Goal: Communication & Community: Answer question/provide support

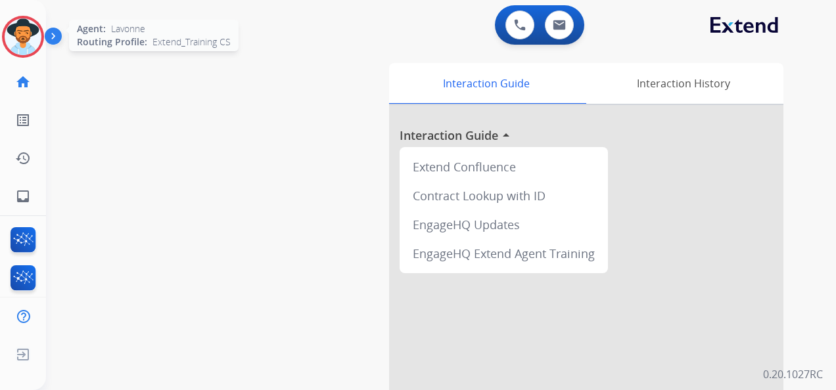
click at [29, 32] on img at bounding box center [23, 36] width 37 height 37
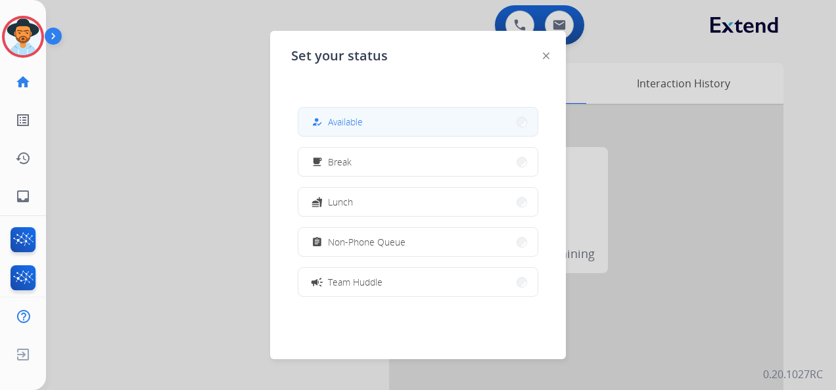
click at [382, 125] on button "how_to_reg Available" at bounding box center [417, 122] width 239 height 28
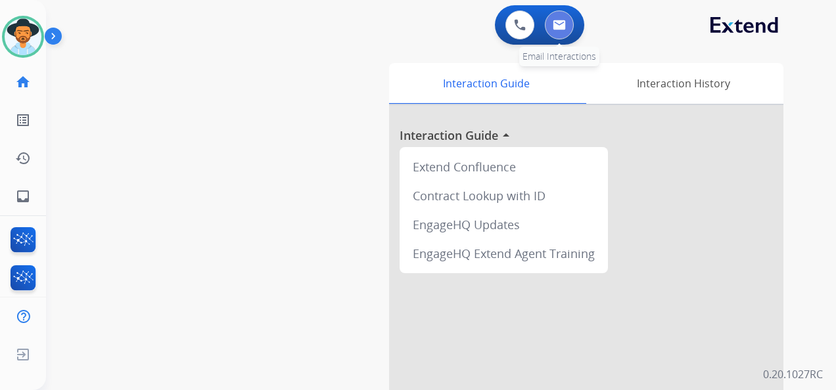
click at [553, 29] on img at bounding box center [559, 25] width 13 height 11
select select "**********"
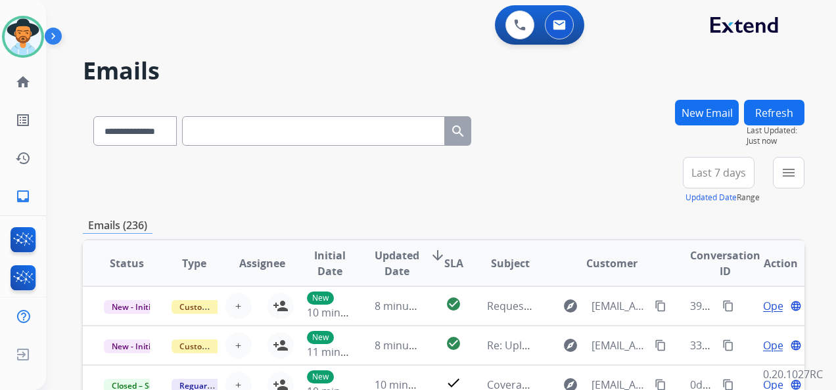
click at [262, 133] on input "text" at bounding box center [313, 131] width 263 height 30
paste input "**********"
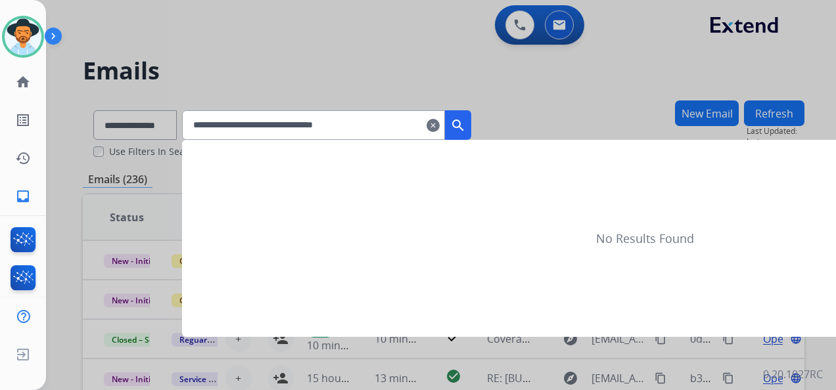
type input "**********"
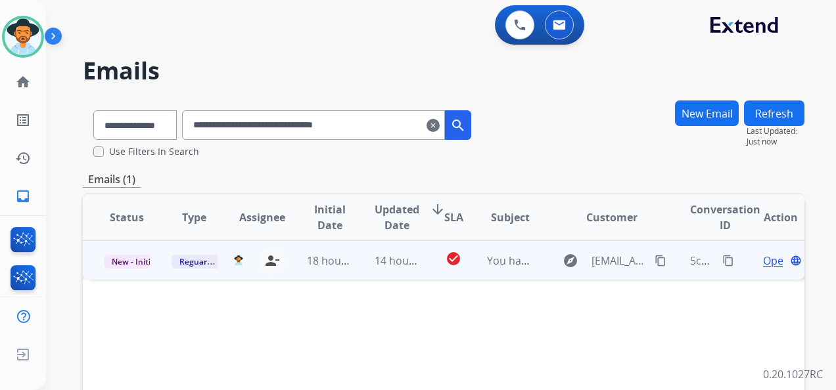
click at [763, 261] on span "Open" at bounding box center [776, 261] width 27 height 16
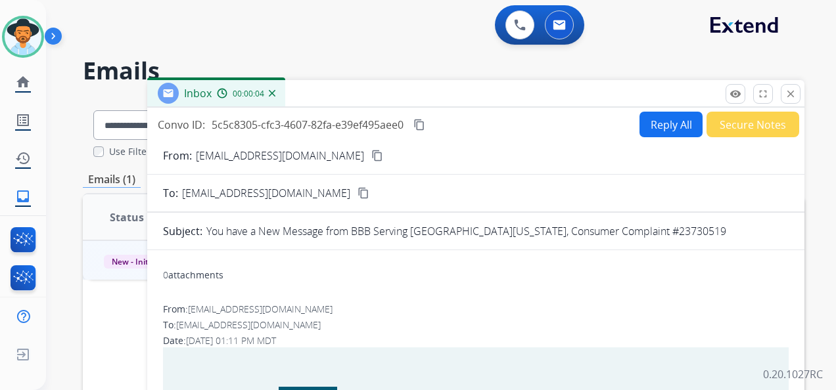
click at [361, 39] on div "0 Voice Interactions 0 Email Interactions" at bounding box center [433, 26] width 743 height 42
click at [790, 93] on mat-icon "close" at bounding box center [791, 94] width 12 height 12
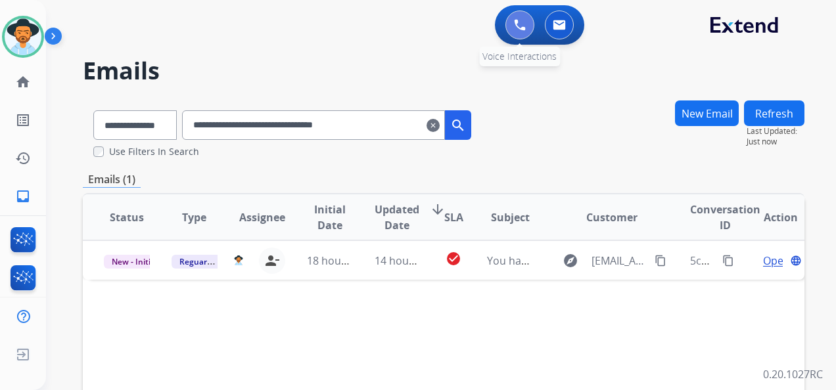
click at [514, 25] on img at bounding box center [520, 25] width 12 height 12
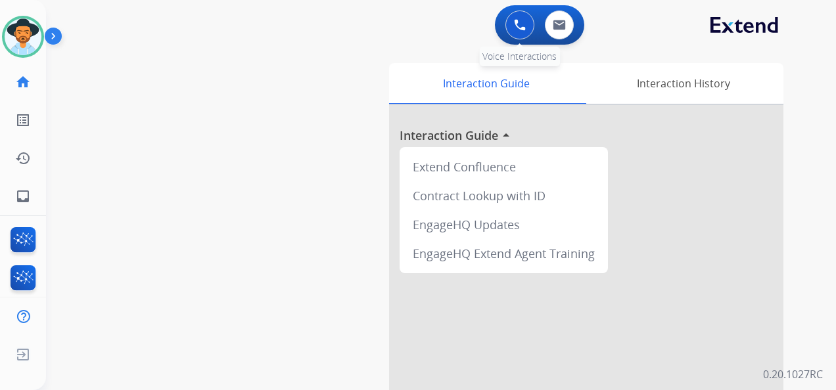
click at [515, 22] on img at bounding box center [520, 25] width 12 height 12
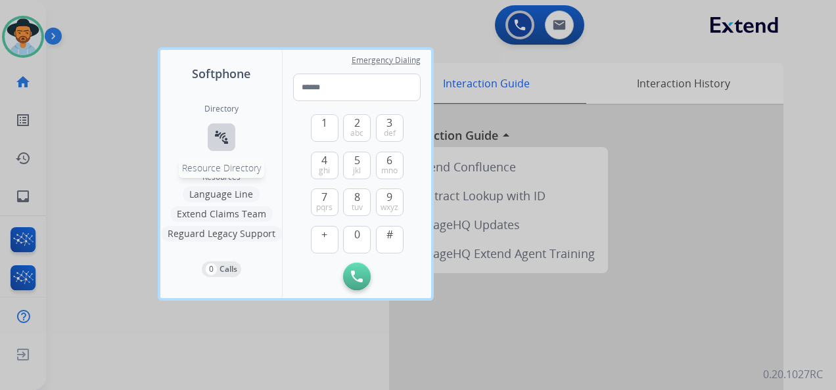
click at [212, 135] on button "connect_without_contact Resource Directory" at bounding box center [222, 138] width 28 height 28
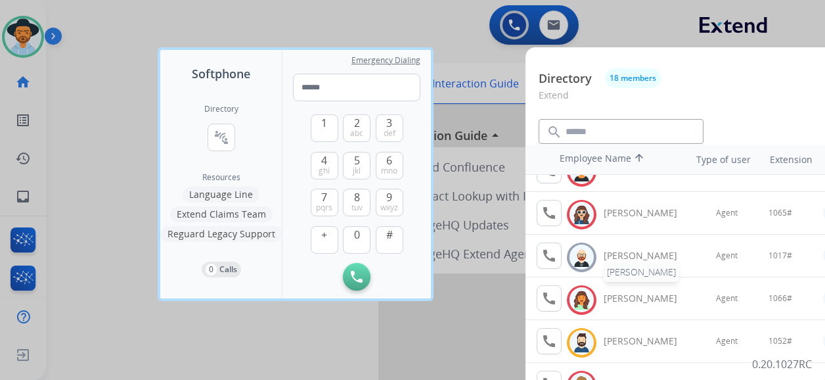
scroll to position [131, 0]
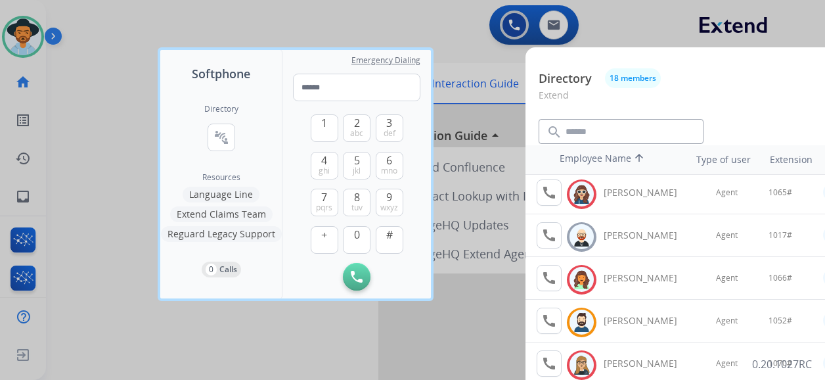
click at [94, 46] on div at bounding box center [412, 190] width 825 height 380
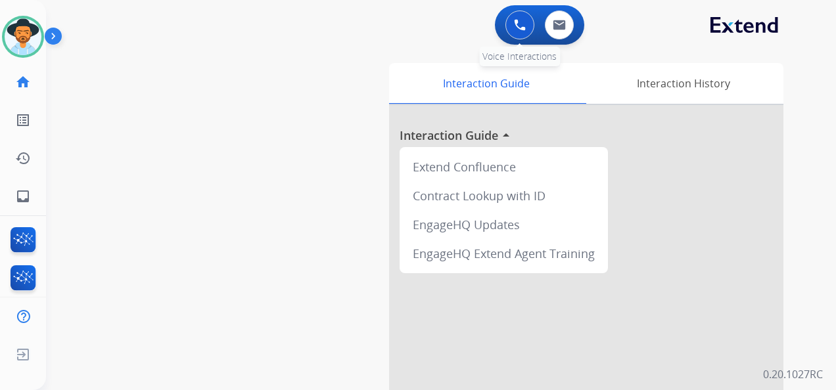
click at [526, 22] on button at bounding box center [519, 25] width 29 height 29
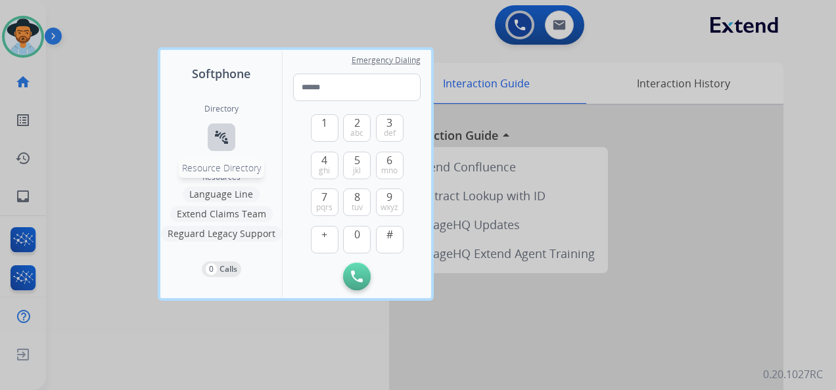
click at [218, 131] on mat-icon "connect_without_contact" at bounding box center [222, 137] width 16 height 16
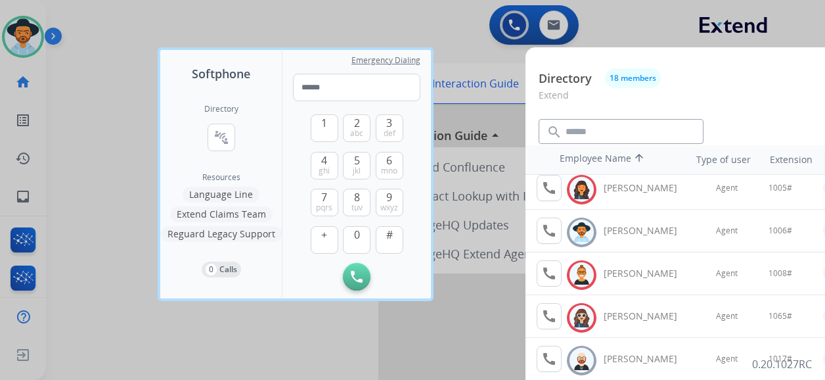
scroll to position [0, 0]
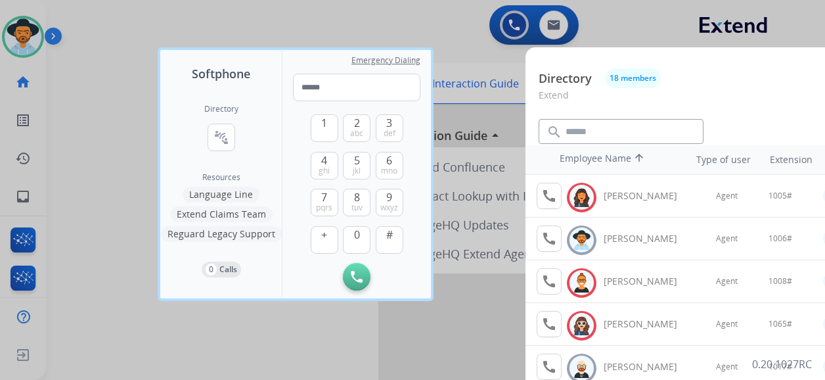
click at [130, 34] on div at bounding box center [412, 190] width 825 height 380
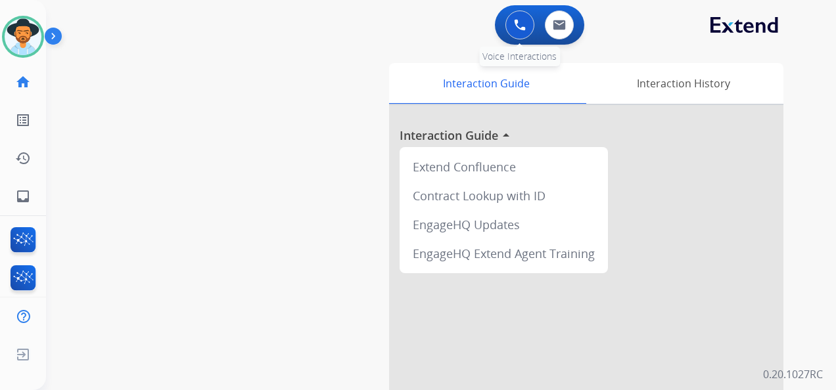
click at [517, 21] on img at bounding box center [520, 25] width 12 height 12
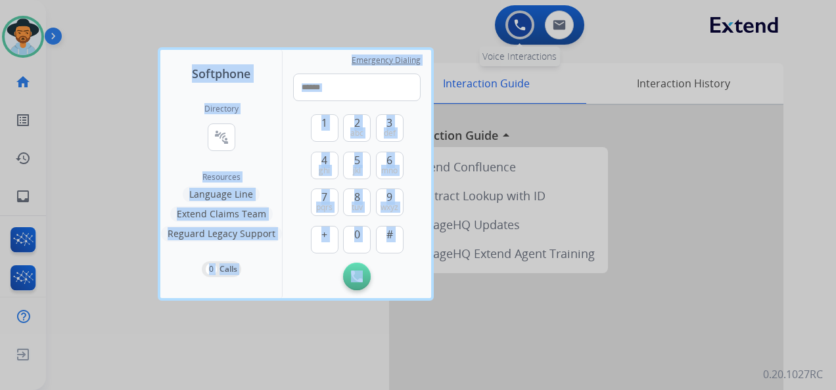
click at [517, 21] on div at bounding box center [418, 195] width 836 height 390
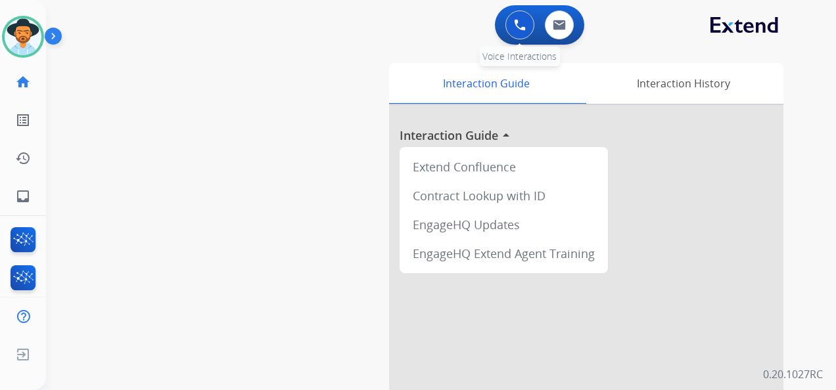
click at [517, 21] on img at bounding box center [520, 25] width 12 height 12
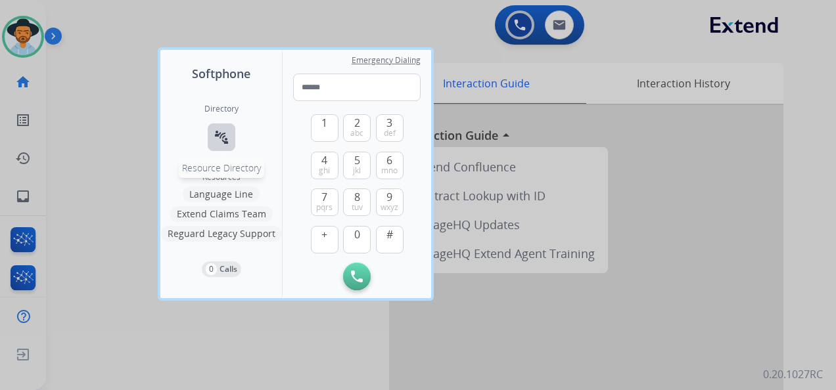
click at [212, 139] on button "connect_without_contact Resource Directory" at bounding box center [222, 138] width 28 height 28
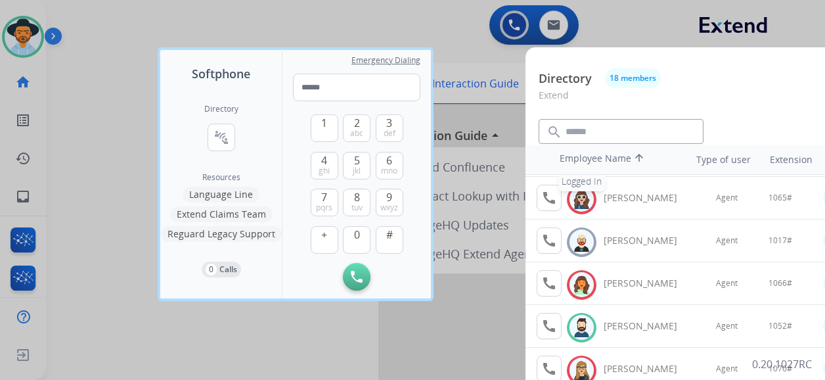
scroll to position [197, 0]
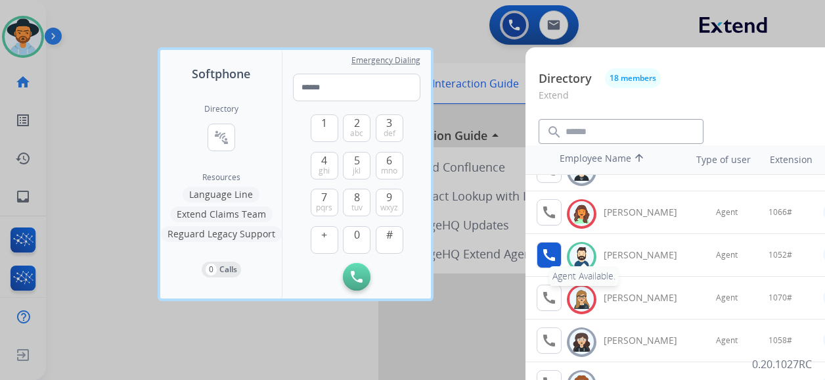
click at [551, 252] on mat-icon "call" at bounding box center [550, 255] width 16 height 16
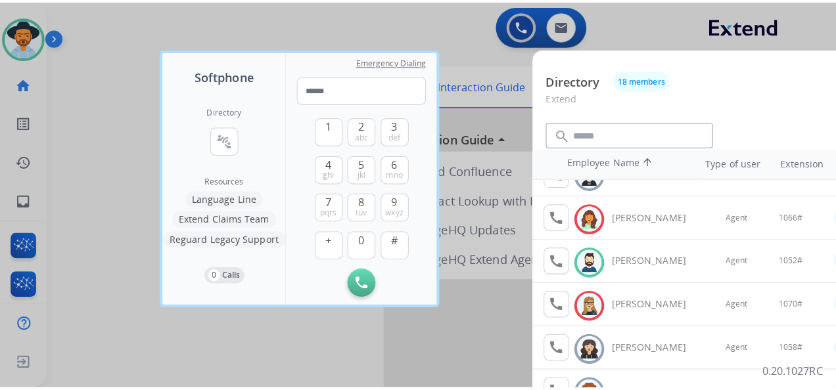
scroll to position [0, 0]
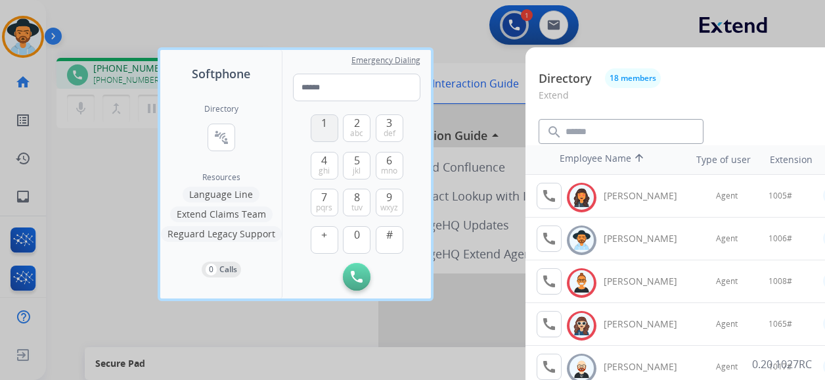
click at [326, 127] on span "1" at bounding box center [324, 123] width 6 height 16
click at [354, 229] on span "0" at bounding box center [357, 235] width 6 height 16
click at [359, 162] on span "5" at bounding box center [357, 160] width 6 height 16
click at [359, 130] on span "abc" at bounding box center [356, 133] width 13 height 11
click at [389, 233] on span "#" at bounding box center [389, 235] width 7 height 16
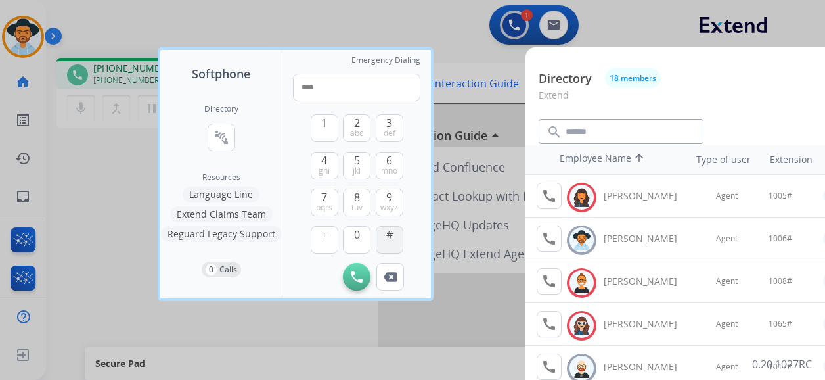
type input "*****"
click at [456, 24] on div at bounding box center [412, 190] width 825 height 380
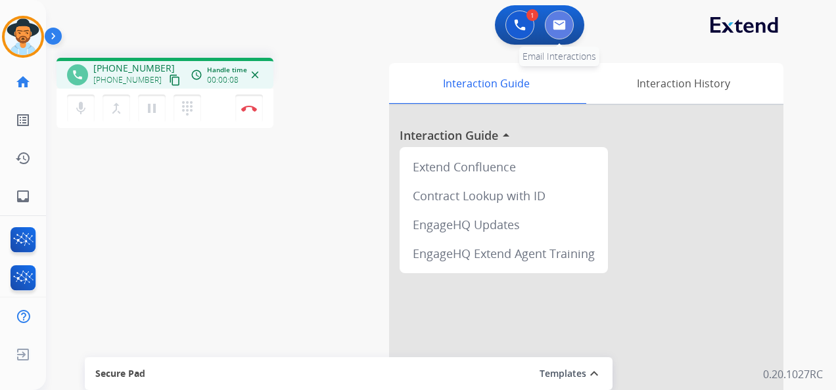
click at [559, 23] on img at bounding box center [559, 25] width 13 height 11
select select "**********"
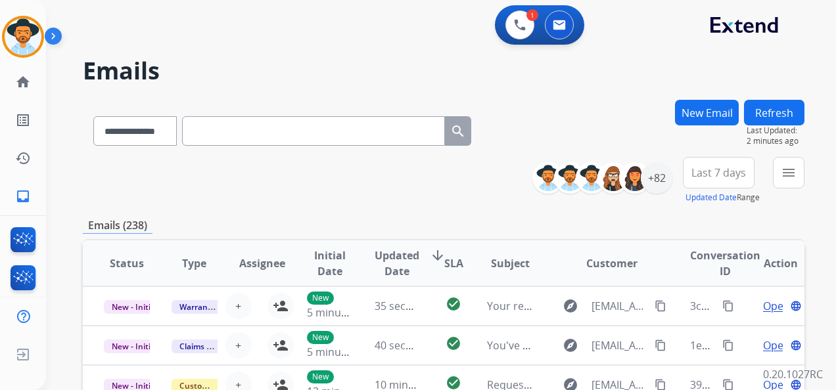
click at [271, 127] on input "text" at bounding box center [313, 131] width 263 height 30
paste input "**********"
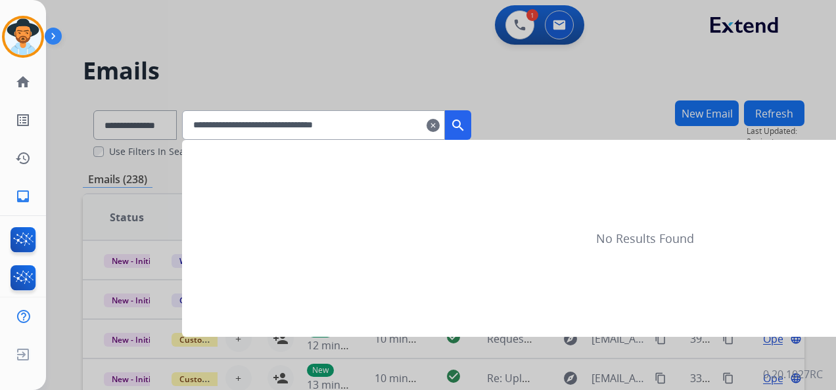
type input "**********"
click at [466, 122] on mat-icon "search" at bounding box center [458, 126] width 16 height 16
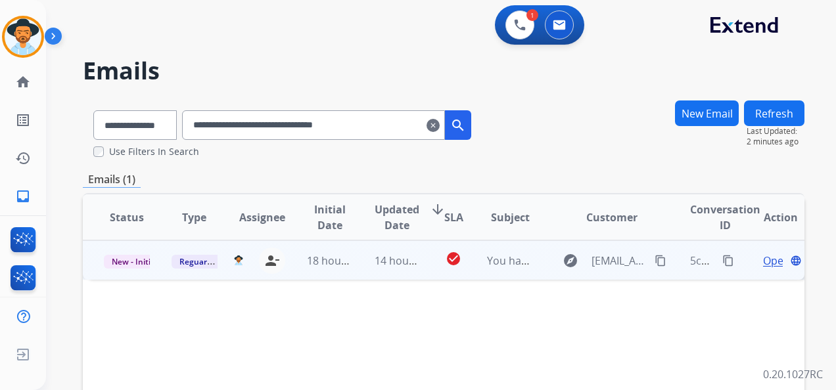
click at [768, 264] on span "Open" at bounding box center [776, 261] width 27 height 16
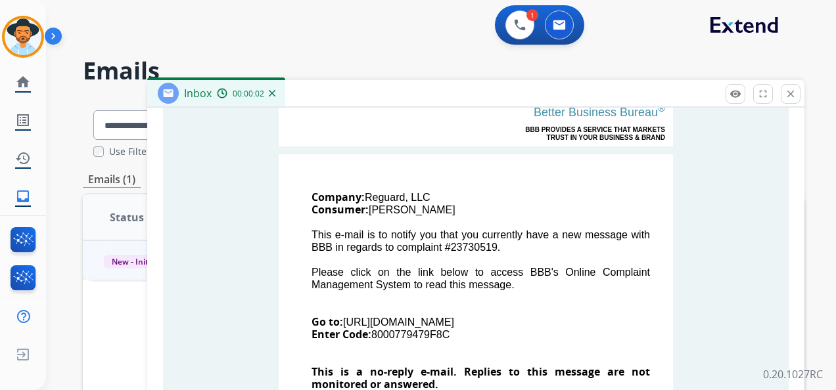
scroll to position [394, 0]
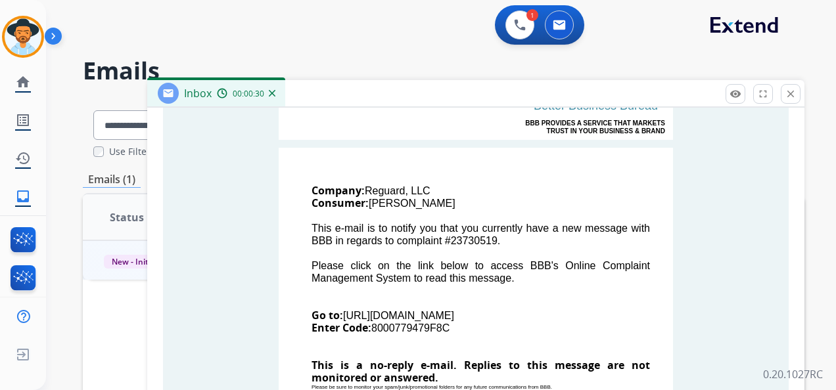
click at [792, 92] on mat-icon "close" at bounding box center [791, 94] width 12 height 12
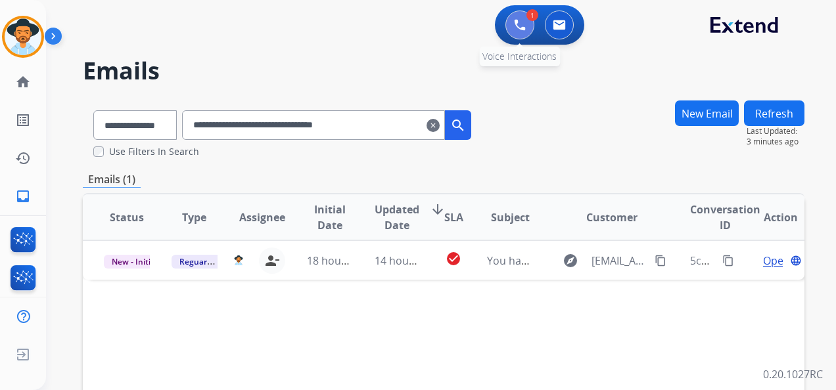
click at [517, 22] on img at bounding box center [520, 25] width 12 height 12
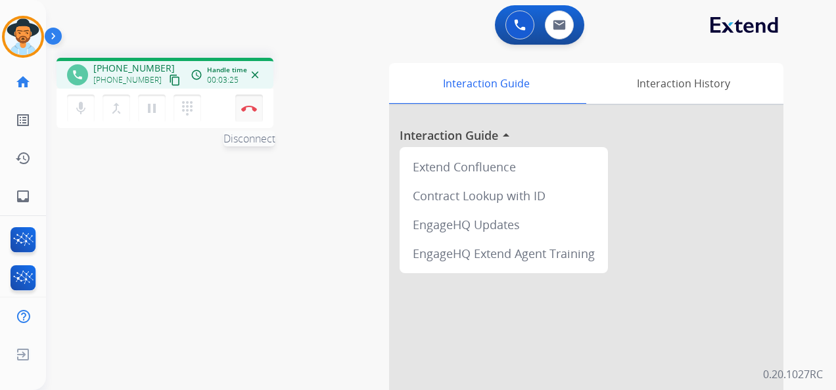
click at [249, 105] on img at bounding box center [249, 108] width 16 height 7
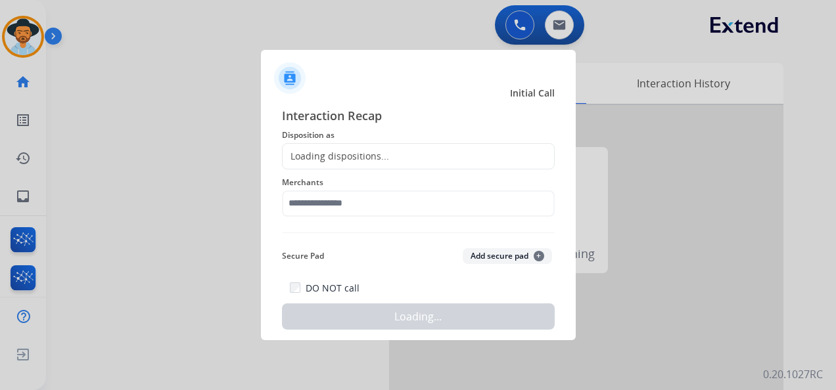
click at [359, 149] on div "Loading dispositions..." at bounding box center [418, 156] width 273 height 26
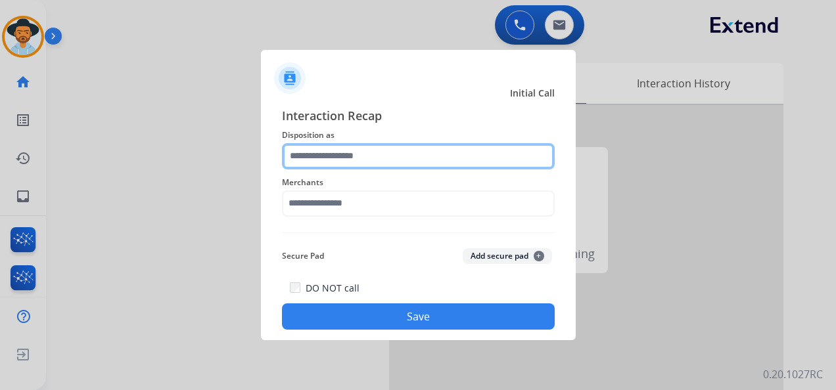
click at [359, 155] on input "text" at bounding box center [418, 156] width 273 height 26
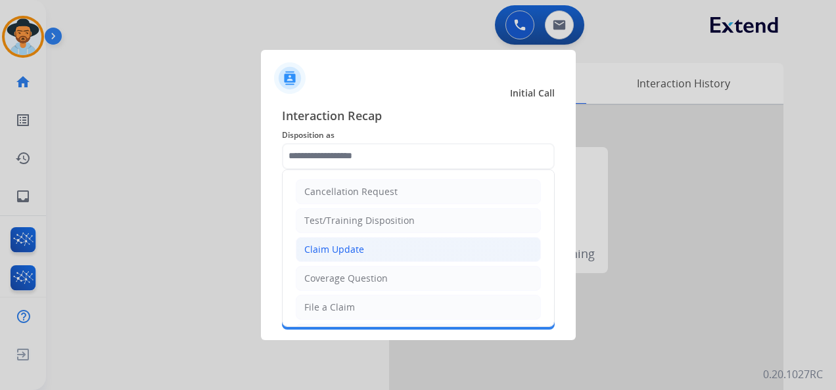
click at [359, 248] on div "Claim Update" at bounding box center [334, 249] width 60 height 13
type input "**********"
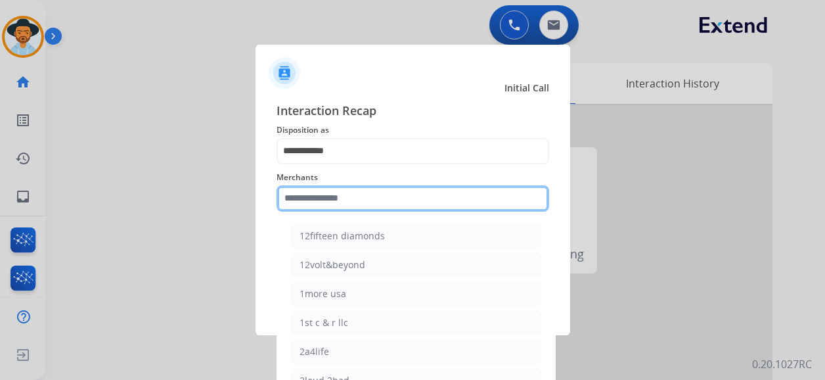
click at [342, 203] on input "text" at bounding box center [413, 198] width 273 height 26
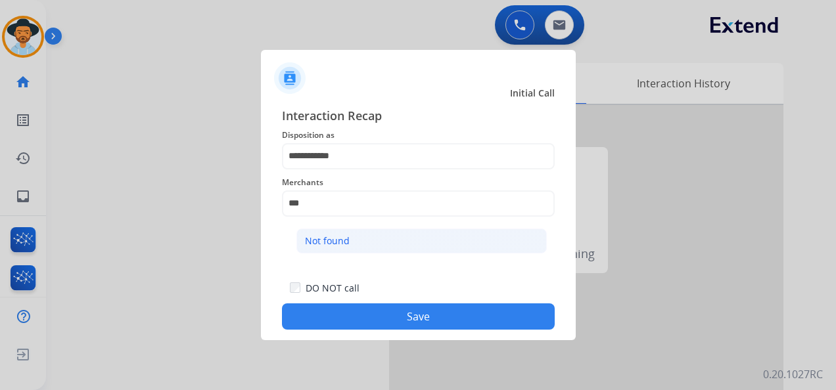
click at [402, 244] on li "Not found" at bounding box center [421, 241] width 250 height 25
type input "*********"
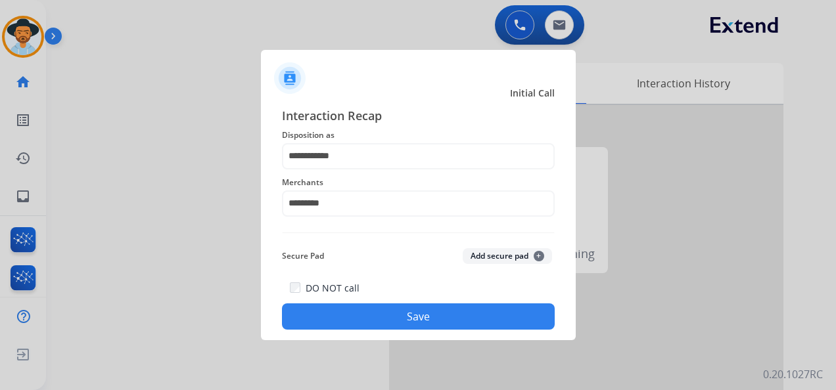
click at [414, 313] on button "Save" at bounding box center [418, 317] width 273 height 26
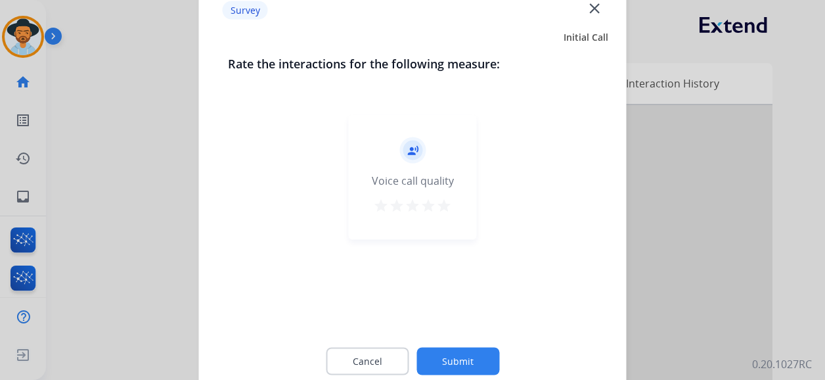
click at [440, 206] on mat-icon "star" at bounding box center [444, 206] width 16 height 16
click at [464, 361] on button "Submit" at bounding box center [458, 362] width 83 height 28
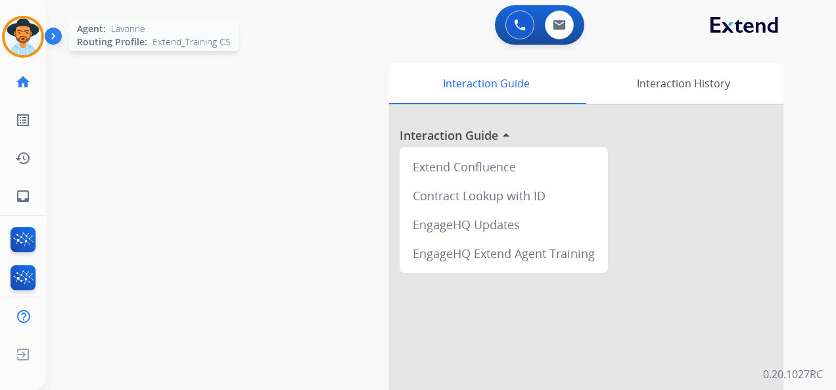
click at [14, 39] on img at bounding box center [23, 36] width 37 height 37
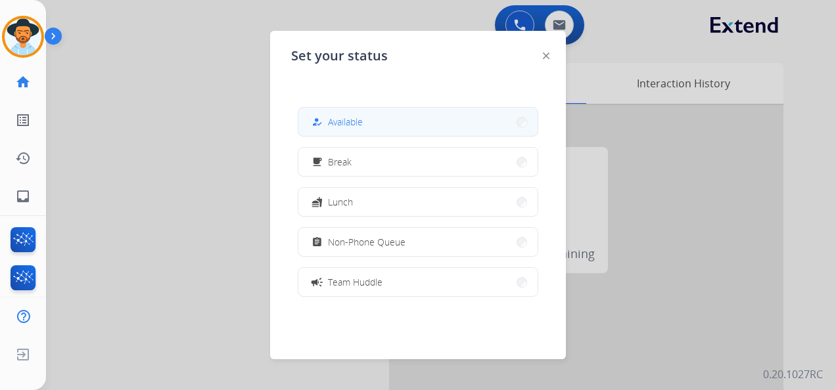
click at [352, 118] on span "Available" at bounding box center [345, 122] width 35 height 14
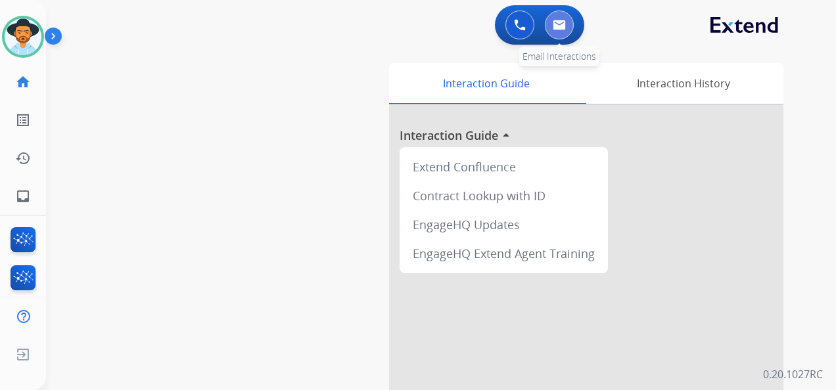
click at [563, 22] on img at bounding box center [559, 25] width 13 height 11
select select "**********"
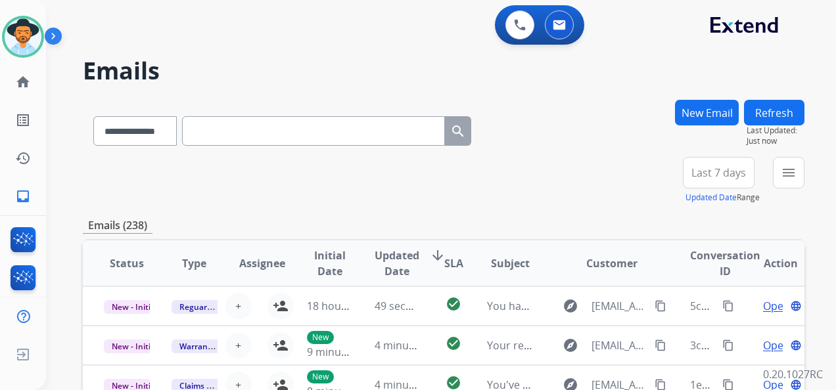
click at [229, 128] on input "text" at bounding box center [313, 131] width 263 height 30
paste input "**********"
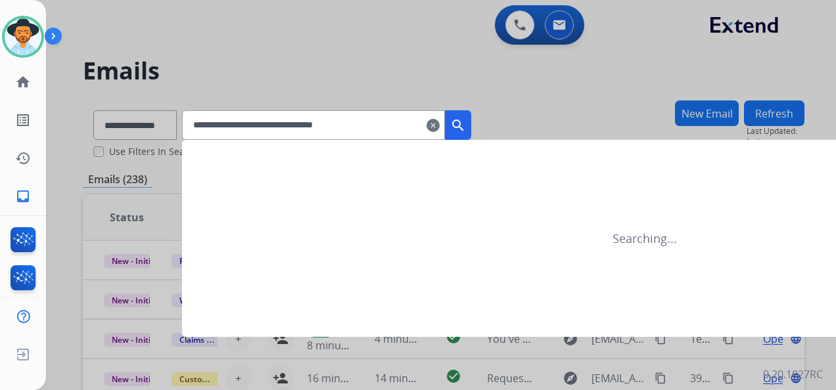
type input "**********"
click at [466, 127] on mat-icon "search" at bounding box center [458, 126] width 16 height 16
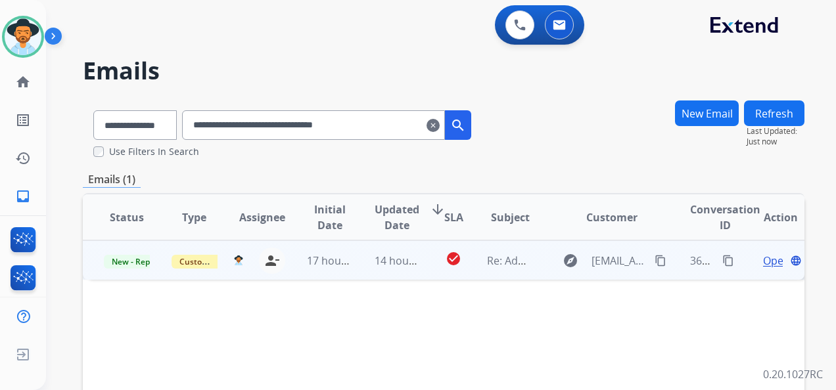
click at [766, 263] on span "Open" at bounding box center [776, 261] width 27 height 16
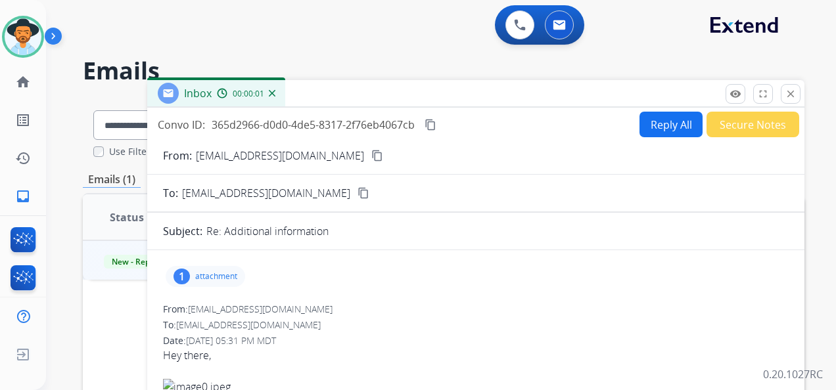
click at [224, 275] on p "attachment" at bounding box center [216, 276] width 42 height 11
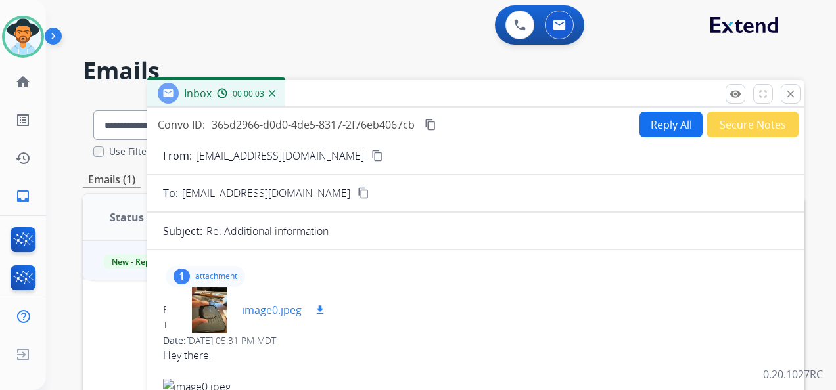
click at [214, 309] on div at bounding box center [209, 310] width 66 height 46
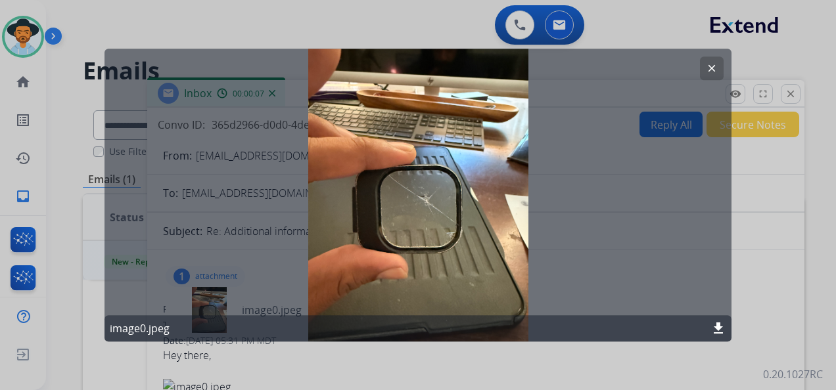
click at [712, 67] on mat-icon "clear" at bounding box center [712, 68] width 12 height 12
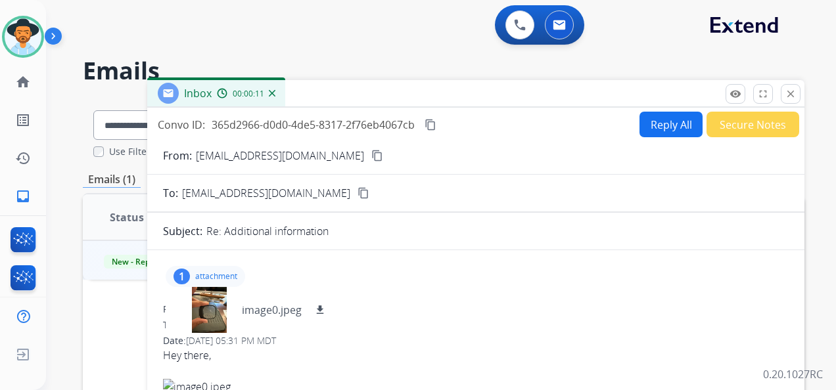
click at [371, 156] on mat-icon "content_copy" at bounding box center [377, 156] width 12 height 12
click at [319, 309] on mat-icon "download" at bounding box center [320, 310] width 12 height 12
click at [433, 125] on mat-icon "content_copy" at bounding box center [431, 125] width 12 height 12
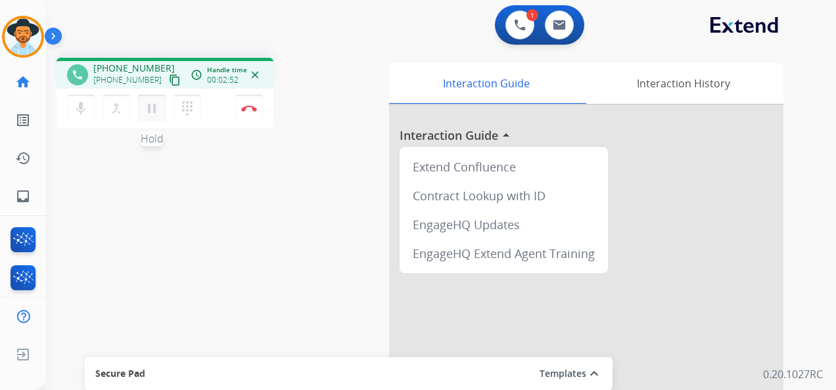
click at [152, 108] on mat-icon "pause" at bounding box center [152, 109] width 16 height 16
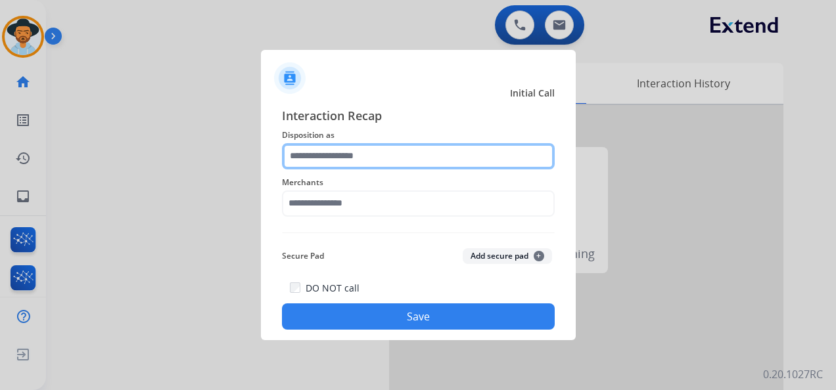
click at [402, 158] on input "text" at bounding box center [418, 156] width 273 height 26
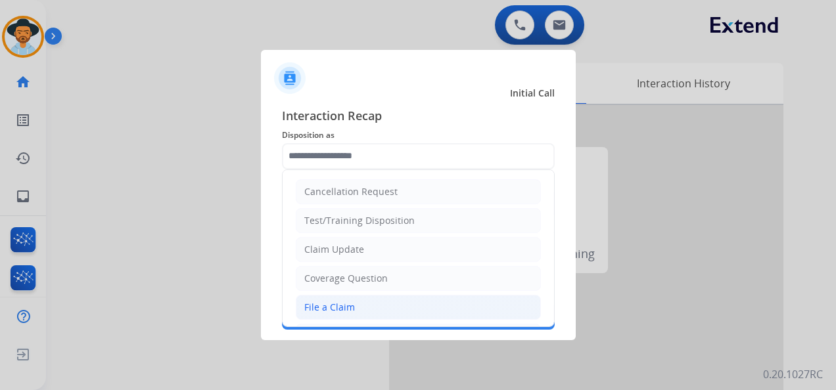
click at [403, 306] on li "File a Claim" at bounding box center [418, 307] width 245 height 25
type input "**********"
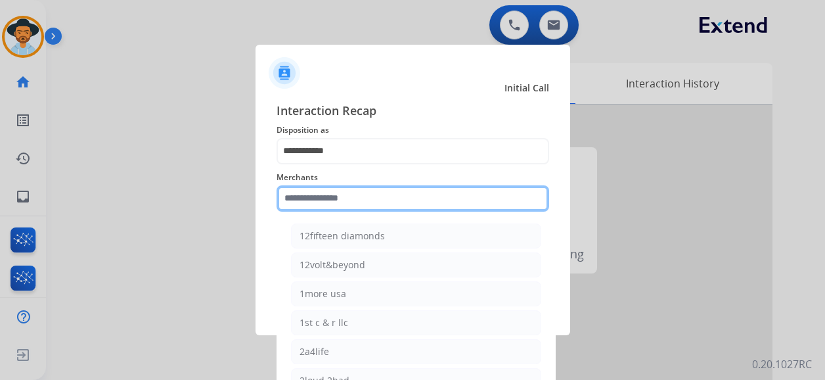
click at [368, 209] on input "text" at bounding box center [413, 198] width 273 height 26
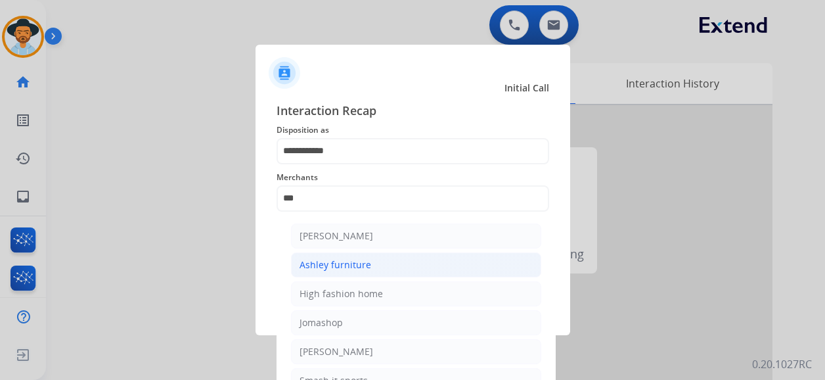
click at [384, 261] on li "Ashley furniture" at bounding box center [416, 264] width 250 height 25
type input "**********"
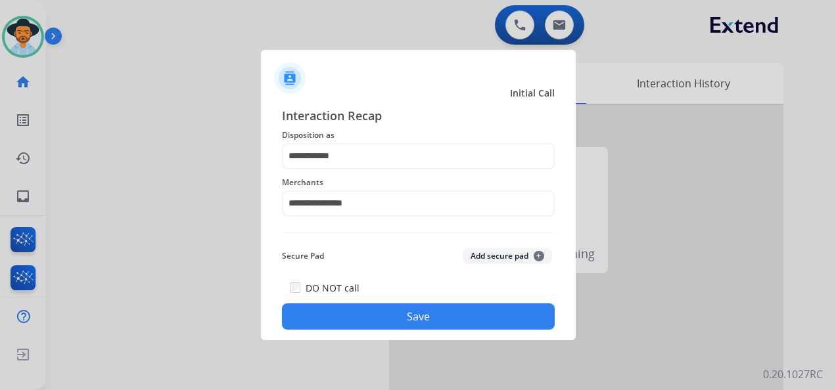
click at [411, 318] on button "Save" at bounding box center [418, 317] width 273 height 26
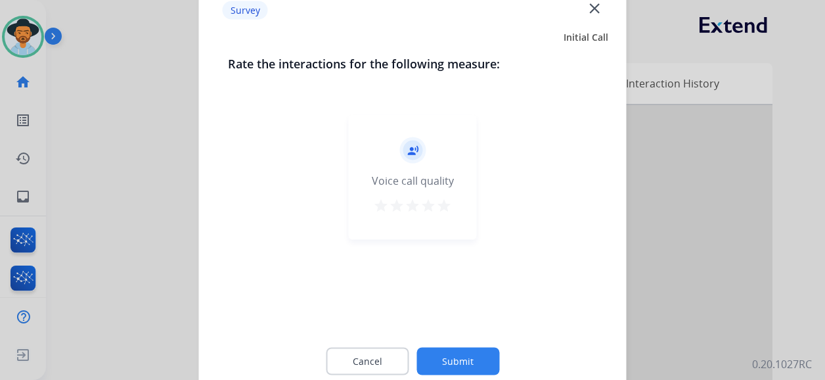
click at [438, 202] on mat-icon "star" at bounding box center [444, 206] width 16 height 16
click at [475, 356] on button "Submit" at bounding box center [458, 362] width 83 height 28
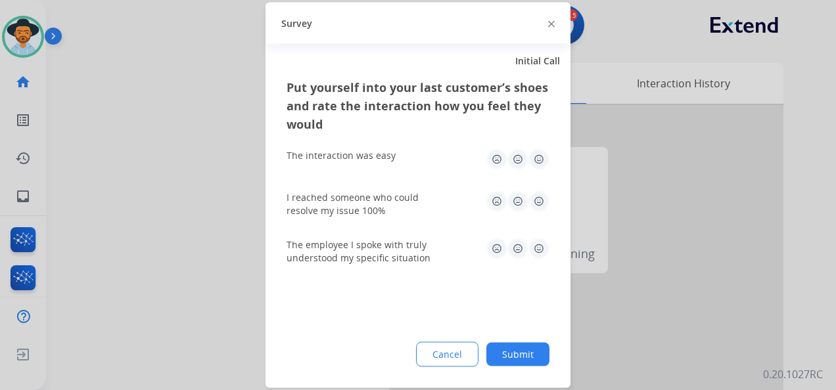
drag, startPoint x: 540, startPoint y: 157, endPoint x: 543, endPoint y: 189, distance: 31.7
click at [540, 158] on img at bounding box center [538, 159] width 21 height 21
click at [540, 204] on img at bounding box center [538, 201] width 21 height 21
click at [542, 250] on img at bounding box center [538, 249] width 21 height 21
click at [539, 345] on button "Submit" at bounding box center [517, 355] width 63 height 24
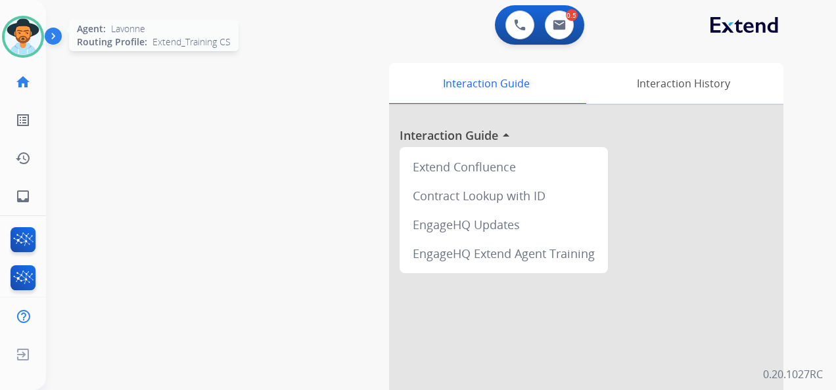
click at [35, 35] on img at bounding box center [23, 36] width 37 height 37
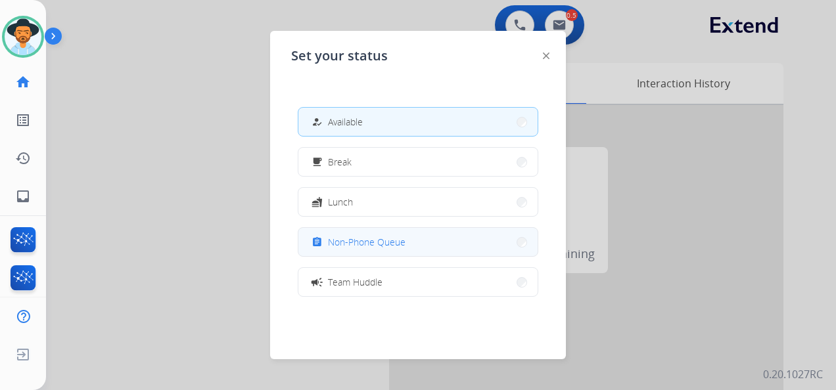
click at [401, 242] on span "Non-Phone Queue" at bounding box center [367, 242] width 78 height 14
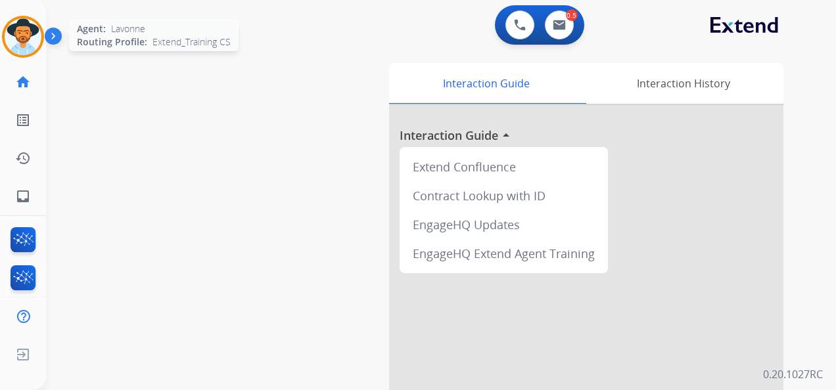
click at [21, 38] on img at bounding box center [23, 36] width 37 height 37
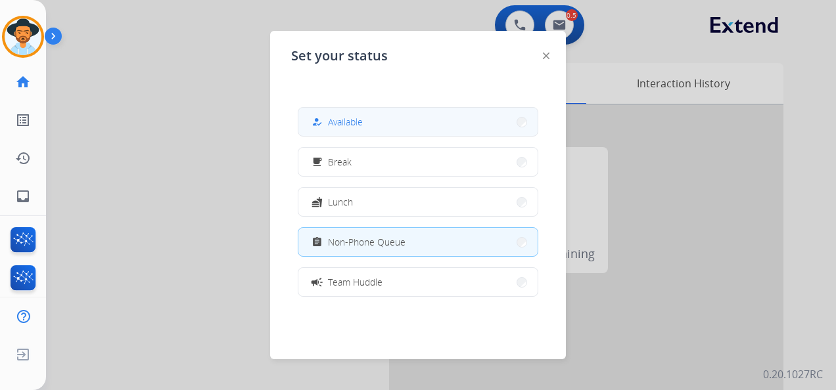
click at [375, 122] on button "how_to_reg Available" at bounding box center [417, 122] width 239 height 28
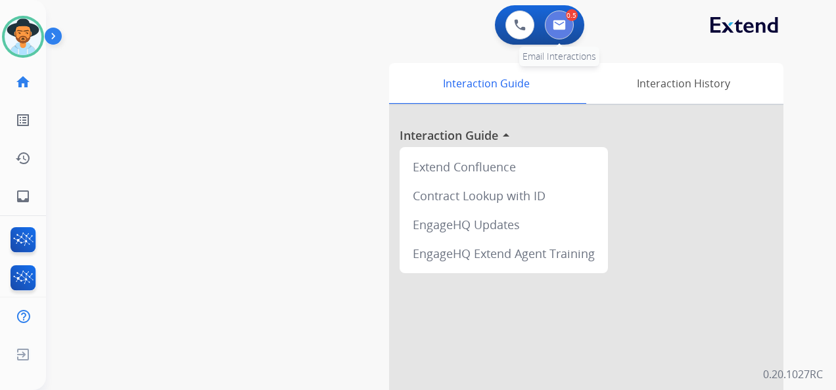
click at [561, 22] on img at bounding box center [559, 25] width 13 height 11
select select "**********"
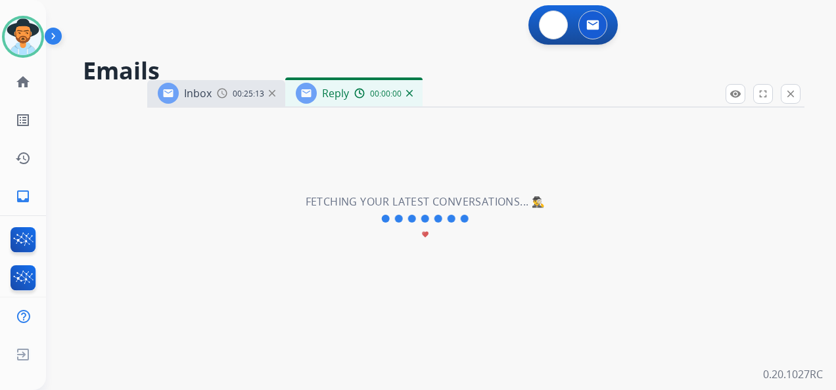
select select "**********"
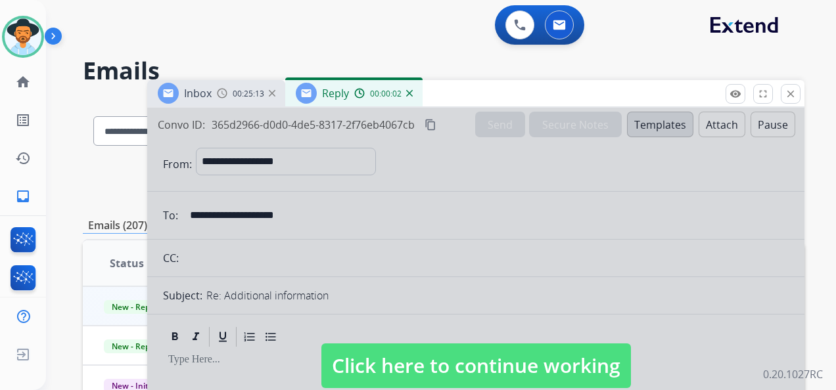
click at [494, 368] on span "Click here to continue working" at bounding box center [476, 366] width 310 height 45
select select
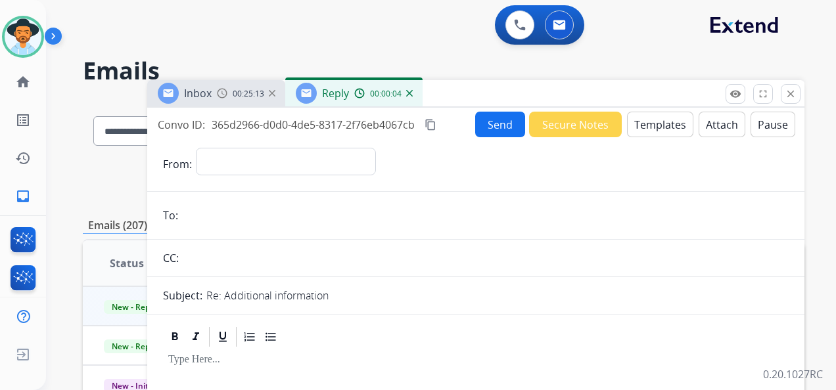
click at [409, 91] on img at bounding box center [409, 93] width 7 height 7
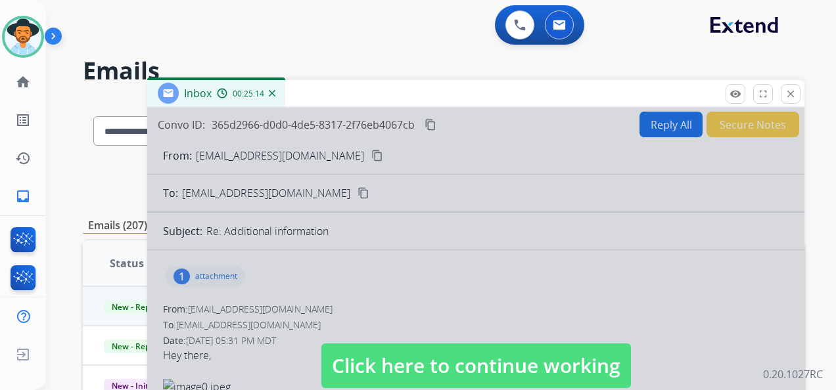
click at [489, 375] on span "Click here to continue working" at bounding box center [476, 366] width 310 height 45
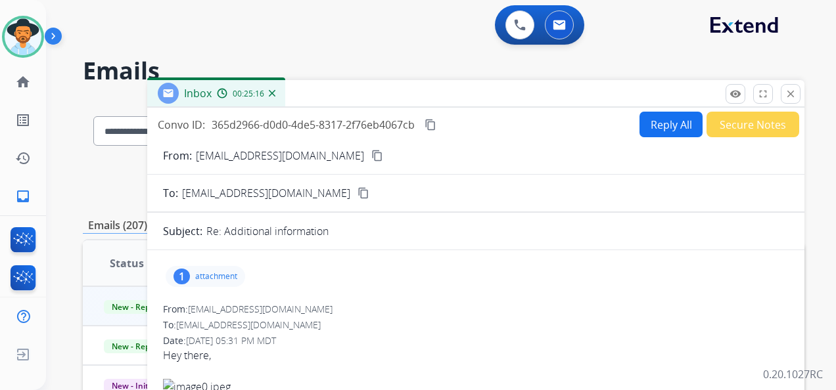
click at [655, 123] on button "Reply All" at bounding box center [670, 125] width 63 height 26
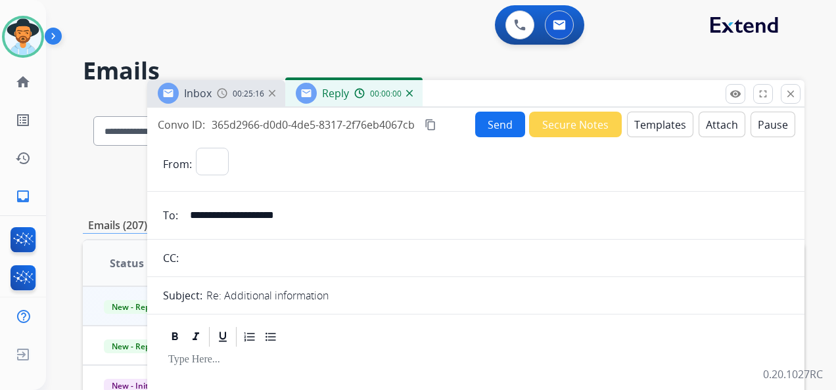
select select "**********"
click at [665, 119] on button "Templates" at bounding box center [660, 125] width 66 height 26
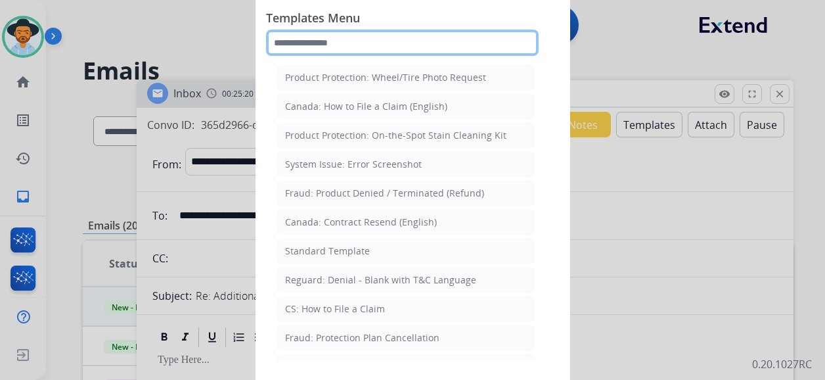
click at [350, 35] on input "text" at bounding box center [402, 43] width 273 height 26
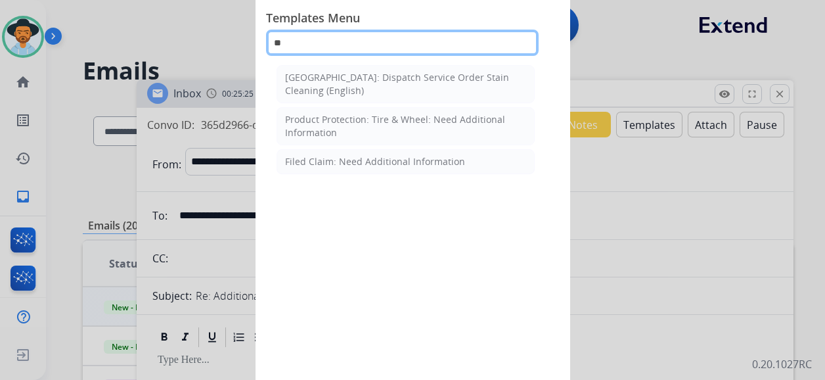
type input "*"
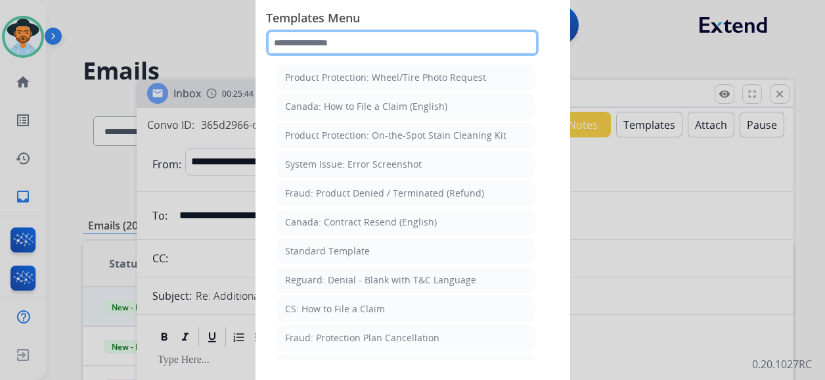
type input "*"
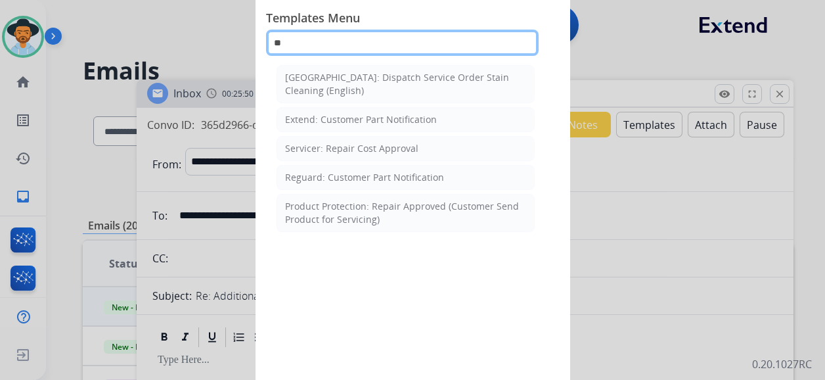
type input "*"
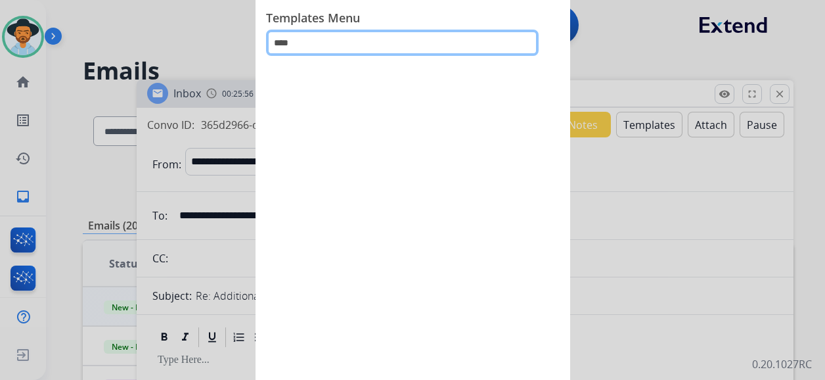
type input "***"
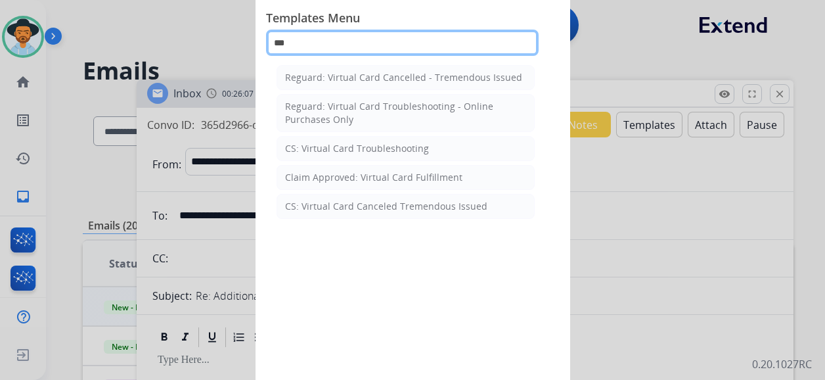
drag, startPoint x: 292, startPoint y: 42, endPoint x: 256, endPoint y: 45, distance: 36.2
click at [256, 45] on div "Templates Menu *** Reguard: Virtual Card Cancelled - Tremendous Issued Reguard:…" at bounding box center [413, 190] width 315 height 394
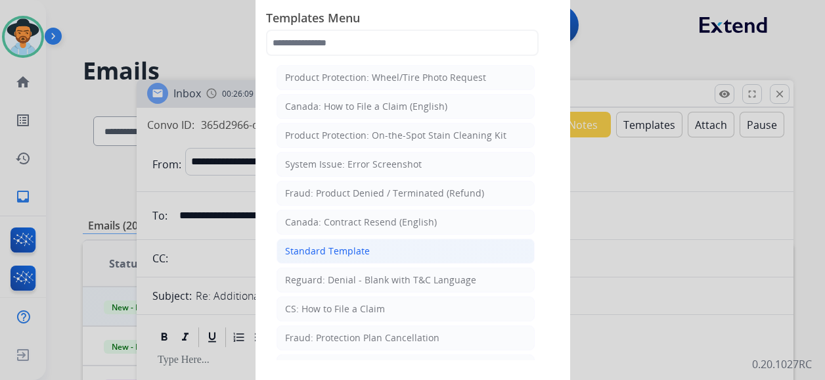
click at [348, 250] on div "Standard Template" at bounding box center [327, 250] width 85 height 13
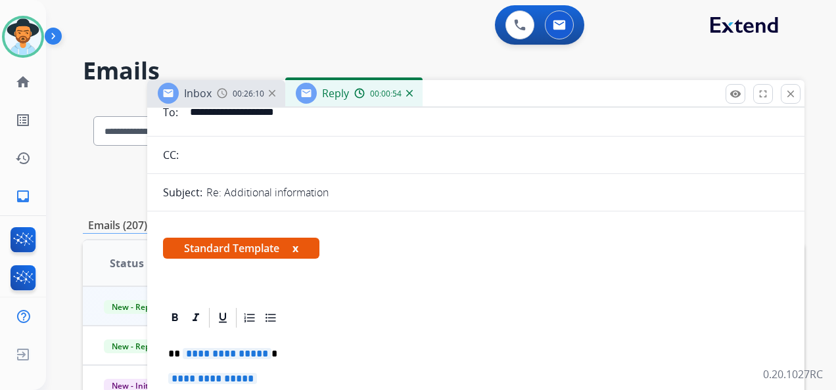
scroll to position [263, 0]
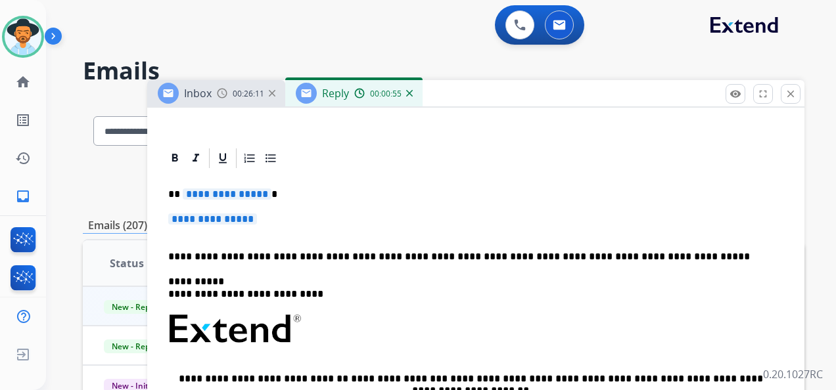
click at [234, 195] on span "**********" at bounding box center [227, 194] width 89 height 11
click at [214, 218] on span "**********" at bounding box center [212, 219] width 89 height 11
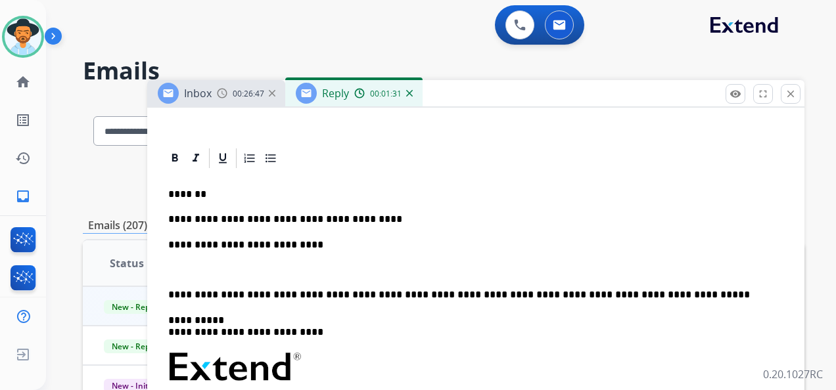
click at [304, 241] on p "**********" at bounding box center [470, 245] width 605 height 12
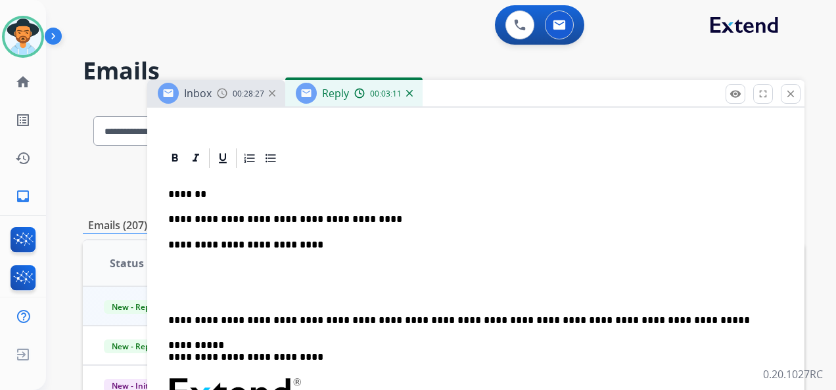
drag, startPoint x: 305, startPoint y: 27, endPoint x: 311, endPoint y: 22, distance: 7.5
click at [305, 27] on div "0 Voice Interactions 0 Email Interactions" at bounding box center [433, 26] width 743 height 42
click at [260, 276] on div "**********" at bounding box center [476, 392] width 626 height 444
click at [313, 250] on div "**********" at bounding box center [476, 392] width 626 height 444
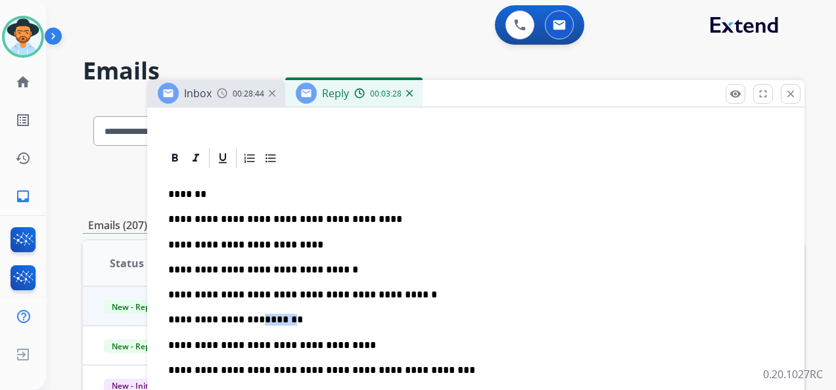
drag, startPoint x: 244, startPoint y: 319, endPoint x: 273, endPoint y: 317, distance: 29.0
click at [273, 317] on p "**********" at bounding box center [470, 320] width 605 height 12
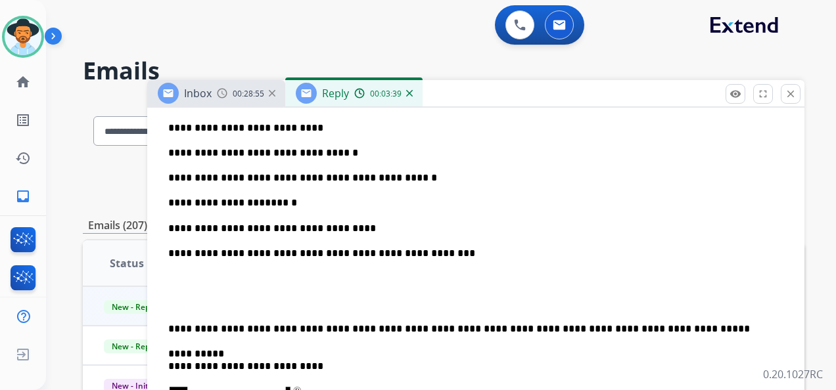
scroll to position [394, 0]
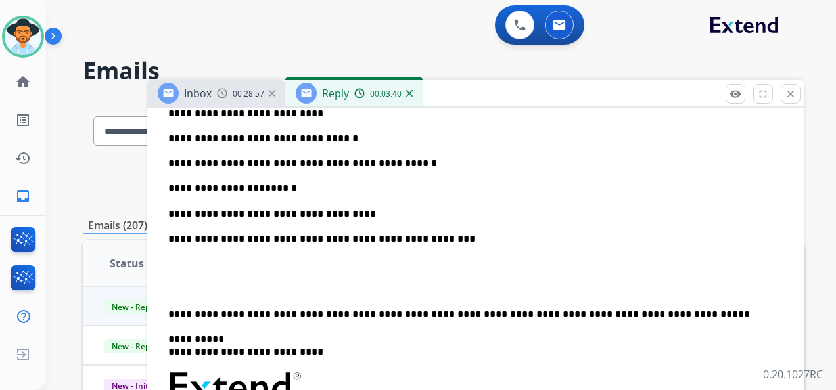
click at [163, 312] on div "**********" at bounding box center [476, 323] width 626 height 569
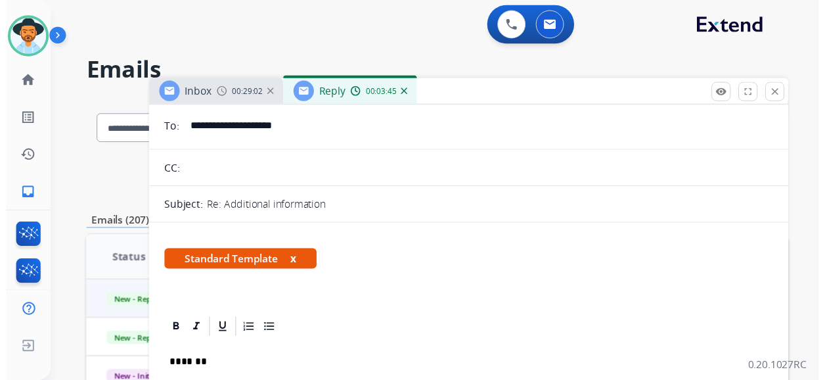
scroll to position [0, 0]
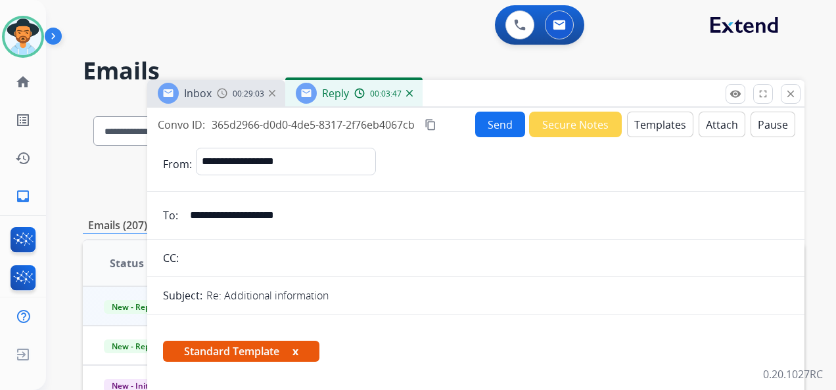
click at [484, 122] on button "Send" at bounding box center [500, 125] width 50 height 26
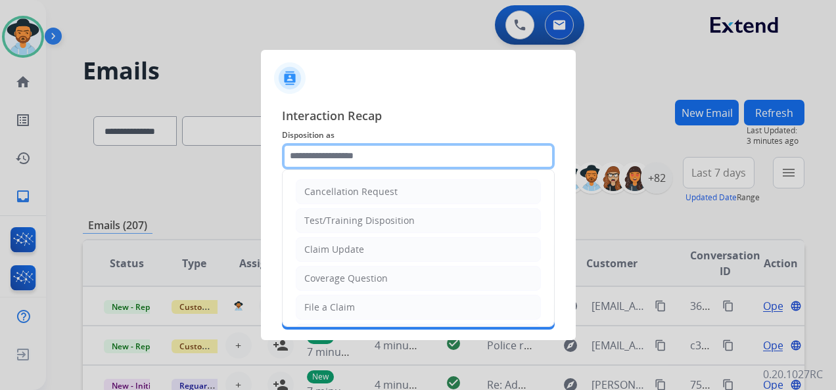
click at [376, 154] on input "text" at bounding box center [418, 156] width 273 height 26
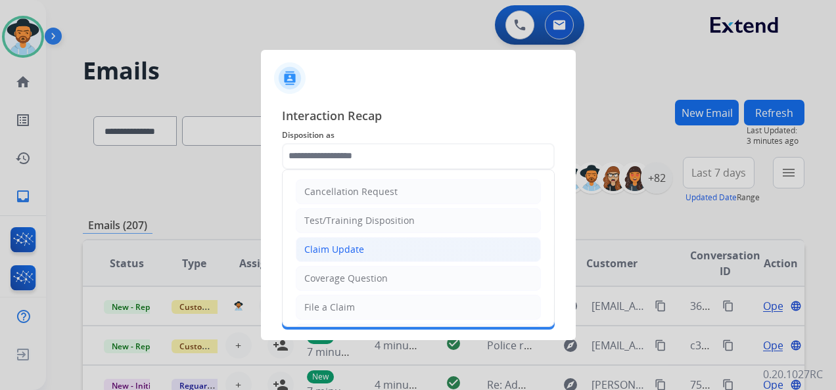
click at [382, 248] on li "Claim Update" at bounding box center [418, 249] width 245 height 25
type input "**********"
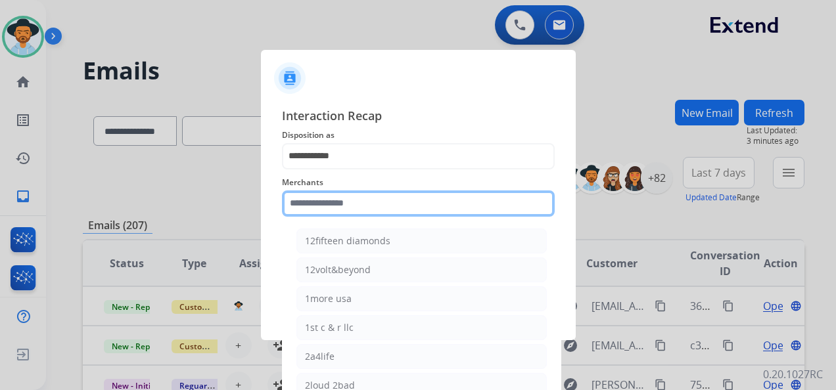
click at [353, 202] on input "text" at bounding box center [418, 204] width 273 height 26
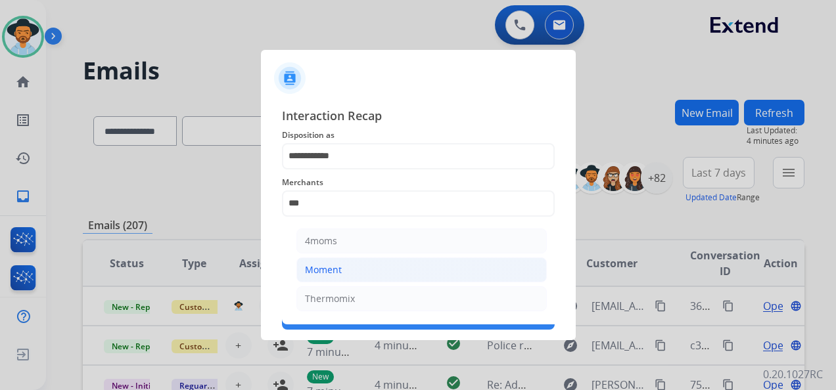
click at [381, 268] on li "Moment" at bounding box center [421, 270] width 250 height 25
type input "******"
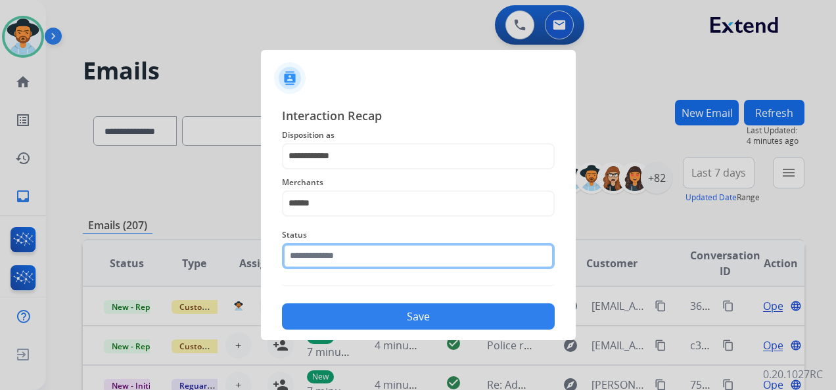
click at [353, 255] on input "text" at bounding box center [418, 256] width 273 height 26
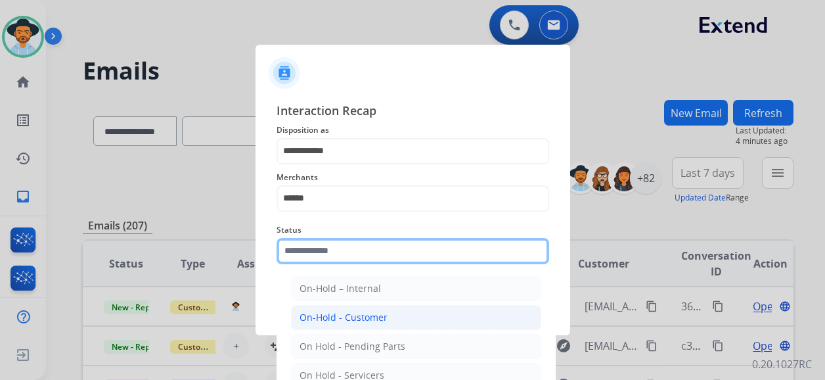
scroll to position [75, 0]
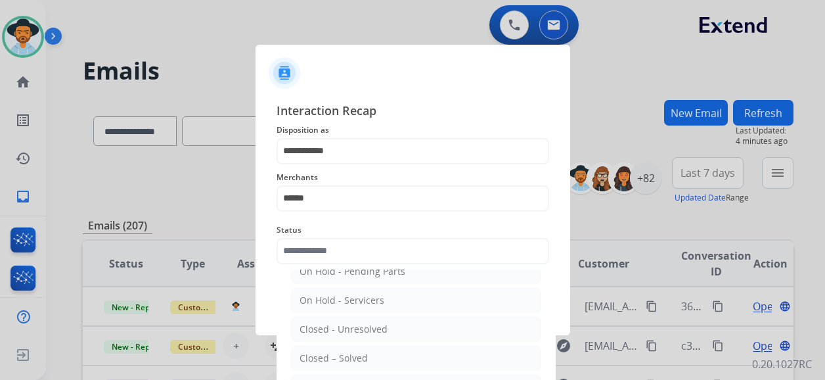
click at [365, 355] on div "Closed – Solved" at bounding box center [334, 358] width 68 height 13
type input "**********"
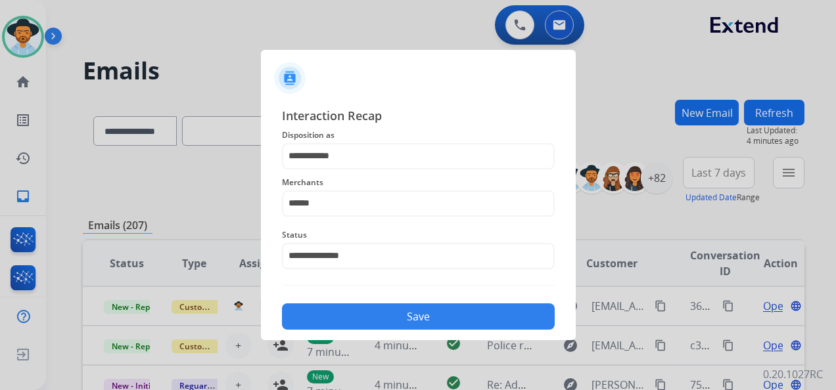
click at [418, 318] on button "Save" at bounding box center [418, 317] width 273 height 26
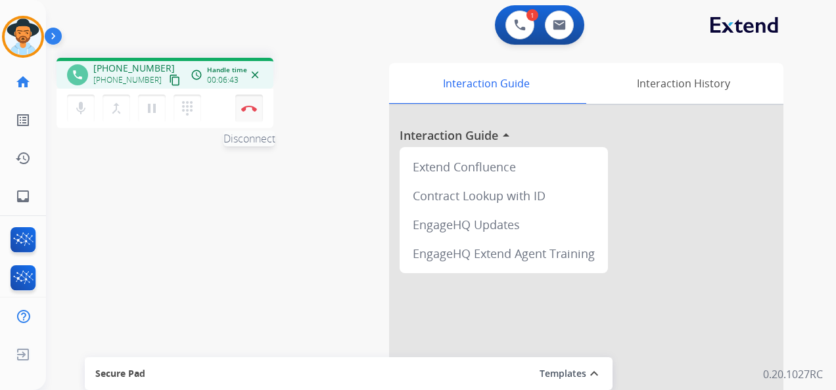
click at [253, 104] on button "Disconnect" at bounding box center [249, 109] width 28 height 28
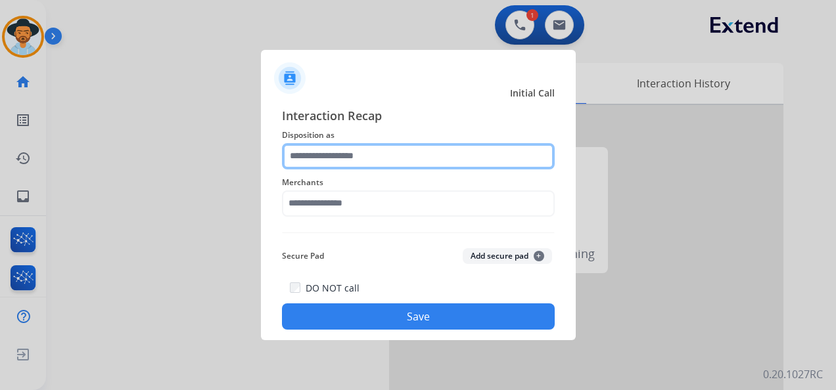
click at [347, 154] on input "text" at bounding box center [418, 156] width 273 height 26
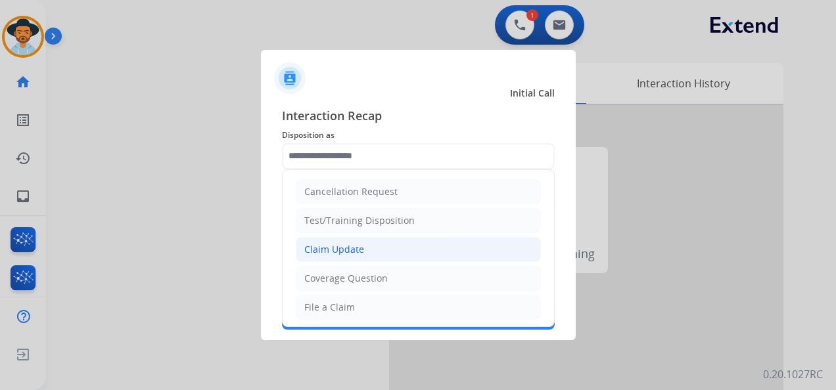
click at [364, 248] on li "Claim Update" at bounding box center [418, 249] width 245 height 25
type input "**********"
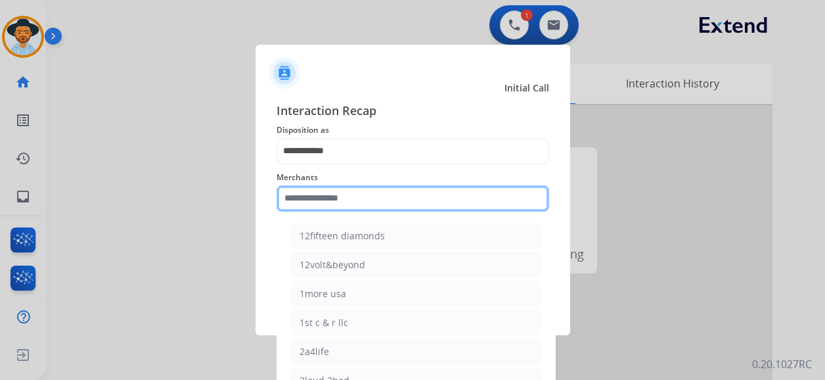
click at [354, 204] on input "text" at bounding box center [413, 198] width 273 height 26
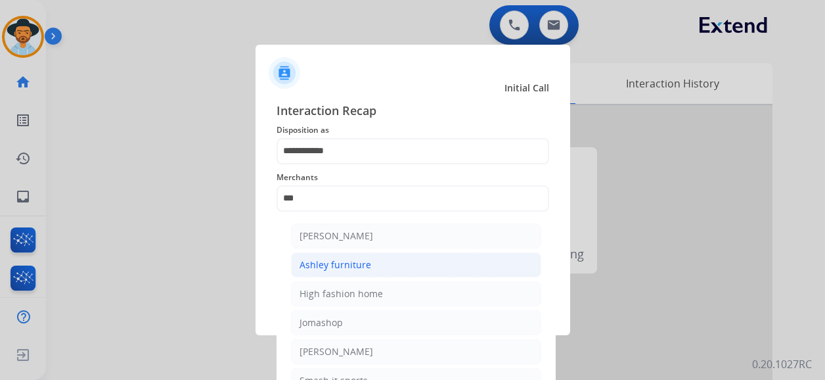
click at [374, 266] on li "Ashley furniture" at bounding box center [416, 264] width 250 height 25
type input "**********"
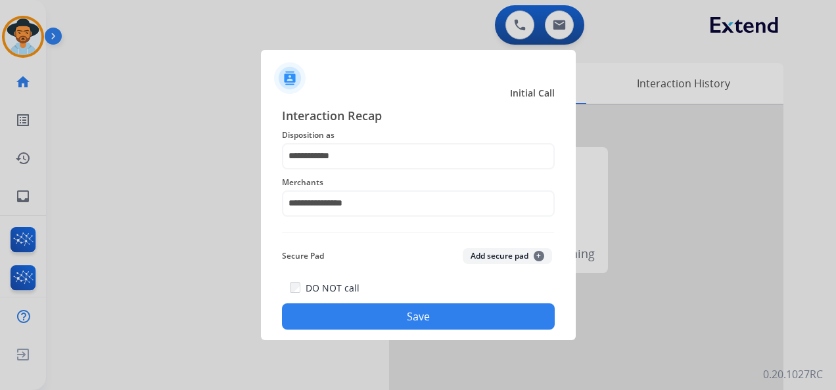
click at [411, 318] on button "Save" at bounding box center [418, 317] width 273 height 26
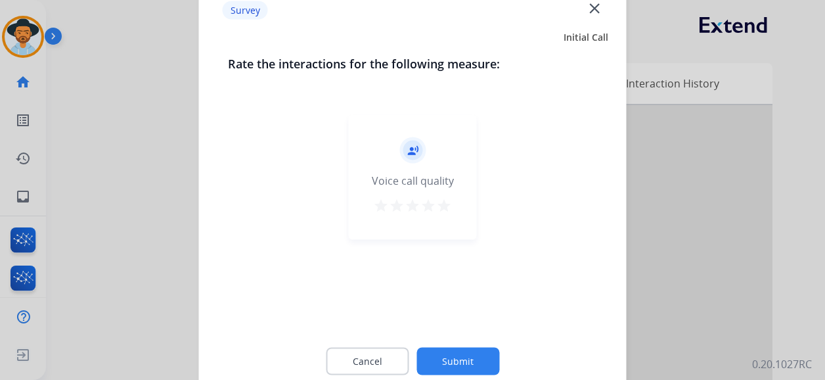
click at [447, 201] on mat-icon "star" at bounding box center [444, 206] width 16 height 16
click at [473, 352] on button "Submit" at bounding box center [458, 362] width 83 height 28
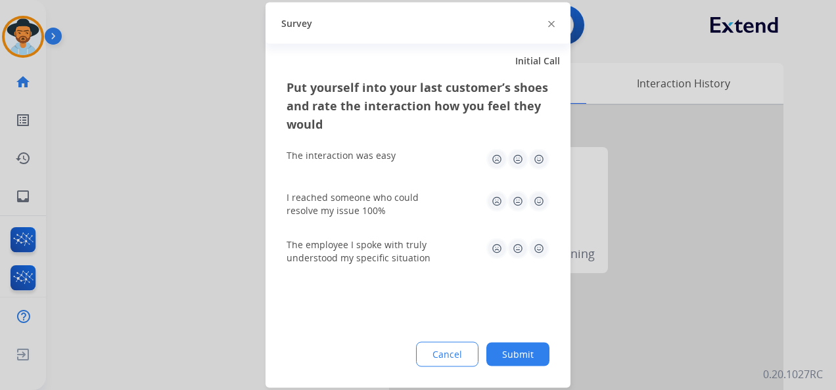
click at [543, 154] on img at bounding box center [538, 159] width 21 height 21
click at [539, 204] on img at bounding box center [538, 201] width 21 height 21
click at [538, 250] on img at bounding box center [538, 249] width 21 height 21
click at [527, 353] on button "Submit" at bounding box center [517, 355] width 63 height 24
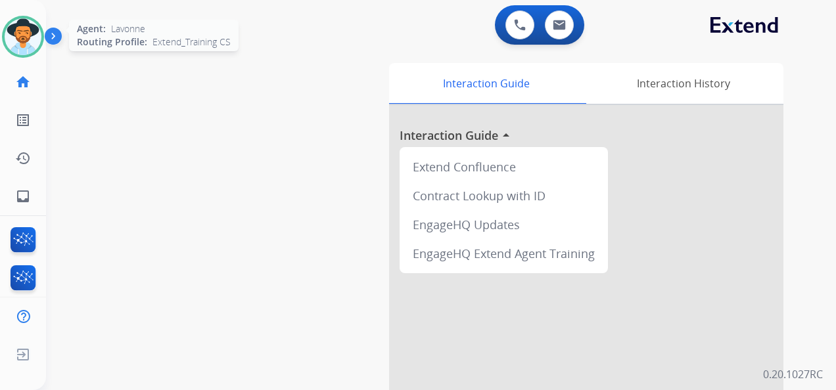
click at [18, 36] on img at bounding box center [23, 36] width 37 height 37
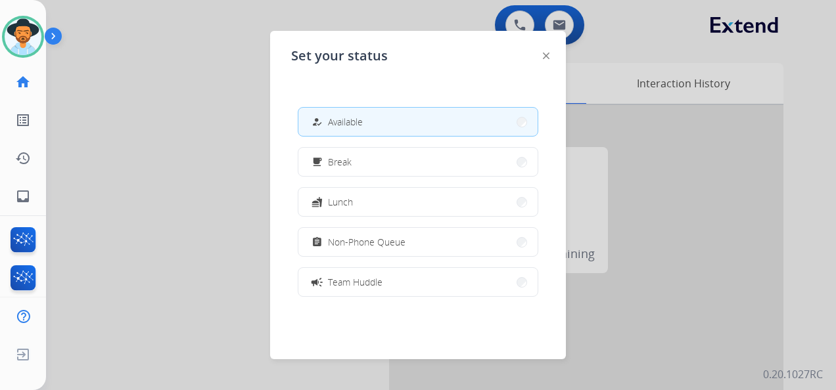
click at [429, 116] on button "how_to_reg Available" at bounding box center [417, 122] width 239 height 28
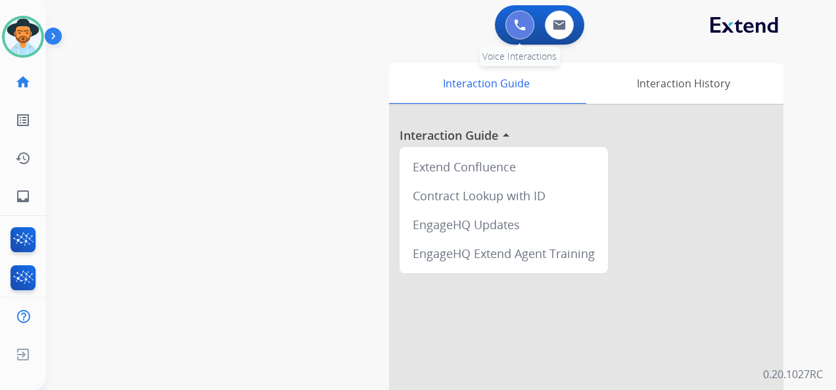
click at [511, 26] on button at bounding box center [519, 25] width 29 height 29
click at [512, 26] on button at bounding box center [519, 25] width 29 height 29
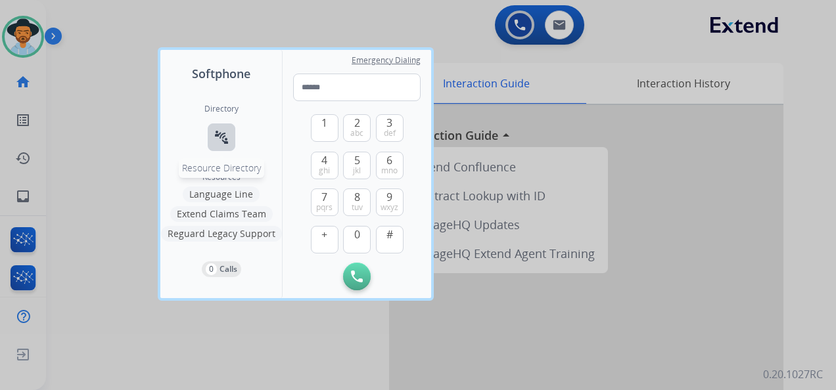
click at [216, 131] on mat-icon "connect_without_contact" at bounding box center [222, 137] width 16 height 16
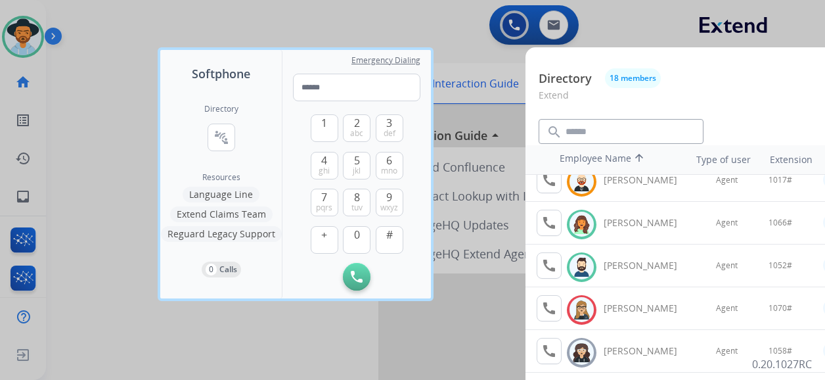
scroll to position [197, 0]
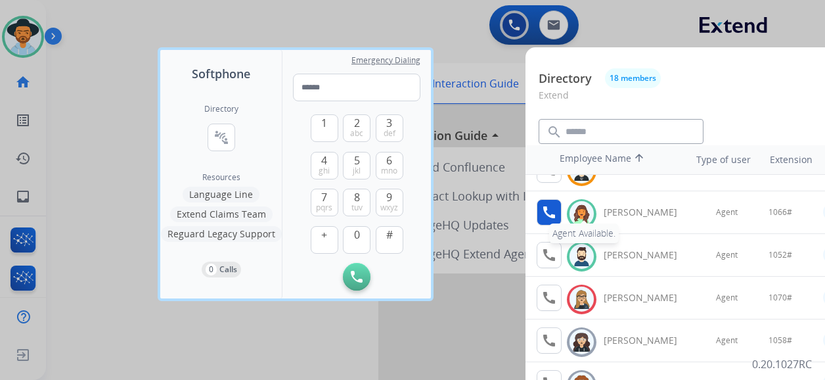
click at [545, 213] on mat-icon "call" at bounding box center [550, 212] width 16 height 16
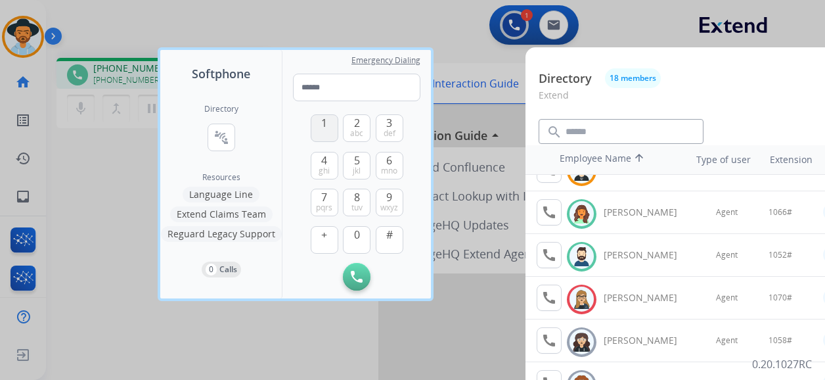
click at [322, 125] on span "1" at bounding box center [324, 123] width 6 height 16
click at [360, 237] on button "0" at bounding box center [357, 240] width 28 height 28
click at [388, 167] on span "mno" at bounding box center [389, 171] width 16 height 11
click at [388, 166] on span "mno" at bounding box center [389, 171] width 16 height 11
click at [392, 238] on span "#" at bounding box center [389, 235] width 7 height 16
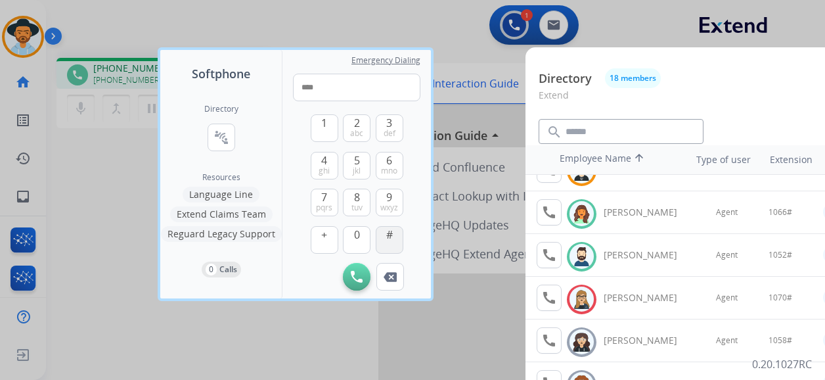
type input "*****"
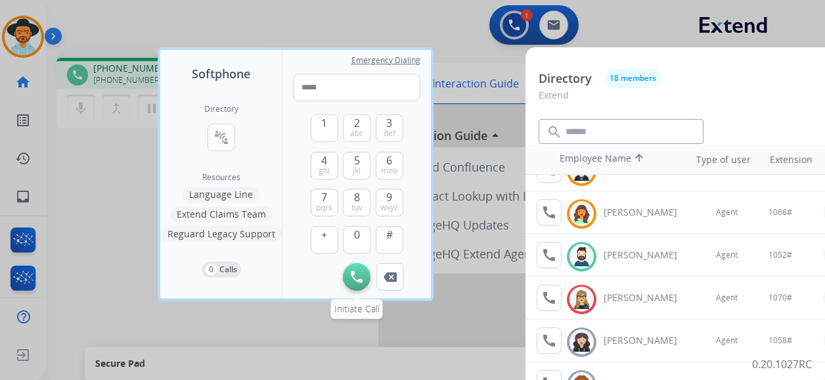
click at [356, 279] on div "Softphone Directory connect_without_contact Resource Directory Resources Langua…" at bounding box center [412, 190] width 825 height 380
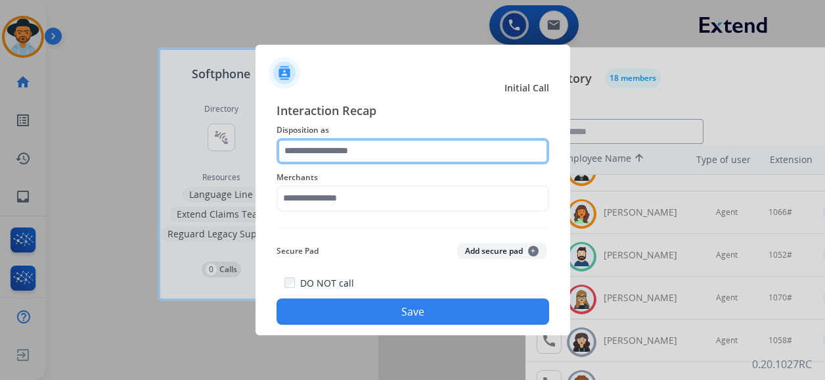
click at [372, 154] on input "text" at bounding box center [413, 151] width 273 height 26
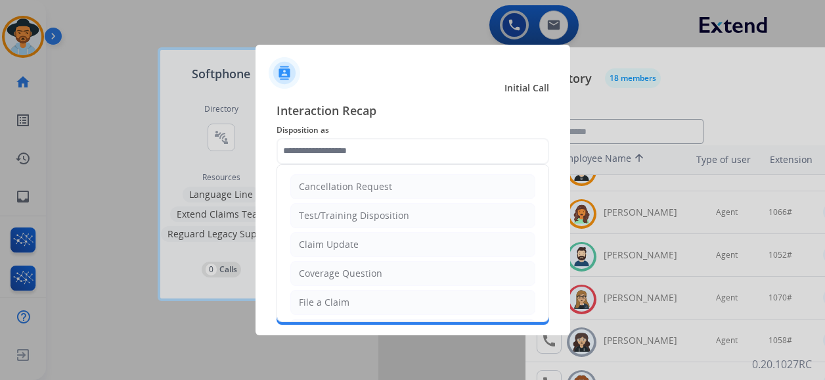
drag, startPoint x: 388, startPoint y: 245, endPoint x: 390, endPoint y: 236, distance: 9.6
click at [388, 243] on li "Claim Update" at bounding box center [412, 244] width 245 height 25
type input "**********"
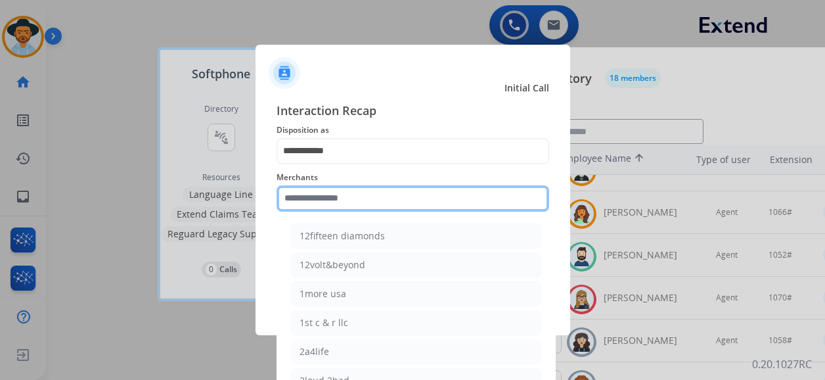
click at [379, 197] on input "text" at bounding box center [413, 198] width 273 height 26
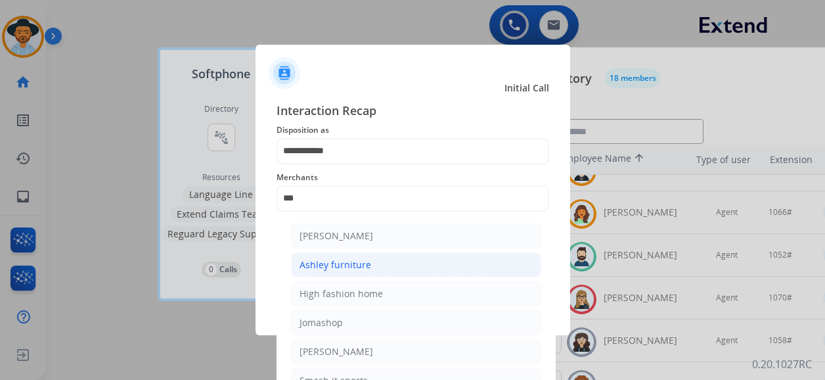
click at [384, 266] on li "Ashley furniture" at bounding box center [416, 264] width 250 height 25
type input "**********"
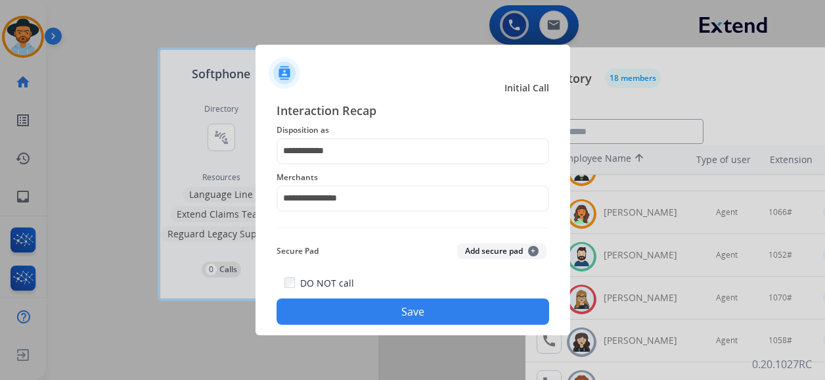
click at [410, 310] on button "Save" at bounding box center [413, 311] width 273 height 26
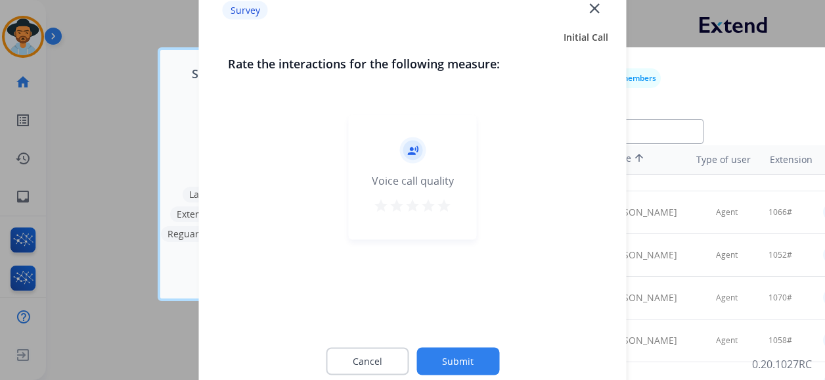
click at [447, 206] on mat-icon "star" at bounding box center [444, 206] width 16 height 16
click at [464, 363] on button "Submit" at bounding box center [458, 362] width 83 height 28
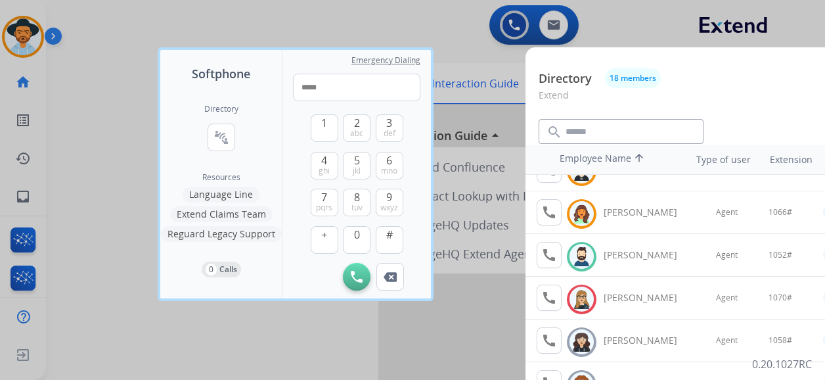
click at [273, 9] on div at bounding box center [412, 190] width 825 height 380
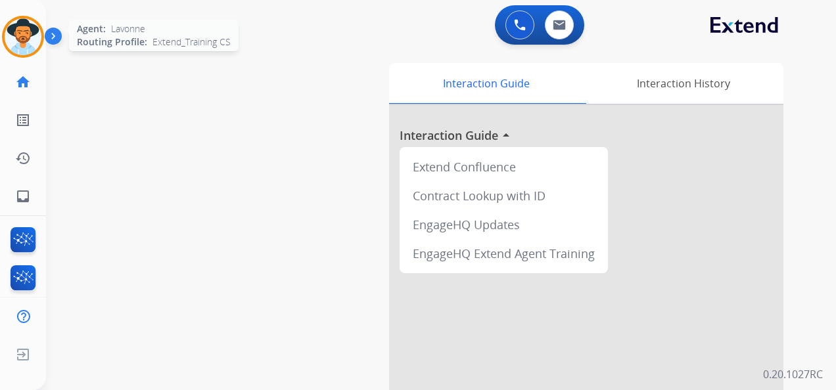
click at [33, 26] on img at bounding box center [23, 36] width 37 height 37
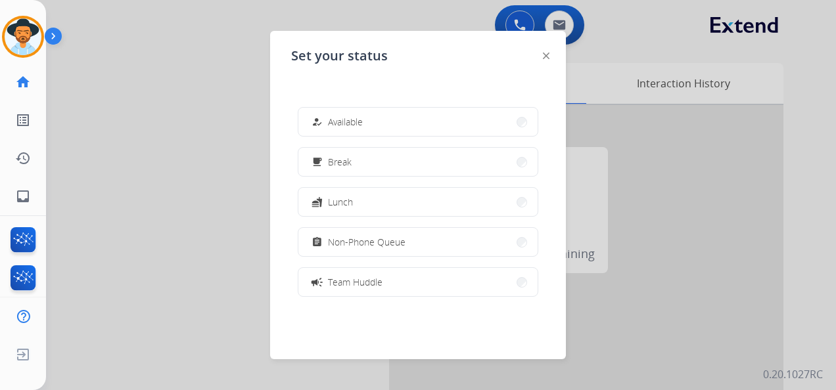
click at [389, 124] on button "how_to_reg Available" at bounding box center [417, 122] width 239 height 28
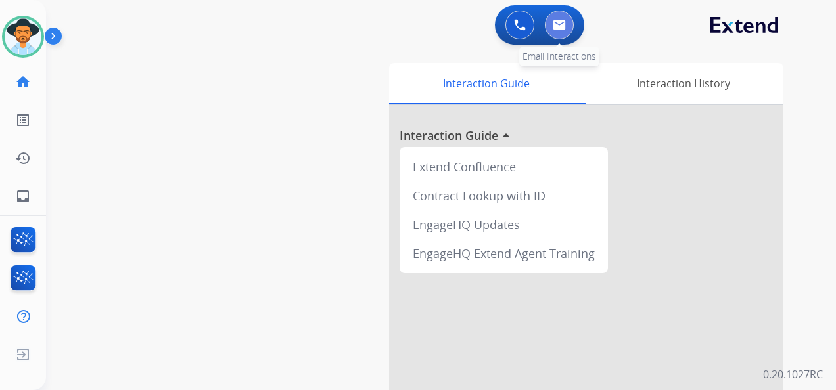
click at [569, 17] on button at bounding box center [559, 25] width 29 height 29
select select "**********"
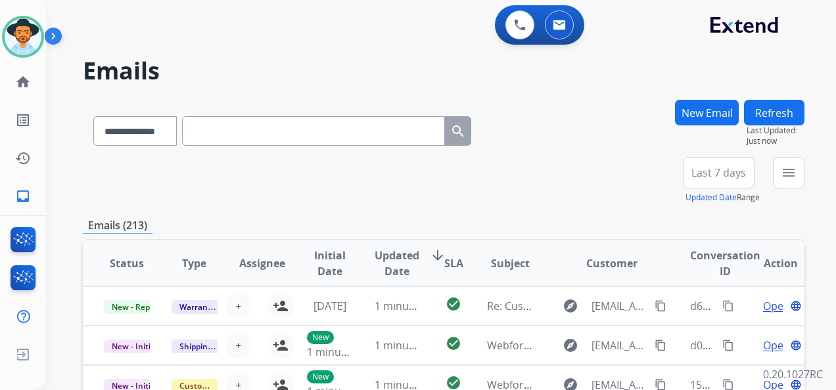
click at [712, 114] on button "New Email" at bounding box center [707, 113] width 64 height 26
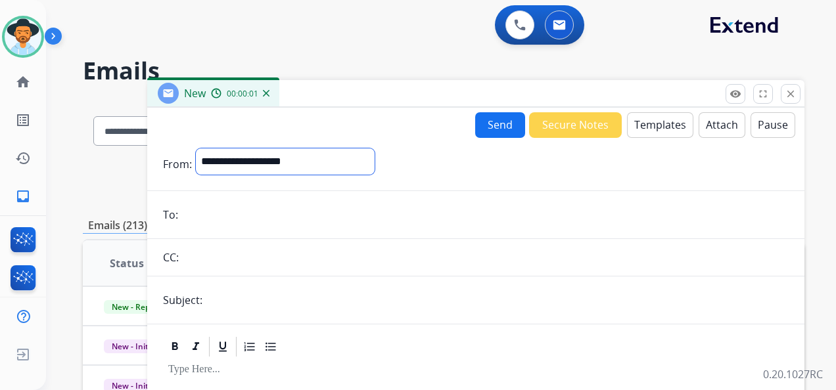
click at [375, 167] on select "**********" at bounding box center [285, 162] width 179 height 26
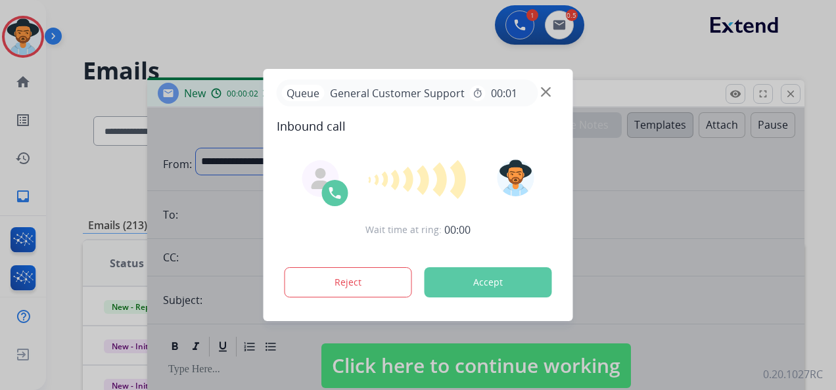
select select "**********"
click at [196, 149] on select "**********" at bounding box center [285, 162] width 179 height 26
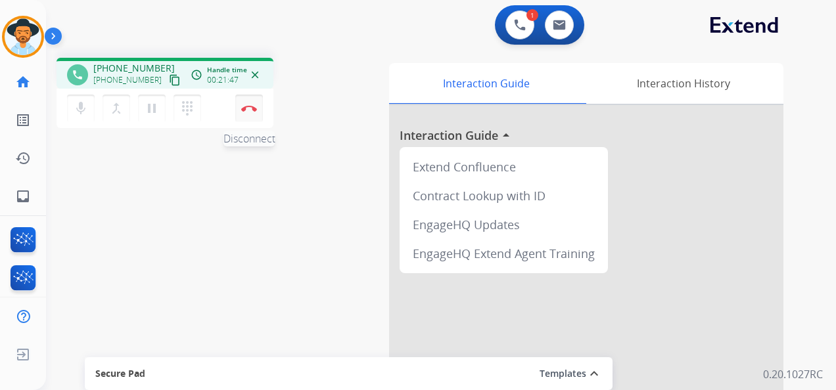
click at [250, 109] on img at bounding box center [249, 108] width 16 height 7
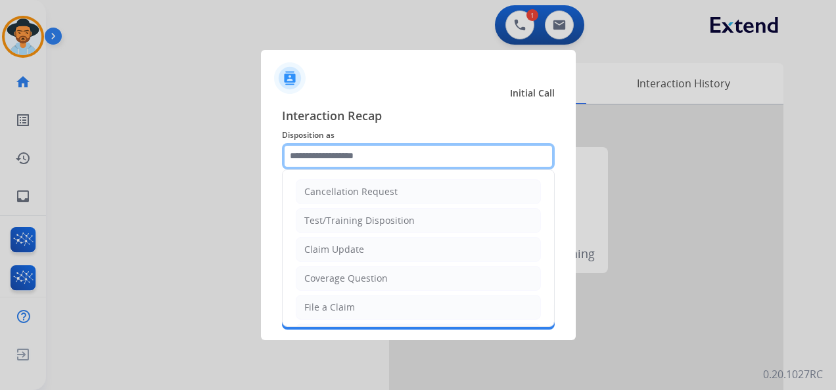
click at [360, 154] on input "text" at bounding box center [418, 156] width 273 height 26
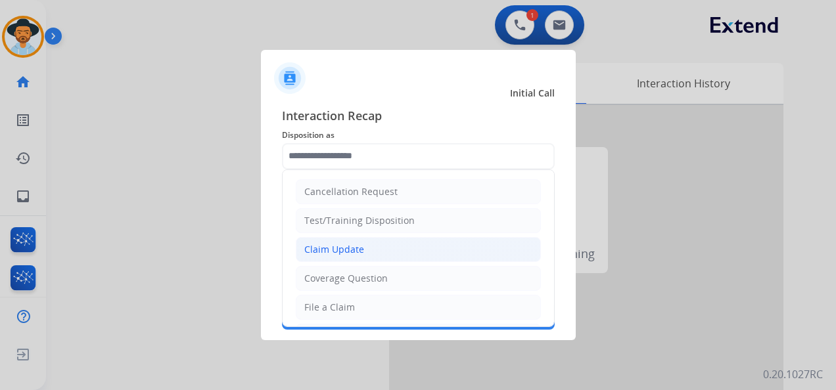
click at [390, 253] on li "Claim Update" at bounding box center [418, 249] width 245 height 25
type input "**********"
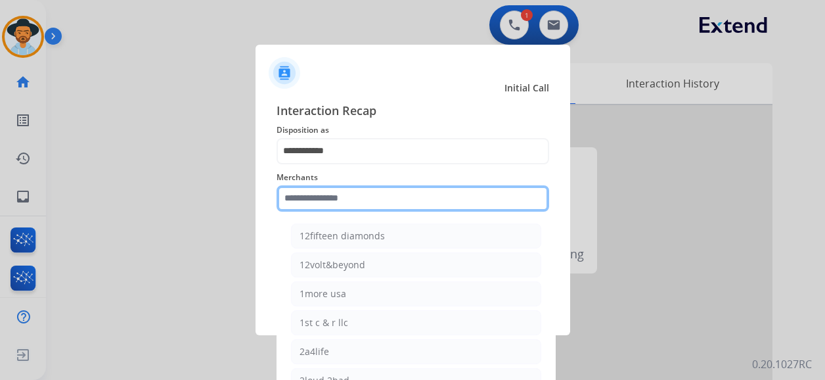
click at [361, 204] on input "text" at bounding box center [413, 198] width 273 height 26
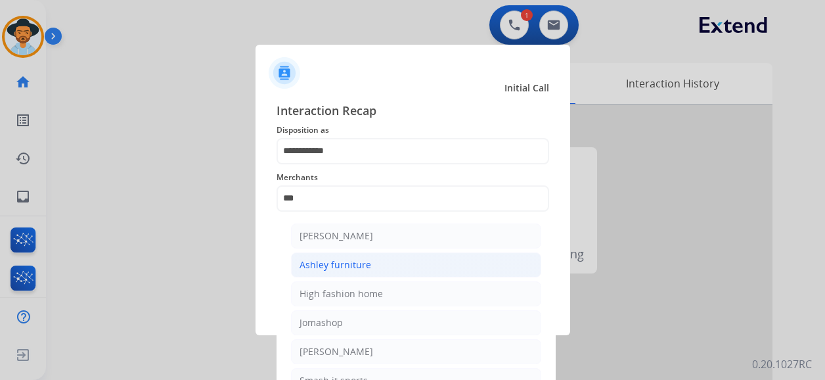
click at [359, 267] on div "Ashley furniture" at bounding box center [336, 264] width 72 height 13
type input "**********"
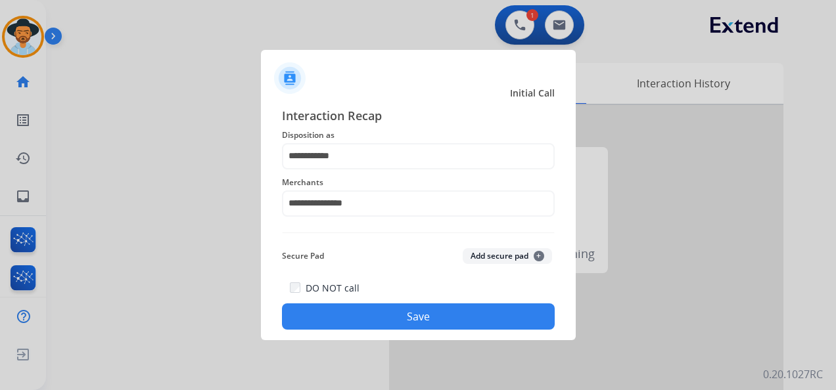
click at [407, 321] on button "Save" at bounding box center [418, 317] width 273 height 26
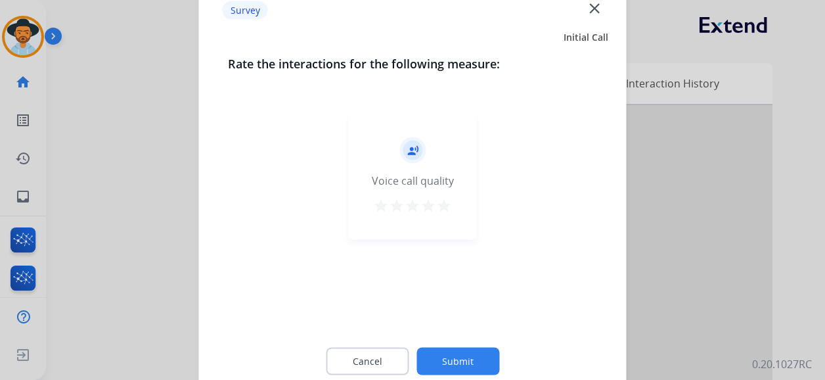
click at [443, 206] on mat-icon "star" at bounding box center [444, 206] width 16 height 16
click at [460, 362] on button "Submit" at bounding box center [458, 362] width 83 height 28
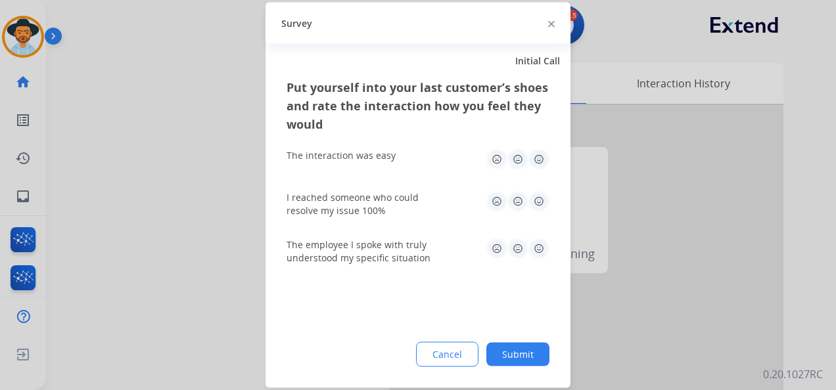
click at [537, 159] on img at bounding box center [538, 159] width 21 height 21
drag, startPoint x: 536, startPoint y: 200, endPoint x: 544, endPoint y: 209, distance: 11.7
click at [537, 200] on img at bounding box center [538, 201] width 21 height 21
click at [537, 250] on img at bounding box center [538, 249] width 21 height 21
click at [525, 354] on button "Submit" at bounding box center [517, 355] width 63 height 24
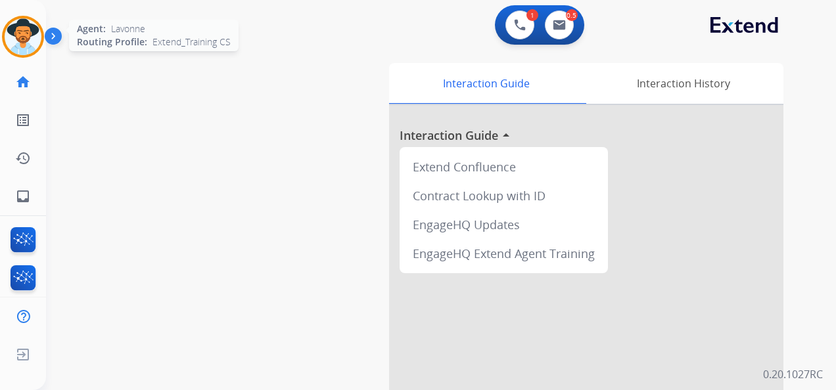
click at [34, 35] on img at bounding box center [23, 36] width 37 height 37
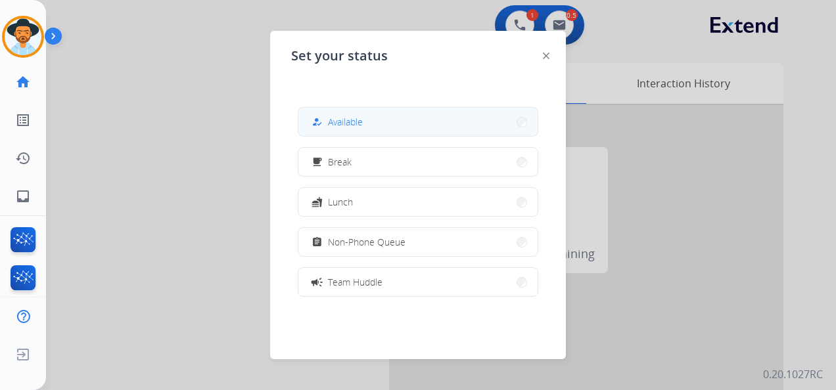
click at [371, 122] on button "how_to_reg Available" at bounding box center [417, 122] width 239 height 28
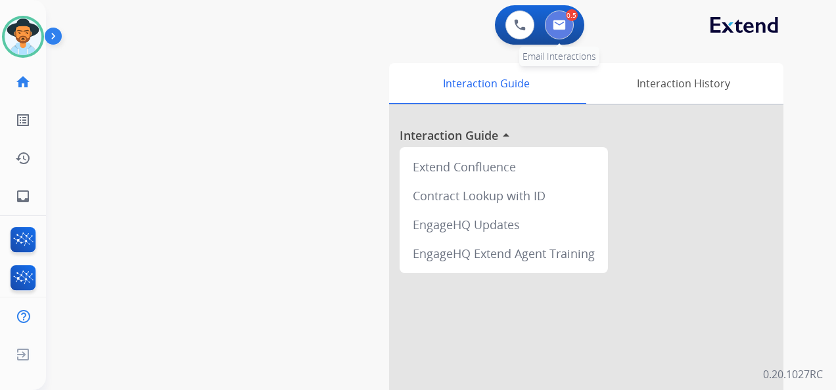
click at [559, 26] on img at bounding box center [559, 25] width 13 height 11
select select "**********"
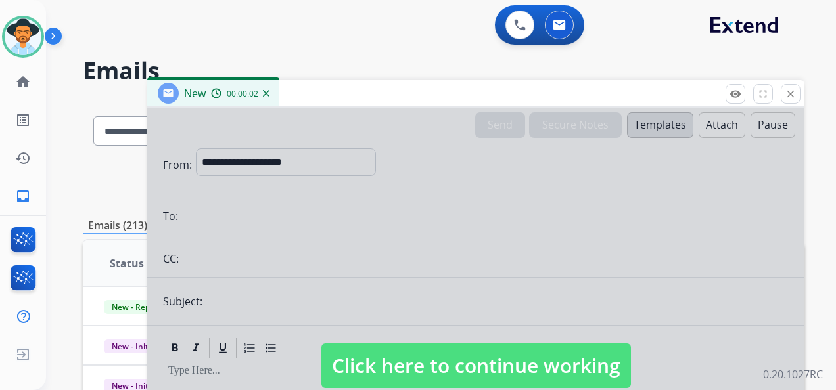
click at [436, 373] on span "Click here to continue working" at bounding box center [476, 366] width 310 height 45
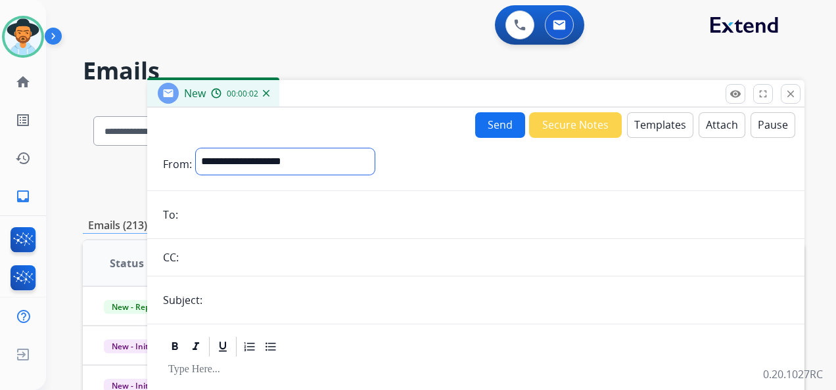
click at [374, 158] on select "**********" at bounding box center [285, 162] width 179 height 26
select select "**********"
click at [196, 149] on select "**********" at bounding box center [285, 162] width 179 height 26
click at [216, 218] on input "email" at bounding box center [485, 216] width 607 height 26
paste input "**********"
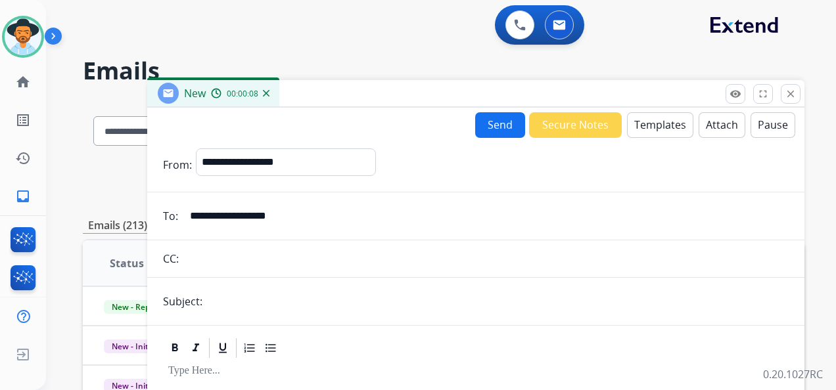
type input "**********"
click at [223, 308] on input "text" at bounding box center [497, 302] width 582 height 26
type input "**********"
click at [655, 126] on button "Templates" at bounding box center [660, 125] width 66 height 26
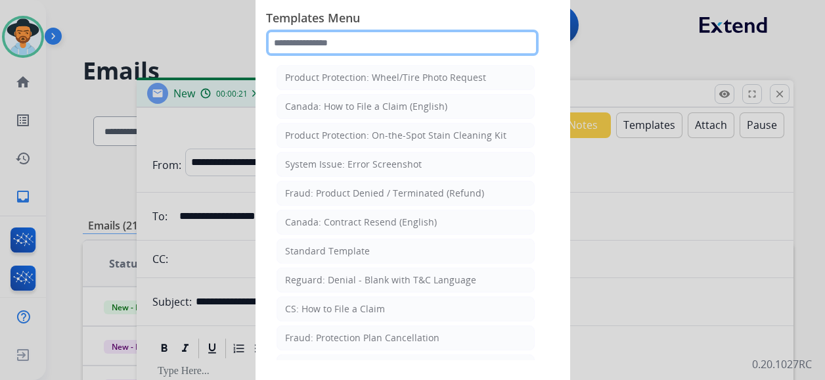
click at [354, 40] on input "text" at bounding box center [402, 43] width 273 height 26
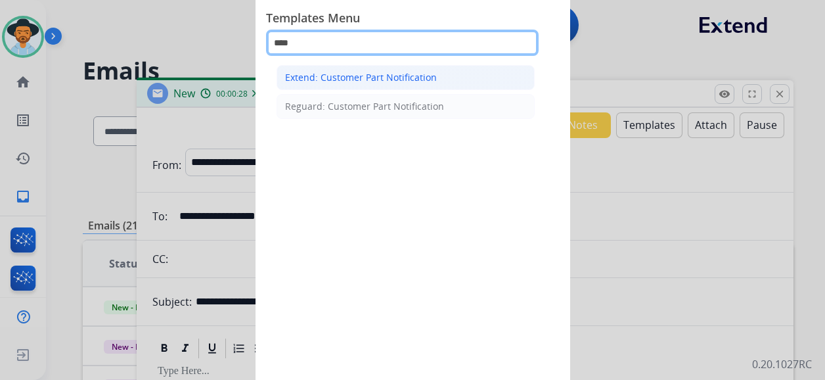
type input "****"
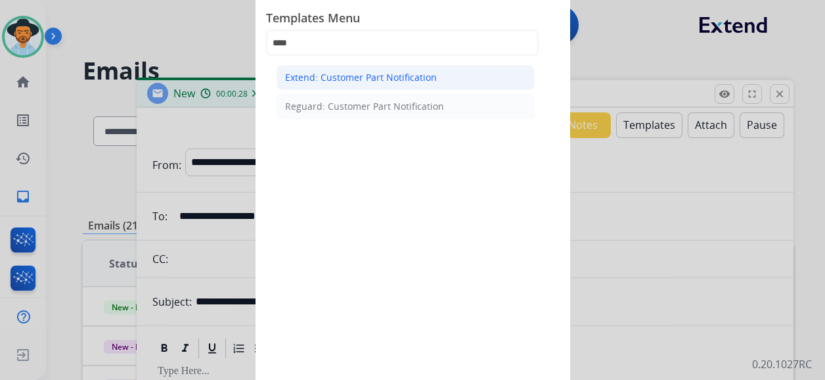
click at [402, 80] on div "Extend: Customer Part Notification" at bounding box center [361, 77] width 152 height 13
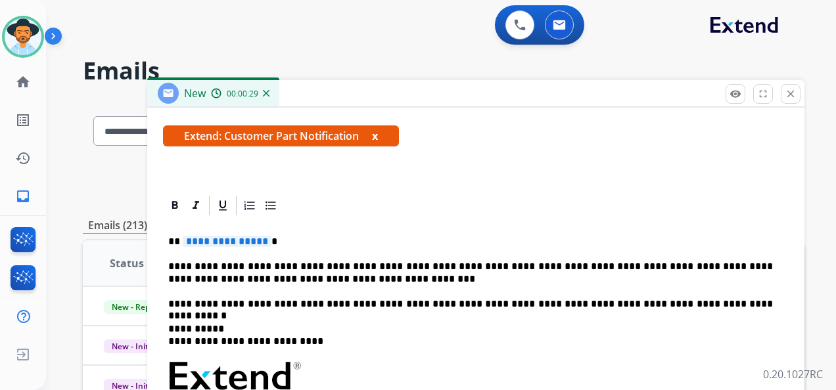
scroll to position [231, 0]
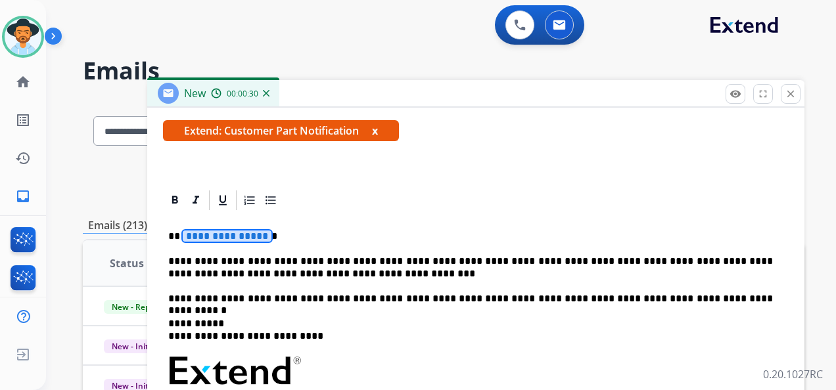
click at [216, 237] on span "**********" at bounding box center [227, 236] width 89 height 11
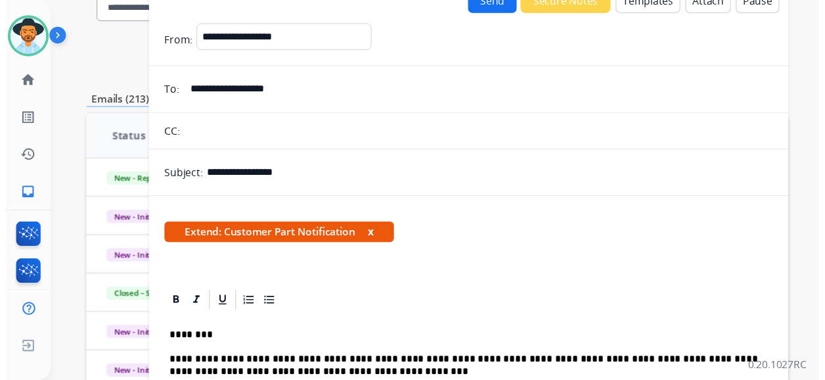
scroll to position [29, 0]
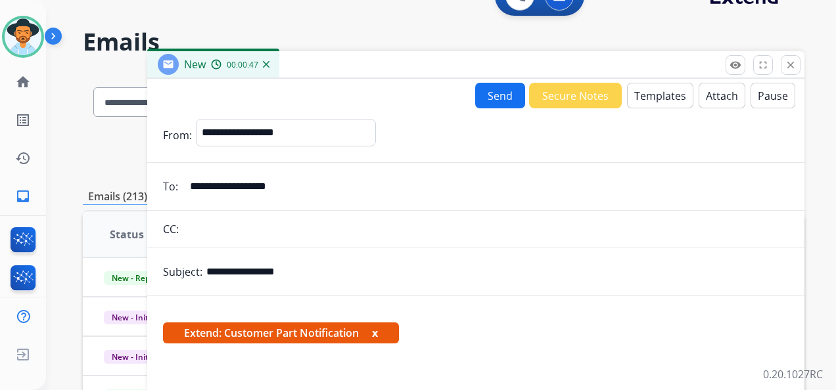
click at [486, 92] on button "Send" at bounding box center [500, 96] width 50 height 26
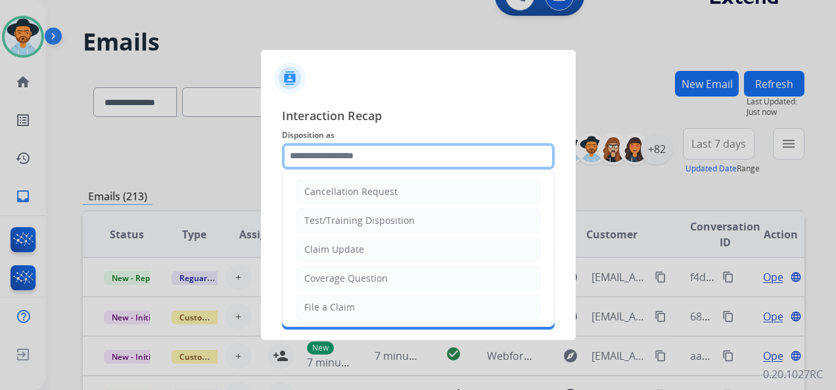
click at [406, 158] on input "text" at bounding box center [418, 156] width 273 height 26
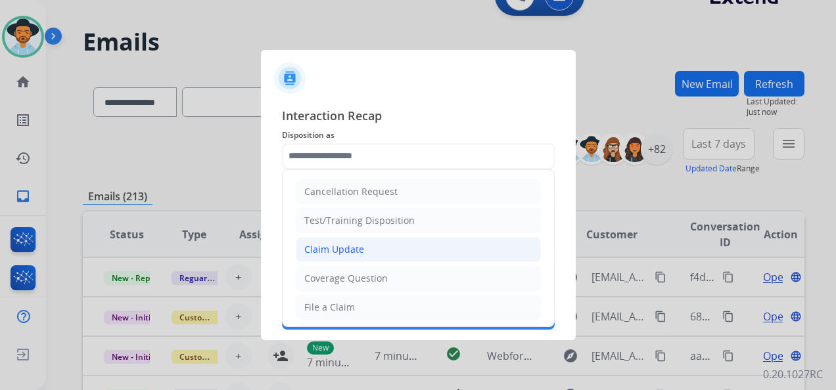
click at [401, 246] on li "Claim Update" at bounding box center [418, 249] width 245 height 25
type input "**********"
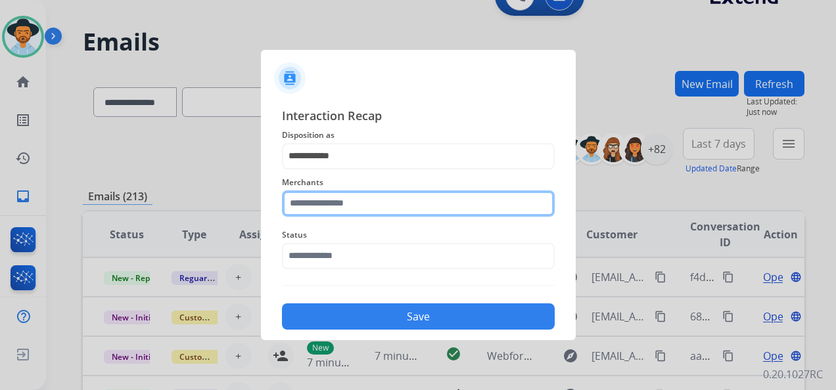
click at [361, 201] on input "text" at bounding box center [418, 204] width 273 height 26
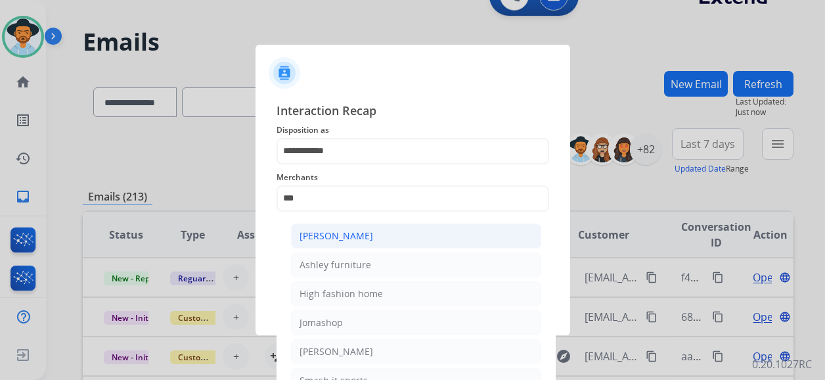
click at [364, 236] on div "[PERSON_NAME]" at bounding box center [337, 235] width 74 height 13
type input "**********"
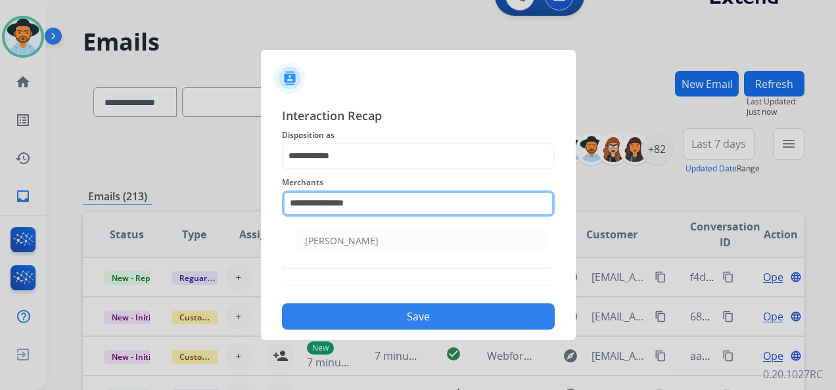
drag, startPoint x: 367, startPoint y: 203, endPoint x: 283, endPoint y: 191, distance: 85.0
click at [283, 191] on div "**********" at bounding box center [418, 196] width 273 height 53
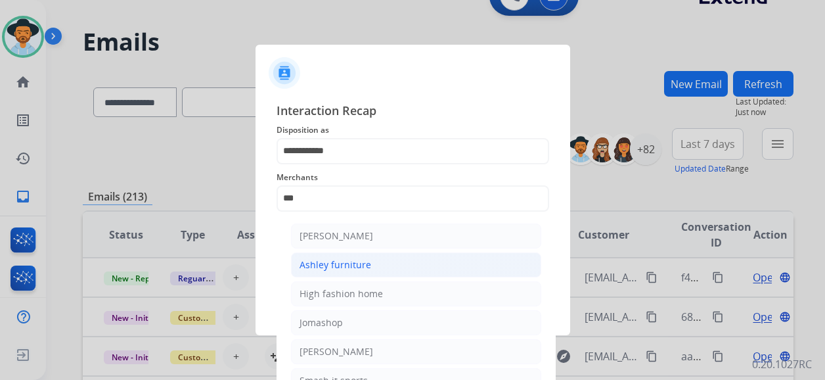
click at [371, 265] on li "Ashley furniture" at bounding box center [416, 264] width 250 height 25
type input "**********"
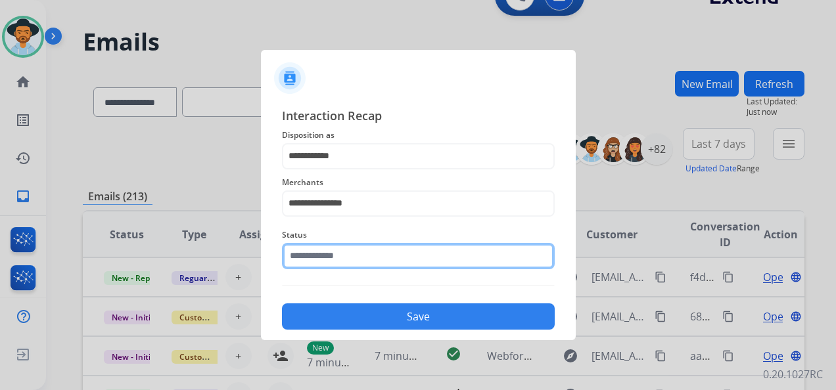
click at [347, 261] on input "text" at bounding box center [418, 256] width 273 height 26
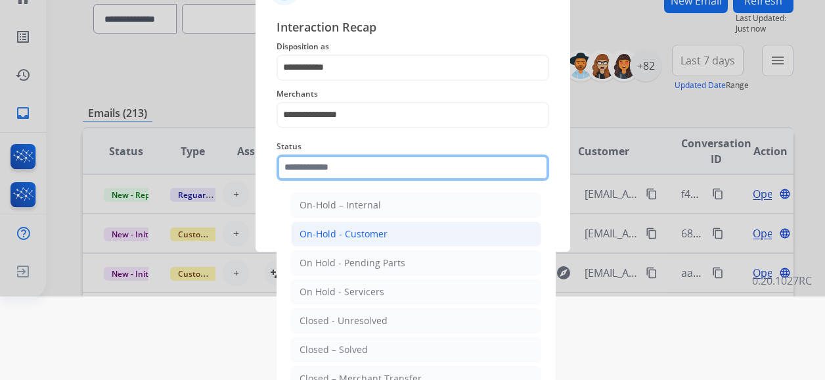
scroll to position [86, 0]
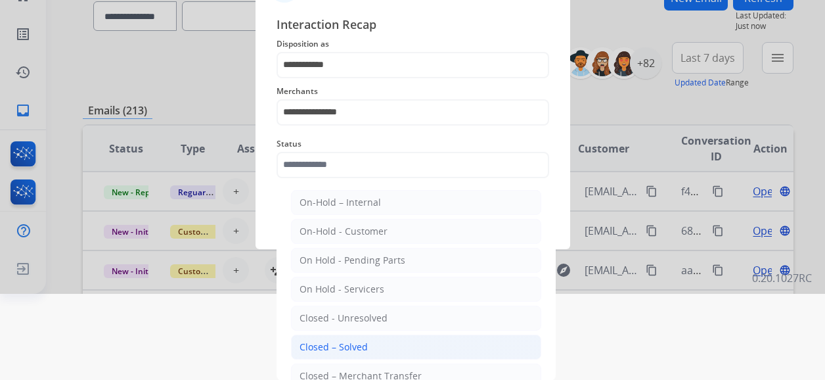
click at [364, 345] on div "Closed – Solved" at bounding box center [334, 346] width 68 height 13
type input "**********"
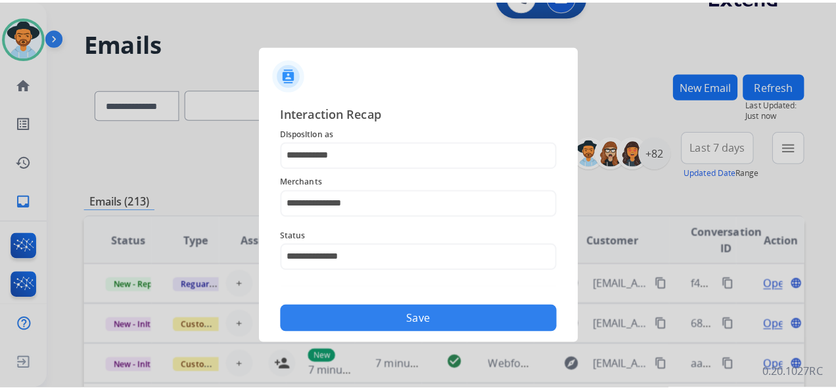
scroll to position [0, 0]
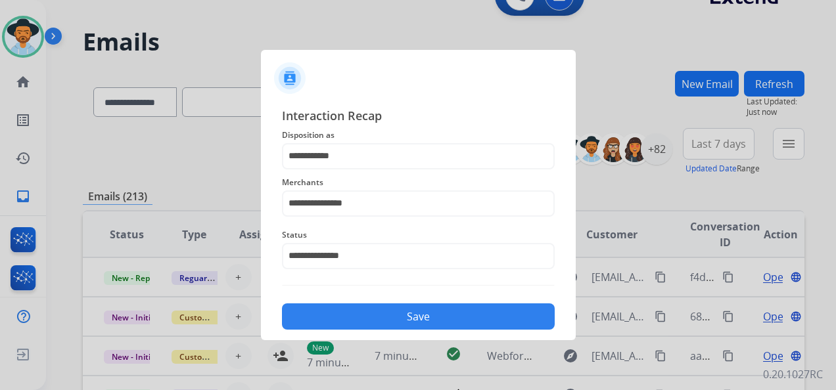
click at [443, 312] on button "Save" at bounding box center [418, 317] width 273 height 26
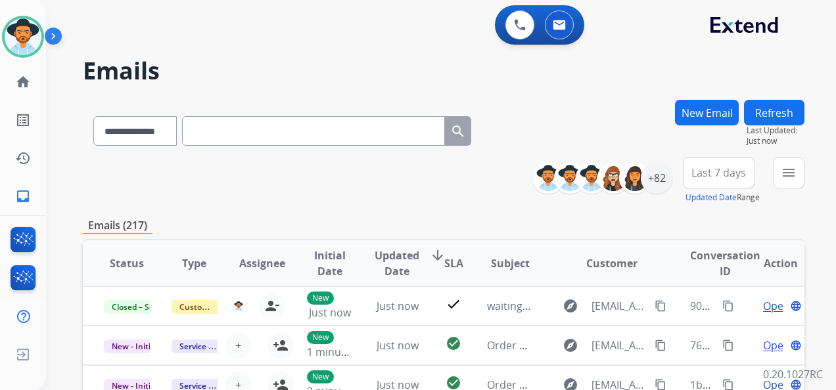
drag, startPoint x: 718, startPoint y: 305, endPoint x: 746, endPoint y: 279, distance: 37.7
click at [722, 305] on mat-icon "content_copy" at bounding box center [728, 306] width 12 height 12
click at [514, 31] on button at bounding box center [519, 25] width 29 height 29
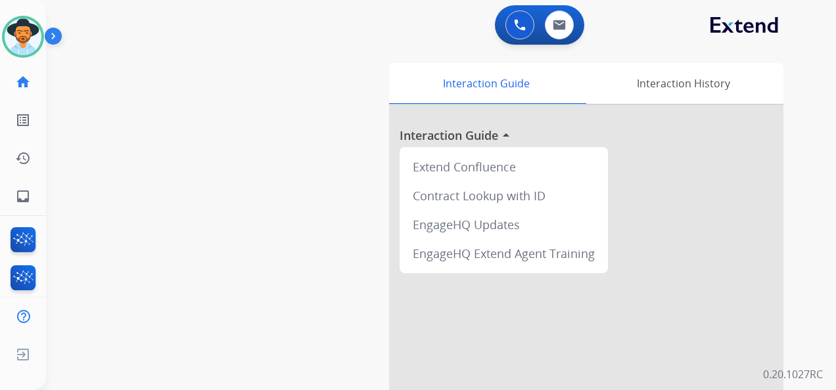
click at [514, 31] on button at bounding box center [519, 25] width 29 height 29
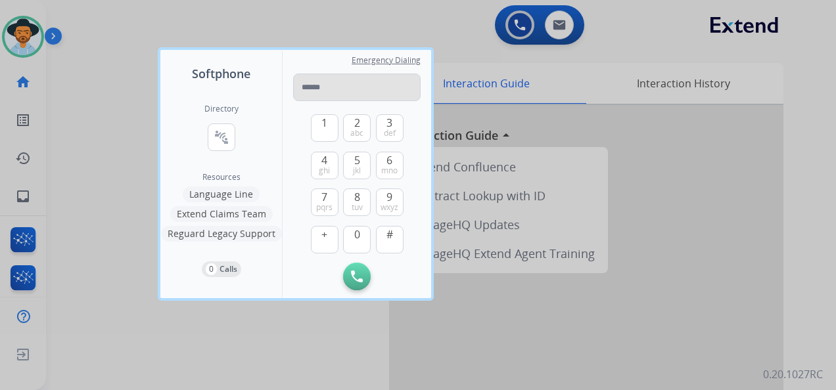
click at [315, 89] on input "tel" at bounding box center [356, 88] width 127 height 28
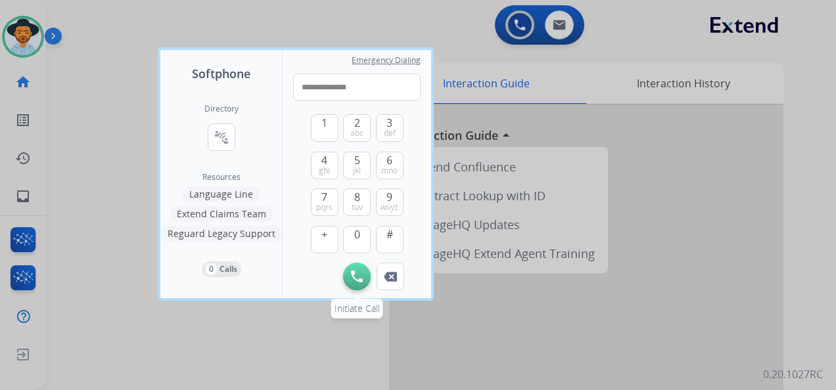
type input "**********"
click at [350, 273] on button "Initiate Call" at bounding box center [357, 277] width 28 height 28
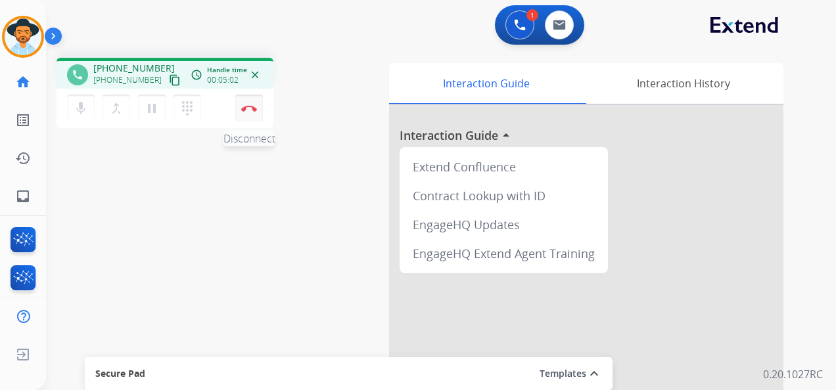
click at [251, 105] on img at bounding box center [249, 108] width 16 height 7
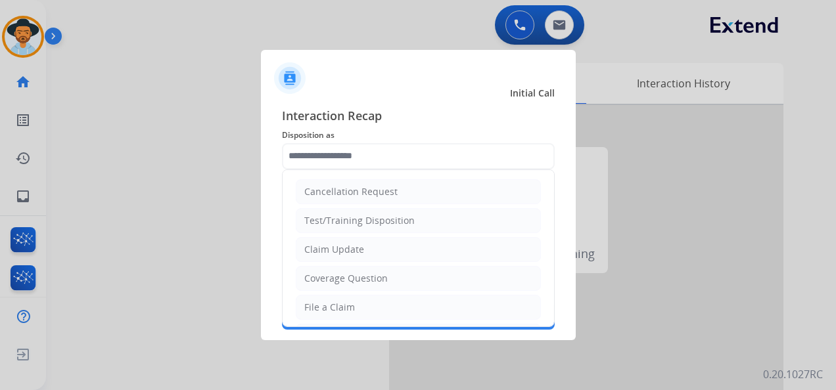
click at [364, 148] on input "text" at bounding box center [418, 156] width 273 height 26
click at [415, 246] on li "Claim Update" at bounding box center [418, 249] width 245 height 25
type input "**********"
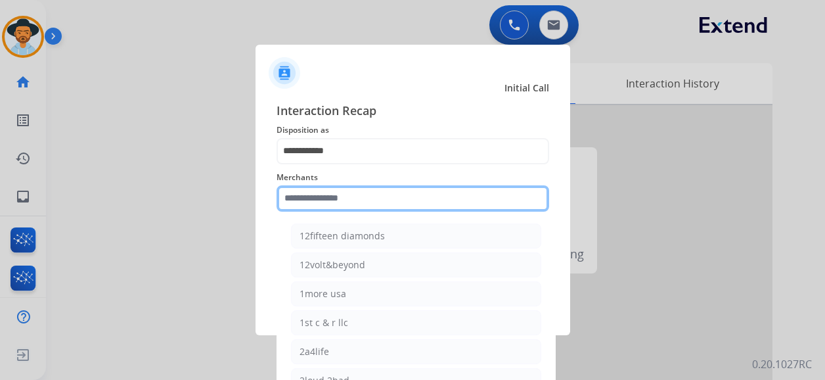
click at [359, 200] on input "text" at bounding box center [413, 198] width 273 height 26
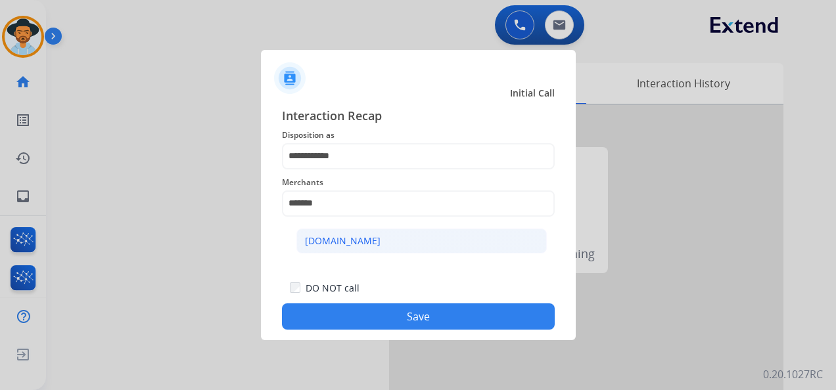
click at [371, 236] on li "[DOMAIN_NAME]" at bounding box center [421, 241] width 250 height 25
type input "**********"
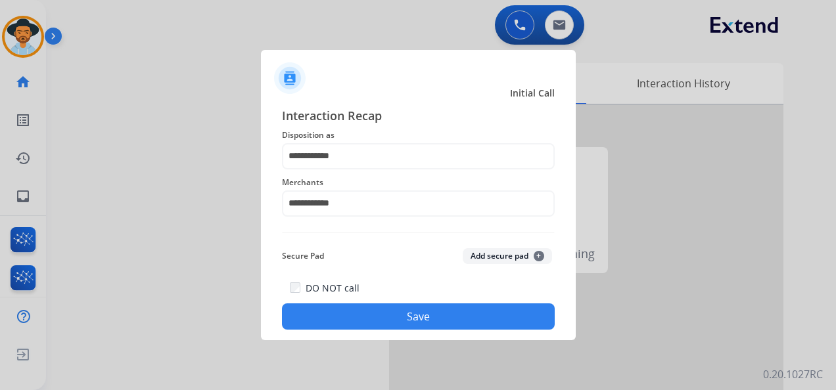
click at [443, 319] on button "Save" at bounding box center [418, 317] width 273 height 26
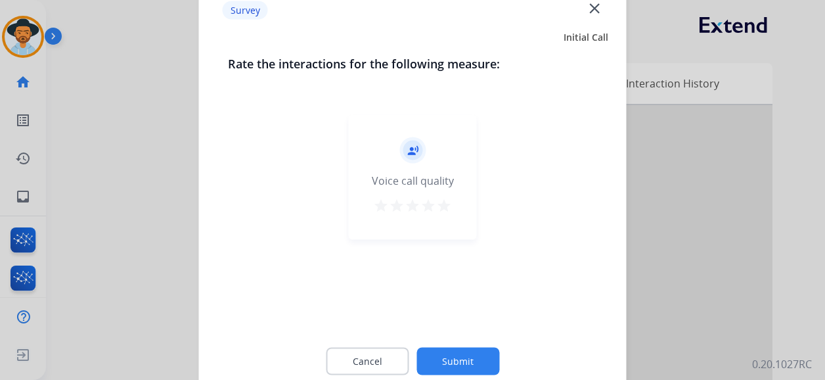
click at [446, 204] on mat-icon "star" at bounding box center [444, 206] width 16 height 16
drag, startPoint x: 461, startPoint y: 343, endPoint x: 463, endPoint y: 351, distance: 8.0
click at [461, 349] on div "Cancel Submit" at bounding box center [413, 361] width 370 height 59
click at [468, 360] on button "Submit" at bounding box center [458, 362] width 83 height 28
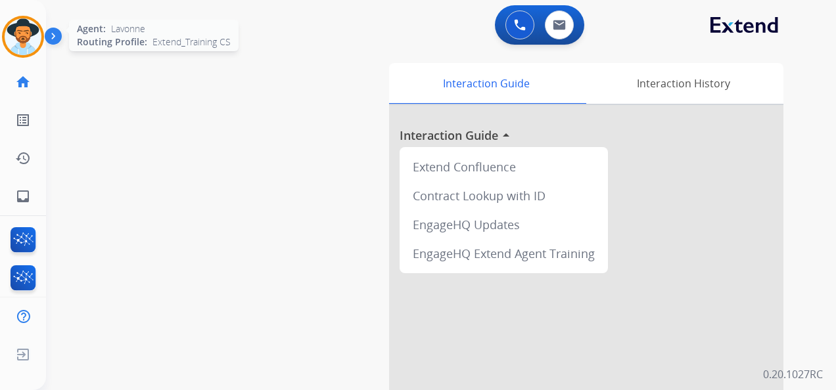
click at [16, 23] on img at bounding box center [23, 36] width 37 height 37
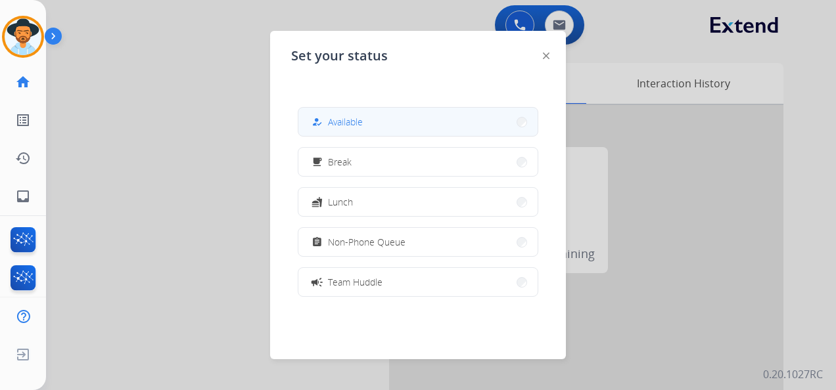
click at [429, 119] on button "how_to_reg Available" at bounding box center [417, 122] width 239 height 28
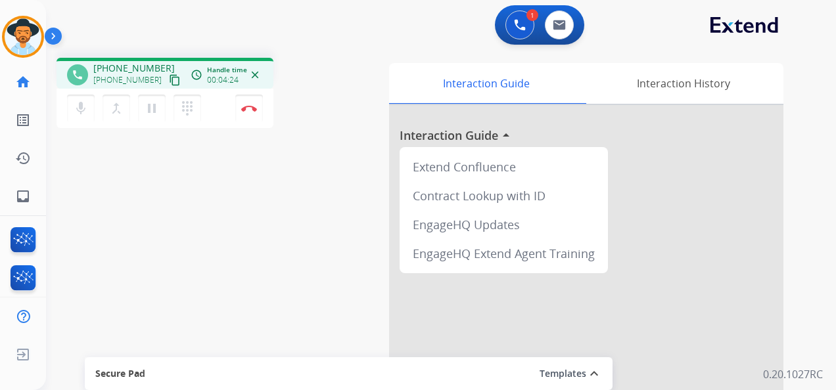
click at [670, 30] on div "1 Voice Interactions 0 Email Interactions" at bounding box center [433, 26] width 743 height 42
click at [251, 105] on img at bounding box center [249, 108] width 16 height 7
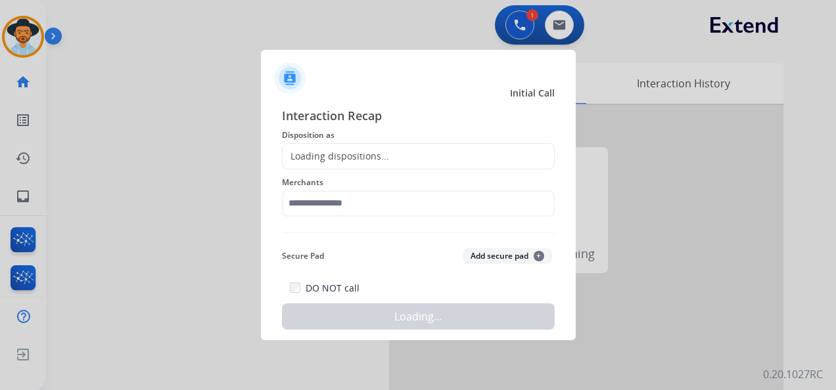
click at [382, 155] on div "Loading dispositions..." at bounding box center [336, 156] width 106 height 13
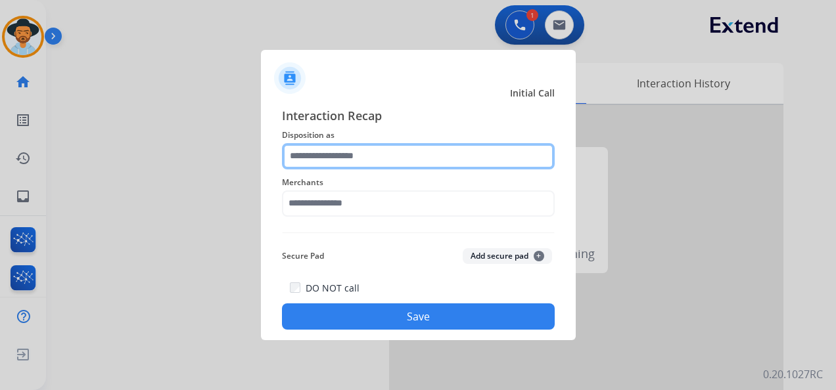
click at [386, 158] on input "text" at bounding box center [418, 156] width 273 height 26
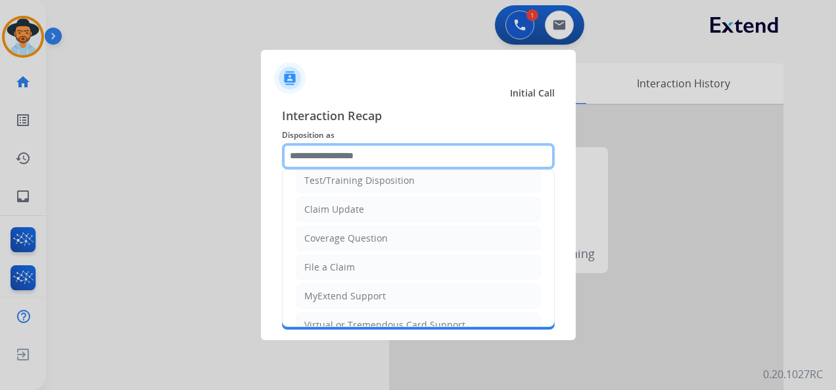
scroll to position [131, 0]
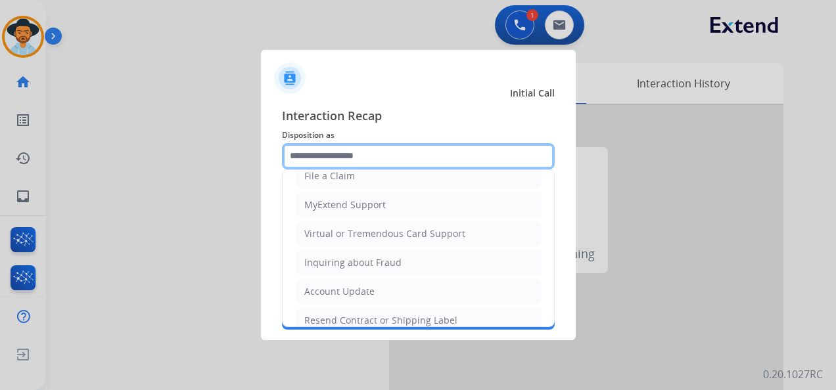
click at [377, 149] on input "text" at bounding box center [418, 156] width 273 height 26
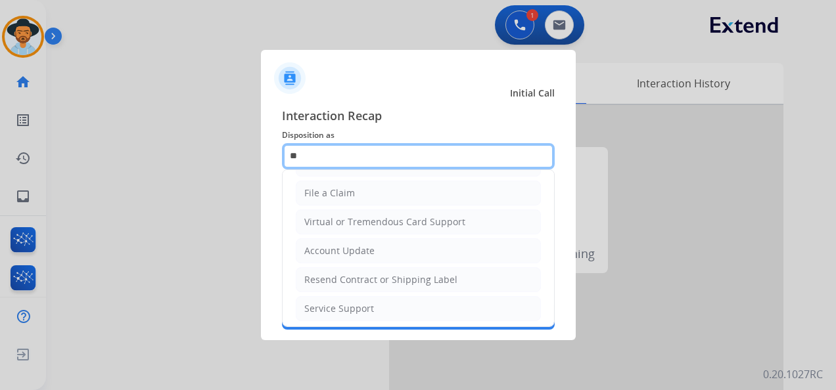
scroll to position [0, 0]
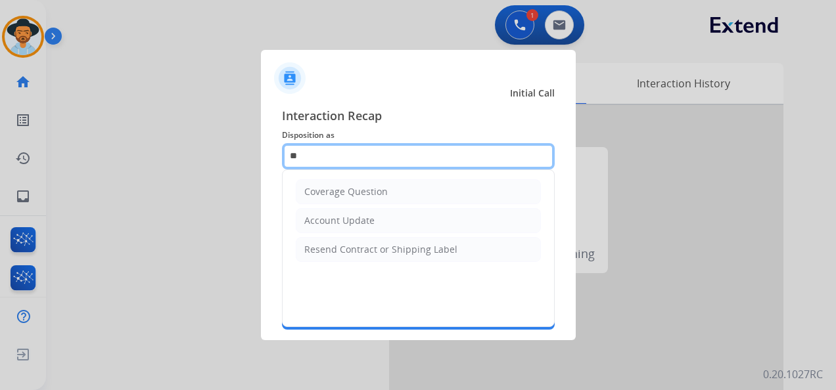
type input "*"
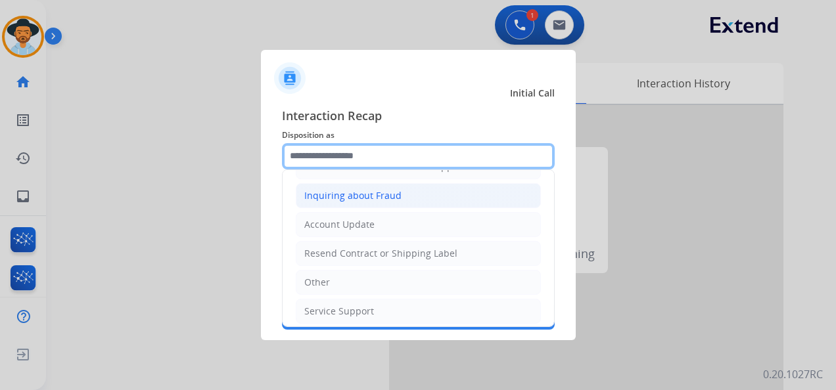
scroll to position [199, 0]
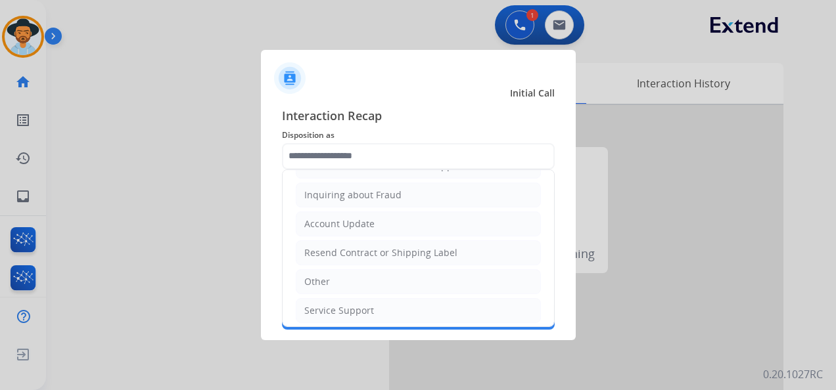
click at [369, 280] on li "Other" at bounding box center [418, 281] width 245 height 25
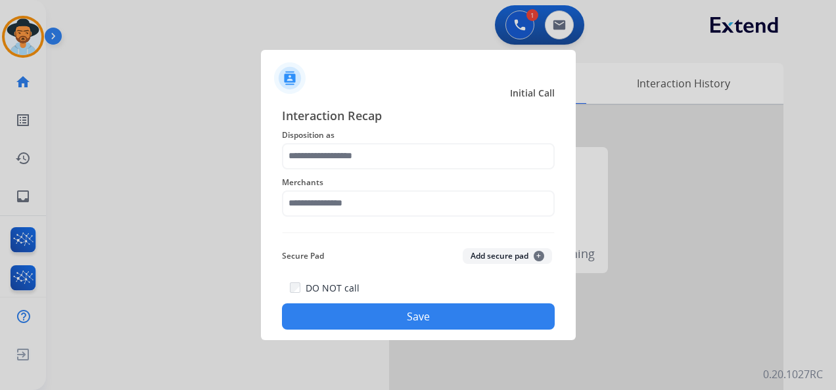
type input "*****"
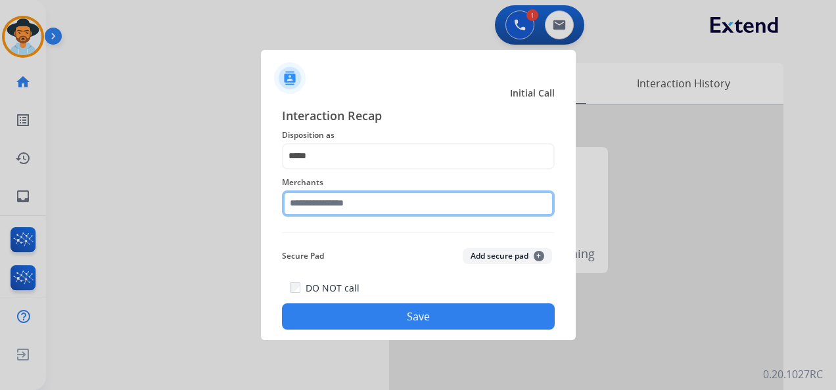
click at [373, 201] on input "text" at bounding box center [418, 204] width 273 height 26
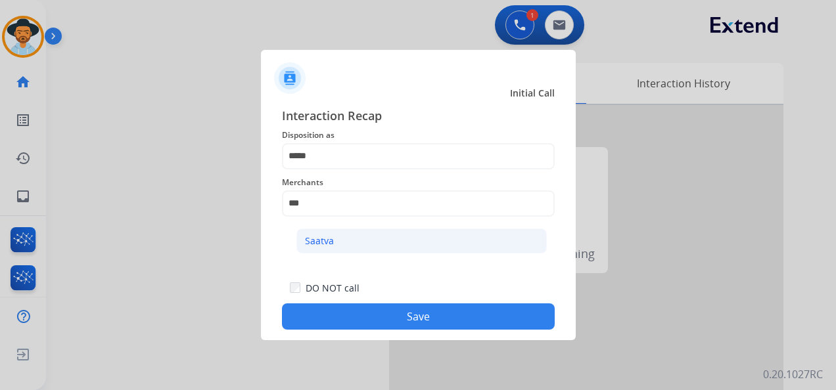
click at [333, 242] on div "Saatva" at bounding box center [319, 241] width 29 height 13
type input "******"
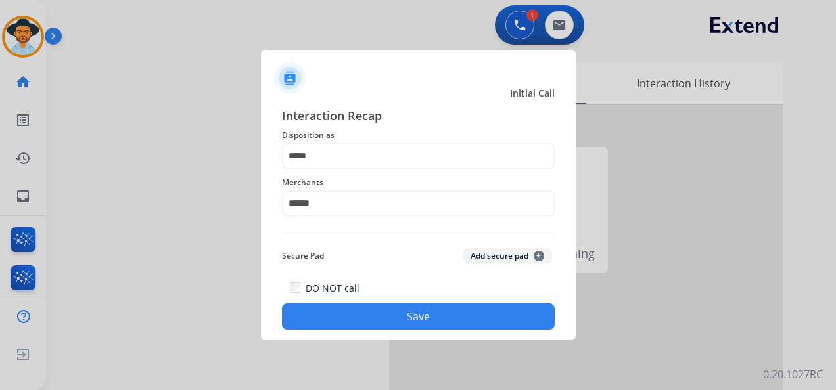
click at [425, 322] on button "Save" at bounding box center [418, 317] width 273 height 26
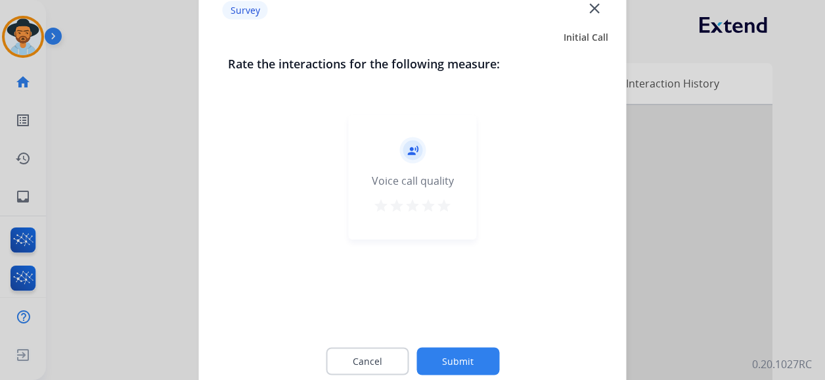
click at [453, 211] on div "record_voice_over Voice call quality star star star star star" at bounding box center [413, 177] width 128 height 125
drag, startPoint x: 446, startPoint y: 206, endPoint x: 453, endPoint y: 222, distance: 18.0
click at [446, 206] on mat-icon "star" at bounding box center [444, 206] width 16 height 16
click at [482, 366] on button "Submit" at bounding box center [458, 362] width 83 height 28
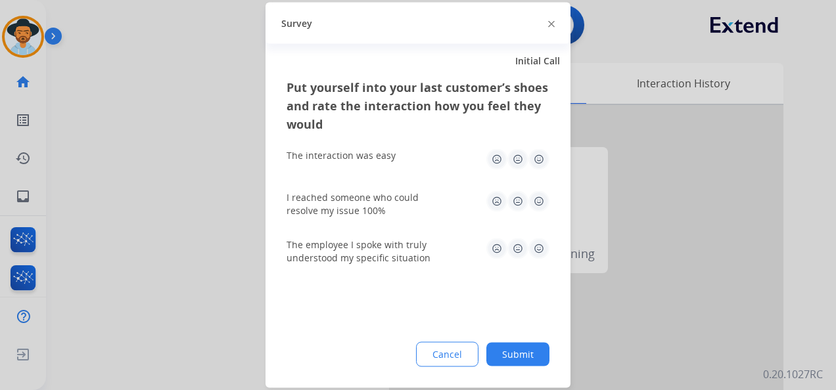
click at [539, 157] on img at bounding box center [538, 159] width 21 height 21
click at [539, 201] on img at bounding box center [538, 201] width 21 height 21
drag, startPoint x: 540, startPoint y: 246, endPoint x: 539, endPoint y: 264, distance: 17.8
click at [540, 246] on img at bounding box center [538, 249] width 21 height 21
click at [519, 354] on button "Submit" at bounding box center [517, 355] width 63 height 24
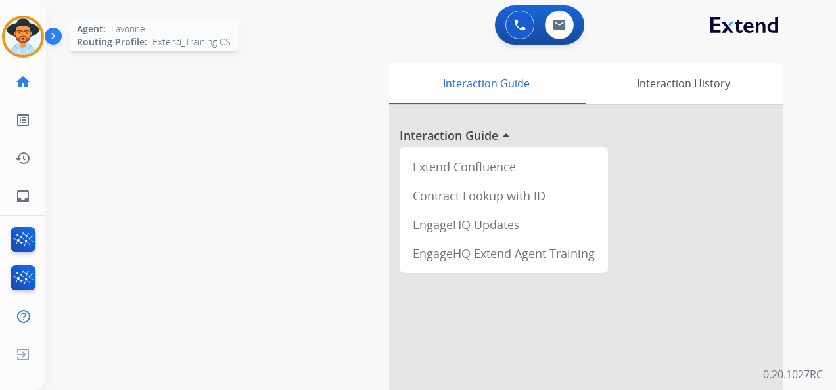
click at [28, 43] on img at bounding box center [23, 36] width 37 height 37
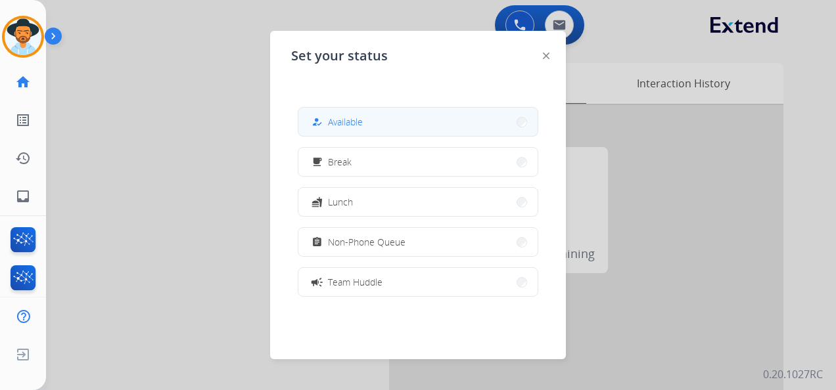
click at [392, 126] on button "how_to_reg Available" at bounding box center [417, 122] width 239 height 28
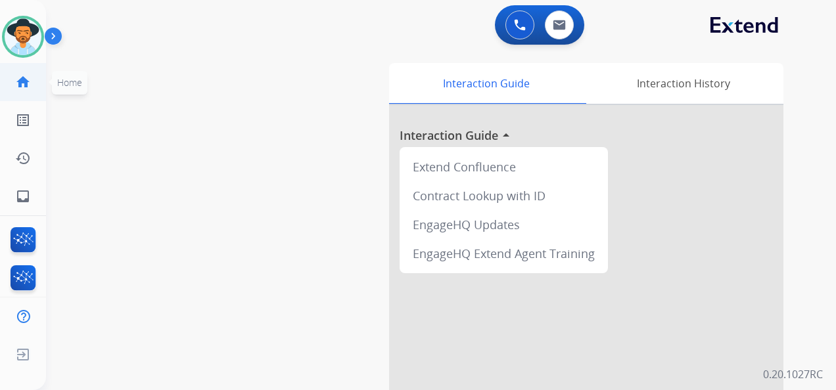
drag, startPoint x: 16, startPoint y: 43, endPoint x: 57, endPoint y: 74, distance: 50.7
click at [16, 43] on img at bounding box center [23, 36] width 37 height 37
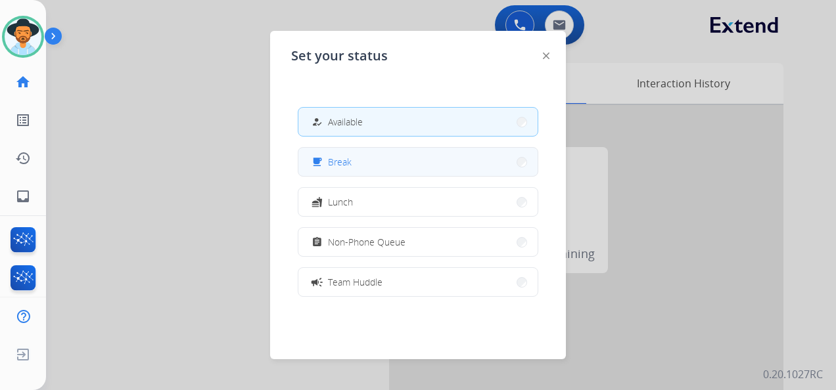
click at [417, 168] on button "free_breakfast Break" at bounding box center [417, 162] width 239 height 28
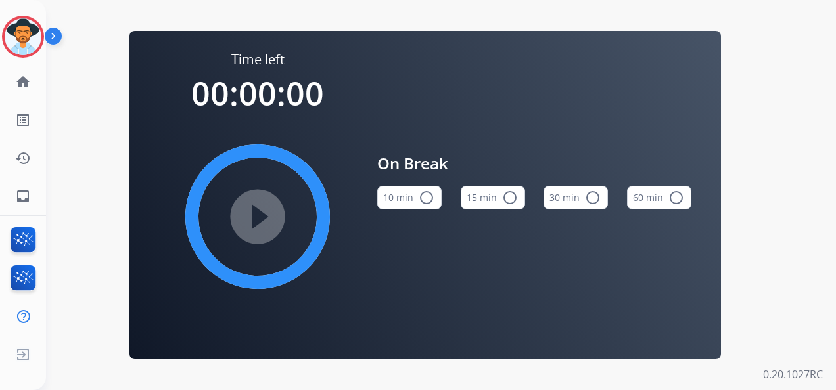
click at [493, 200] on button "15 min radio_button_unchecked" at bounding box center [493, 198] width 64 height 24
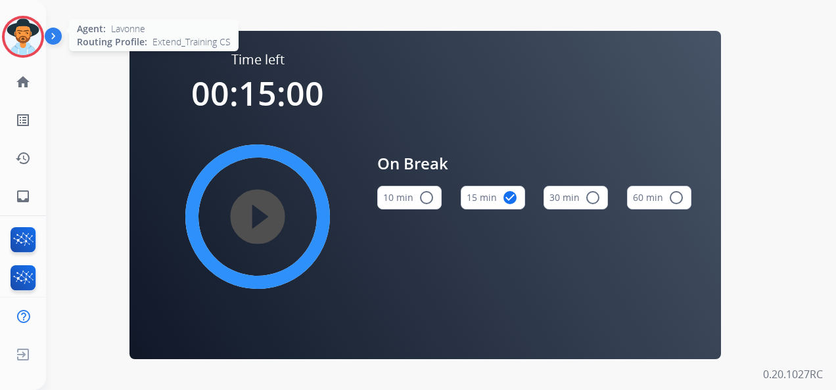
click at [24, 37] on img at bounding box center [23, 36] width 37 height 37
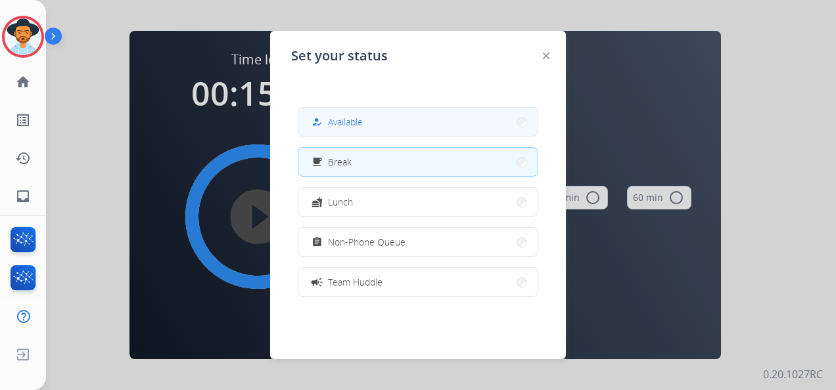
click at [377, 115] on button "how_to_reg Available" at bounding box center [417, 122] width 239 height 28
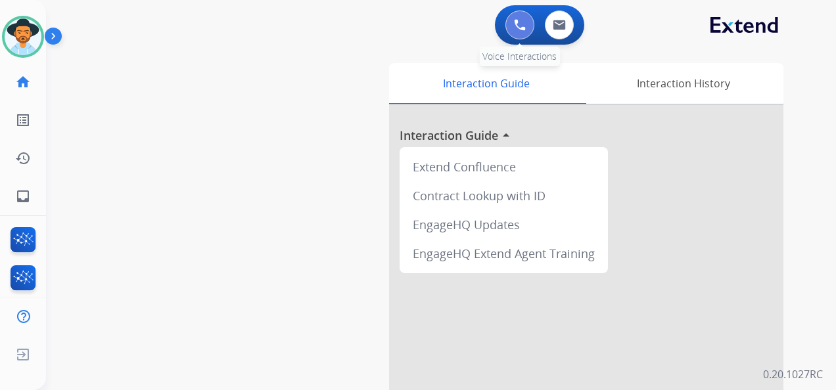
click at [518, 20] on img at bounding box center [520, 25] width 12 height 12
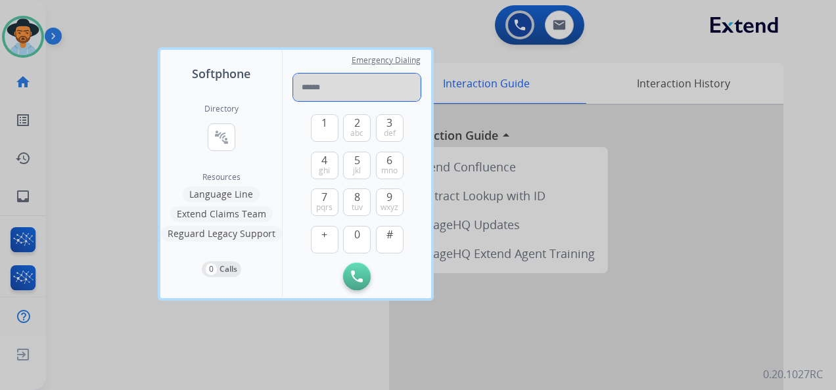
click at [322, 85] on input "tel" at bounding box center [356, 88] width 127 height 28
paste input "**********"
type input "**********"
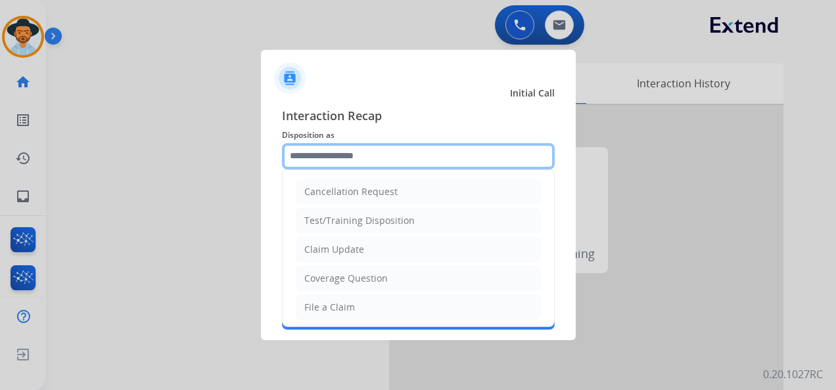
click at [338, 156] on input "text" at bounding box center [418, 156] width 273 height 26
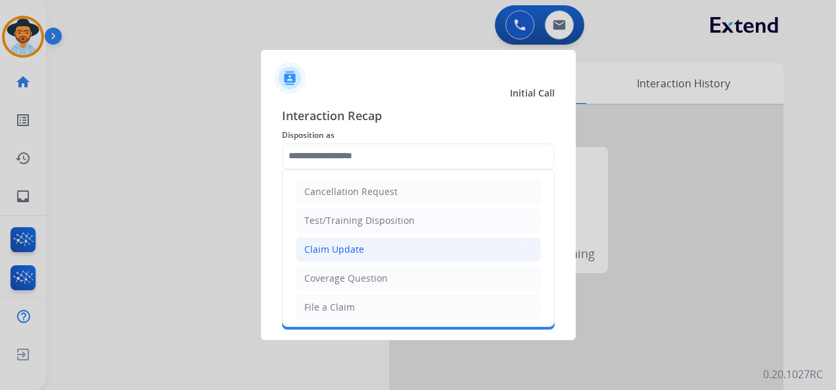
click at [368, 246] on li "Claim Update" at bounding box center [418, 249] width 245 height 25
type input "**********"
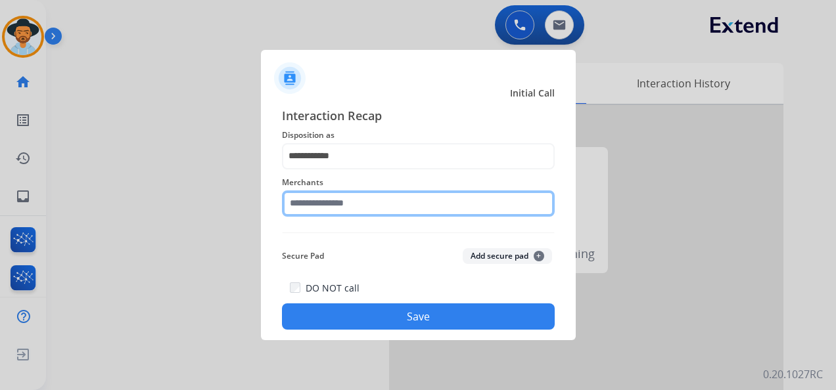
click at [355, 208] on input "text" at bounding box center [418, 204] width 273 height 26
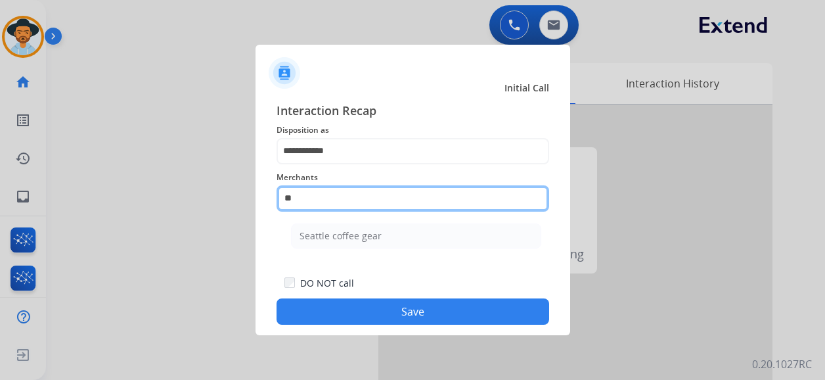
type input "*"
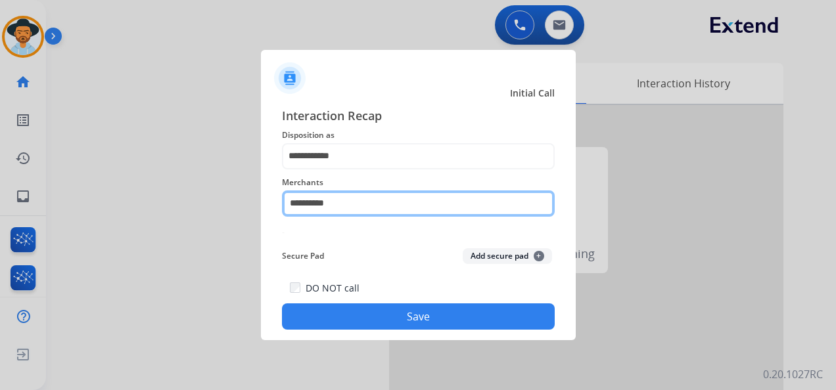
type input "**********"
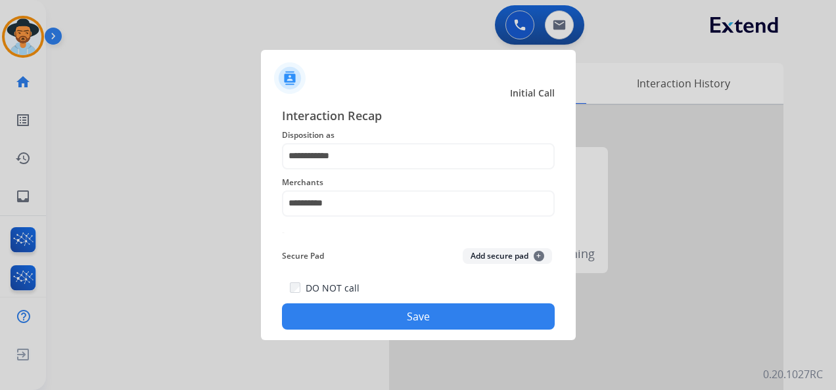
click at [394, 318] on button "Save" at bounding box center [418, 317] width 273 height 26
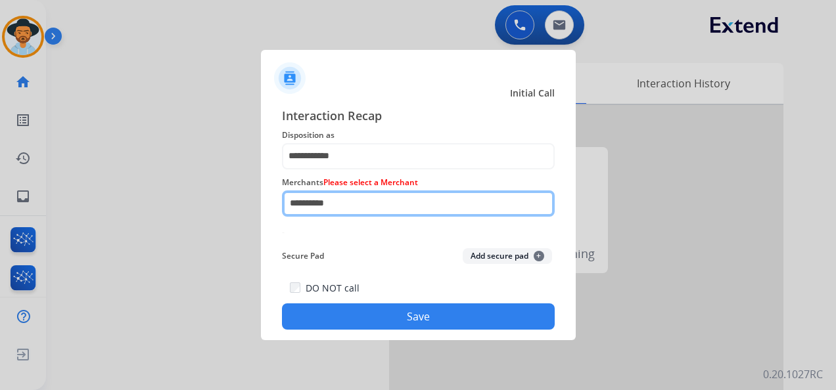
drag, startPoint x: 340, startPoint y: 208, endPoint x: 281, endPoint y: 212, distance: 59.2
click at [282, 212] on div "**********" at bounding box center [418, 196] width 273 height 53
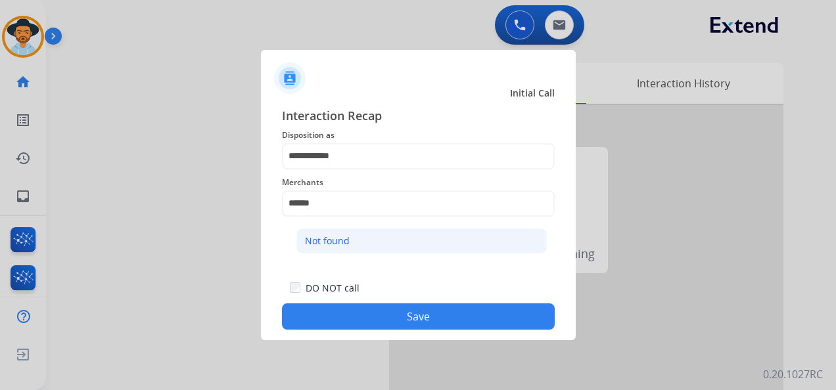
click at [344, 232] on li "Not found" at bounding box center [421, 241] width 250 height 25
type input "*********"
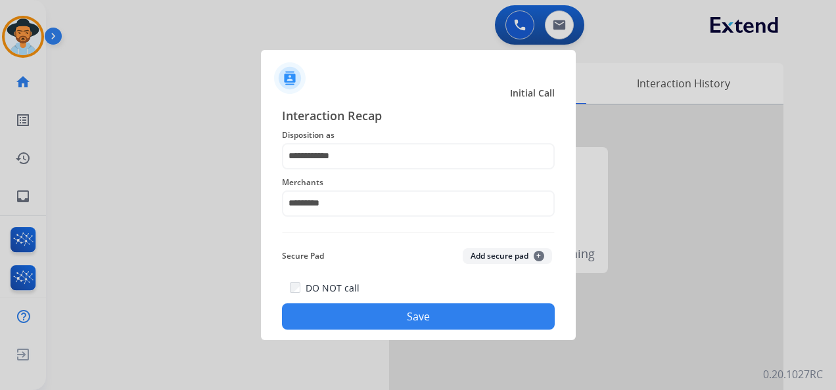
click at [418, 319] on button "Save" at bounding box center [418, 317] width 273 height 26
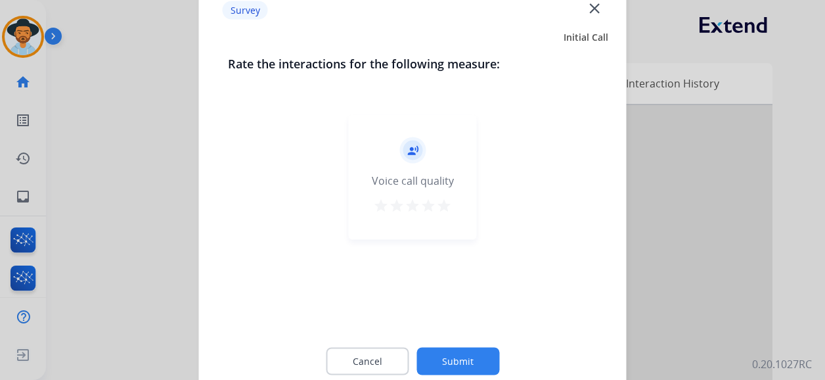
drag, startPoint x: 446, startPoint y: 206, endPoint x: 432, endPoint y: 255, distance: 51.0
click at [445, 206] on mat-icon "star" at bounding box center [444, 206] width 16 height 16
click at [462, 361] on button "Submit" at bounding box center [458, 362] width 83 height 28
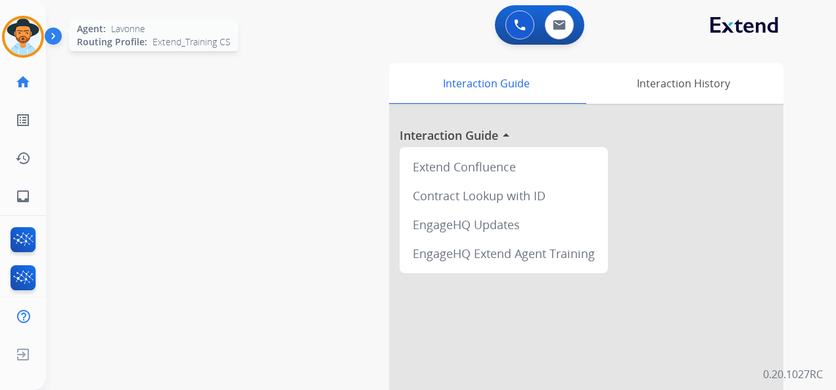
click at [17, 30] on img at bounding box center [23, 36] width 37 height 37
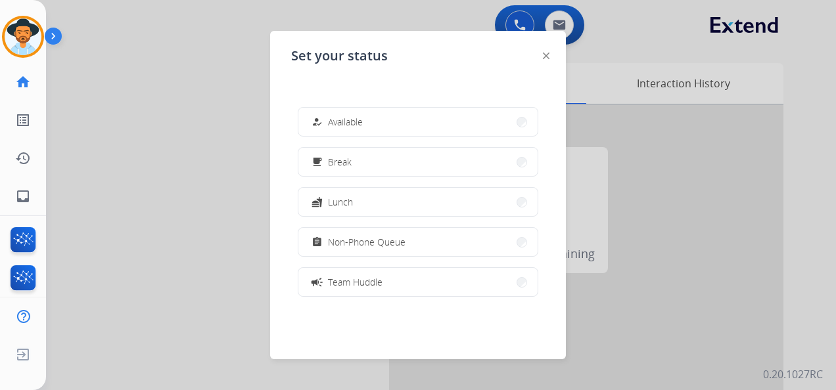
click at [383, 280] on button "campaign Team Huddle" at bounding box center [417, 282] width 239 height 28
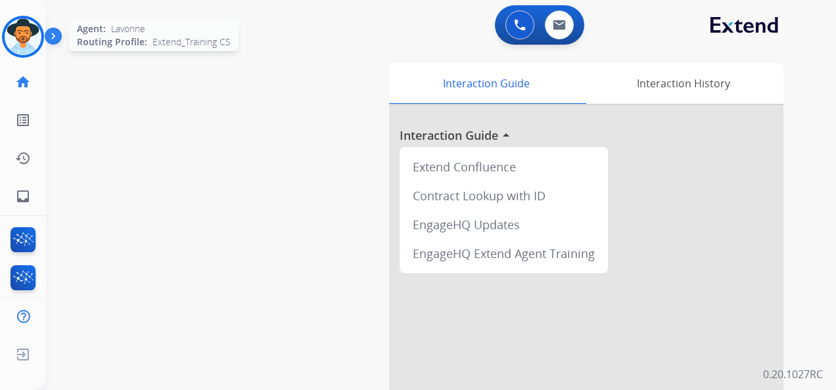
click at [24, 39] on img at bounding box center [23, 36] width 37 height 37
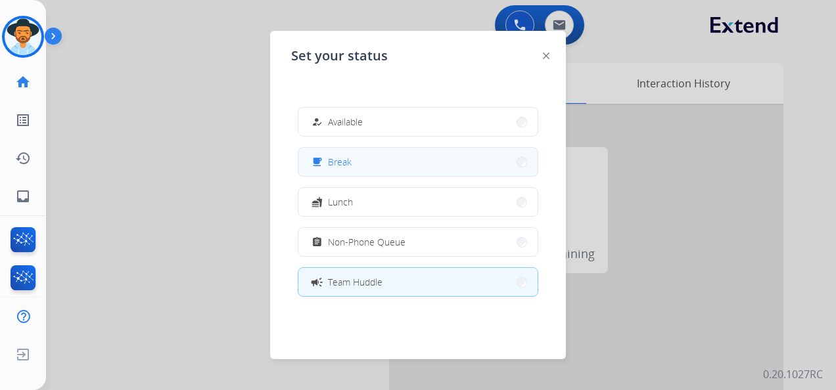
click at [398, 163] on button "free_breakfast Break" at bounding box center [417, 162] width 239 height 28
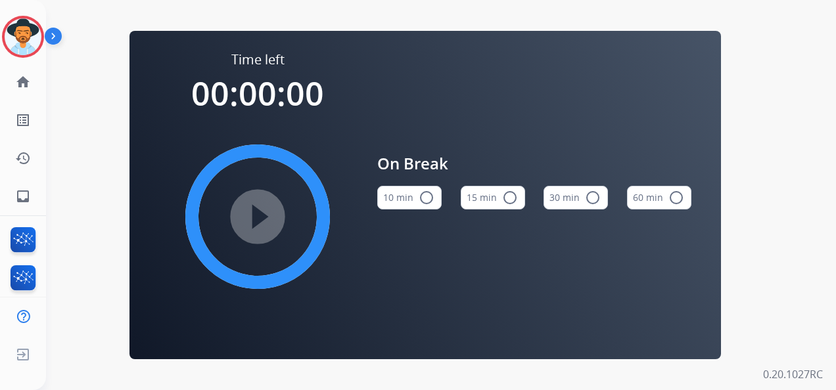
click at [485, 192] on button "15 min radio_button_unchecked" at bounding box center [493, 198] width 64 height 24
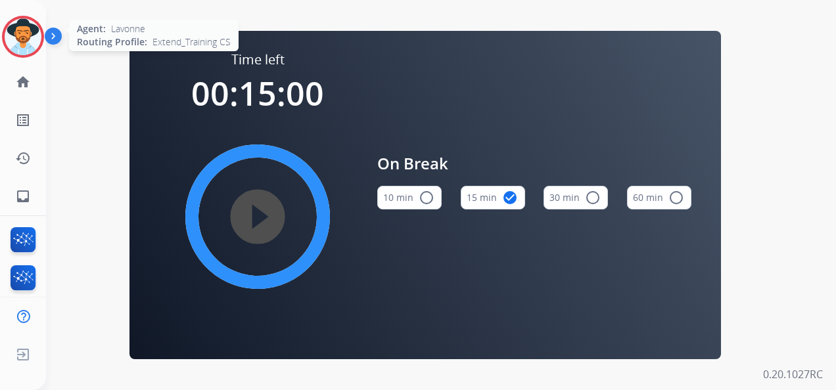
click at [12, 26] on img at bounding box center [23, 36] width 37 height 37
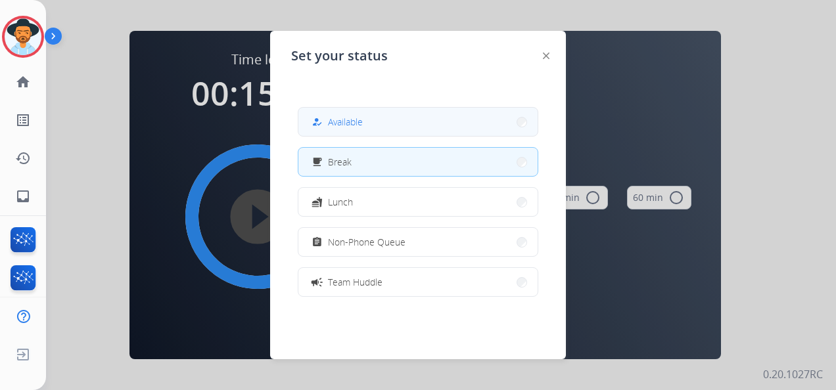
click at [361, 113] on button "how_to_reg Available" at bounding box center [417, 122] width 239 height 28
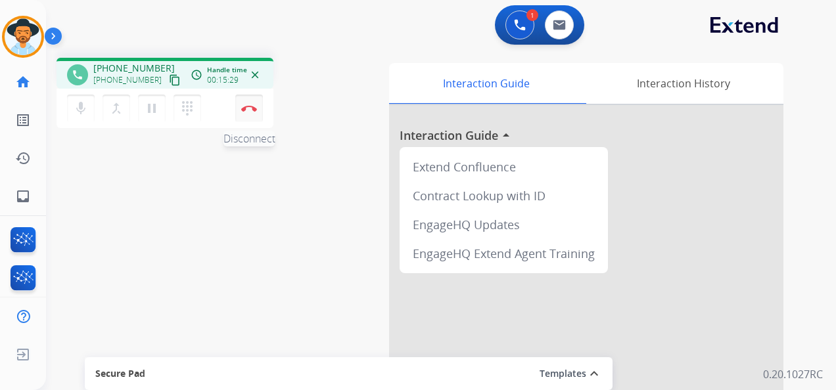
click at [244, 103] on button "Disconnect" at bounding box center [249, 109] width 28 height 28
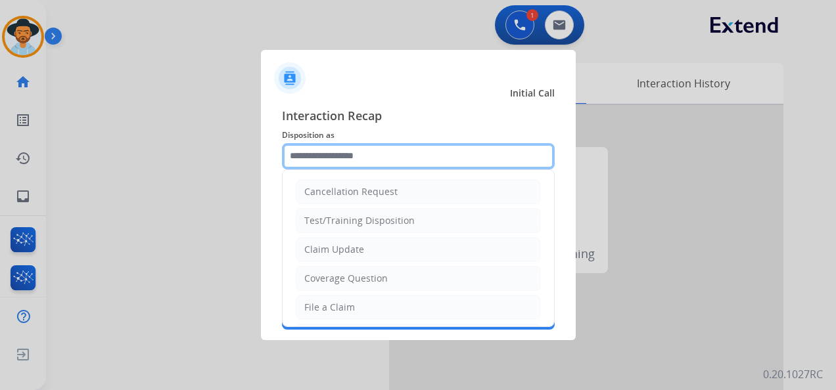
click at [388, 151] on input "text" at bounding box center [418, 156] width 273 height 26
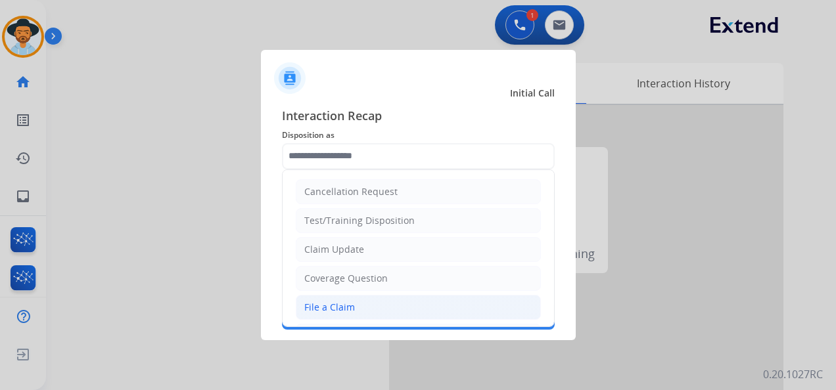
click at [397, 304] on li "File a Claim" at bounding box center [418, 307] width 245 height 25
type input "**********"
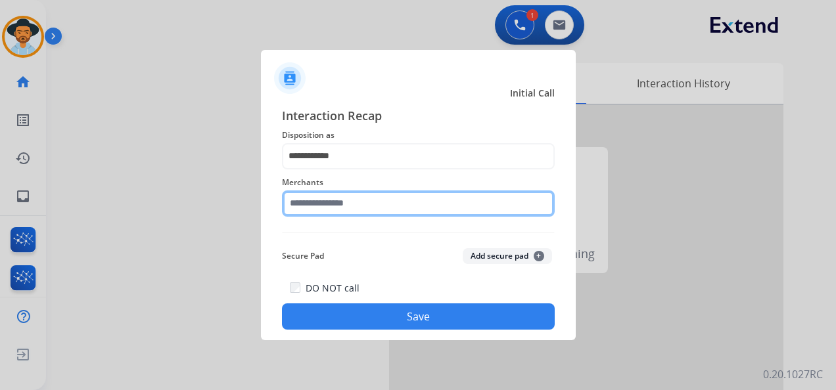
click at [372, 205] on input "text" at bounding box center [418, 204] width 273 height 26
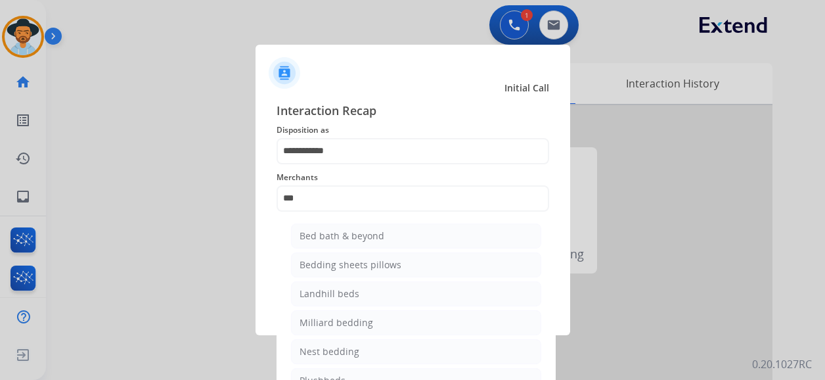
click at [389, 231] on li "Bed bath & beyond" at bounding box center [416, 235] width 250 height 25
type input "**********"
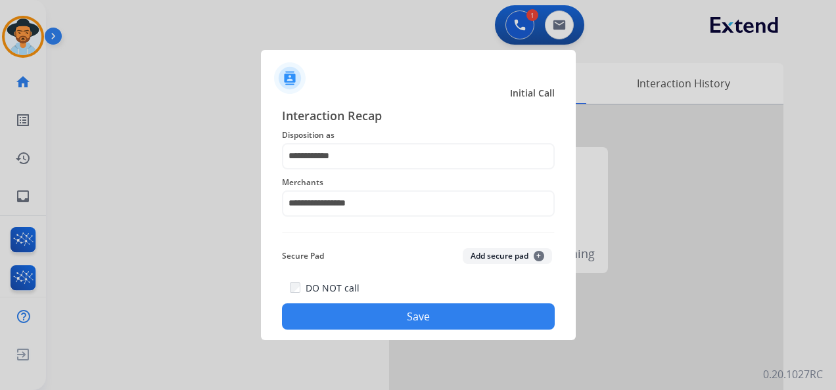
click at [417, 319] on button "Save" at bounding box center [418, 317] width 273 height 26
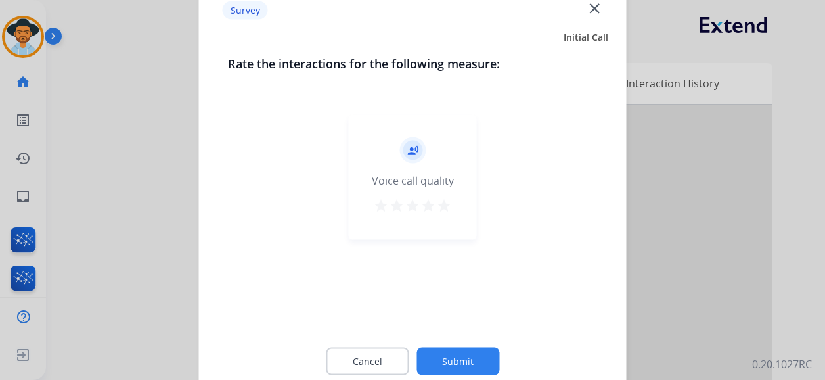
click at [447, 203] on mat-icon "star" at bounding box center [444, 206] width 16 height 16
click at [472, 359] on button "Submit" at bounding box center [458, 362] width 83 height 28
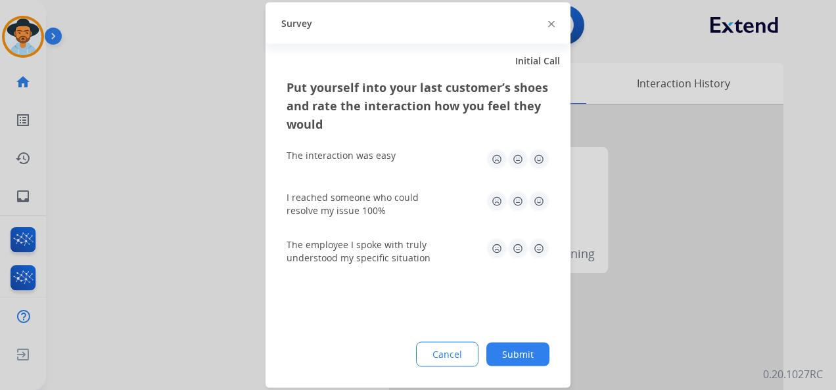
click at [540, 159] on img at bounding box center [538, 159] width 21 height 21
click at [536, 201] on img at bounding box center [538, 201] width 21 height 21
click at [539, 244] on img at bounding box center [538, 249] width 21 height 21
click at [524, 356] on button "Submit" at bounding box center [517, 355] width 63 height 24
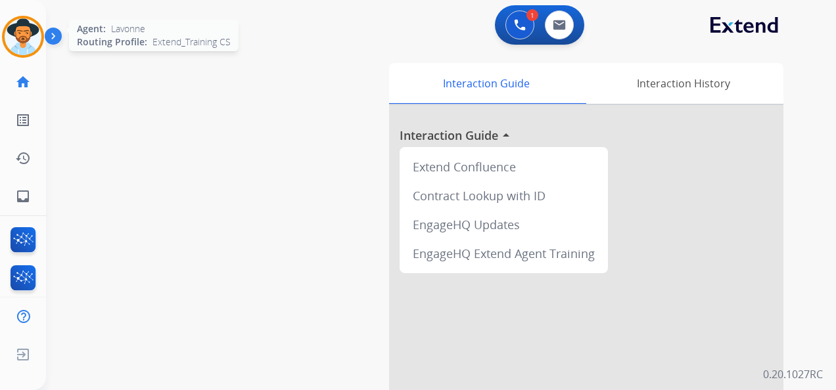
click at [15, 30] on img at bounding box center [23, 36] width 37 height 37
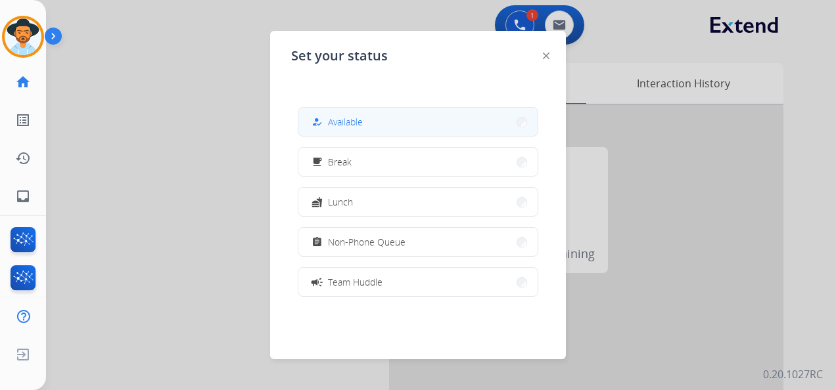
click at [407, 119] on button "how_to_reg Available" at bounding box center [417, 122] width 239 height 28
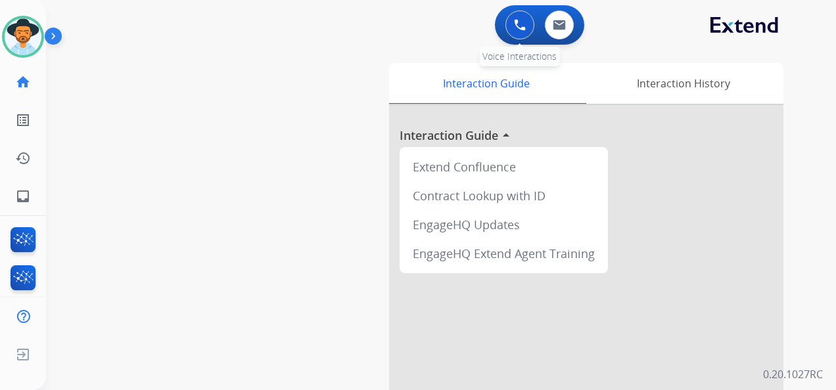
click at [515, 25] on img at bounding box center [520, 25] width 12 height 12
click at [522, 30] on img at bounding box center [520, 25] width 12 height 12
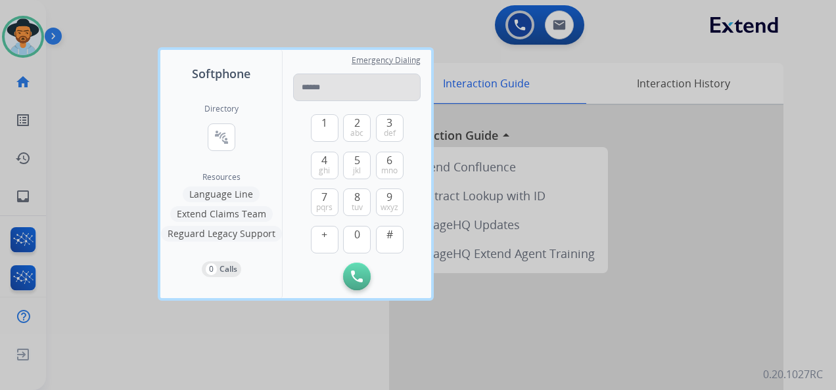
click at [333, 85] on input "tel" at bounding box center [356, 88] width 127 height 28
type input "**********"
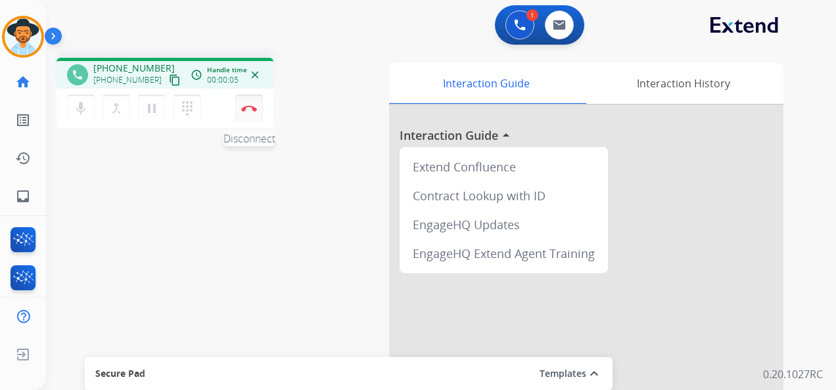
click at [252, 109] on img at bounding box center [249, 108] width 16 height 7
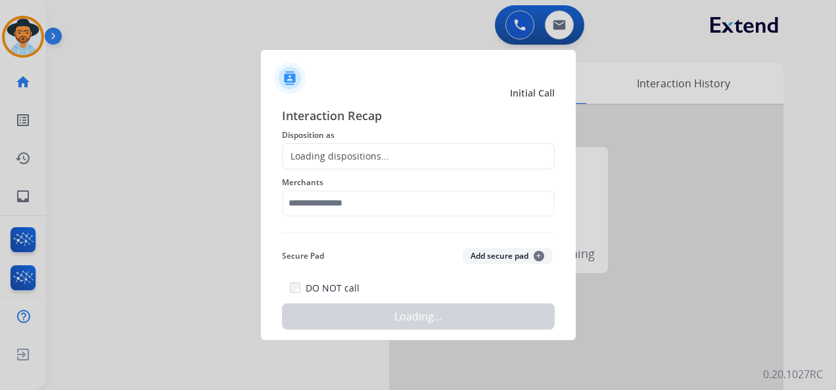
click at [422, 156] on div "Loading dispositions..." at bounding box center [418, 156] width 273 height 26
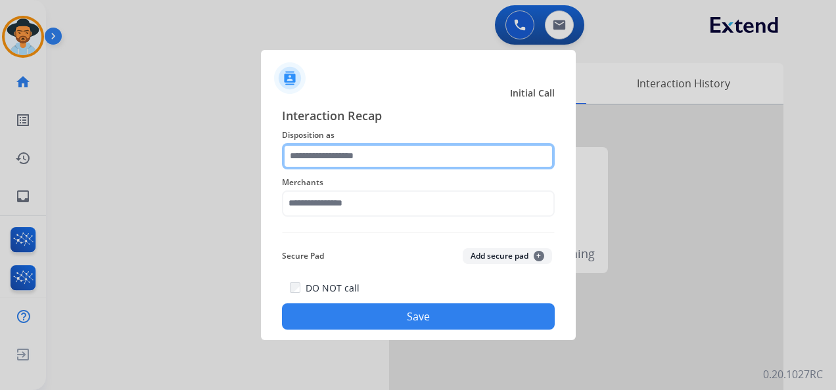
click at [418, 154] on input "text" at bounding box center [418, 156] width 273 height 26
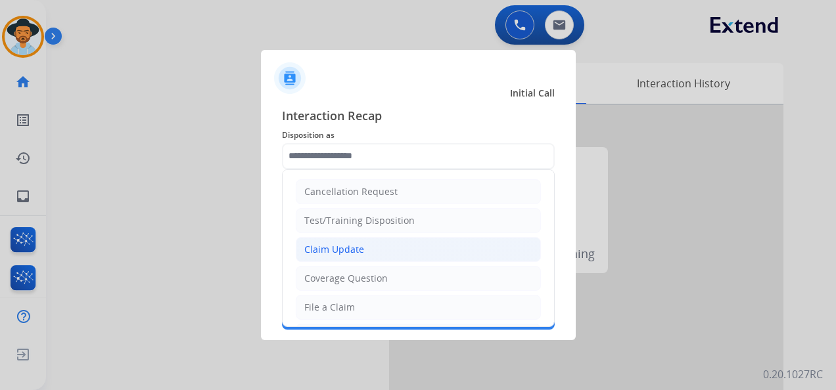
click at [373, 246] on li "Claim Update" at bounding box center [418, 249] width 245 height 25
type input "**********"
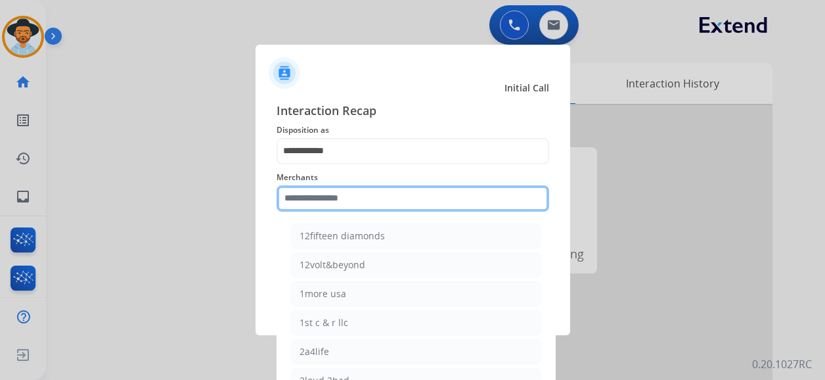
click at [361, 208] on input "text" at bounding box center [413, 198] width 273 height 26
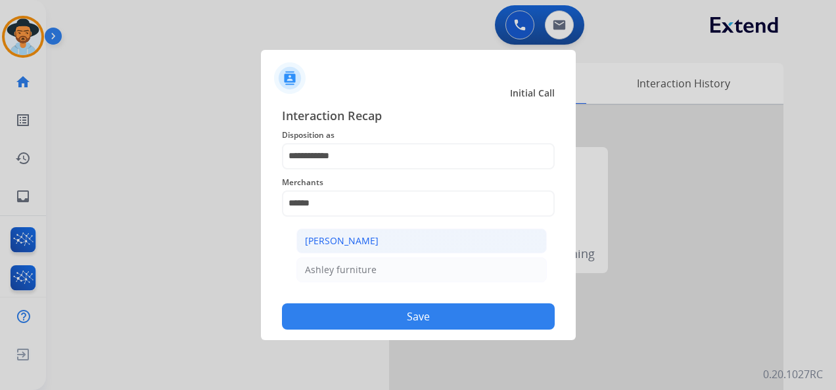
click at [396, 235] on li "[PERSON_NAME]" at bounding box center [421, 241] width 250 height 25
type input "**********"
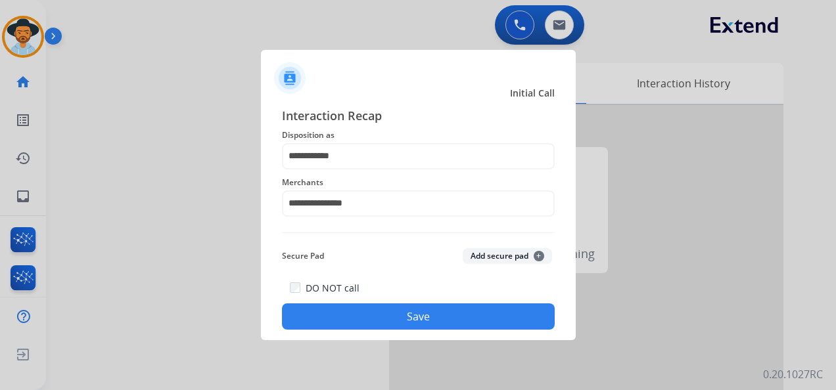
click at [430, 319] on button "Save" at bounding box center [418, 317] width 273 height 26
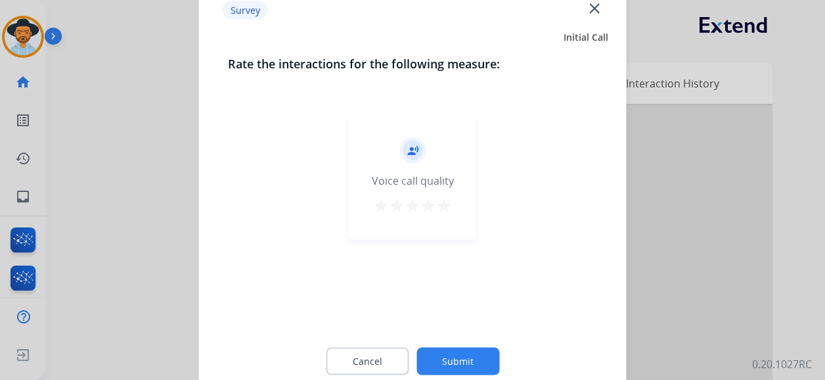
click at [453, 200] on div "record_voice_over Voice call quality star star star star star" at bounding box center [413, 177] width 128 height 125
click at [448, 202] on mat-icon "star" at bounding box center [444, 206] width 16 height 16
click at [469, 366] on button "Submit" at bounding box center [458, 362] width 83 height 28
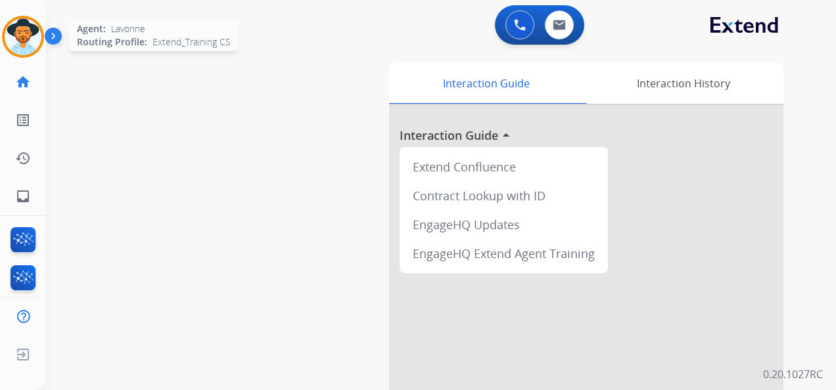
click at [33, 32] on img at bounding box center [23, 36] width 37 height 37
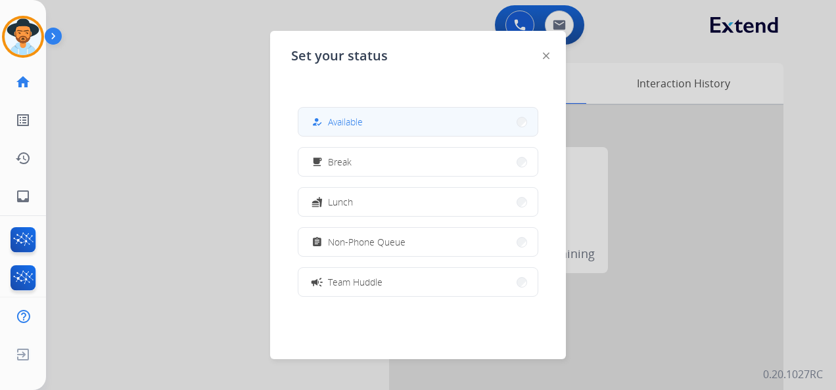
click at [415, 124] on button "how_to_reg Available" at bounding box center [417, 122] width 239 height 28
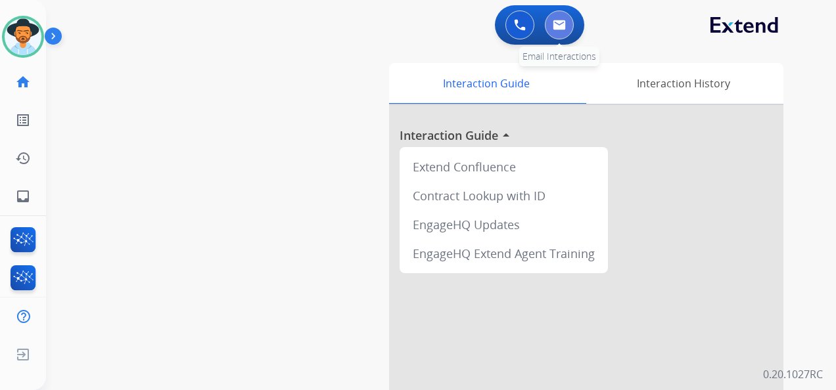
click at [559, 24] on img at bounding box center [559, 25] width 13 height 11
select select "**********"
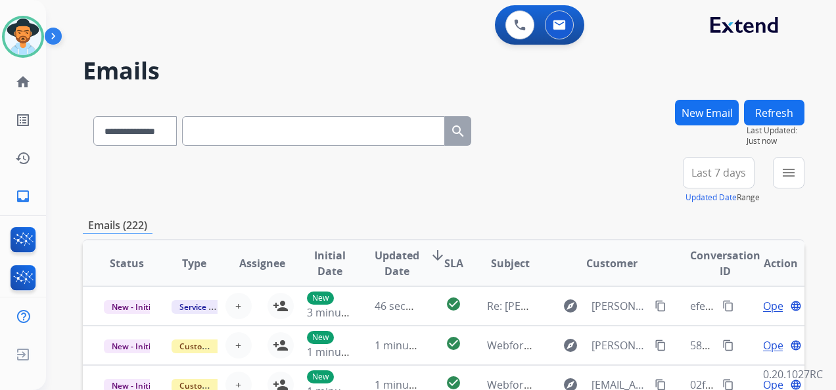
click at [686, 110] on button "New Email" at bounding box center [707, 113] width 64 height 26
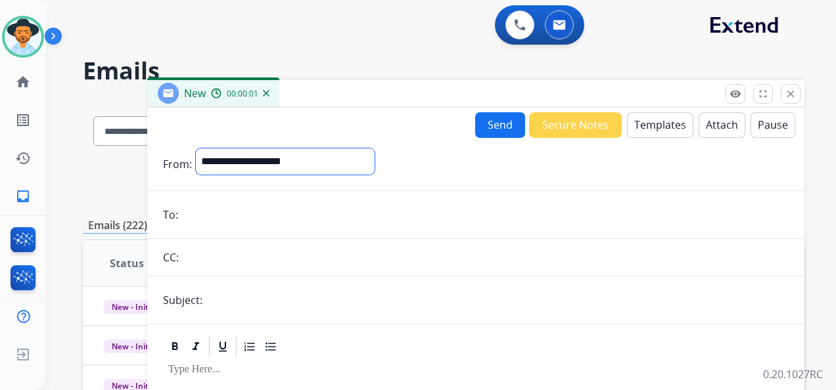
click at [375, 163] on select "**********" at bounding box center [285, 162] width 179 height 26
select select "**********"
click at [196, 149] on select "**********" at bounding box center [285, 162] width 179 height 26
click at [200, 214] on input "email" at bounding box center [485, 216] width 607 height 26
paste input "**********"
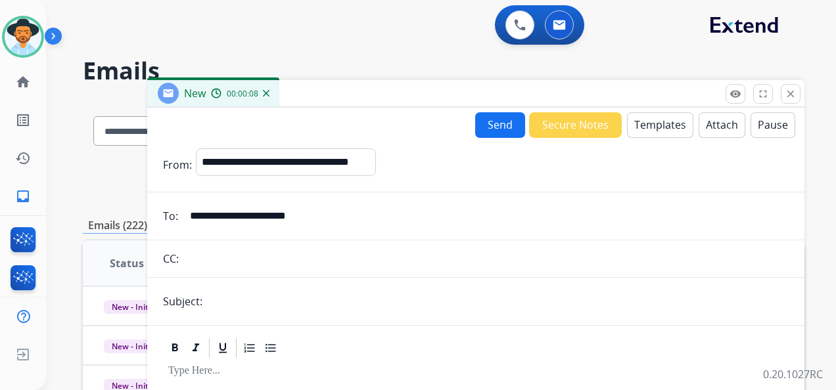
type input "**********"
click at [243, 294] on input "text" at bounding box center [497, 302] width 582 height 26
type input "**********"
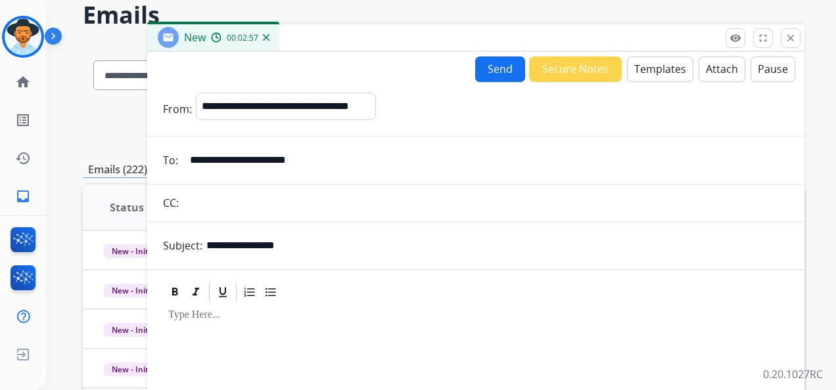
scroll to position [131, 0]
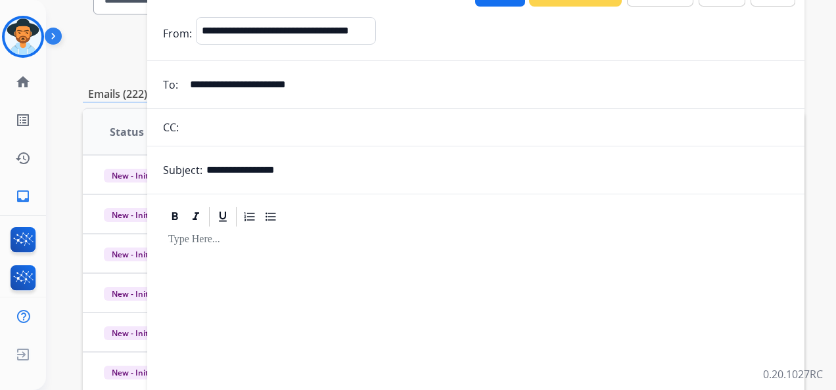
click at [266, 263] on div at bounding box center [476, 341] width 626 height 225
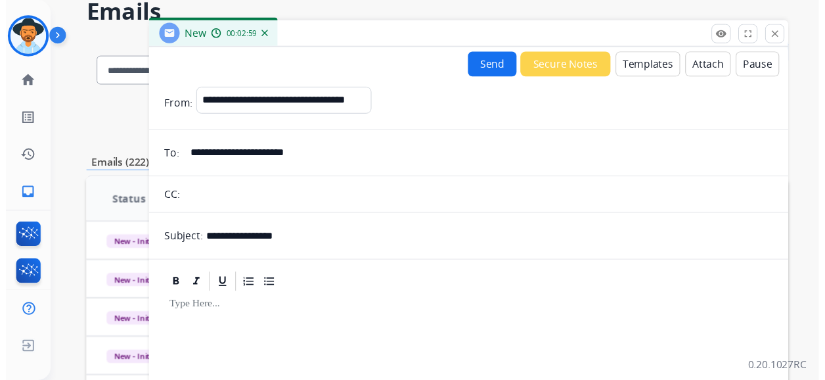
scroll to position [0, 0]
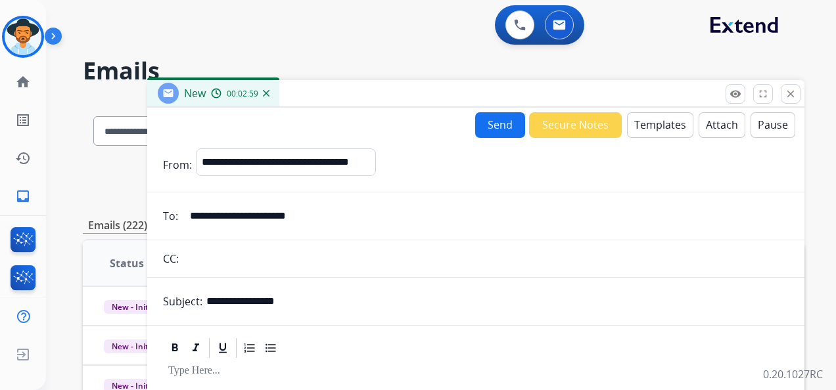
click at [655, 118] on button "Templates" at bounding box center [660, 125] width 66 height 26
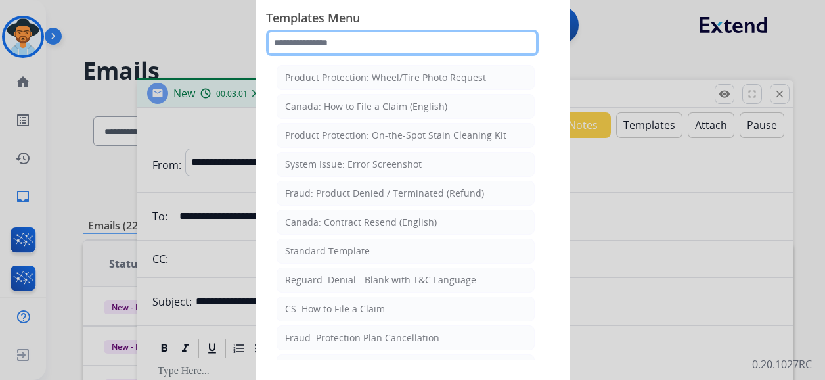
click at [327, 45] on input "text" at bounding box center [402, 43] width 273 height 26
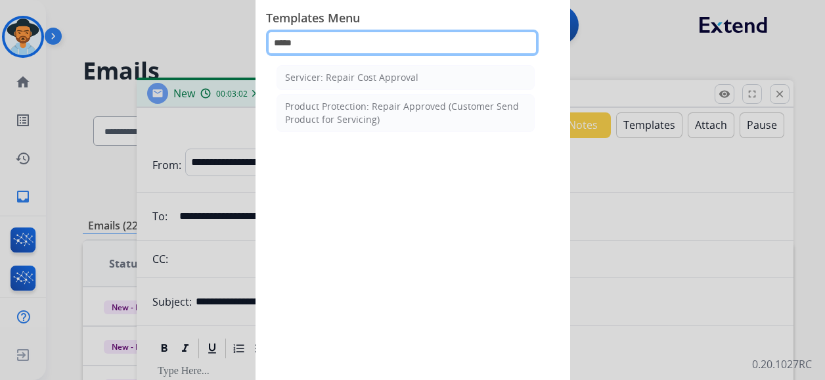
type input "******"
drag, startPoint x: 317, startPoint y: 38, endPoint x: 275, endPoint y: 42, distance: 42.2
click at [275, 42] on input "******" at bounding box center [402, 43] width 273 height 26
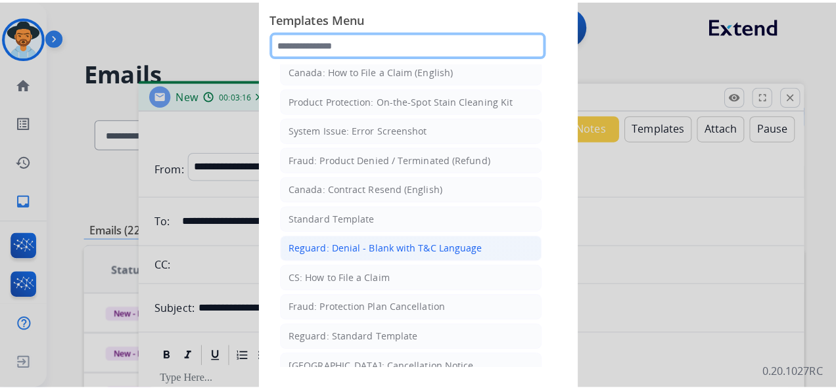
scroll to position [66, 0]
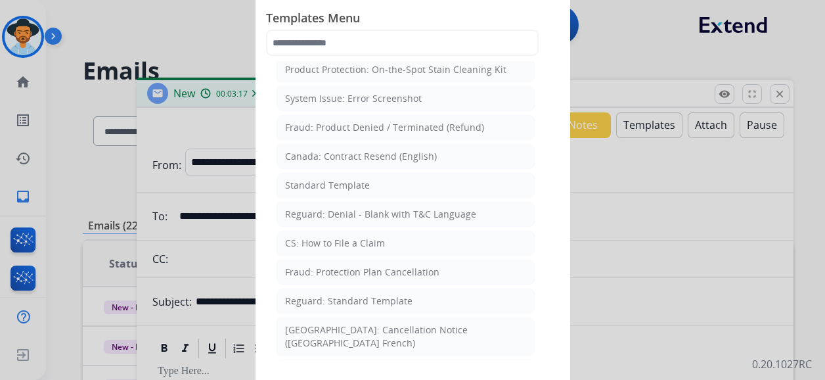
click at [396, 300] on div "Reguard: Standard Template" at bounding box center [348, 300] width 127 height 13
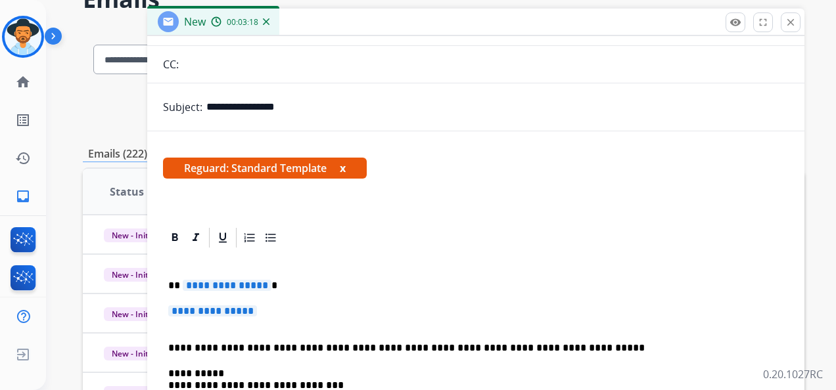
scroll to position [131, 0]
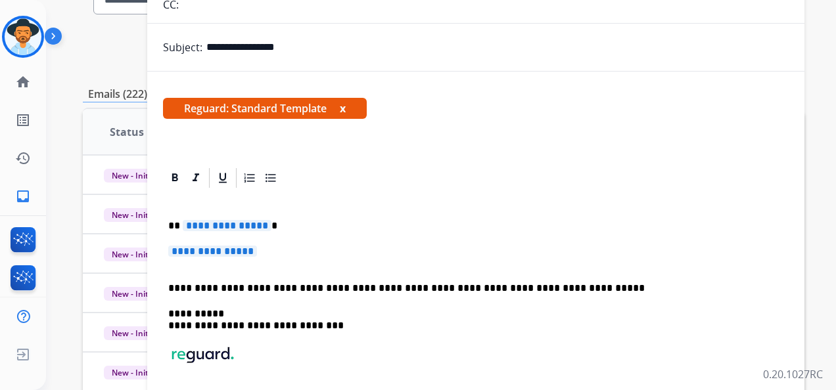
click at [221, 224] on span "**********" at bounding box center [227, 225] width 89 height 11
click at [217, 250] on span "**********" at bounding box center [212, 251] width 89 height 11
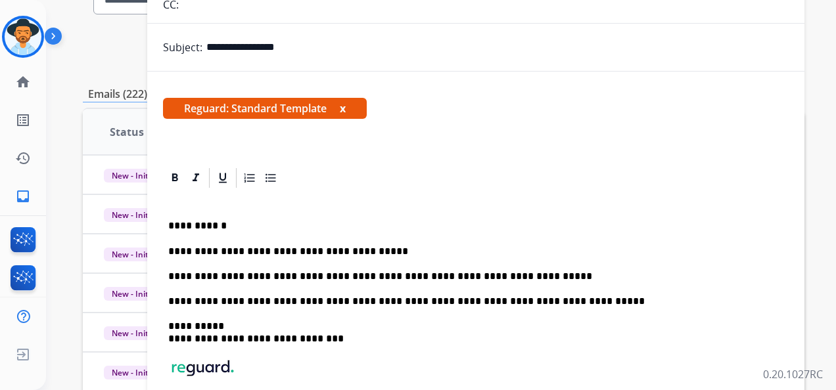
click at [519, 275] on p "**********" at bounding box center [470, 277] width 605 height 12
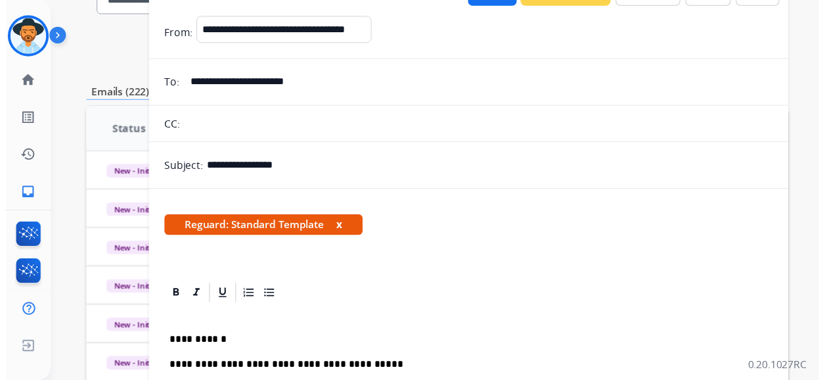
scroll to position [0, 0]
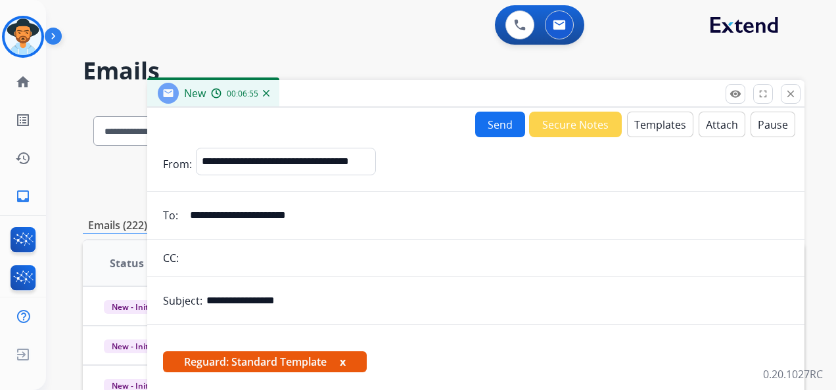
click at [490, 121] on button "Send" at bounding box center [500, 125] width 50 height 26
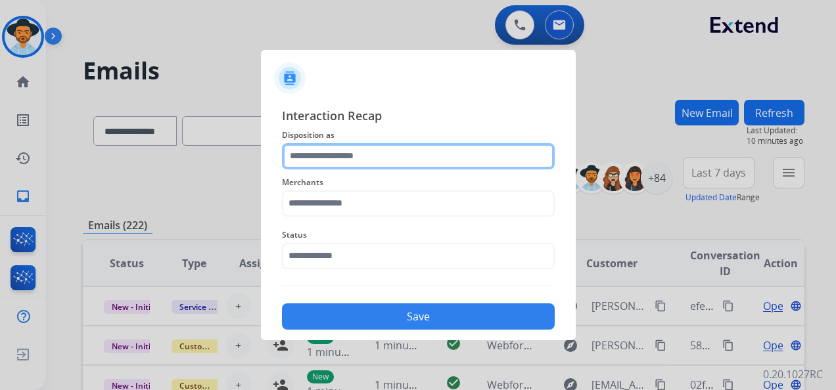
click at [352, 166] on input "text" at bounding box center [418, 156] width 273 height 26
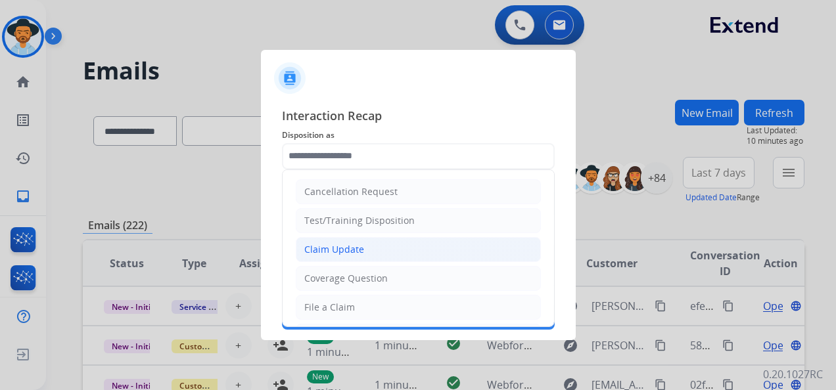
click at [370, 248] on li "Claim Update" at bounding box center [418, 249] width 245 height 25
type input "**********"
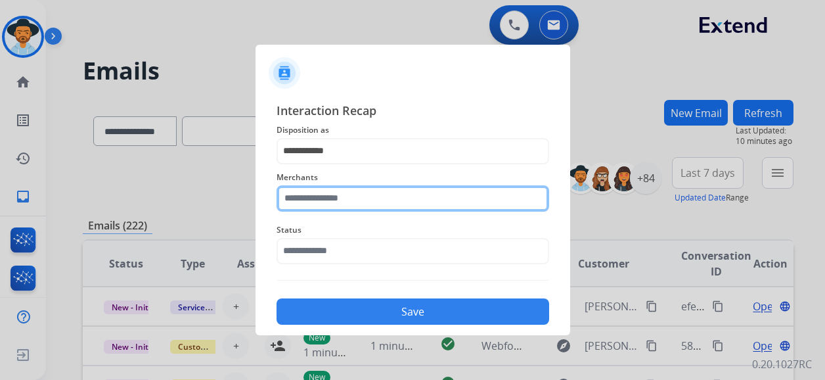
click at [341, 209] on input "text" at bounding box center [413, 198] width 273 height 26
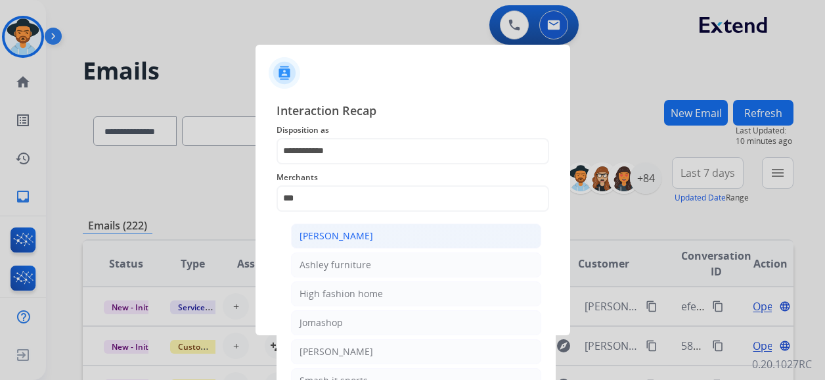
click at [365, 231] on div "[PERSON_NAME]" at bounding box center [337, 235] width 74 height 13
type input "**********"
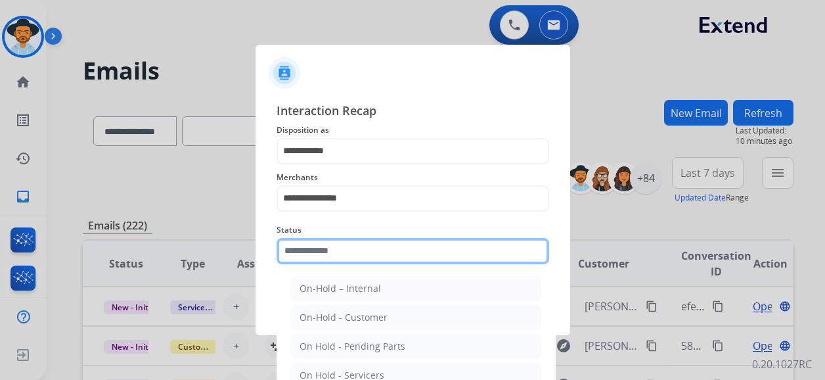
click at [339, 256] on input "text" at bounding box center [413, 251] width 273 height 26
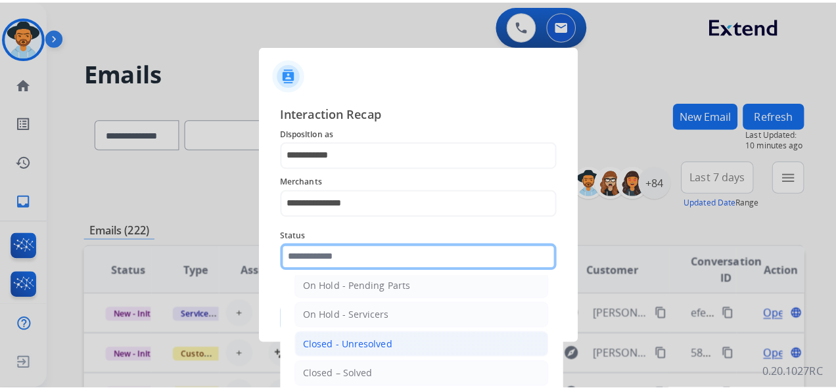
scroll to position [75, 0]
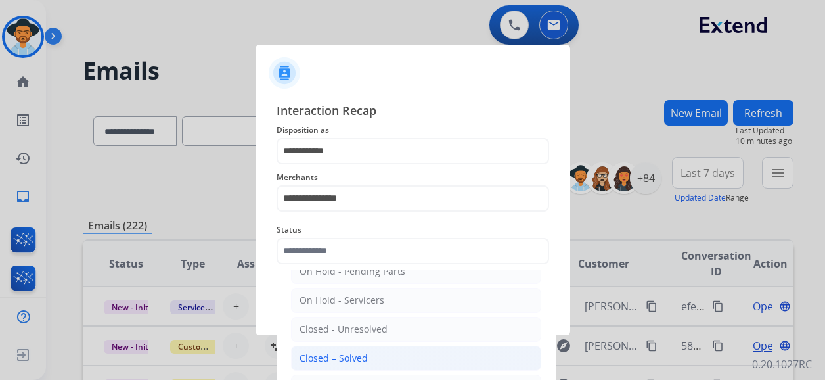
click at [352, 352] on div "Closed – Solved" at bounding box center [334, 358] width 68 height 13
type input "**********"
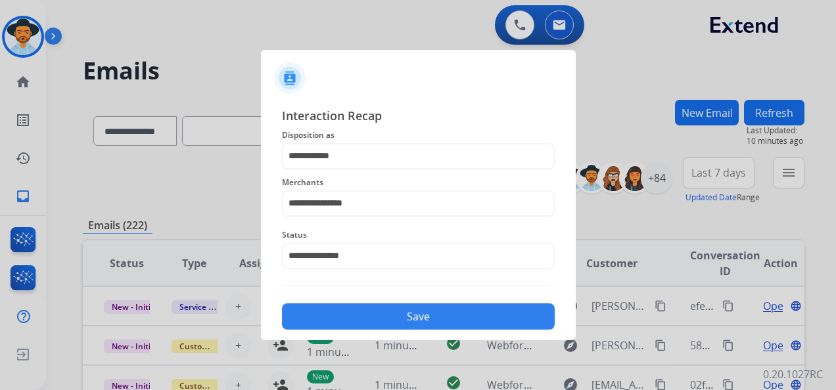
click at [398, 315] on button "Save" at bounding box center [418, 317] width 273 height 26
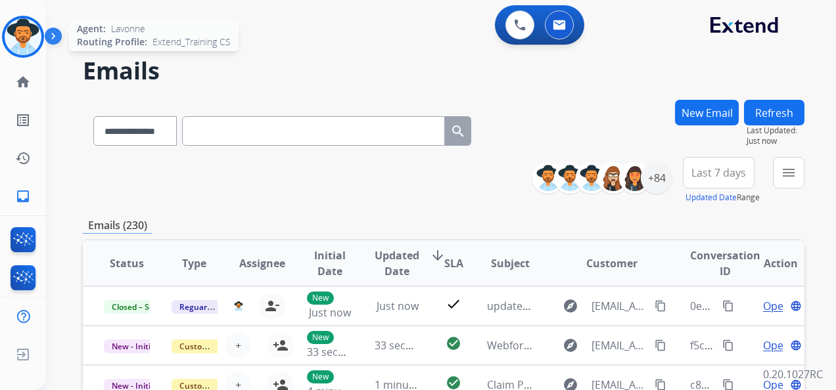
click at [15, 33] on img at bounding box center [23, 36] width 37 height 37
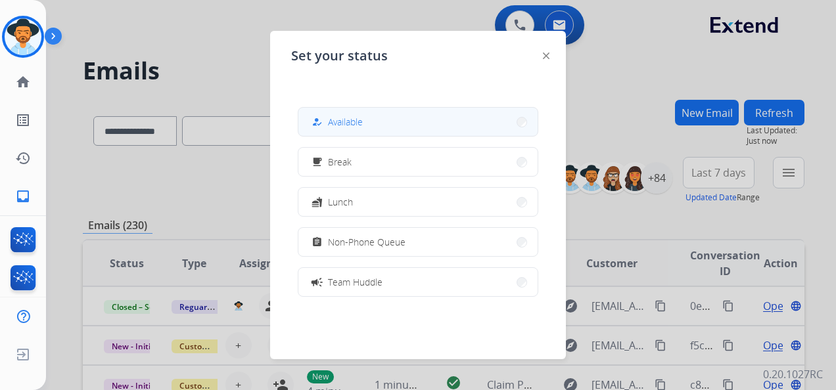
click at [402, 116] on button "how_to_reg Available" at bounding box center [417, 122] width 239 height 28
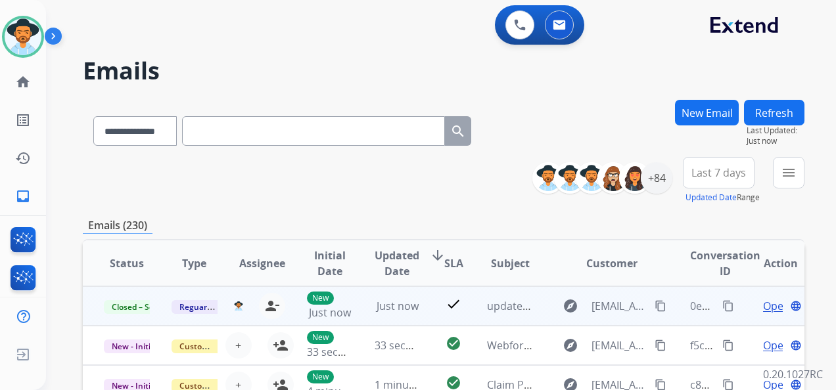
click at [722, 305] on mat-icon "content_copy" at bounding box center [728, 306] width 12 height 12
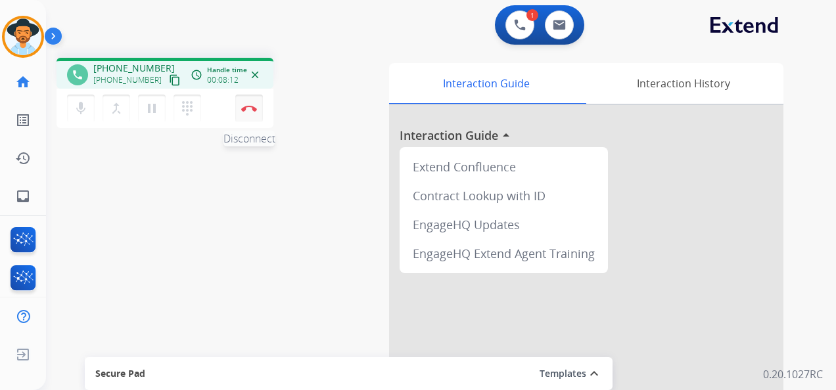
drag, startPoint x: 0, startPoint y: 0, endPoint x: 252, endPoint y: 108, distance: 274.7
click at [252, 108] on img at bounding box center [249, 108] width 16 height 7
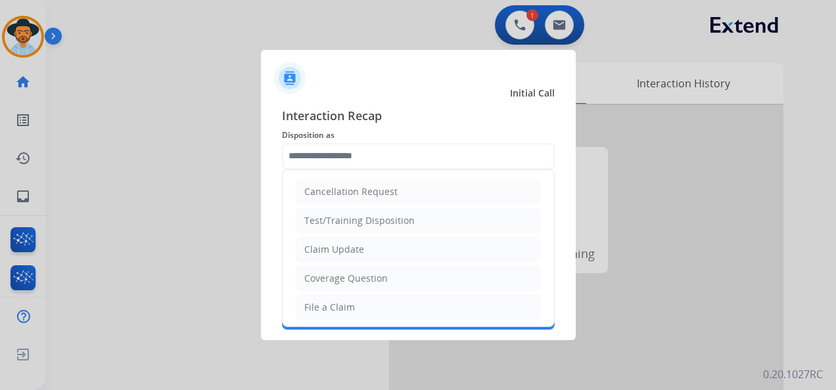
click at [420, 156] on input "text" at bounding box center [418, 156] width 273 height 26
click at [391, 246] on li "Claim Update" at bounding box center [418, 249] width 245 height 25
type input "**********"
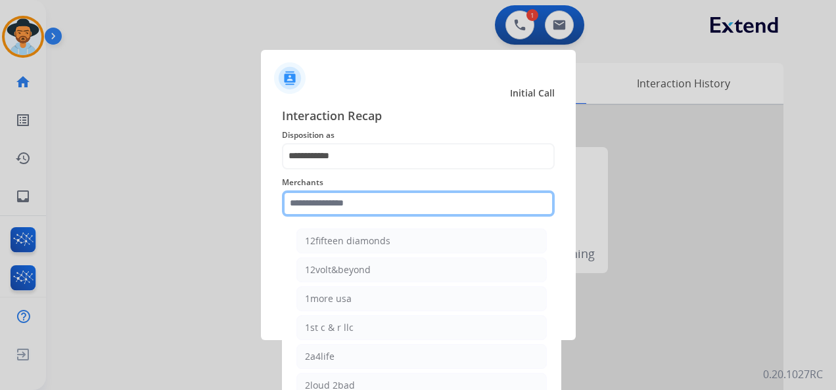
click at [377, 204] on input "text" at bounding box center [418, 204] width 273 height 26
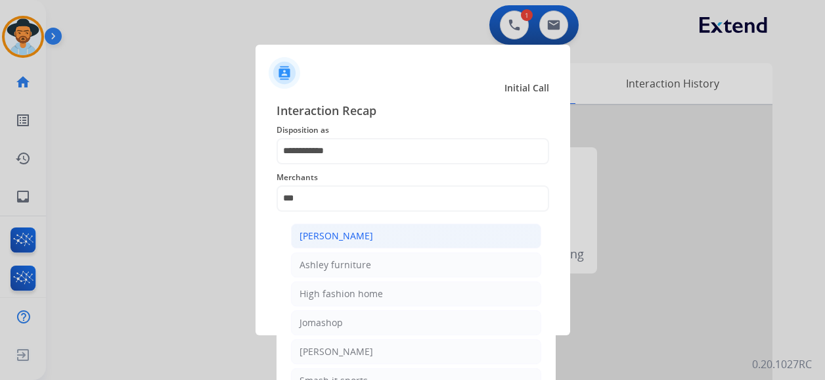
click at [368, 231] on div "[PERSON_NAME]" at bounding box center [337, 235] width 74 height 13
type input "**********"
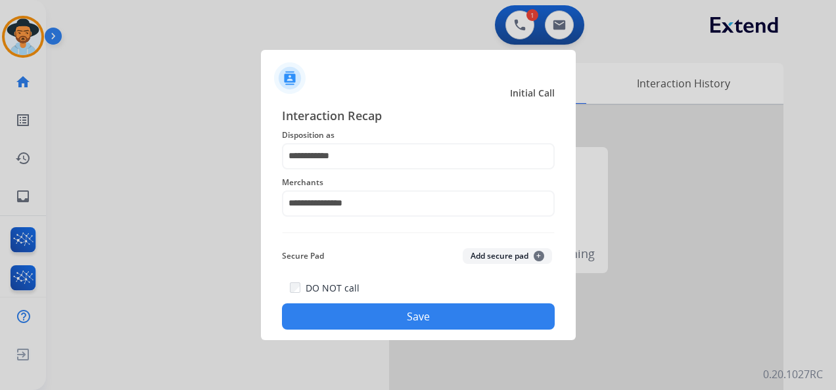
click at [416, 311] on button "Save" at bounding box center [418, 317] width 273 height 26
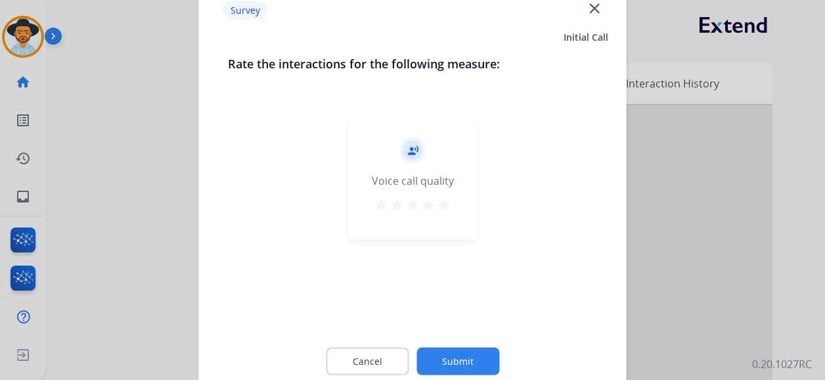
drag, startPoint x: 446, startPoint y: 205, endPoint x: 444, endPoint y: 237, distance: 32.2
click at [446, 205] on mat-icon "star" at bounding box center [444, 206] width 16 height 16
click at [447, 208] on mat-icon "star" at bounding box center [444, 206] width 16 height 16
click at [471, 363] on button "Submit" at bounding box center [458, 362] width 83 height 28
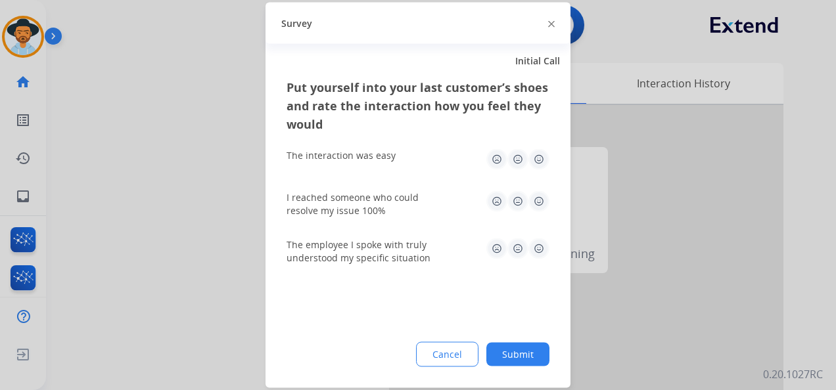
click at [536, 160] on img at bounding box center [538, 159] width 21 height 21
click at [538, 209] on img at bounding box center [538, 201] width 21 height 21
click at [540, 247] on img at bounding box center [538, 249] width 21 height 21
click at [528, 348] on button "Submit" at bounding box center [517, 355] width 63 height 24
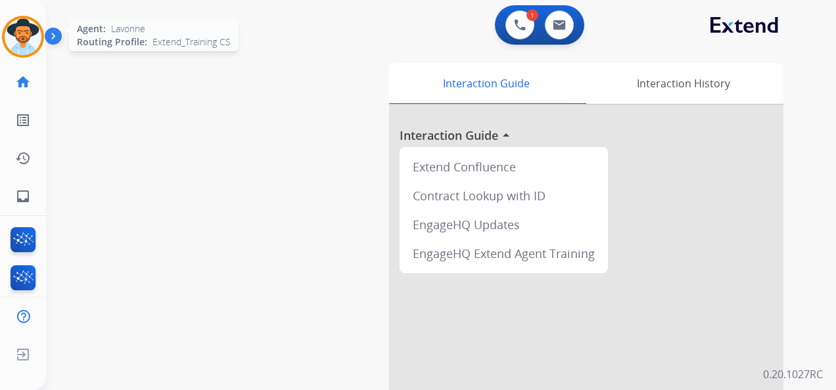
click at [35, 28] on img at bounding box center [23, 36] width 37 height 37
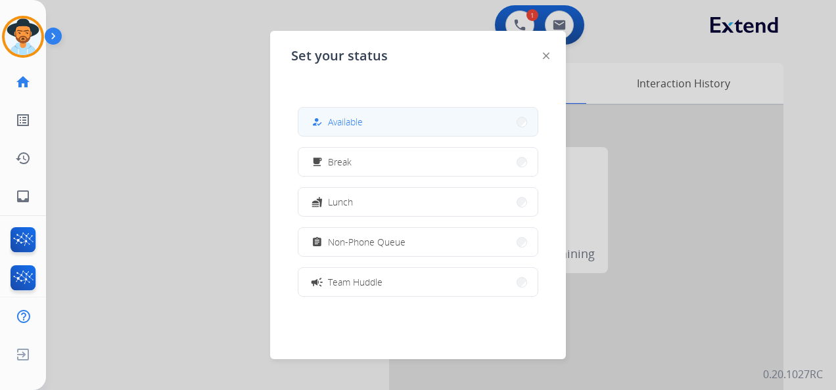
click at [354, 112] on button "how_to_reg Available" at bounding box center [417, 122] width 239 height 28
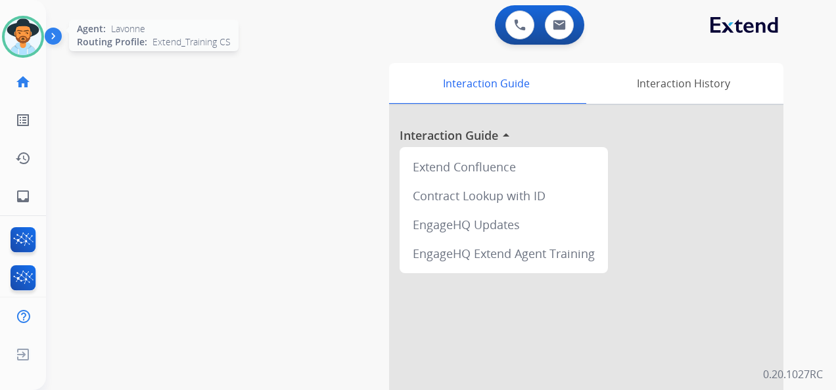
click at [26, 34] on img at bounding box center [23, 36] width 37 height 37
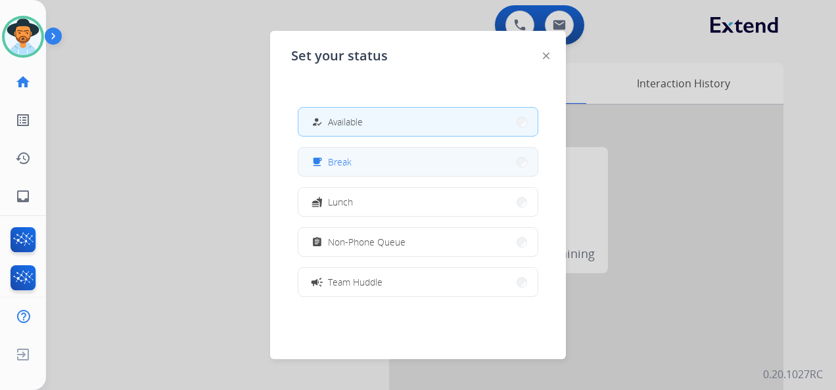
click at [383, 166] on button "free_breakfast Break" at bounding box center [417, 162] width 239 height 28
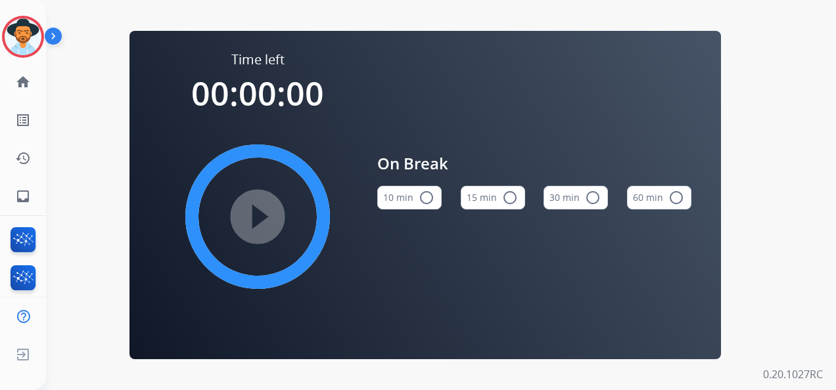
click at [511, 185] on div "15 min radio_button_unchecked" at bounding box center [493, 197] width 64 height 45
click at [494, 195] on button "15 min radio_button_unchecked" at bounding box center [493, 198] width 64 height 24
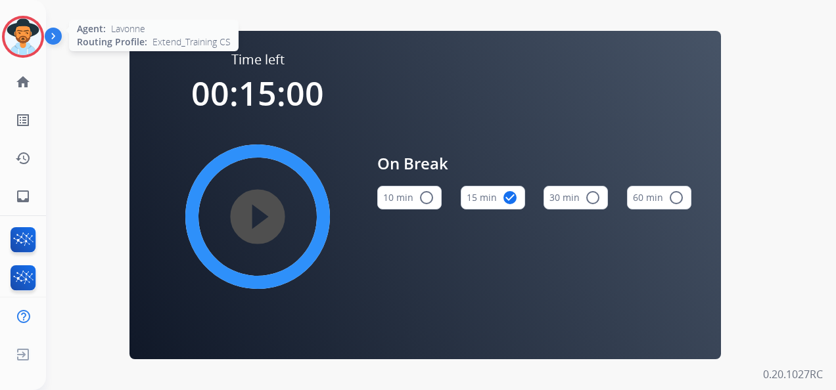
click at [22, 35] on img at bounding box center [23, 36] width 37 height 37
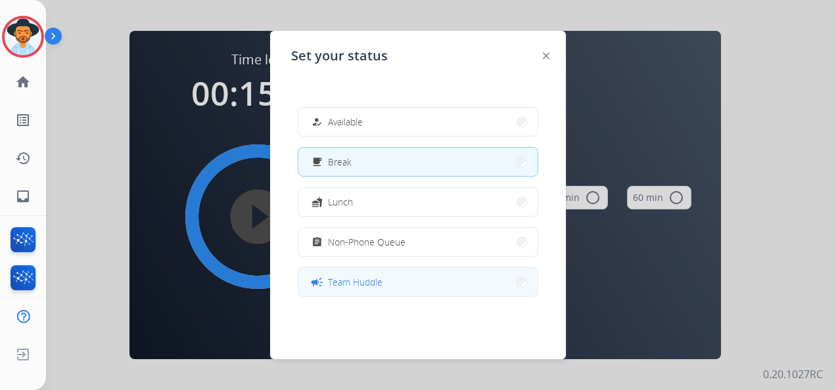
click at [394, 283] on button "campaign Team Huddle" at bounding box center [417, 282] width 239 height 28
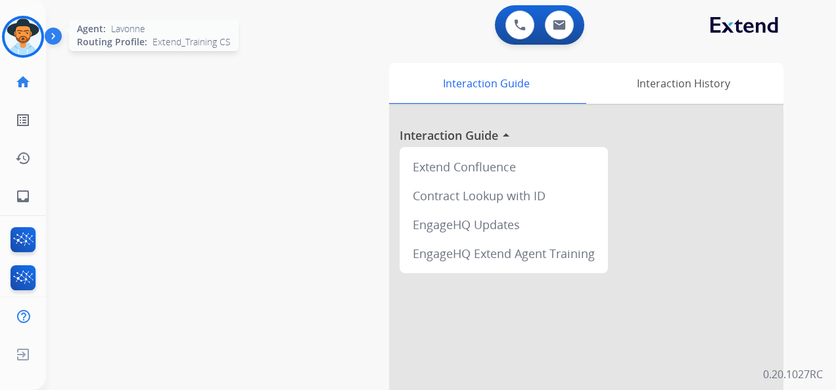
click at [20, 41] on img at bounding box center [23, 36] width 37 height 37
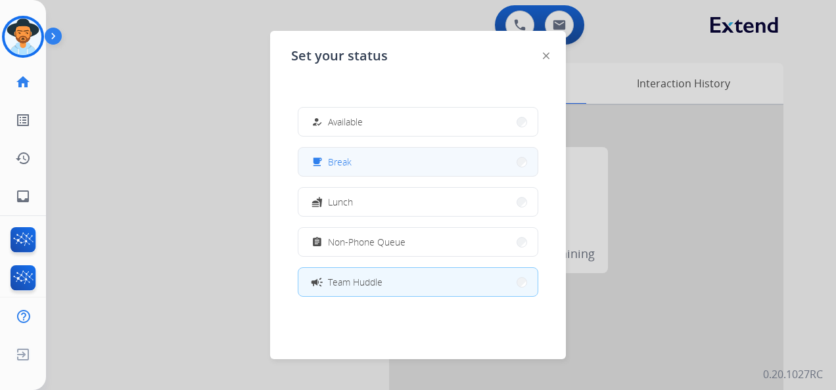
click at [398, 167] on button "free_breakfast Break" at bounding box center [417, 162] width 239 height 28
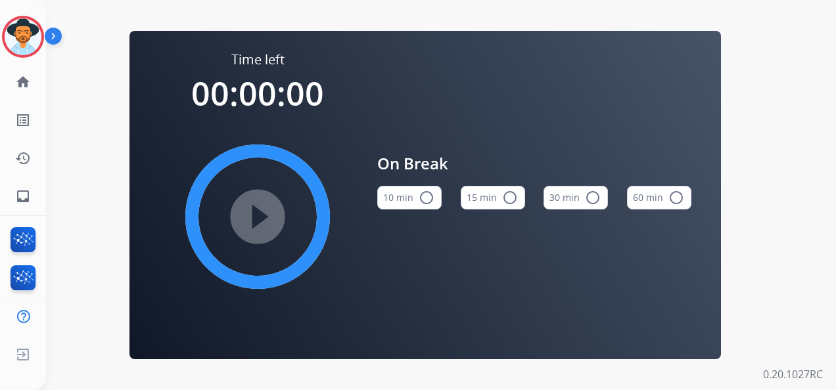
click at [496, 204] on button "15 min radio_button_unchecked" at bounding box center [493, 198] width 64 height 24
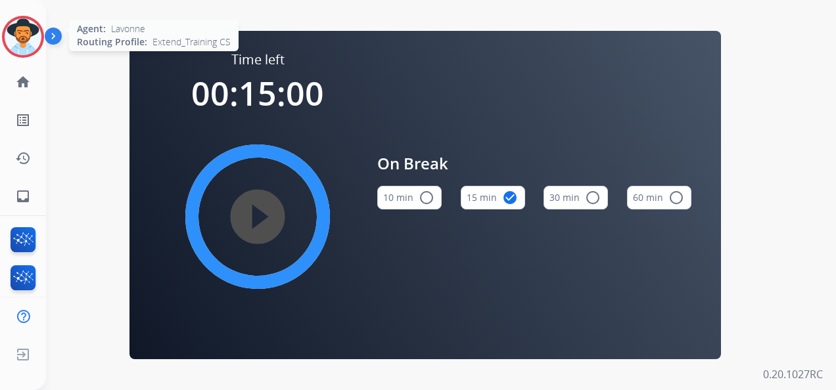
click at [18, 39] on img at bounding box center [23, 36] width 37 height 37
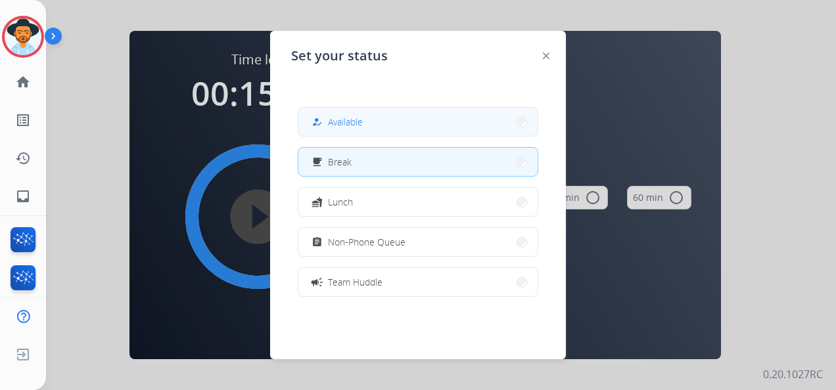
click at [377, 118] on button "how_to_reg Available" at bounding box center [417, 122] width 239 height 28
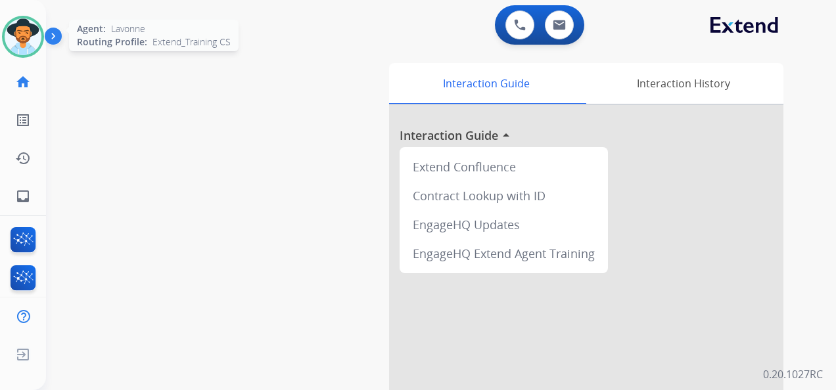
click at [28, 32] on img at bounding box center [23, 36] width 37 height 37
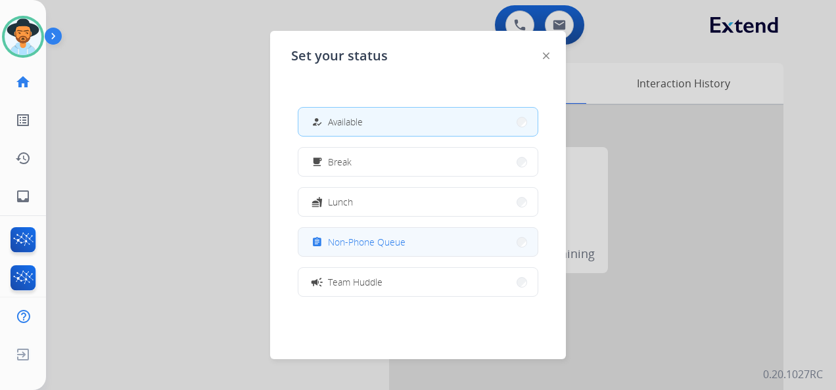
click at [408, 239] on button "assignment Non-Phone Queue" at bounding box center [417, 242] width 239 height 28
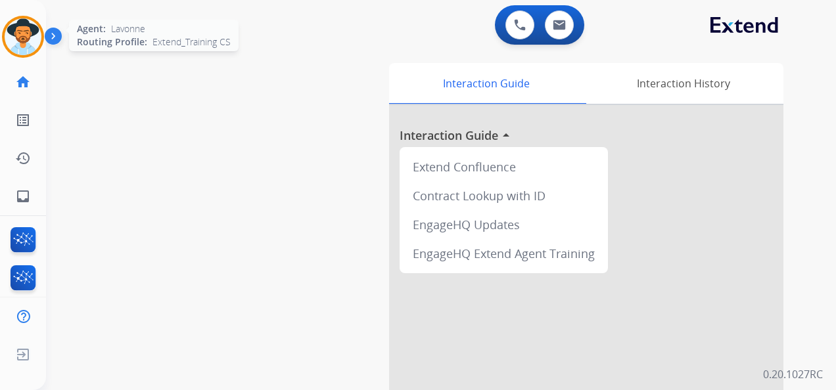
click at [19, 37] on img at bounding box center [23, 36] width 37 height 37
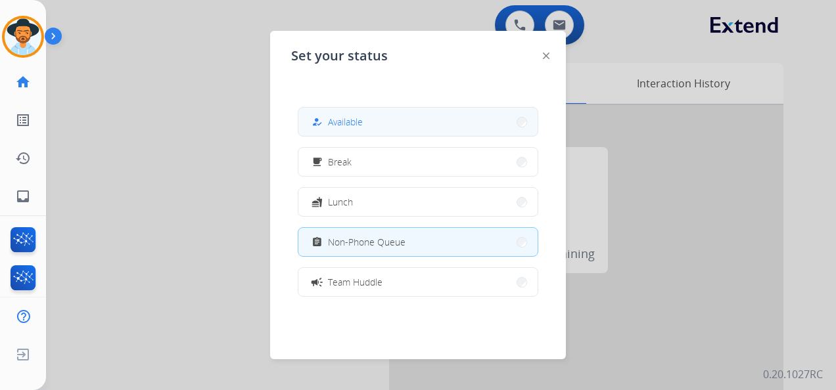
click at [412, 122] on button "how_to_reg Available" at bounding box center [417, 122] width 239 height 28
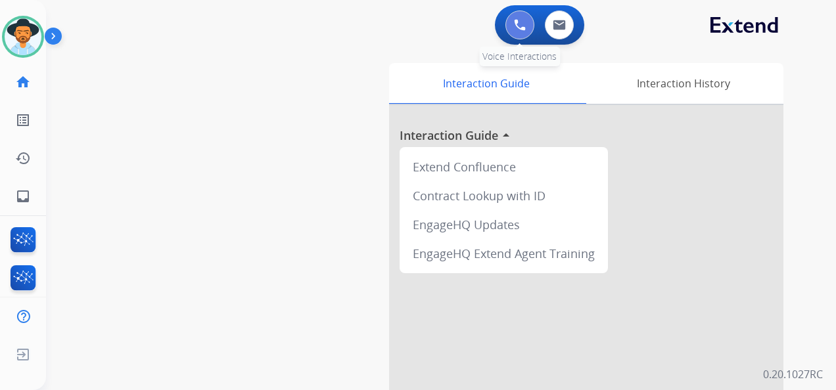
click at [526, 21] on button at bounding box center [519, 25] width 29 height 29
click at [517, 24] on img at bounding box center [520, 25] width 12 height 12
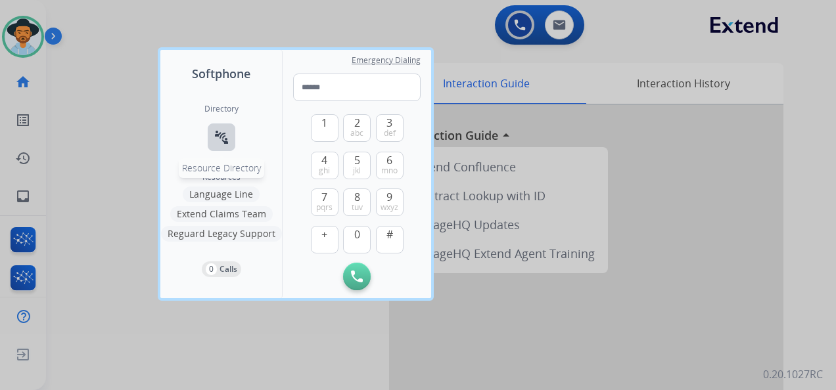
click at [228, 131] on button "connect_without_contact Resource Directory" at bounding box center [222, 138] width 28 height 28
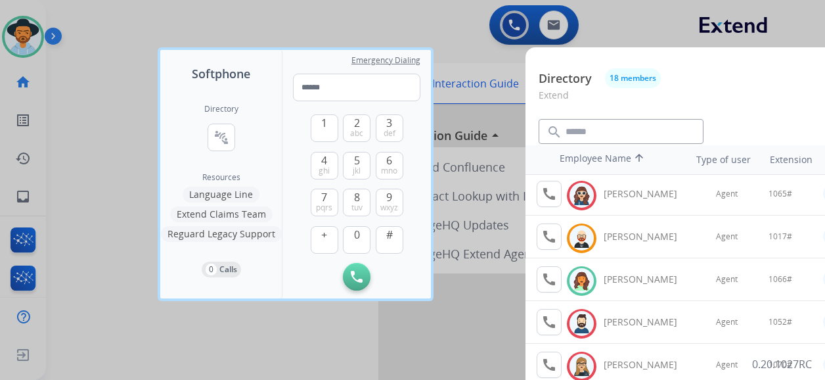
scroll to position [131, 0]
click at [547, 277] on mat-icon "call" at bounding box center [550, 278] width 16 height 16
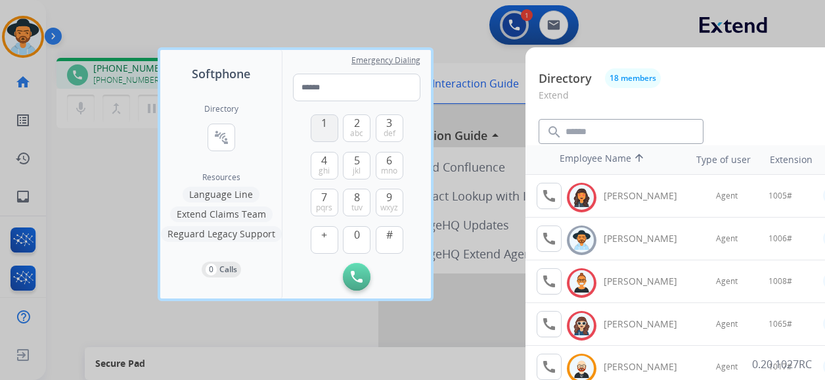
click at [323, 124] on span "1" at bounding box center [324, 123] width 6 height 16
drag, startPoint x: 358, startPoint y: 244, endPoint x: 361, endPoint y: 225, distance: 20.1
click at [358, 244] on button "0" at bounding box center [357, 240] width 28 height 28
click at [398, 162] on button "6 mno" at bounding box center [390, 166] width 28 height 28
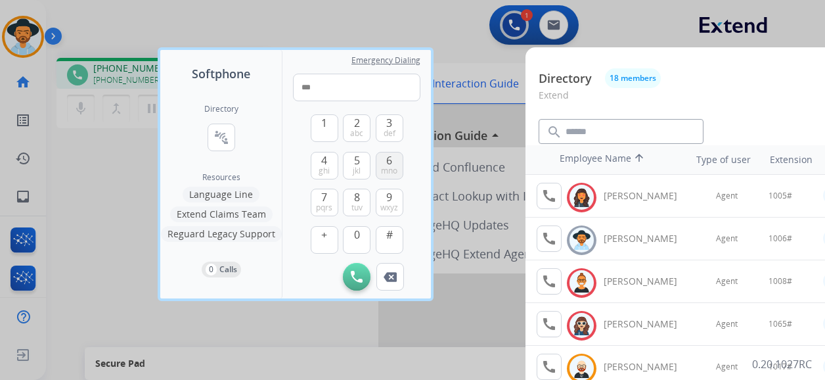
type input "****"
click at [354, 273] on img at bounding box center [357, 277] width 12 height 12
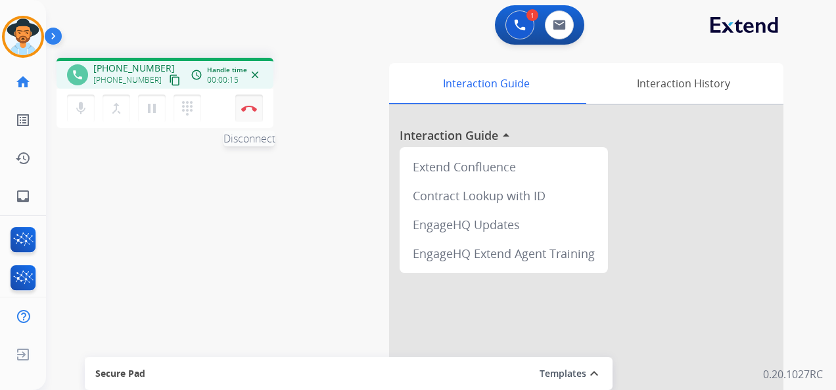
click at [254, 104] on button "Disconnect" at bounding box center [249, 109] width 28 height 28
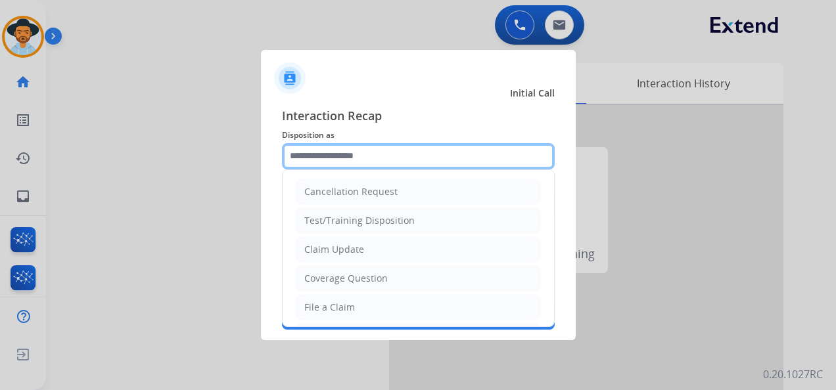
click at [343, 154] on input "text" at bounding box center [418, 156] width 273 height 26
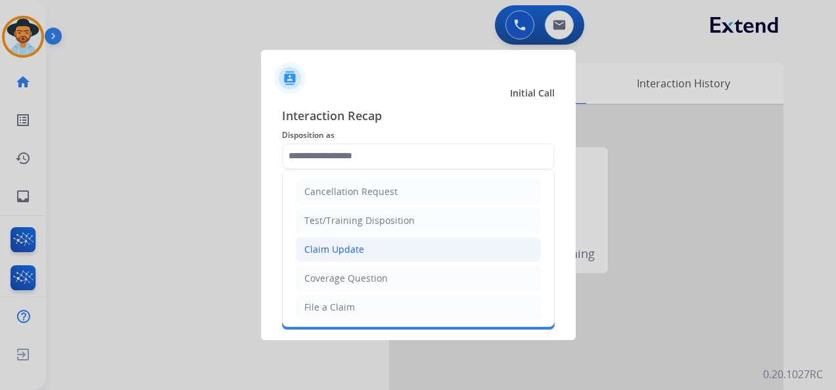
click at [369, 250] on li "Claim Update" at bounding box center [418, 249] width 245 height 25
type input "**********"
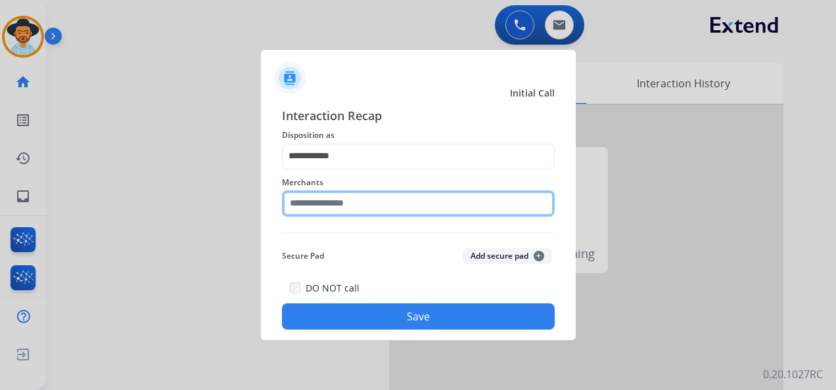
click at [359, 200] on input "text" at bounding box center [418, 204] width 273 height 26
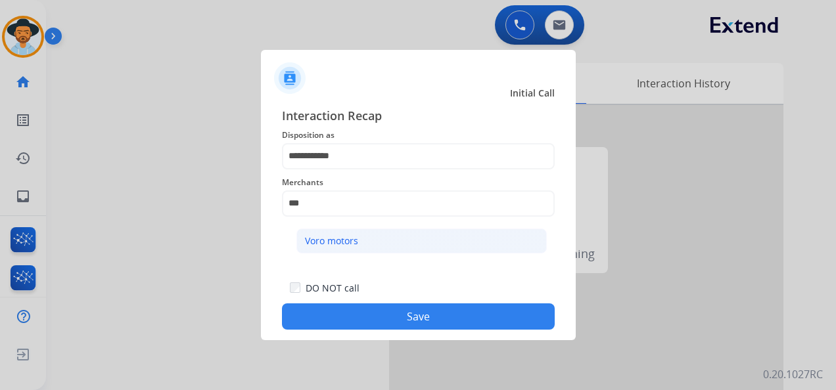
click at [391, 242] on li "Voro motors" at bounding box center [421, 241] width 250 height 25
type input "**********"
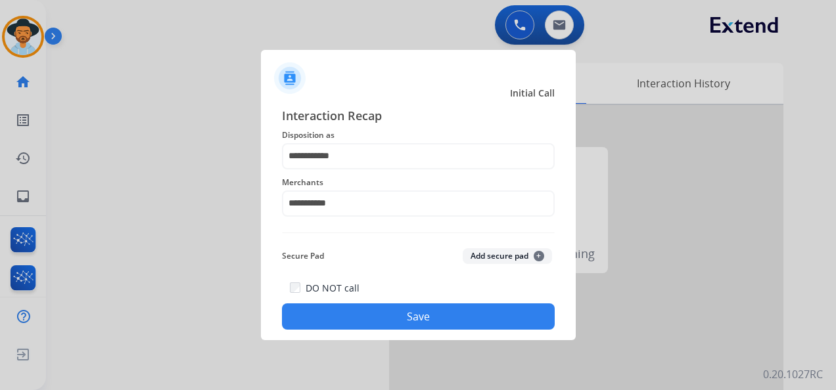
click at [421, 321] on button "Save" at bounding box center [418, 317] width 273 height 26
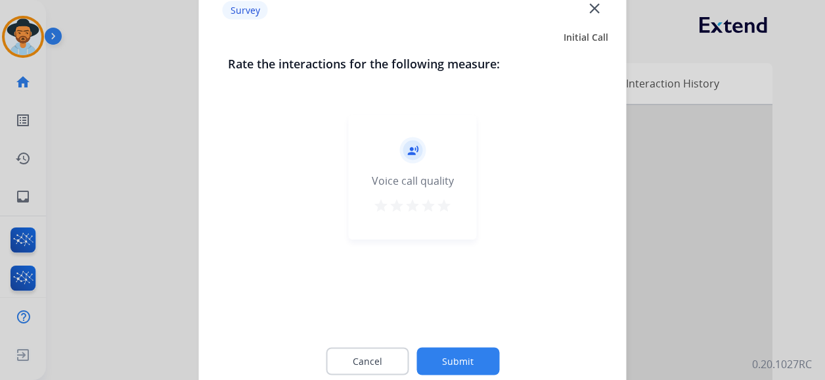
click at [439, 206] on mat-icon "star" at bounding box center [444, 206] width 16 height 16
click at [467, 367] on button "Submit" at bounding box center [458, 362] width 83 height 28
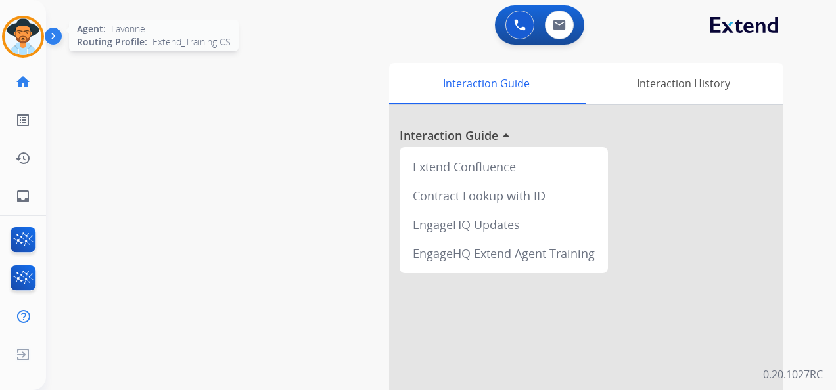
click at [38, 28] on img at bounding box center [23, 36] width 37 height 37
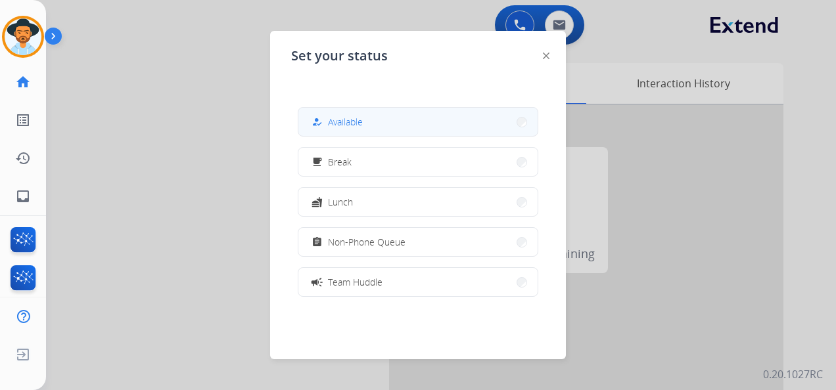
click at [407, 127] on button "how_to_reg Available" at bounding box center [417, 122] width 239 height 28
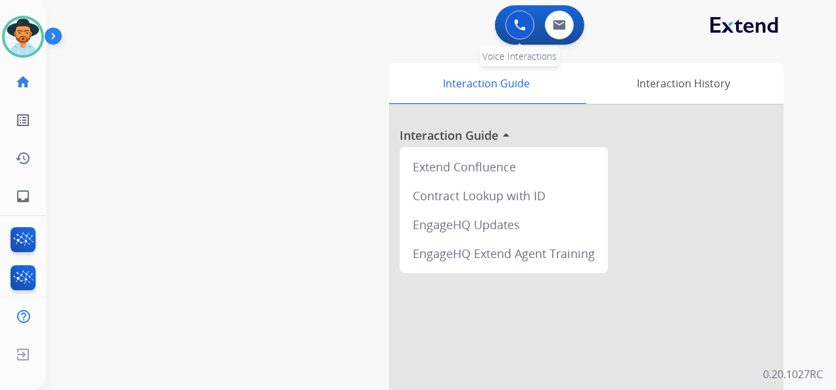
click at [524, 24] on img at bounding box center [520, 25] width 12 height 12
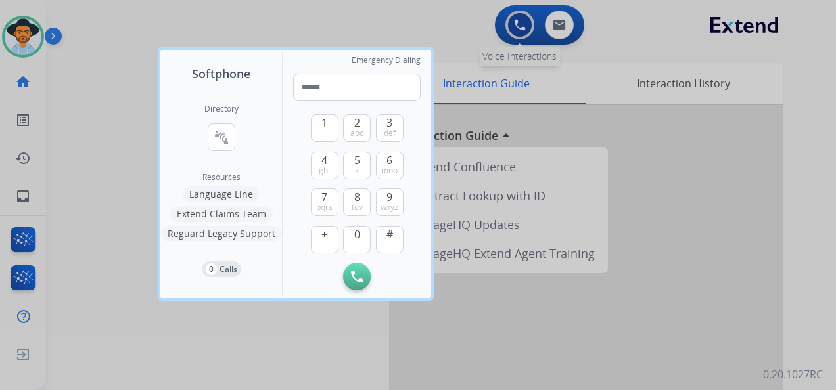
click at [524, 24] on div at bounding box center [418, 195] width 836 height 390
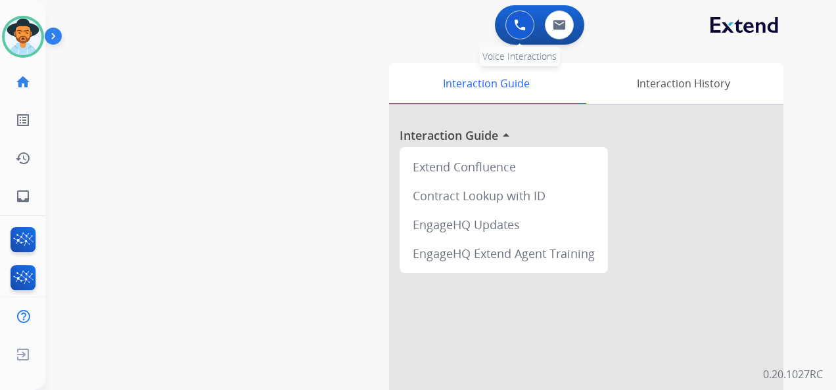
click at [524, 24] on img at bounding box center [520, 25] width 12 height 12
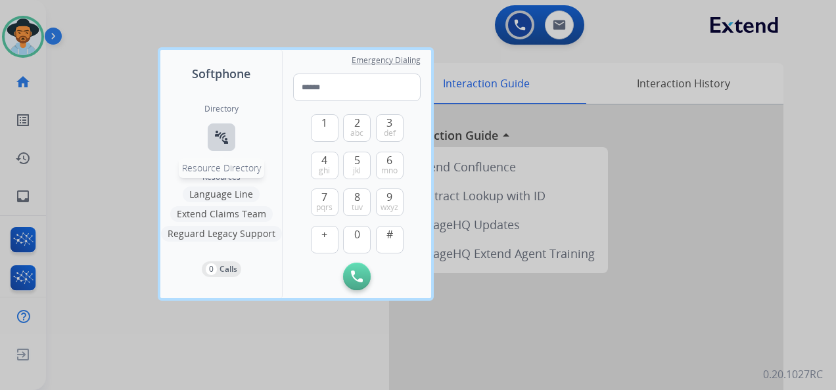
click at [220, 129] on button "connect_without_contact Resource Directory" at bounding box center [222, 138] width 28 height 28
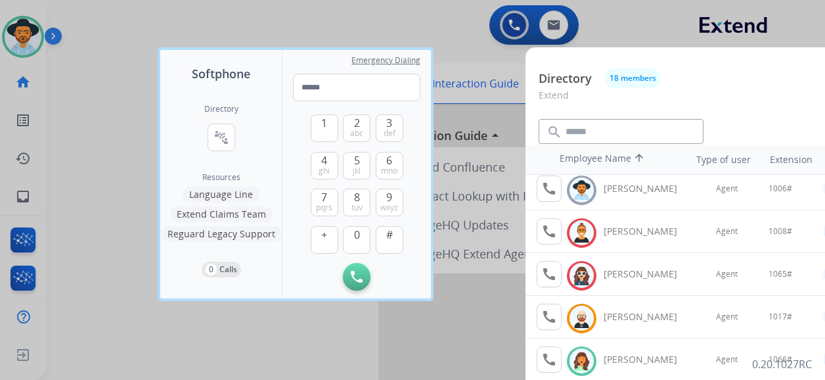
scroll to position [131, 0]
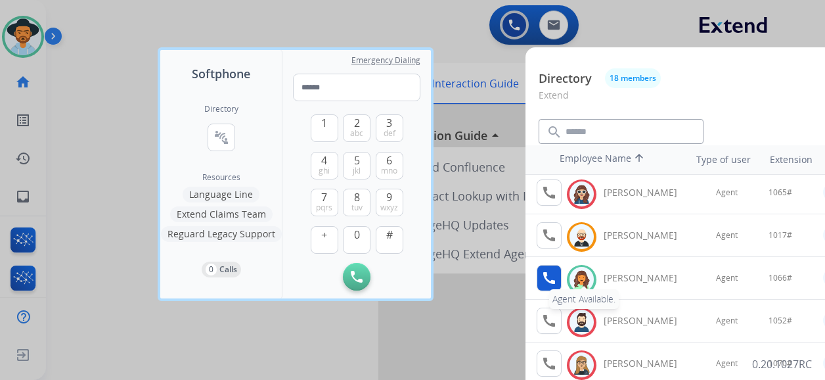
click at [545, 281] on mat-icon "call" at bounding box center [550, 278] width 16 height 16
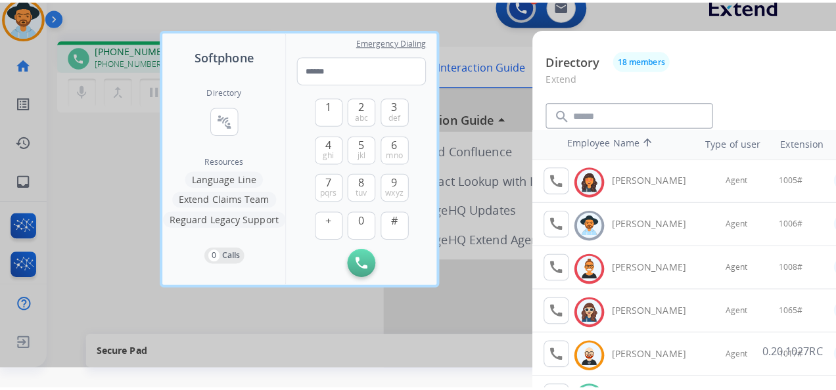
scroll to position [0, 0]
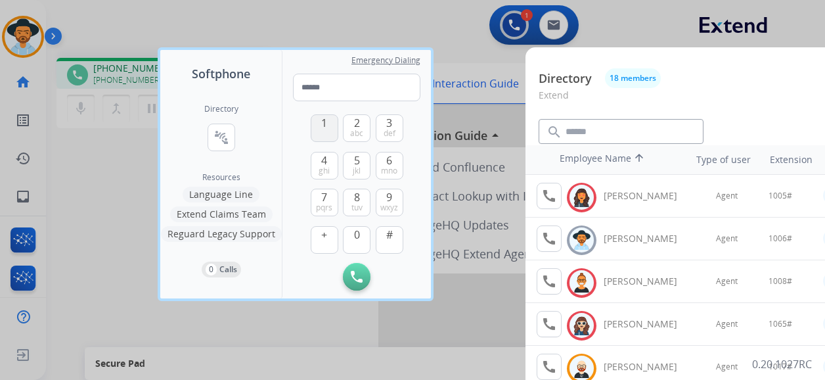
click at [326, 128] on span "1" at bounding box center [324, 123] width 6 height 16
drag, startPoint x: 356, startPoint y: 237, endPoint x: 358, endPoint y: 225, distance: 12.6
click at [357, 237] on span "0" at bounding box center [357, 235] width 6 height 16
click at [388, 160] on span "6" at bounding box center [389, 160] width 6 height 16
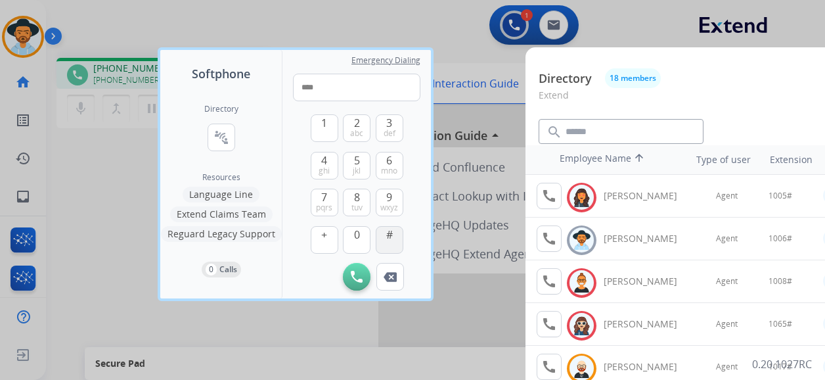
click at [390, 244] on button "#" at bounding box center [390, 240] width 28 height 28
type input "*****"
click at [476, 55] on div at bounding box center [412, 190] width 825 height 380
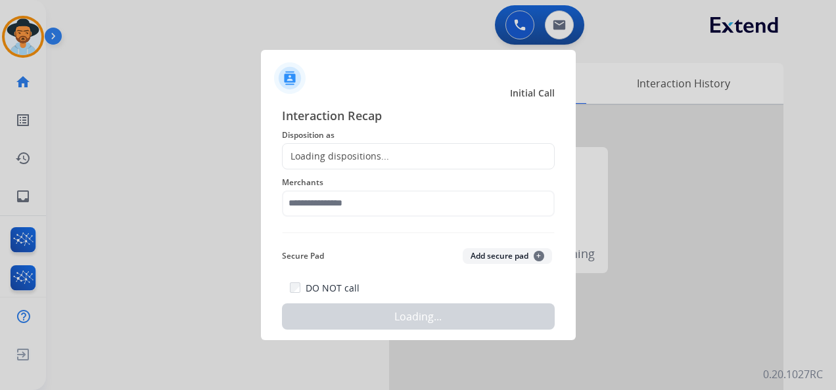
click at [250, 106] on div at bounding box center [418, 195] width 836 height 390
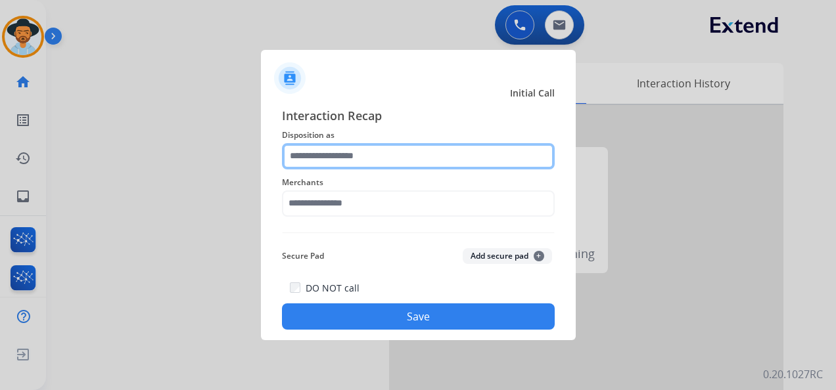
click at [346, 152] on input "text" at bounding box center [418, 156] width 273 height 26
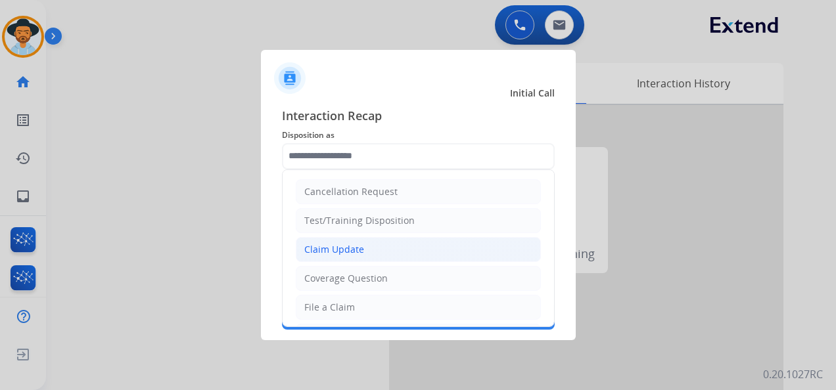
click at [378, 246] on li "Claim Update" at bounding box center [418, 249] width 245 height 25
type input "**********"
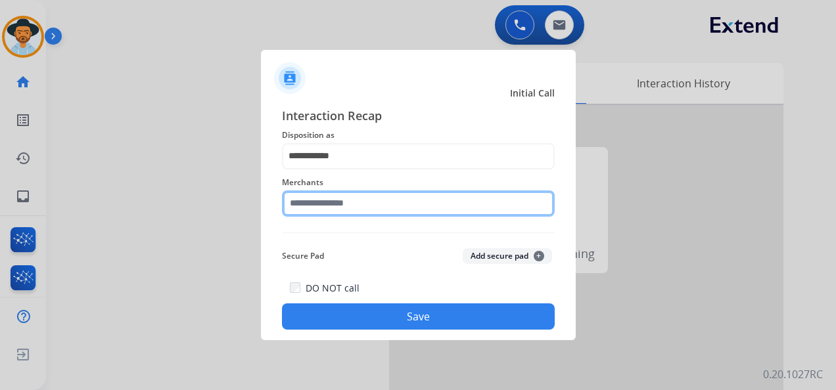
click at [362, 198] on input "text" at bounding box center [418, 204] width 273 height 26
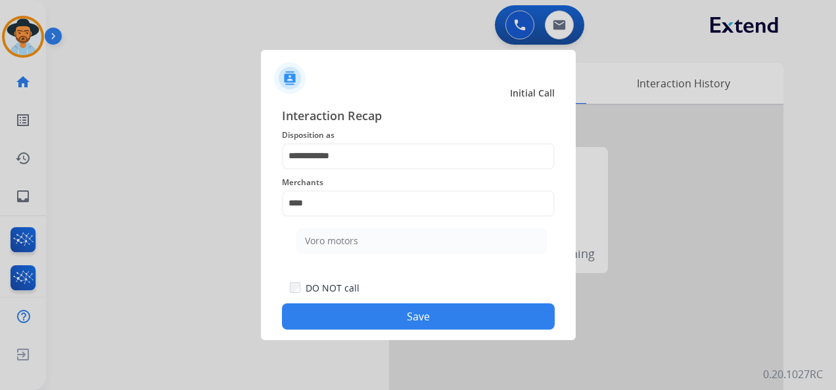
click at [381, 234] on li "Voro motors" at bounding box center [421, 241] width 250 height 25
type input "**********"
click at [428, 319] on button "Save" at bounding box center [418, 317] width 273 height 26
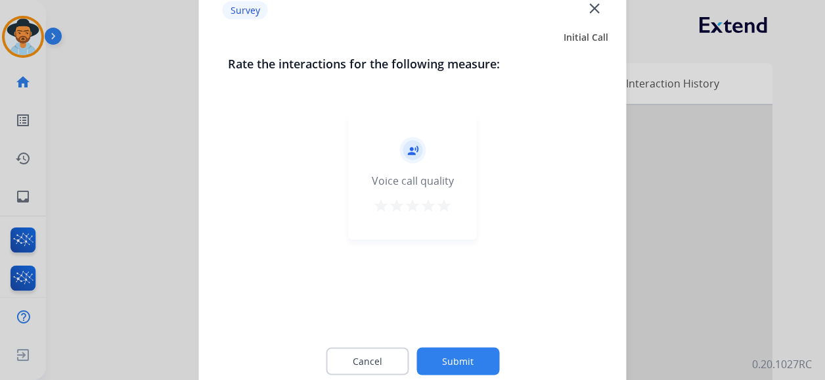
click at [442, 204] on mat-icon "star" at bounding box center [444, 206] width 16 height 16
click at [479, 357] on button "Submit" at bounding box center [458, 362] width 83 height 28
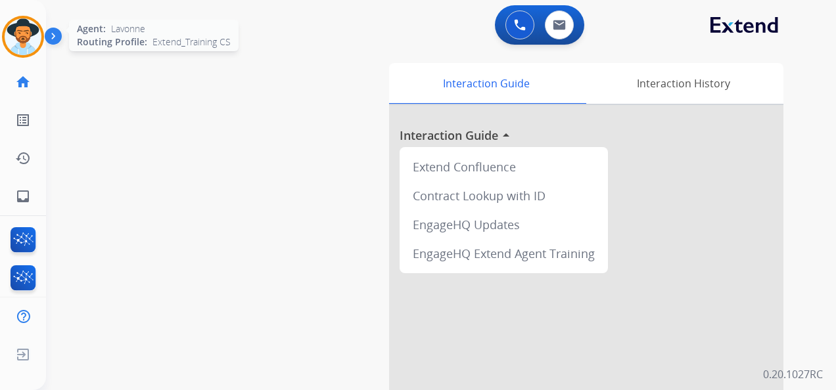
click at [16, 27] on img at bounding box center [23, 36] width 37 height 37
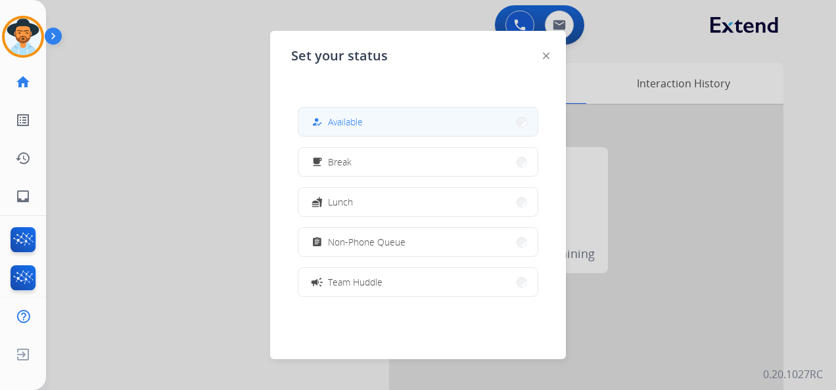
click at [363, 125] on span "Available" at bounding box center [345, 122] width 35 height 14
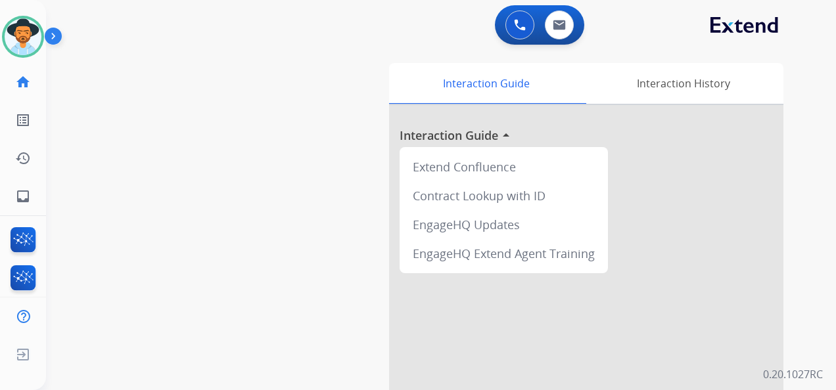
click at [390, 6] on div "0 Voice Interactions 0 Email Interactions" at bounding box center [433, 26] width 743 height 42
click at [560, 24] on img at bounding box center [559, 25] width 13 height 11
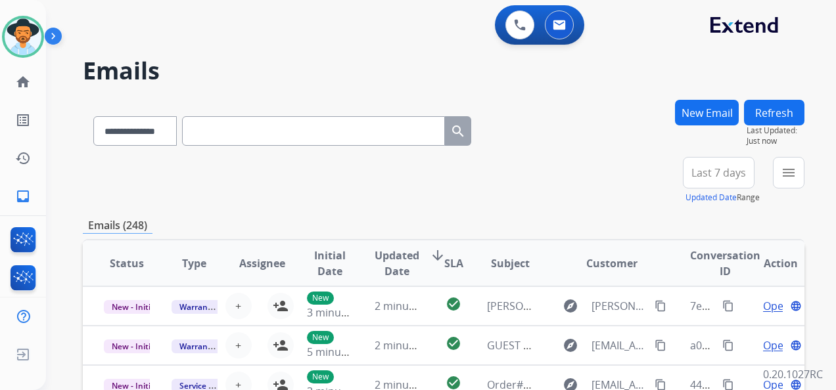
click at [715, 175] on span "Last 7 days" at bounding box center [718, 172] width 55 height 5
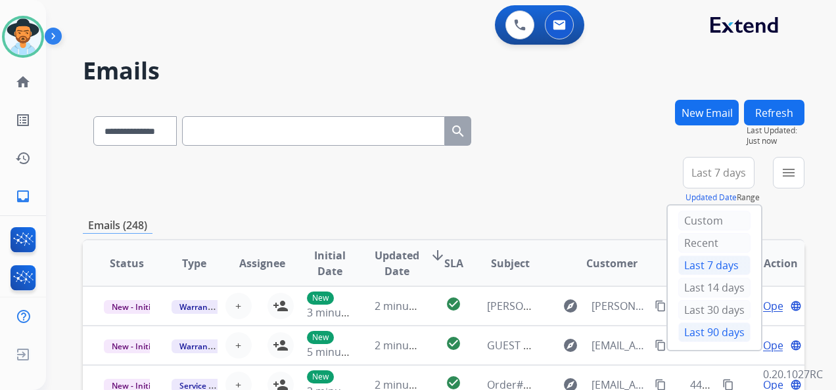
click at [699, 333] on div "Last 90 days" at bounding box center [714, 333] width 72 height 20
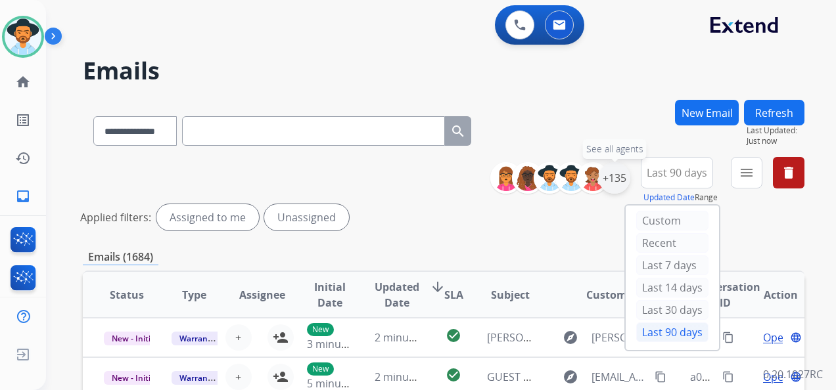
click at [613, 175] on div "+135" at bounding box center [615, 178] width 32 height 32
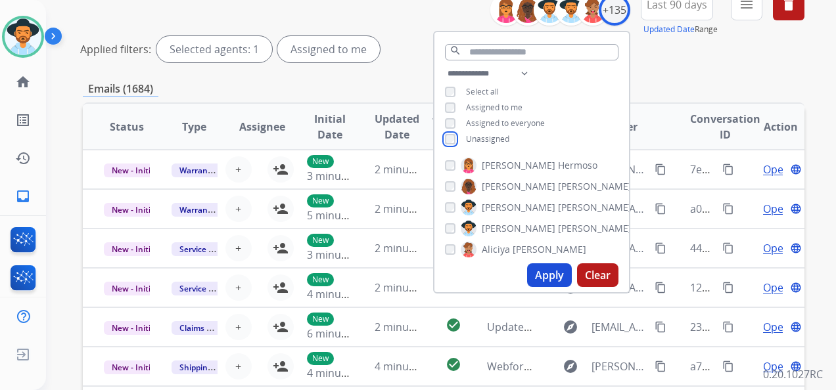
scroll to position [197, 0]
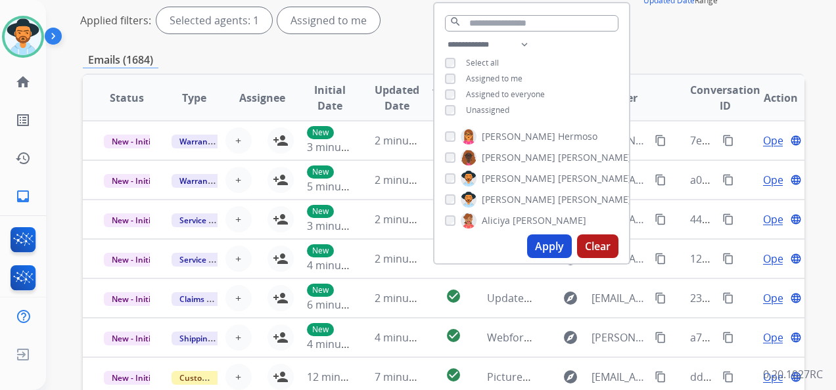
click at [558, 244] on button "Apply" at bounding box center [549, 247] width 45 height 24
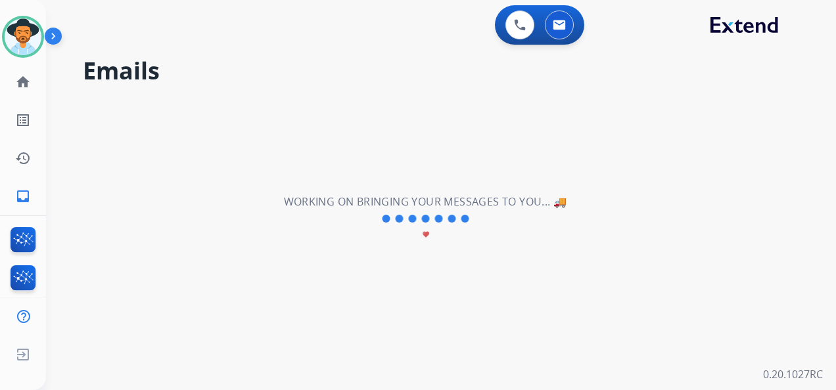
scroll to position [0, 0]
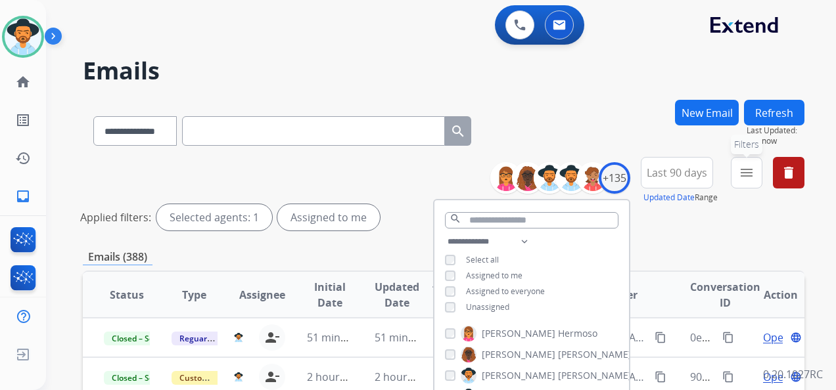
click at [744, 175] on mat-icon "menu" at bounding box center [747, 173] width 16 height 16
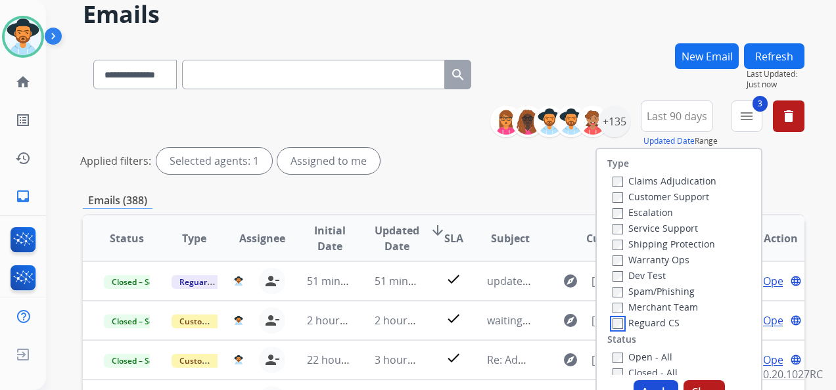
scroll to position [131, 0]
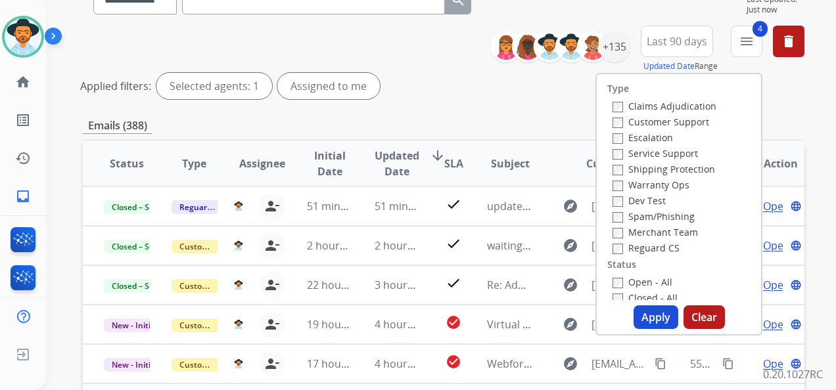
click at [653, 317] on button "Apply" at bounding box center [656, 318] width 45 height 24
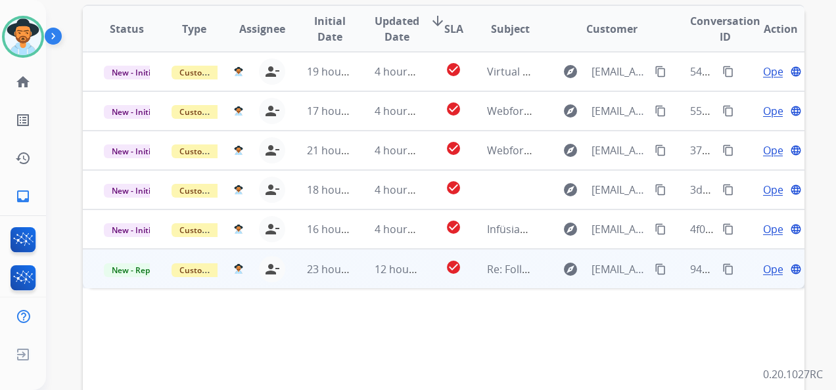
scroll to position [329, 0]
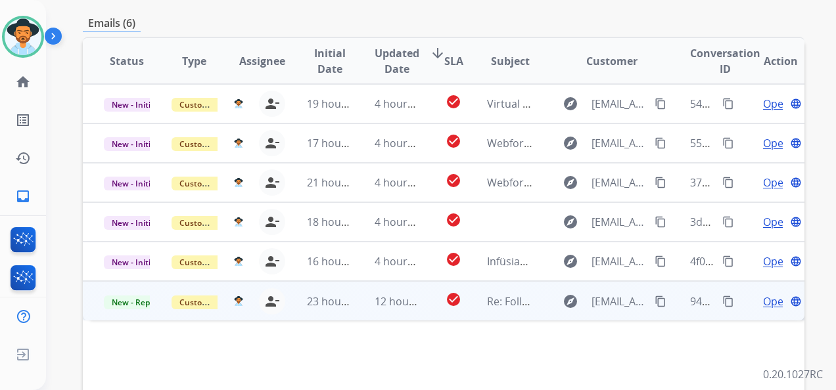
click at [766, 303] on span "Open" at bounding box center [776, 302] width 27 height 16
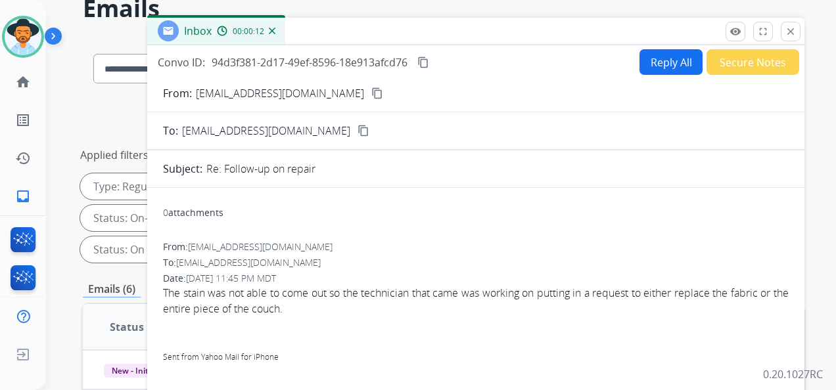
scroll to position [0, 0]
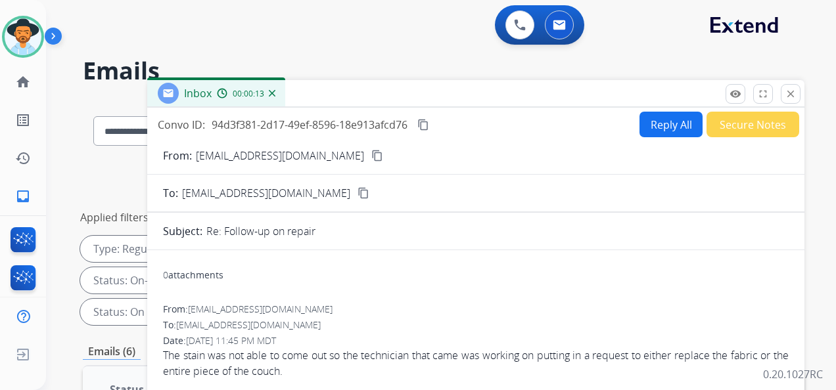
click at [371, 156] on mat-icon "content_copy" at bounding box center [377, 156] width 12 height 12
click at [641, 26] on div "0 Voice Interactions 0 Email Interactions" at bounding box center [433, 26] width 743 height 42
click at [425, 124] on mat-icon "content_copy" at bounding box center [423, 125] width 12 height 12
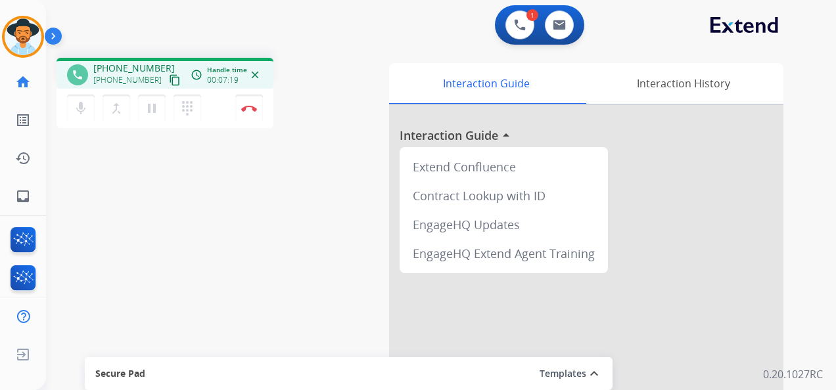
click at [307, 14] on div "1 Voice Interactions 0 Email Interactions" at bounding box center [433, 26] width 743 height 42
click at [154, 108] on mat-icon "pause" at bounding box center [152, 109] width 16 height 16
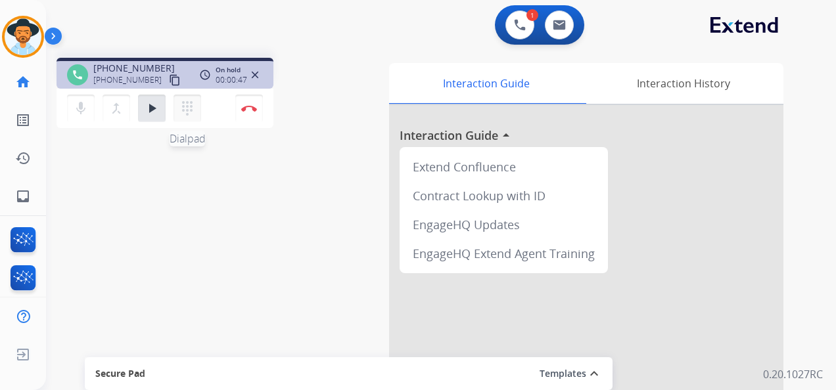
click at [186, 101] on mat-icon "dialpad" at bounding box center [187, 109] width 16 height 16
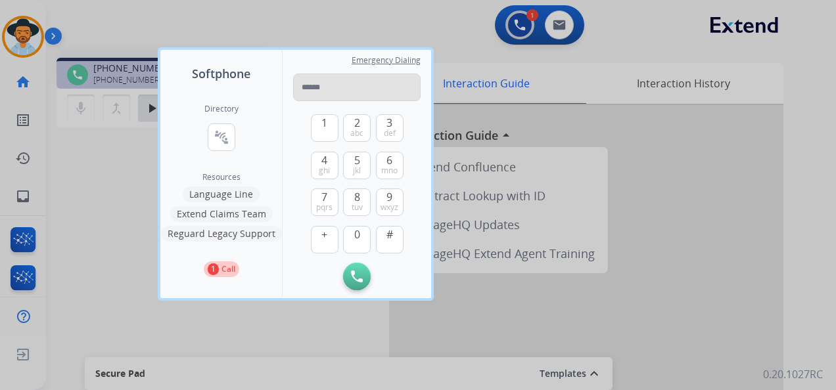
click at [340, 89] on input "tel" at bounding box center [356, 88] width 127 height 28
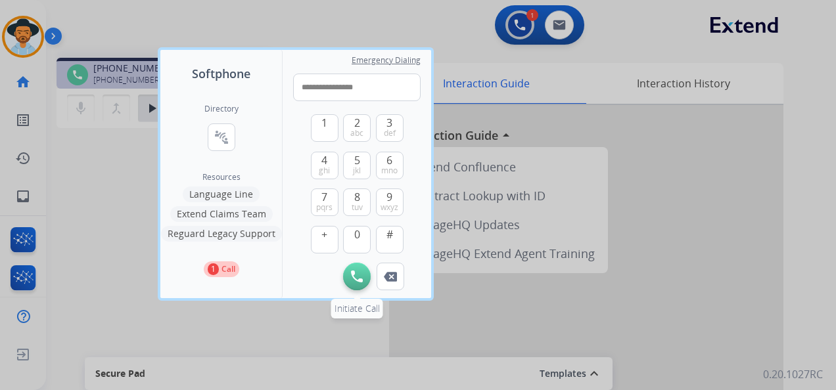
type input "**********"
click at [356, 279] on img at bounding box center [357, 277] width 12 height 12
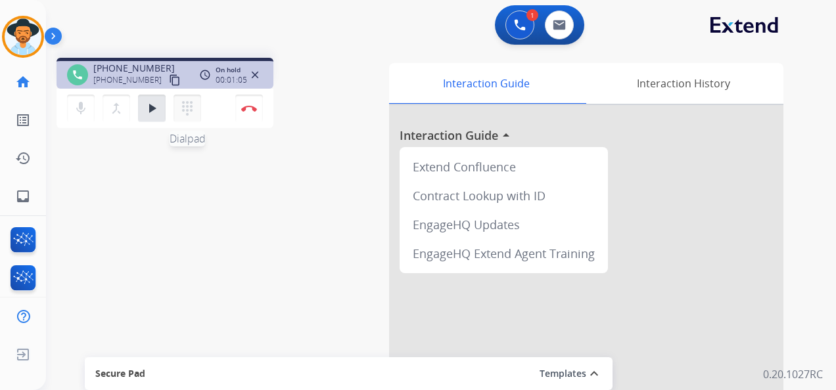
click at [183, 106] on mat-icon "dialpad" at bounding box center [187, 109] width 16 height 16
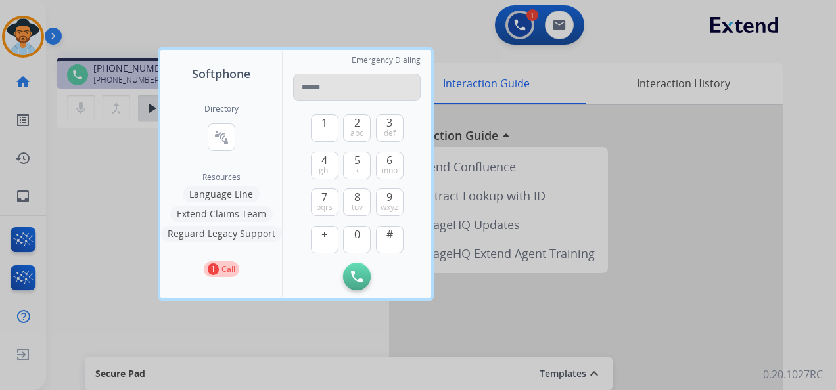
click at [335, 85] on input "tel" at bounding box center [356, 88] width 127 height 28
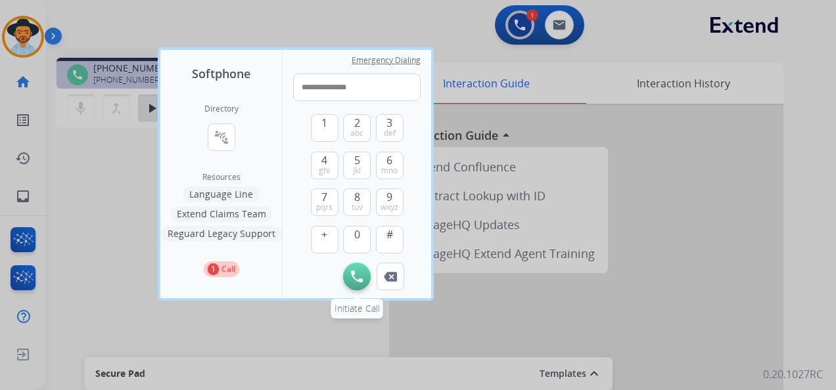
type input "**********"
click at [354, 275] on img at bounding box center [357, 277] width 12 height 12
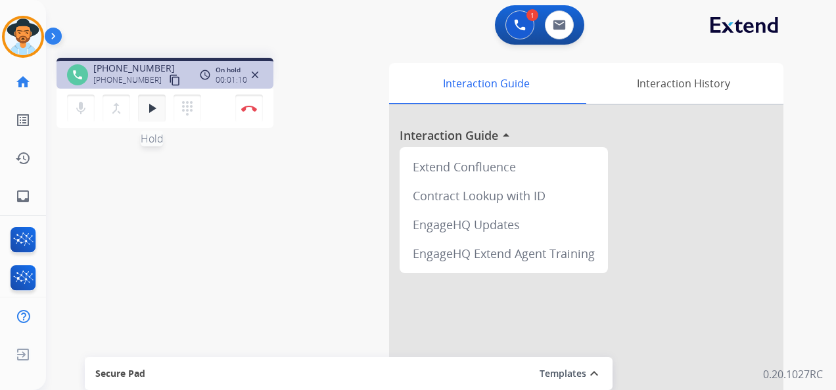
click at [157, 104] on mat-icon "play_arrow" at bounding box center [152, 109] width 16 height 16
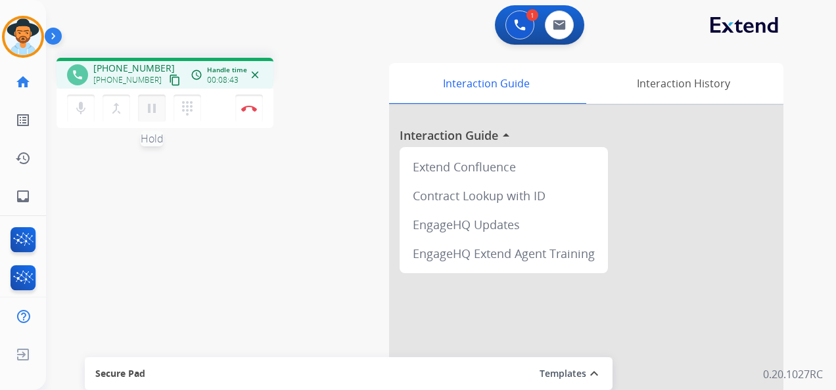
click at [146, 108] on mat-icon "pause" at bounding box center [152, 109] width 16 height 16
click at [187, 105] on mat-icon "dialpad" at bounding box center [187, 109] width 16 height 16
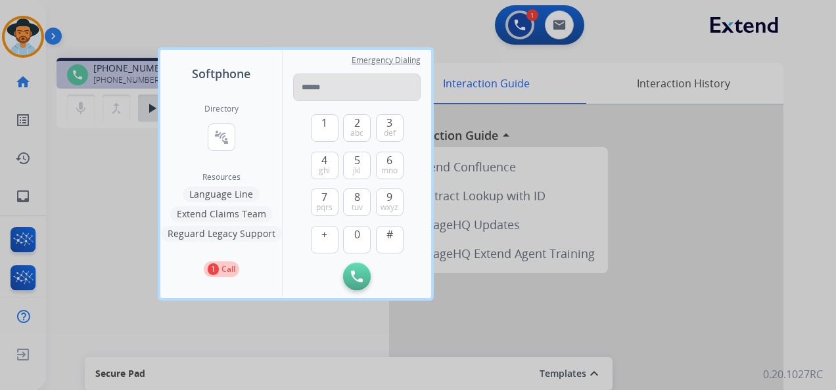
click at [342, 87] on input "tel" at bounding box center [356, 88] width 127 height 28
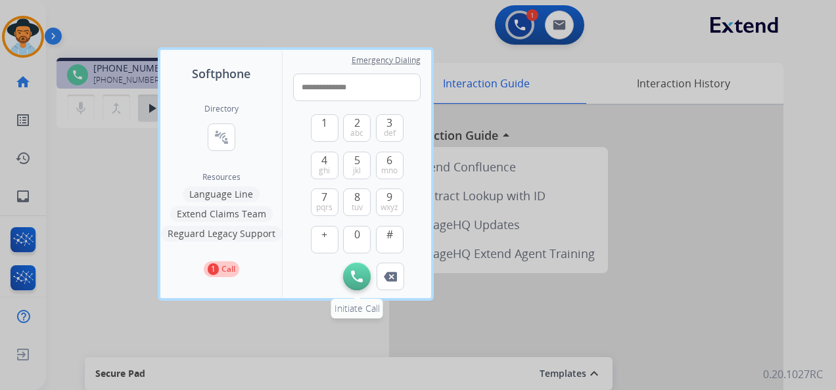
type input "**********"
click at [356, 271] on img at bounding box center [357, 277] width 12 height 12
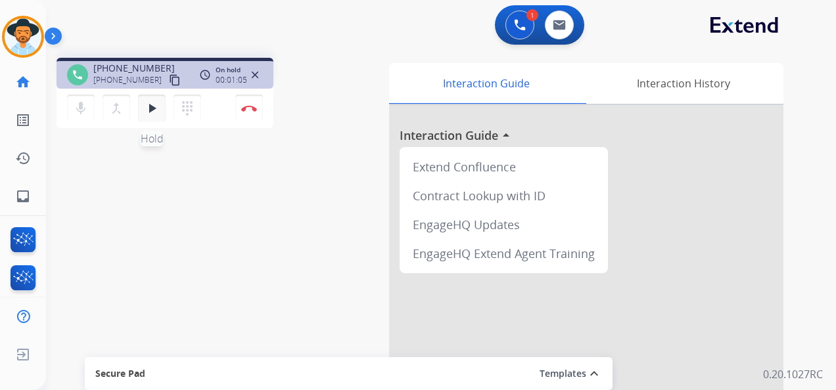
click at [156, 101] on mat-icon "play_arrow" at bounding box center [152, 109] width 16 height 16
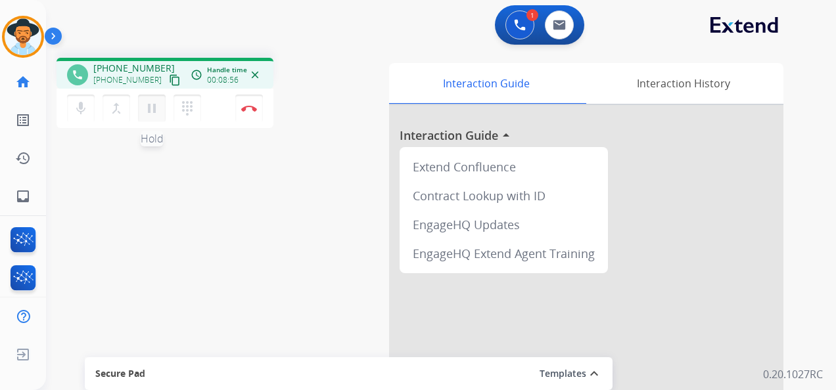
click at [155, 108] on mat-icon "pause" at bounding box center [152, 109] width 16 height 16
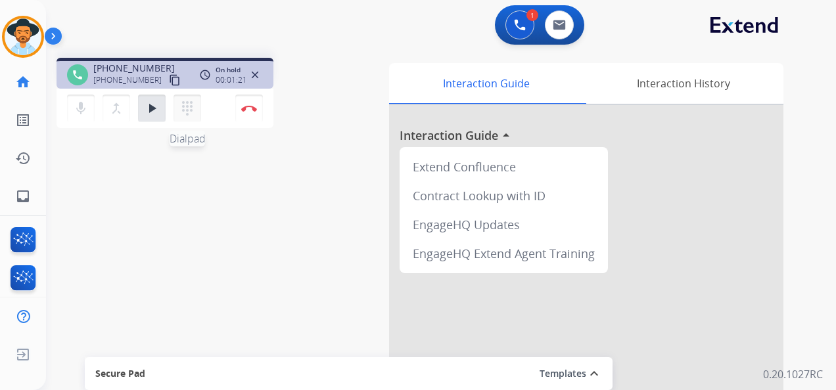
click at [191, 107] on mat-icon "dialpad" at bounding box center [187, 109] width 16 height 16
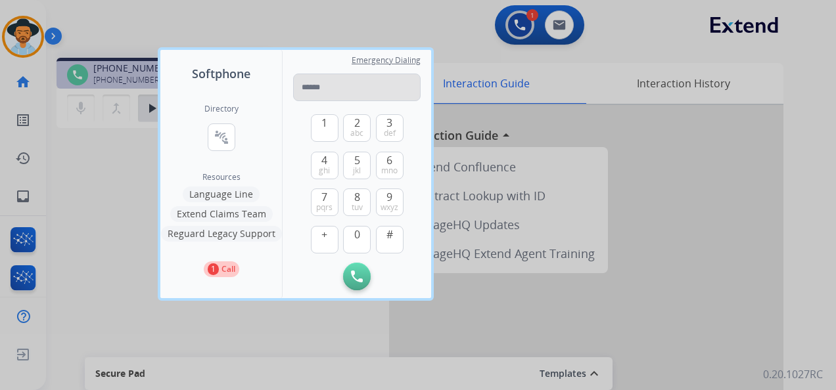
click at [336, 86] on input "tel" at bounding box center [356, 88] width 127 height 28
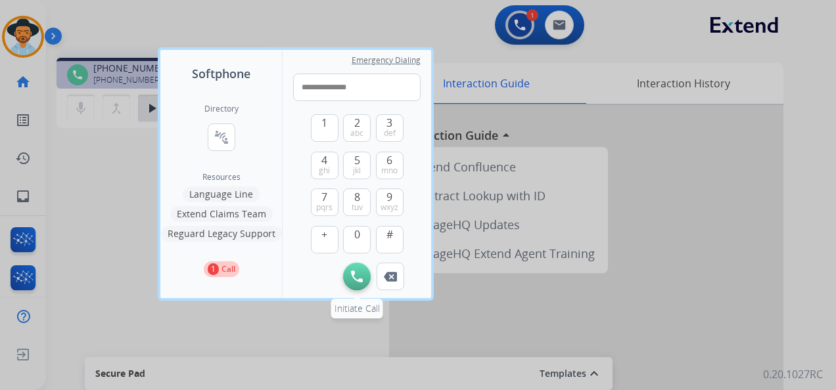
type input "**********"
click at [358, 269] on button "Initiate Call" at bounding box center [357, 277] width 28 height 28
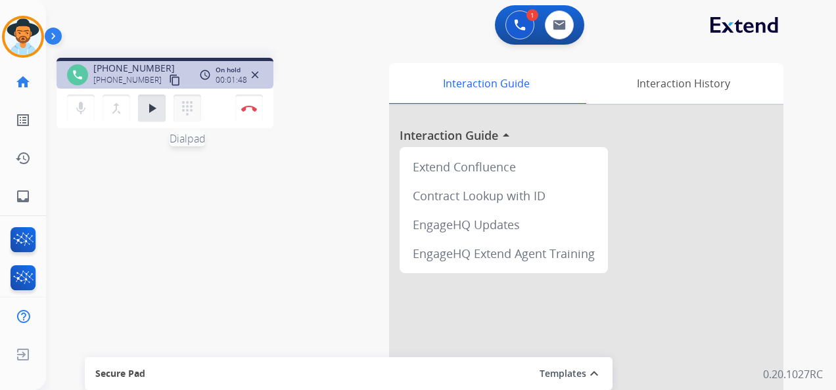
click at [185, 108] on mat-icon "dialpad" at bounding box center [187, 109] width 16 height 16
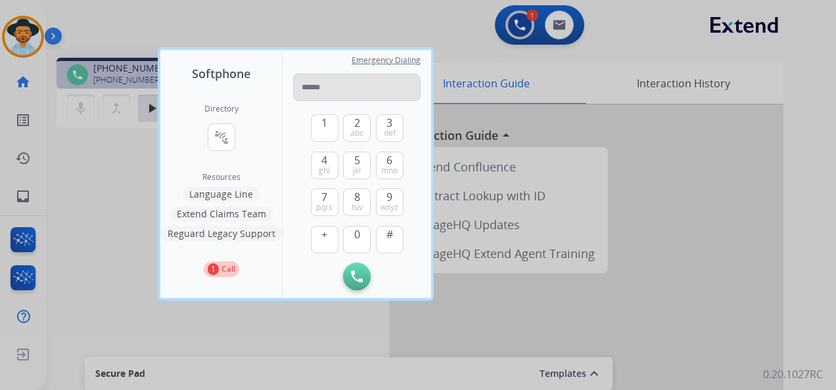
click at [326, 87] on input "tel" at bounding box center [356, 88] width 127 height 28
click at [311, 85] on input "**********" at bounding box center [356, 88] width 127 height 28
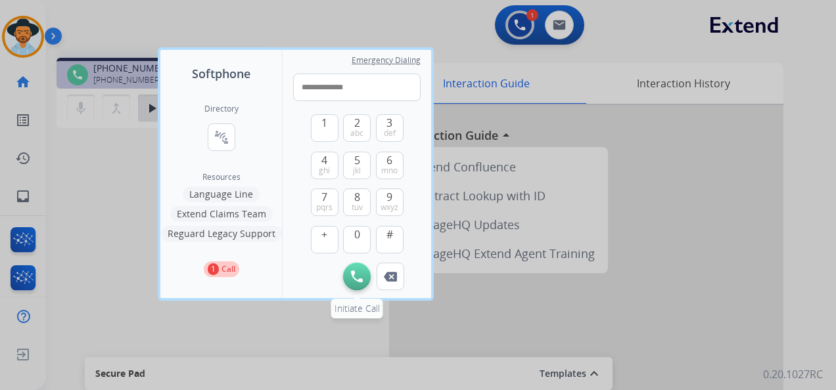
type input "**********"
click at [362, 275] on img at bounding box center [357, 277] width 12 height 12
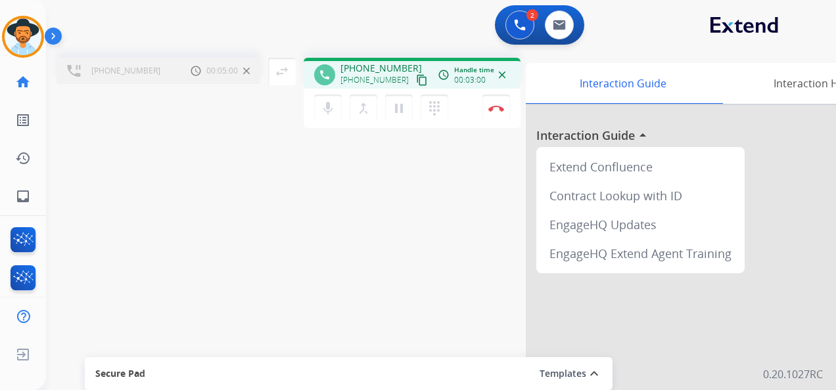
drag, startPoint x: 369, startPoint y: 18, endPoint x: 296, endPoint y: 44, distance: 77.9
click at [369, 18] on div "2 Voice Interactions 0 Email Interactions" at bounding box center [433, 26] width 743 height 42
click at [435, 110] on mat-icon "dialpad" at bounding box center [435, 109] width 16 height 16
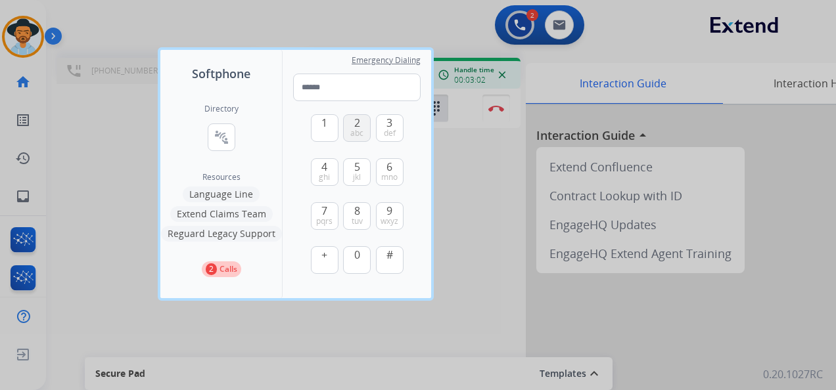
click at [354, 122] on span "2" at bounding box center [357, 123] width 6 height 16
type input "*"
click at [461, 170] on div at bounding box center [418, 195] width 836 height 390
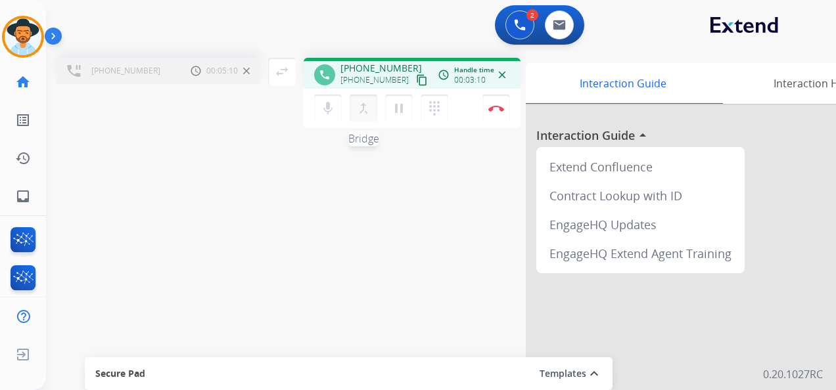
click at [365, 109] on mat-icon "merge_type" at bounding box center [364, 109] width 16 height 16
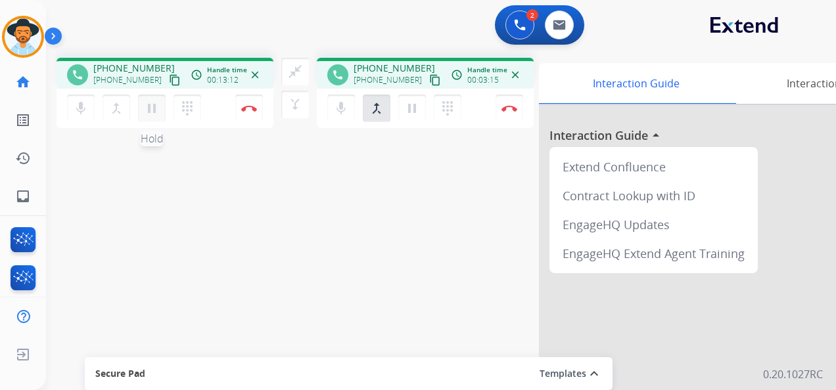
click at [149, 107] on mat-icon "pause" at bounding box center [152, 109] width 16 height 16
click at [566, 23] on button at bounding box center [559, 25] width 29 height 29
select select "**********"
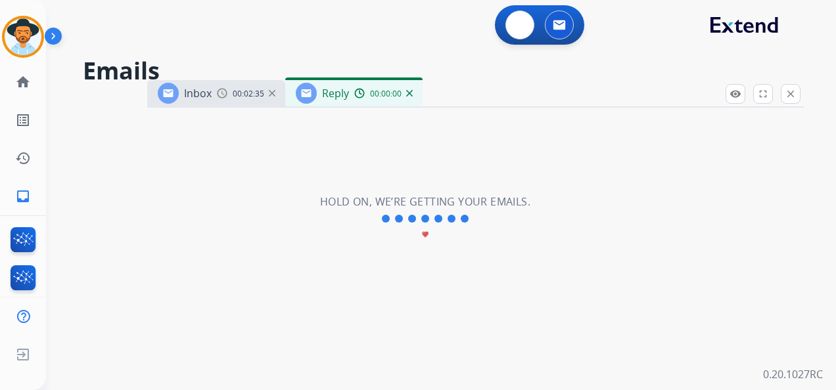
select select "**********"
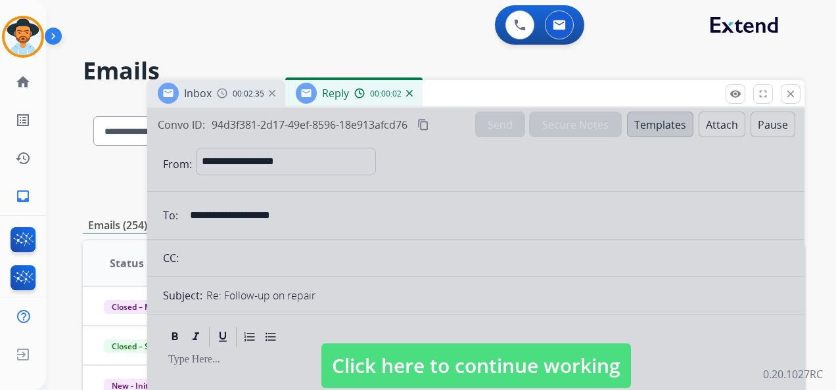
drag, startPoint x: 472, startPoint y: 364, endPoint x: 480, endPoint y: 351, distance: 15.3
click at [473, 363] on span "Click here to continue working" at bounding box center [476, 366] width 310 height 45
select select
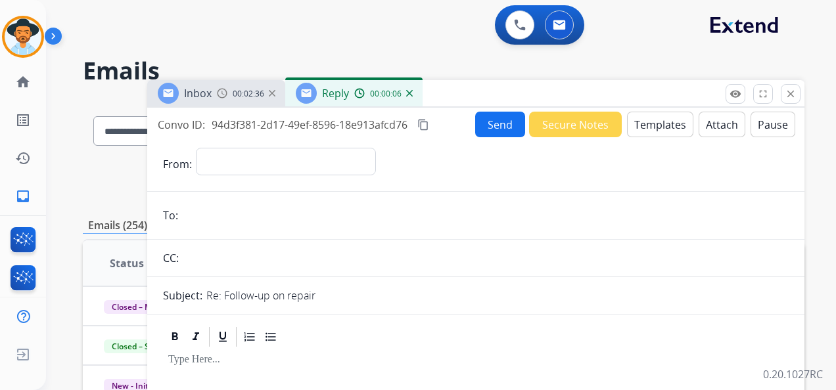
click at [410, 93] on img at bounding box center [409, 93] width 7 height 7
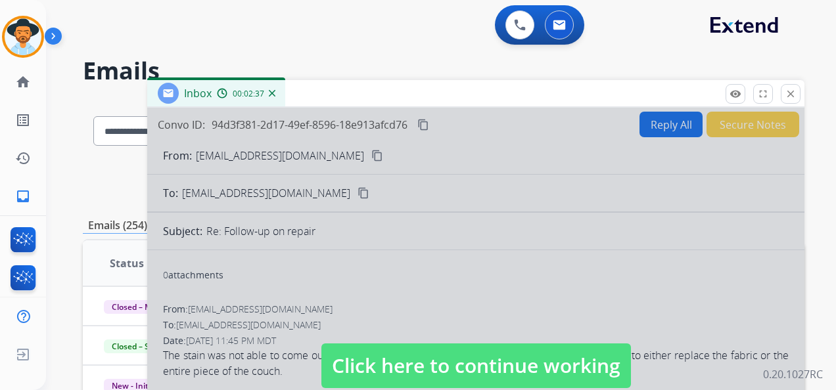
drag, startPoint x: 471, startPoint y: 381, endPoint x: 473, endPoint y: 374, distance: 6.9
click at [473, 379] on span "Click here to continue working" at bounding box center [476, 366] width 310 height 45
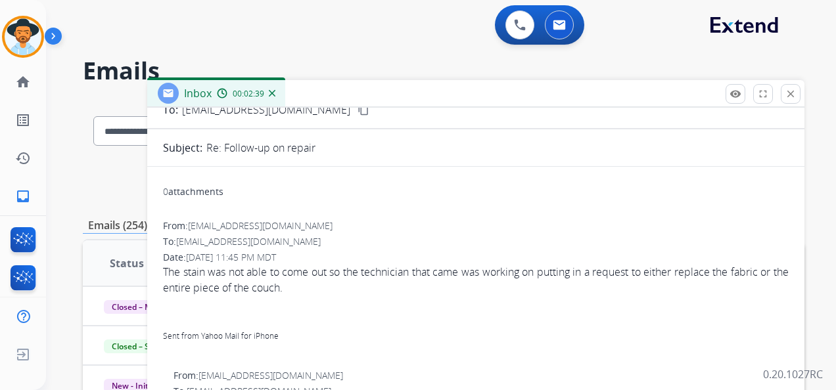
scroll to position [66, 0]
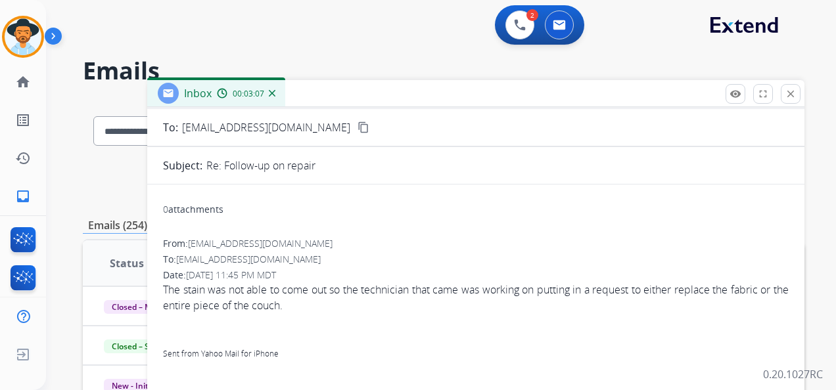
drag, startPoint x: 302, startPoint y: 305, endPoint x: 159, endPoint y: 290, distance: 144.0
copy span "The stain was not able to come out so the technician that came was working on p…"
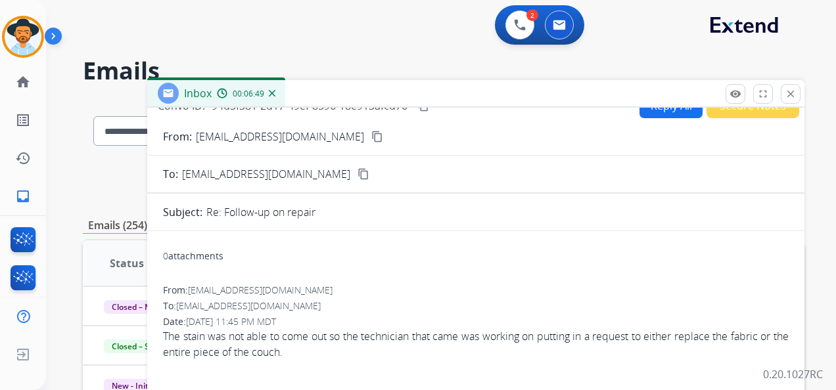
scroll to position [0, 0]
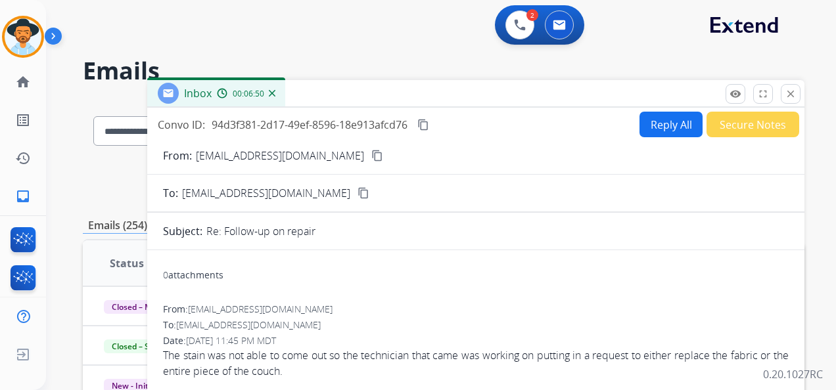
click at [427, 124] on mat-icon "content_copy" at bounding box center [423, 125] width 12 height 12
click at [657, 130] on button "Reply All" at bounding box center [670, 125] width 63 height 26
select select "**********"
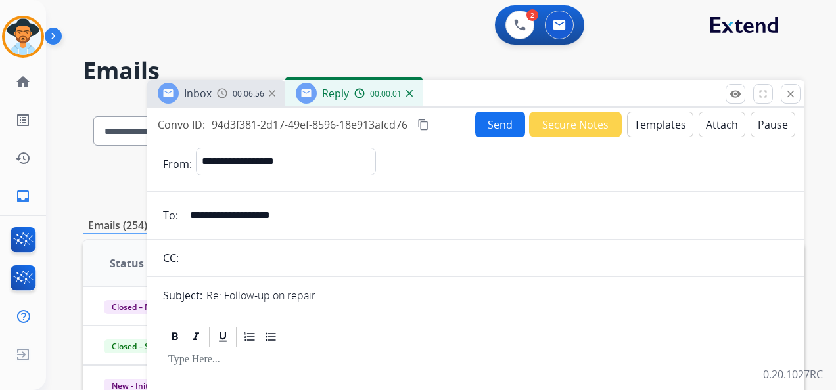
click at [661, 127] on button "Templates" at bounding box center [660, 125] width 66 height 26
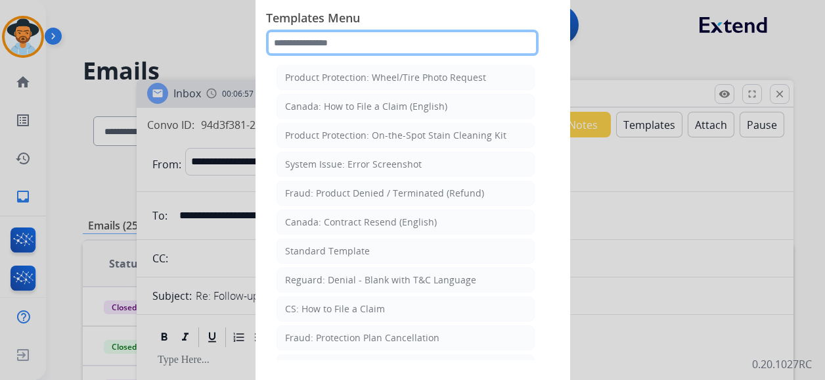
click at [354, 44] on input "text" at bounding box center [402, 43] width 273 height 26
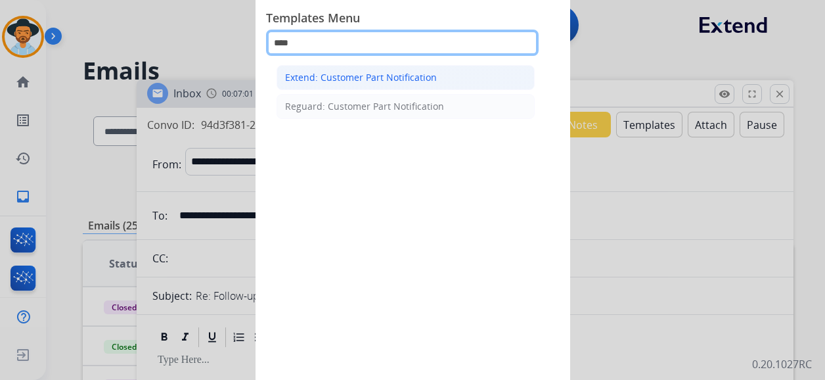
type input "****"
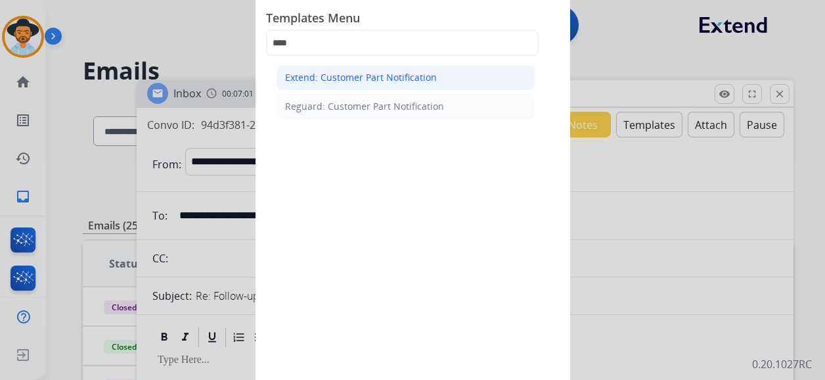
click at [371, 79] on div "Extend: Customer Part Notification" at bounding box center [361, 77] width 152 height 13
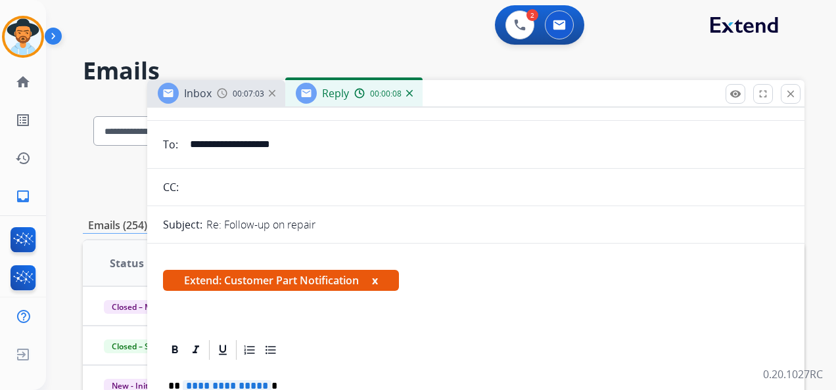
scroll to position [197, 0]
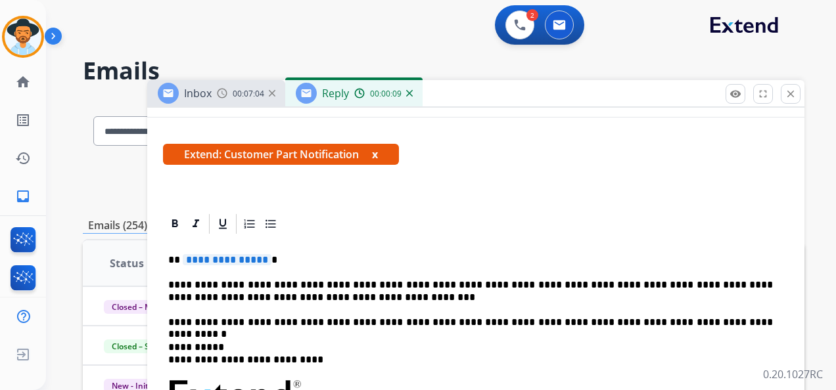
click at [215, 262] on span "**********" at bounding box center [227, 259] width 89 height 11
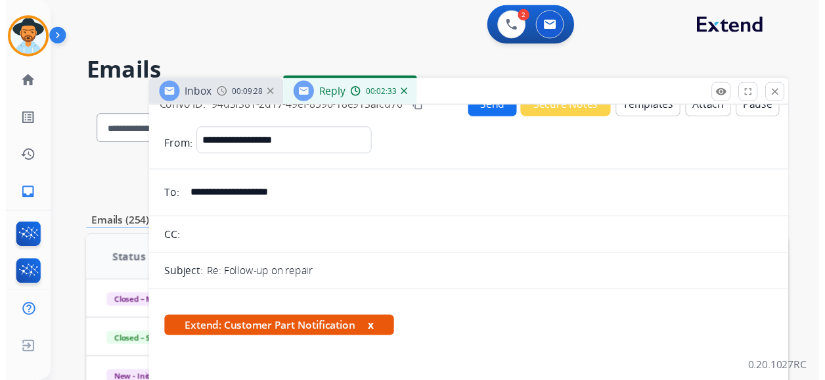
scroll to position [0, 0]
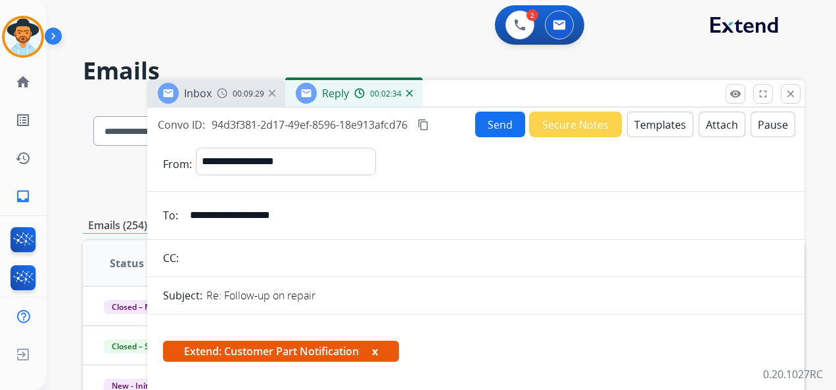
click at [488, 122] on button "Send" at bounding box center [500, 125] width 50 height 26
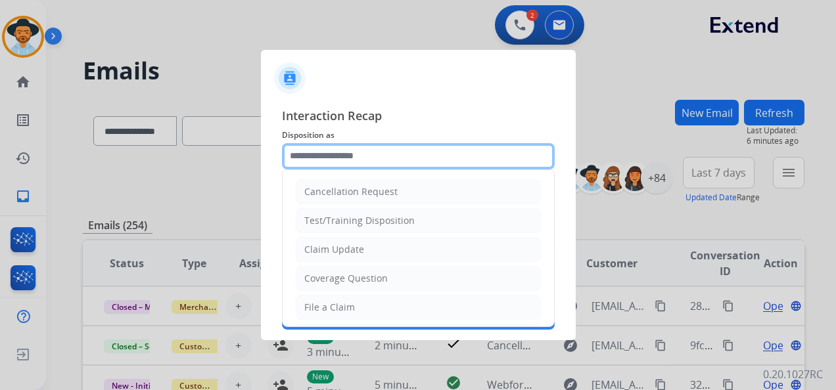
click at [397, 155] on input "text" at bounding box center [418, 156] width 273 height 26
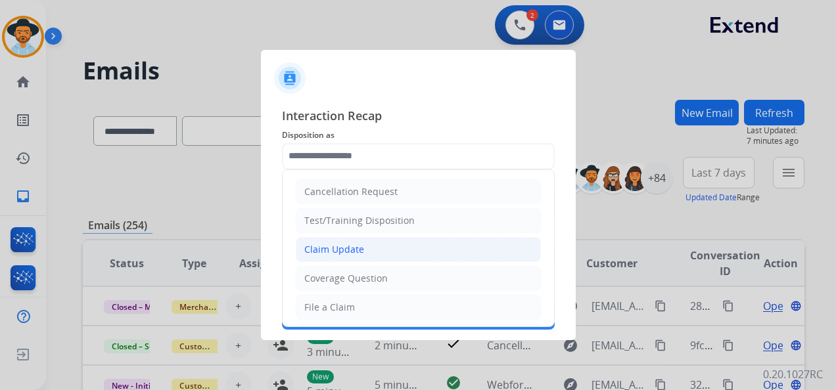
click at [411, 251] on li "Claim Update" at bounding box center [418, 249] width 245 height 25
type input "**********"
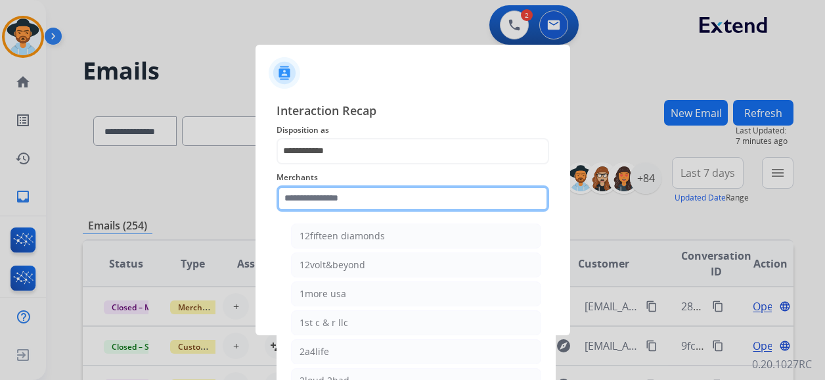
click at [384, 208] on input "text" at bounding box center [413, 198] width 273 height 26
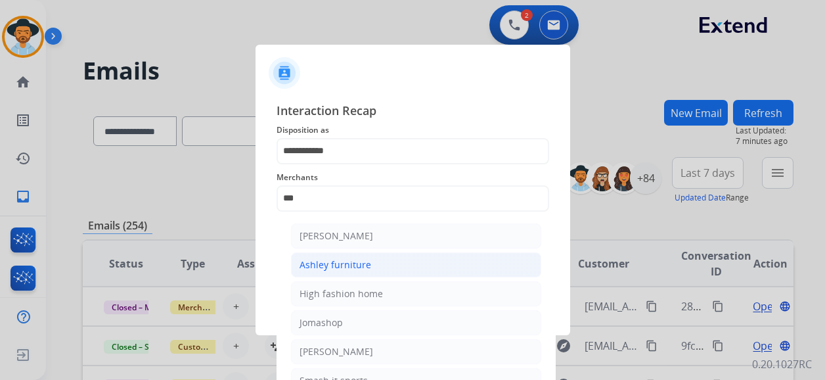
click at [359, 266] on div "Ashley furniture" at bounding box center [336, 264] width 72 height 13
type input "**********"
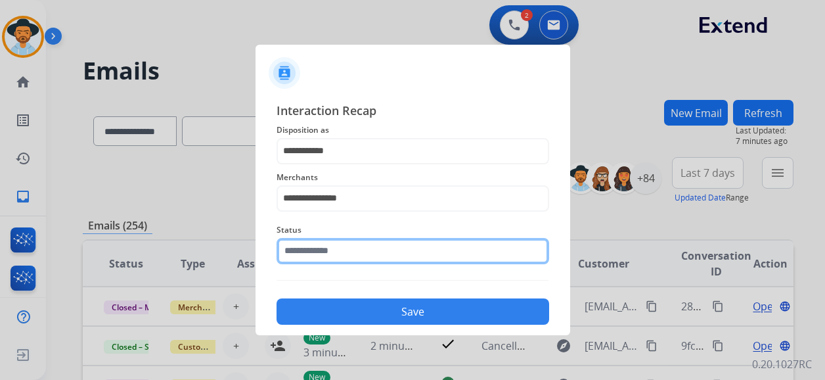
click at [357, 252] on input "text" at bounding box center [413, 251] width 273 height 26
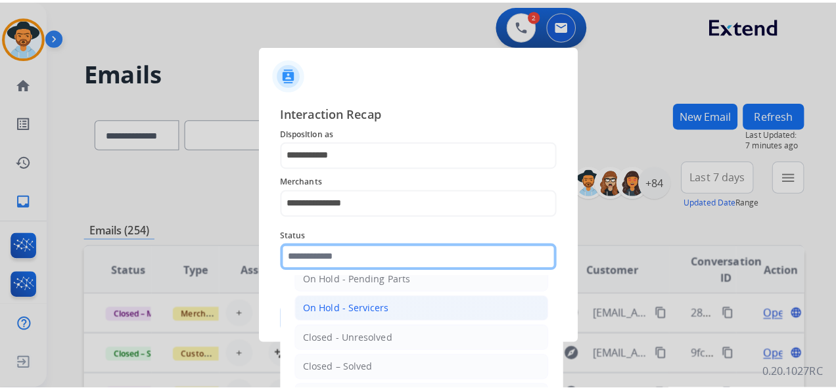
scroll to position [75, 0]
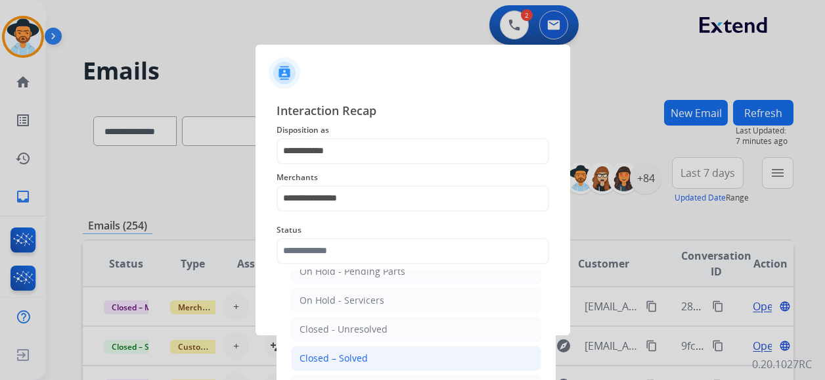
click at [382, 354] on li "Closed – Solved" at bounding box center [416, 358] width 250 height 25
type input "**********"
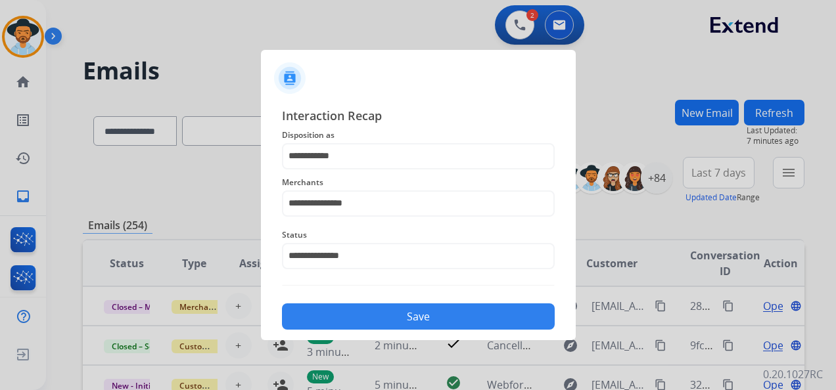
click at [404, 314] on button "Save" at bounding box center [418, 317] width 273 height 26
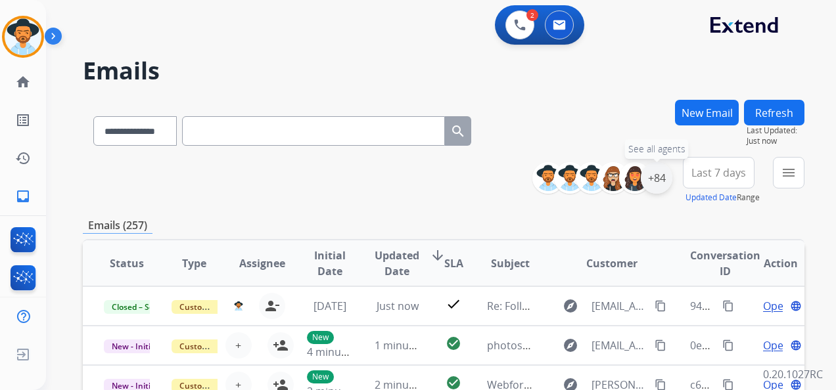
click at [656, 177] on div "+84" at bounding box center [657, 178] width 32 height 32
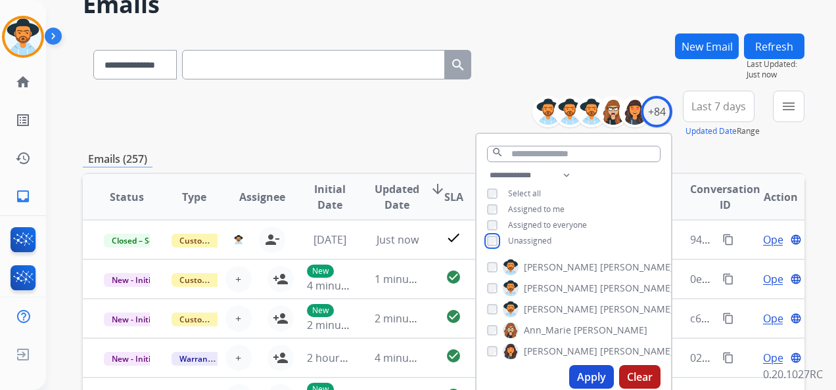
scroll to position [131, 0]
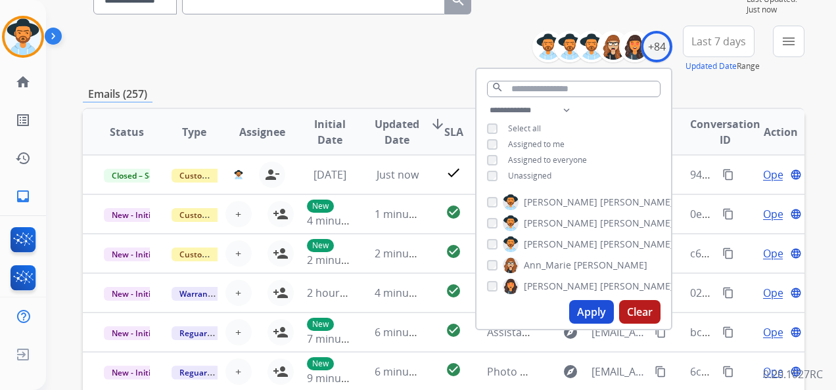
click at [594, 308] on button "Apply" at bounding box center [591, 312] width 45 height 24
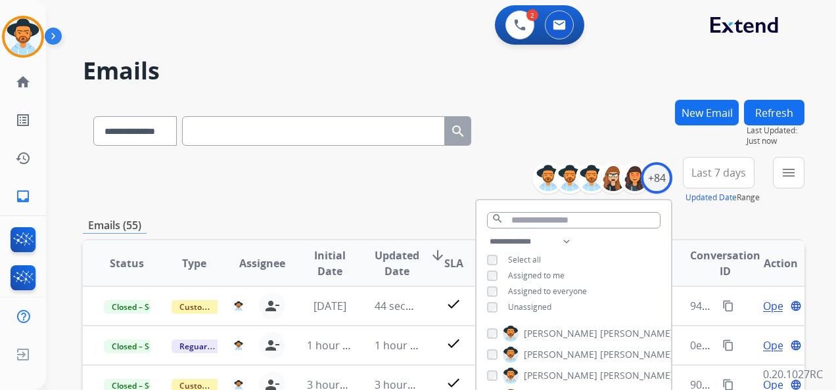
click at [722, 171] on span "Last 7 days" at bounding box center [718, 172] width 55 height 5
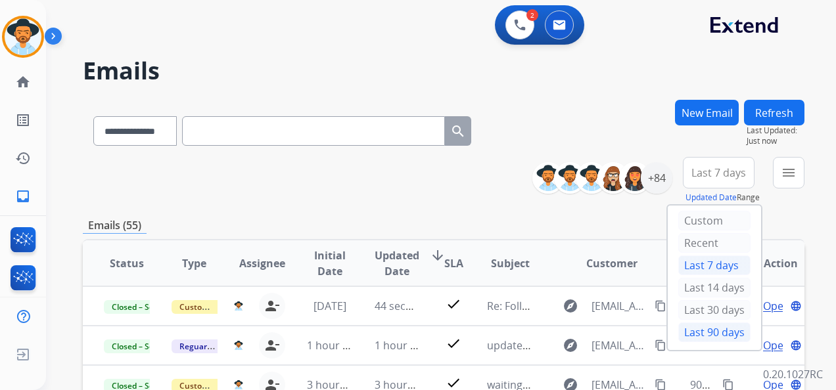
click at [708, 327] on div "Last 90 days" at bounding box center [714, 333] width 72 height 20
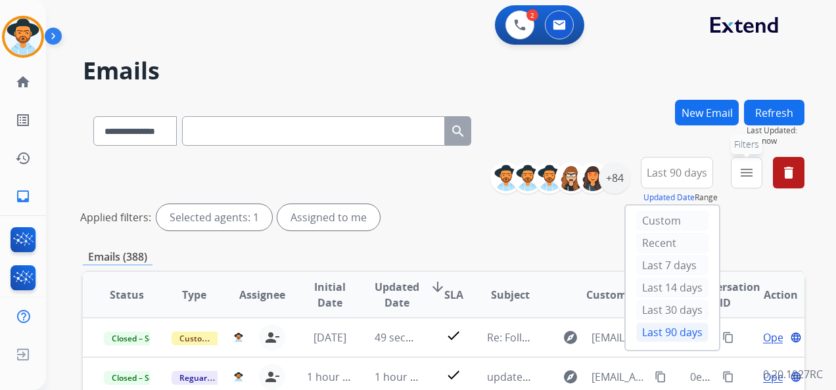
click at [752, 168] on mat-icon "menu" at bounding box center [747, 173] width 16 height 16
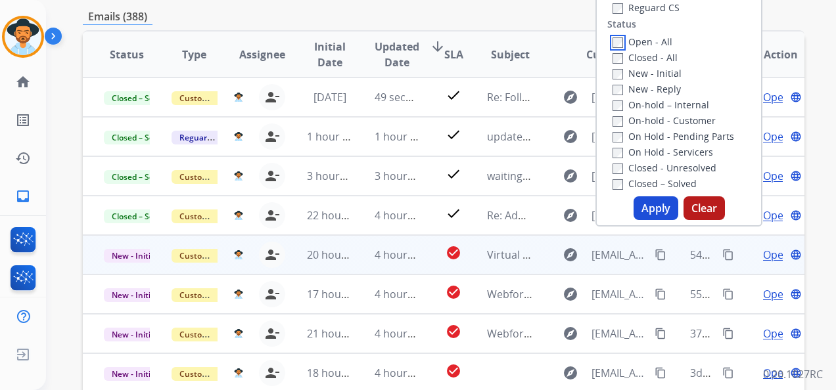
scroll to position [263, 0]
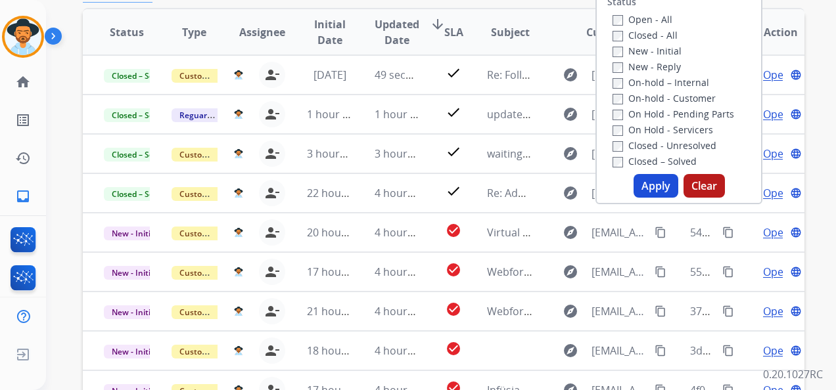
click at [655, 184] on button "Apply" at bounding box center [656, 186] width 45 height 24
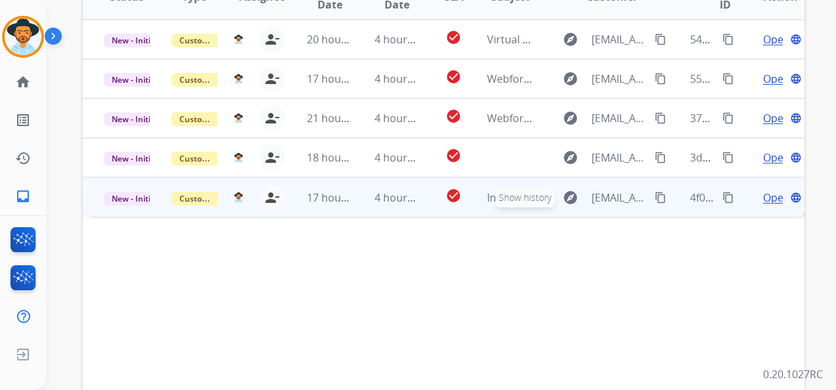
scroll to position [329, 0]
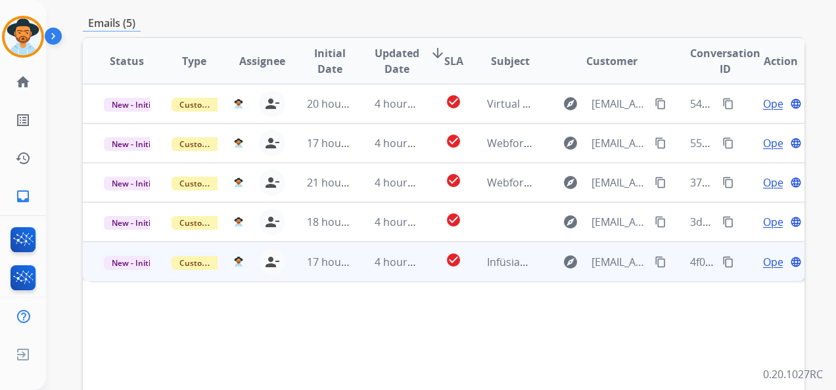
click at [764, 263] on span "Open" at bounding box center [776, 262] width 27 height 16
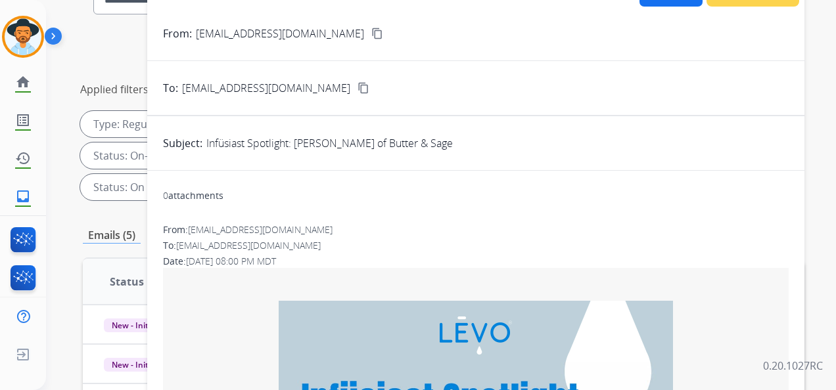
scroll to position [66, 0]
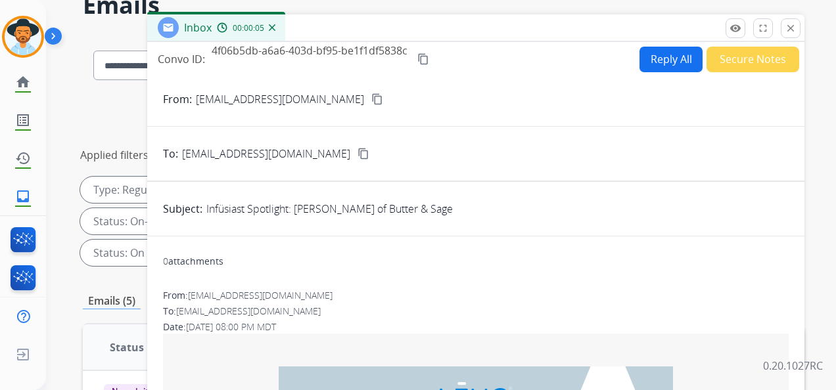
click at [371, 101] on mat-icon "content_copy" at bounding box center [377, 99] width 12 height 12
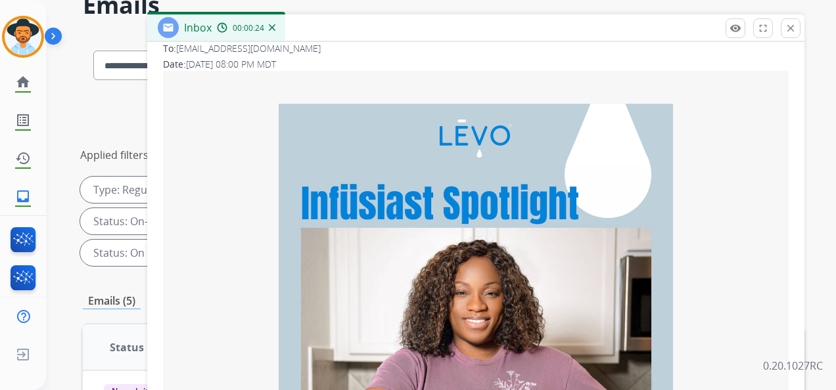
scroll to position [0, 0]
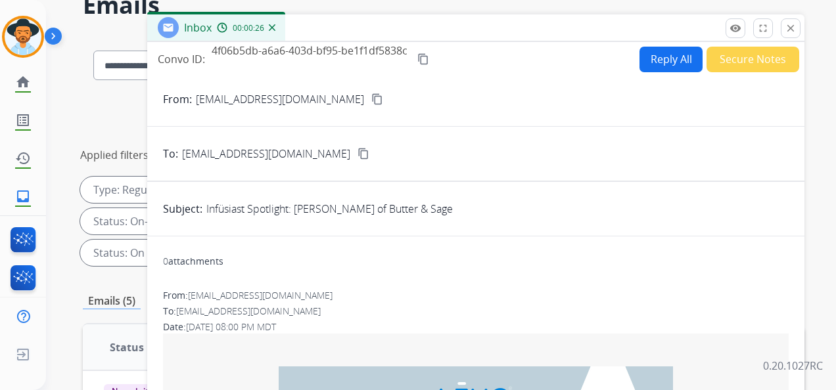
click at [829, 25] on div "**********" at bounding box center [441, 195] width 790 height 390
click at [793, 30] on mat-icon "close" at bounding box center [791, 28] width 12 height 12
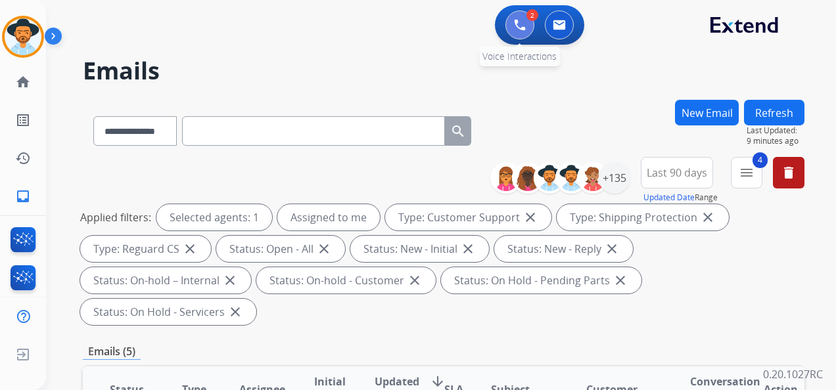
click at [526, 24] on button at bounding box center [519, 25] width 29 height 29
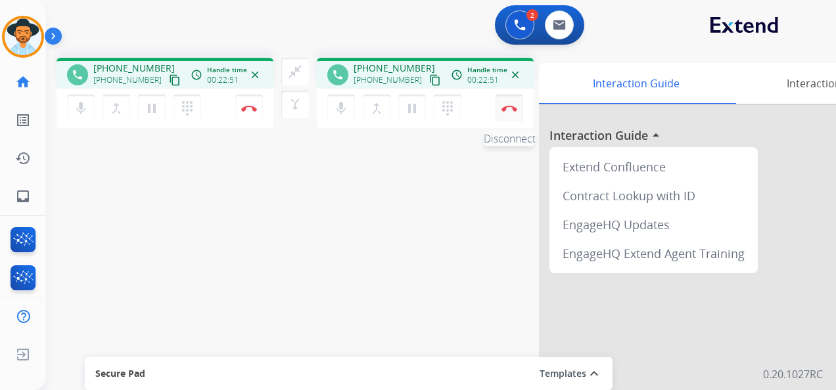
click at [510, 105] on img at bounding box center [509, 108] width 16 height 7
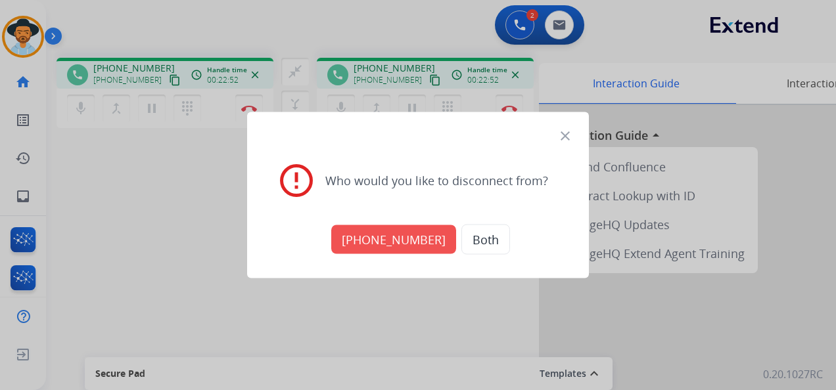
click at [405, 239] on button "+18007425877" at bounding box center [393, 239] width 125 height 29
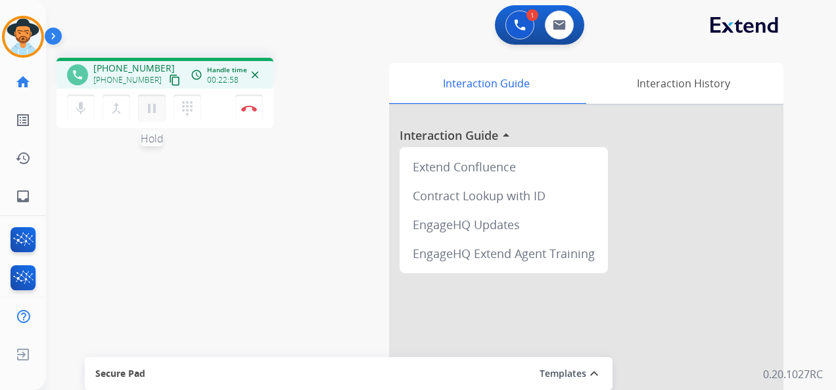
click at [153, 108] on mat-icon "pause" at bounding box center [152, 109] width 16 height 16
click at [187, 105] on mat-icon "dialpad" at bounding box center [187, 109] width 16 height 16
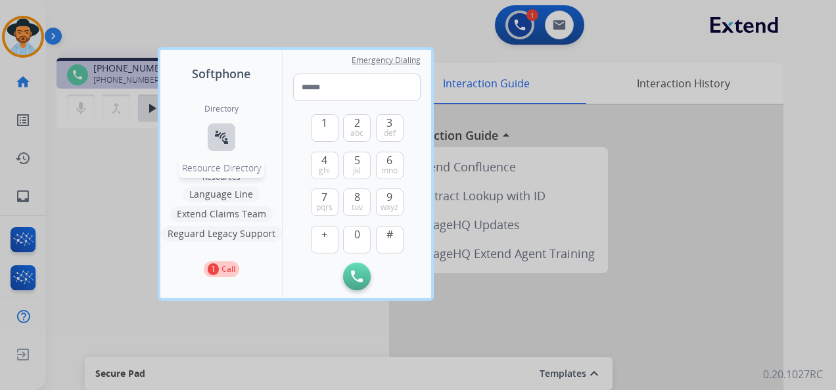
click at [212, 132] on button "connect_without_contact Resource Directory" at bounding box center [222, 138] width 28 height 28
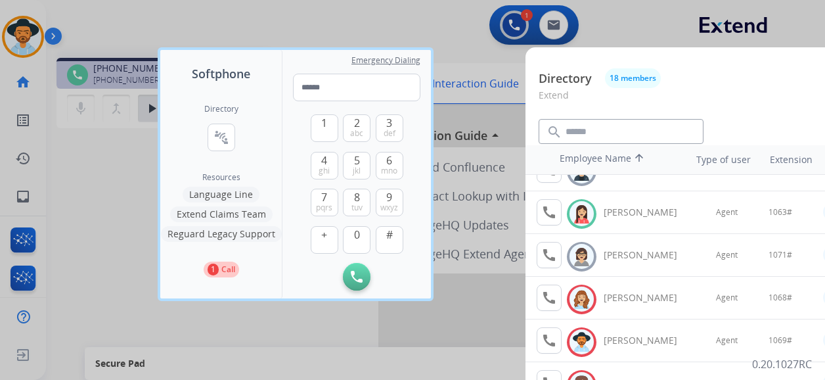
scroll to position [497, 0]
click at [545, 206] on mat-icon "call" at bounding box center [550, 212] width 16 height 16
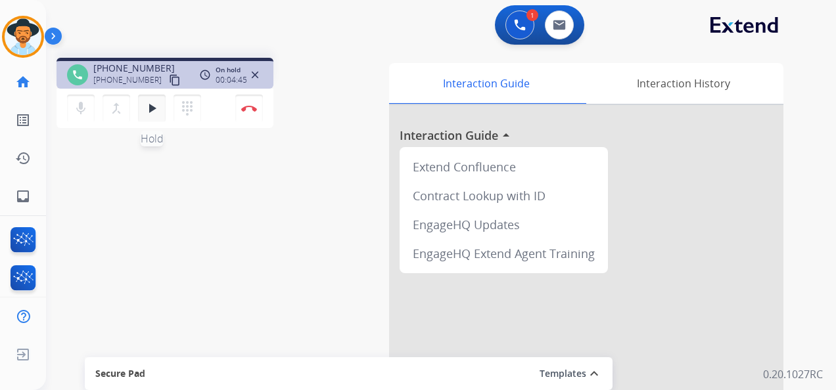
drag, startPoint x: 151, startPoint y: 106, endPoint x: 146, endPoint y: 134, distance: 28.1
click at [151, 106] on mat-icon "play_arrow" at bounding box center [152, 109] width 16 height 16
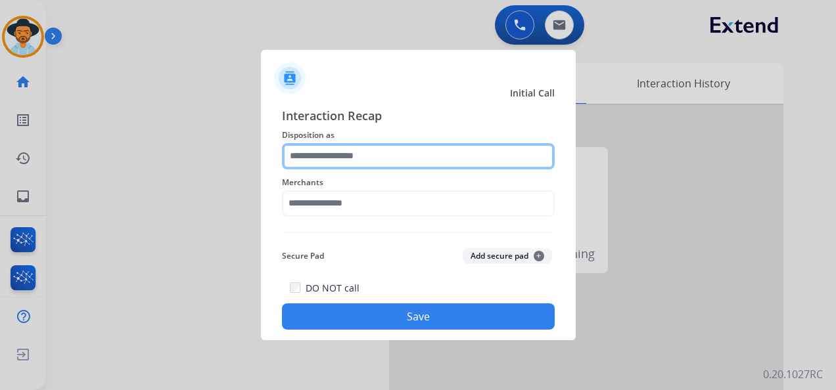
click at [338, 158] on input "text" at bounding box center [418, 156] width 273 height 26
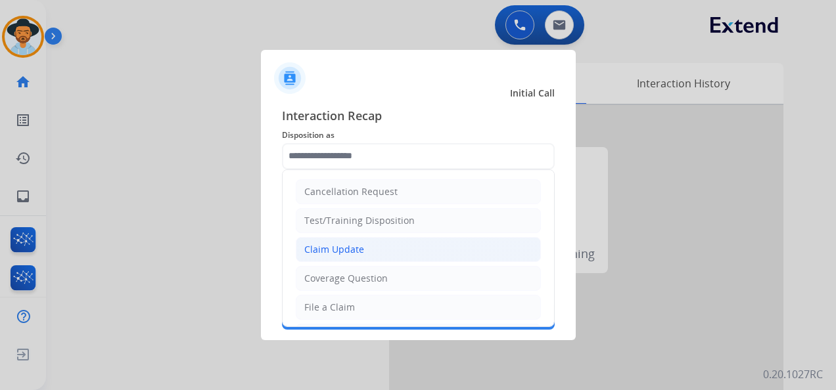
click at [371, 243] on li "Claim Update" at bounding box center [418, 249] width 245 height 25
type input "**********"
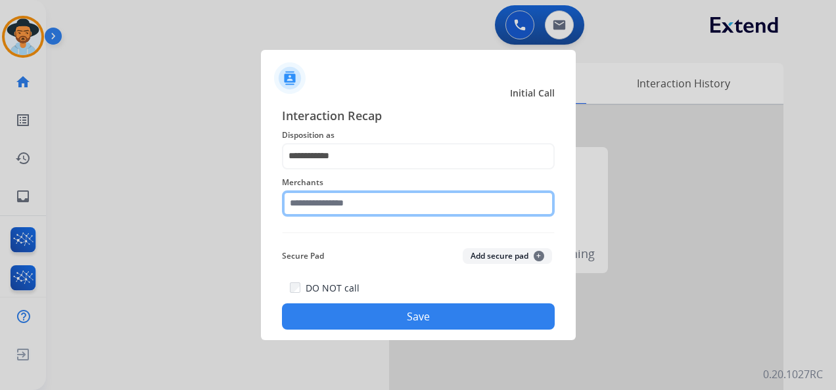
click at [381, 208] on input "text" at bounding box center [418, 204] width 273 height 26
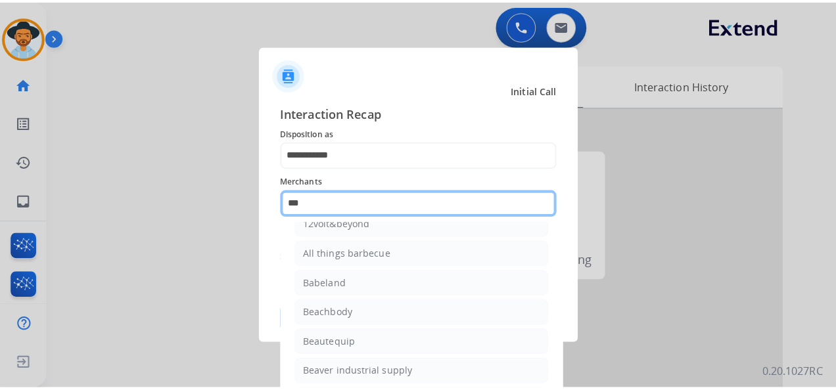
scroll to position [0, 0]
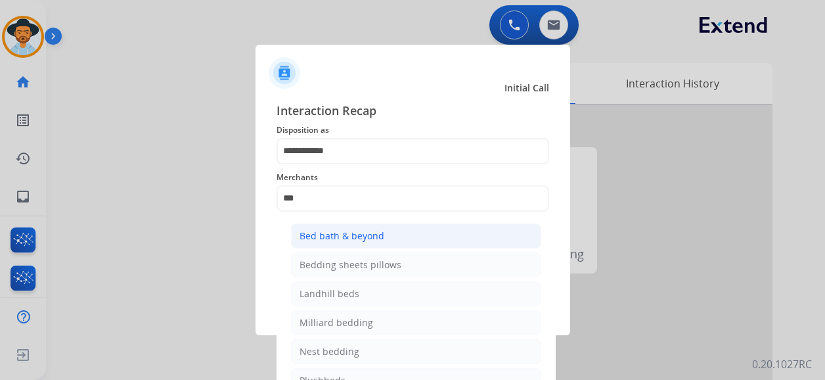
click at [395, 237] on li "Bed bath & beyond" at bounding box center [416, 235] width 250 height 25
type input "**********"
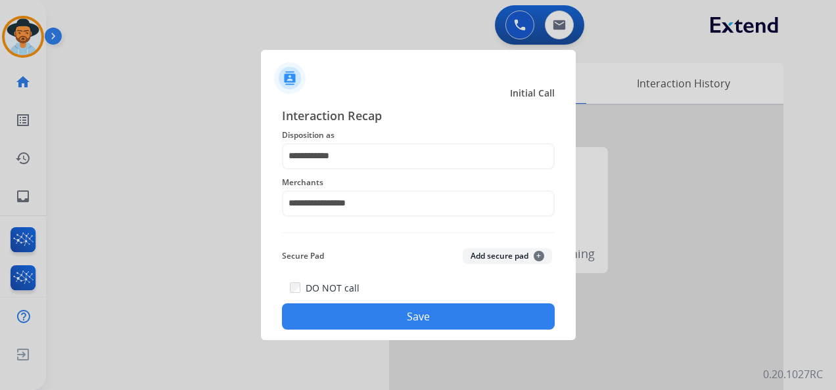
click at [416, 312] on button "Save" at bounding box center [418, 317] width 273 height 26
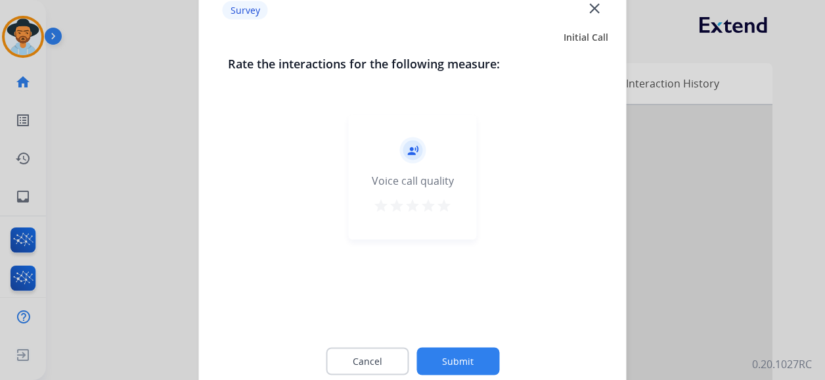
click at [444, 204] on mat-icon "star" at bounding box center [444, 206] width 16 height 16
click at [467, 350] on button "Submit" at bounding box center [458, 362] width 83 height 28
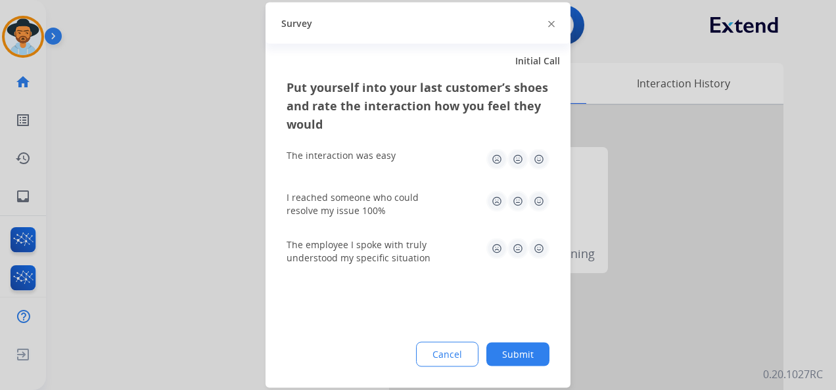
drag, startPoint x: 541, startPoint y: 154, endPoint x: 545, endPoint y: 176, distance: 22.0
click at [541, 155] on img at bounding box center [538, 159] width 21 height 21
click at [534, 206] on img at bounding box center [538, 201] width 21 height 21
click at [540, 239] on img at bounding box center [538, 249] width 21 height 21
drag, startPoint x: 513, startPoint y: 358, endPoint x: 529, endPoint y: 333, distance: 29.5
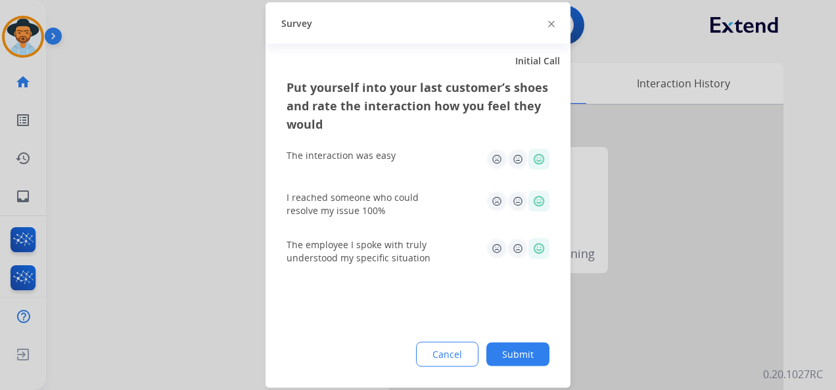
click at [514, 356] on button "Submit" at bounding box center [517, 355] width 63 height 24
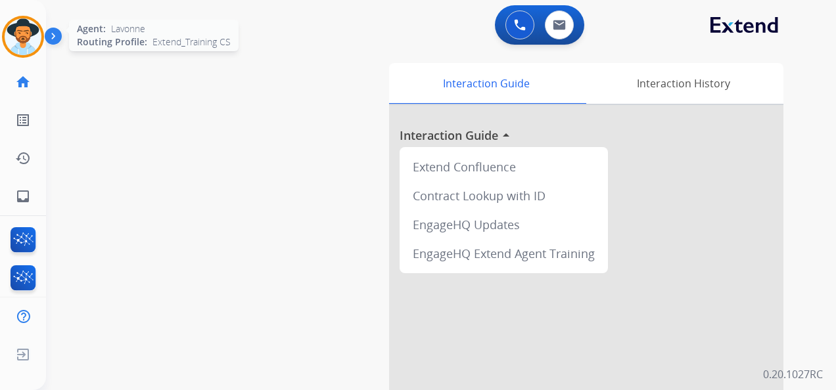
click at [23, 22] on img at bounding box center [23, 36] width 37 height 37
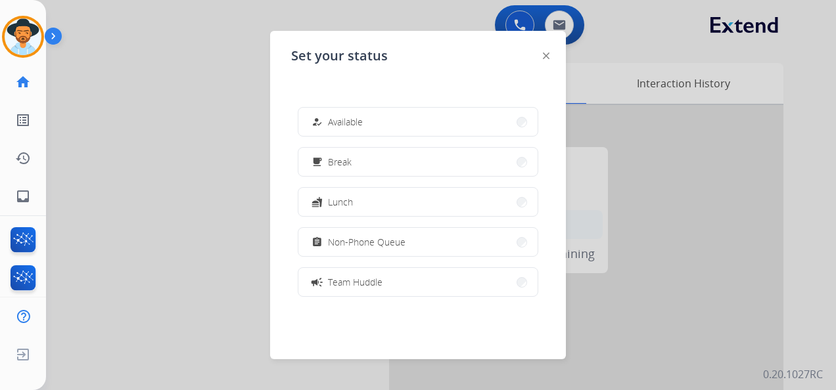
drag, startPoint x: 405, startPoint y: 238, endPoint x: 412, endPoint y: 227, distance: 12.4
click at [406, 238] on button "assignment Non-Phone Queue" at bounding box center [417, 242] width 239 height 28
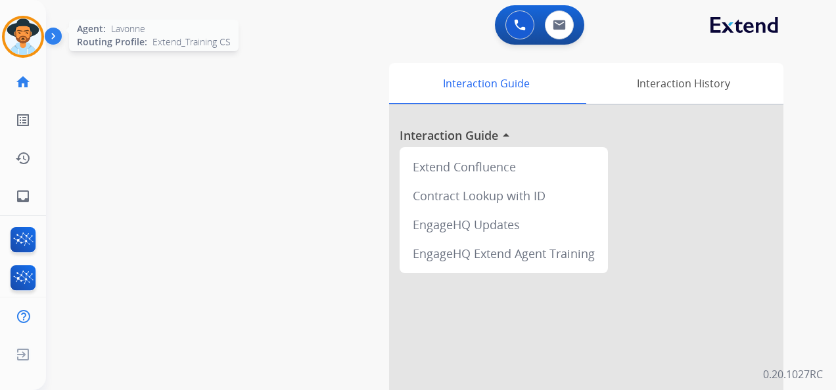
click at [28, 31] on img at bounding box center [23, 36] width 37 height 37
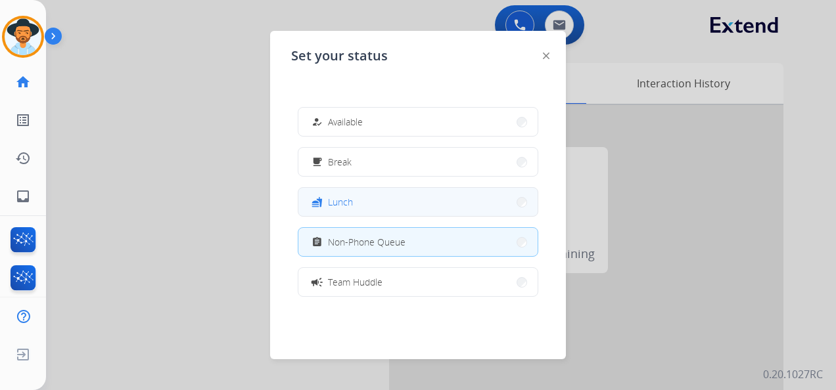
click at [420, 206] on button "fastfood Lunch" at bounding box center [417, 202] width 239 height 28
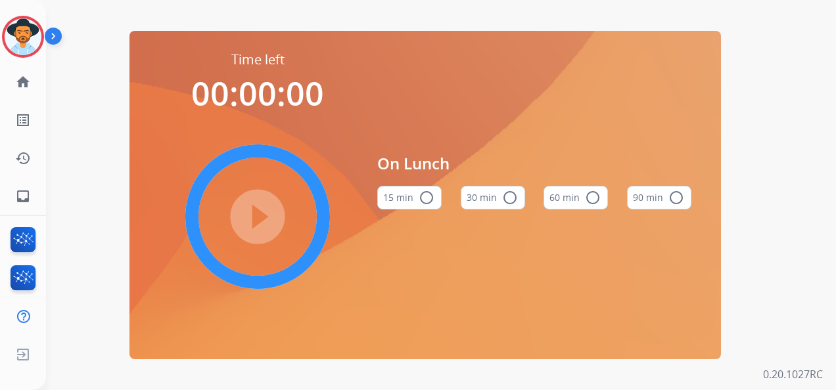
click at [586, 201] on mat-icon "radio_button_unchecked" at bounding box center [593, 198] width 16 height 16
